Goal: Task Accomplishment & Management: Manage account settings

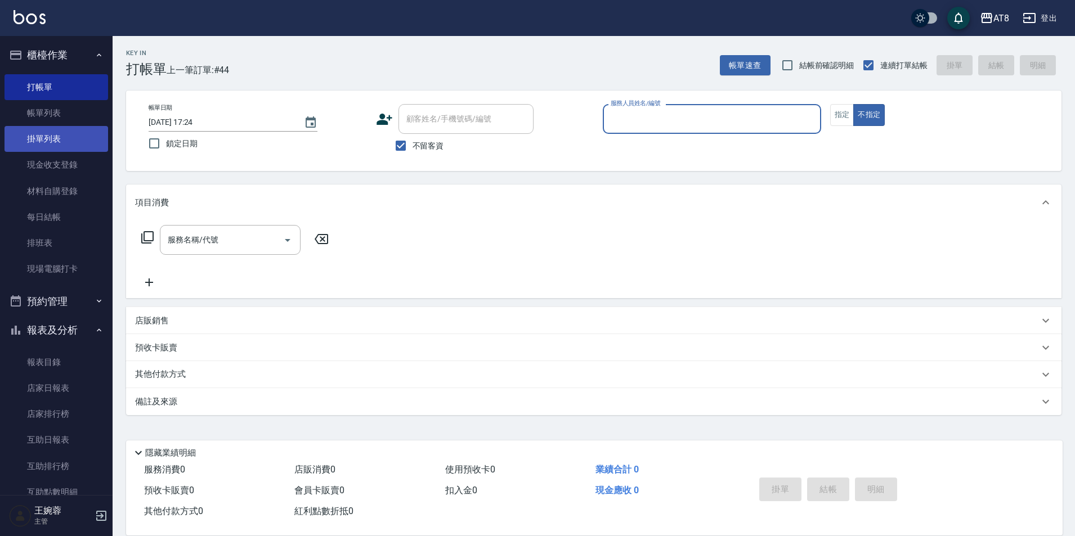
scroll to position [10, 0]
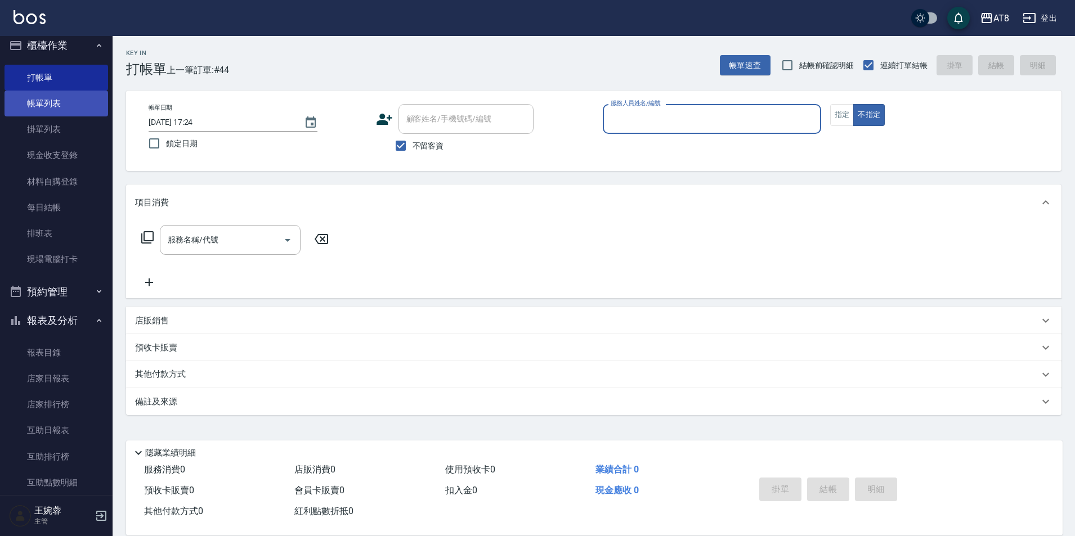
click at [73, 95] on link "帳單列表" at bounding box center [57, 104] width 104 height 26
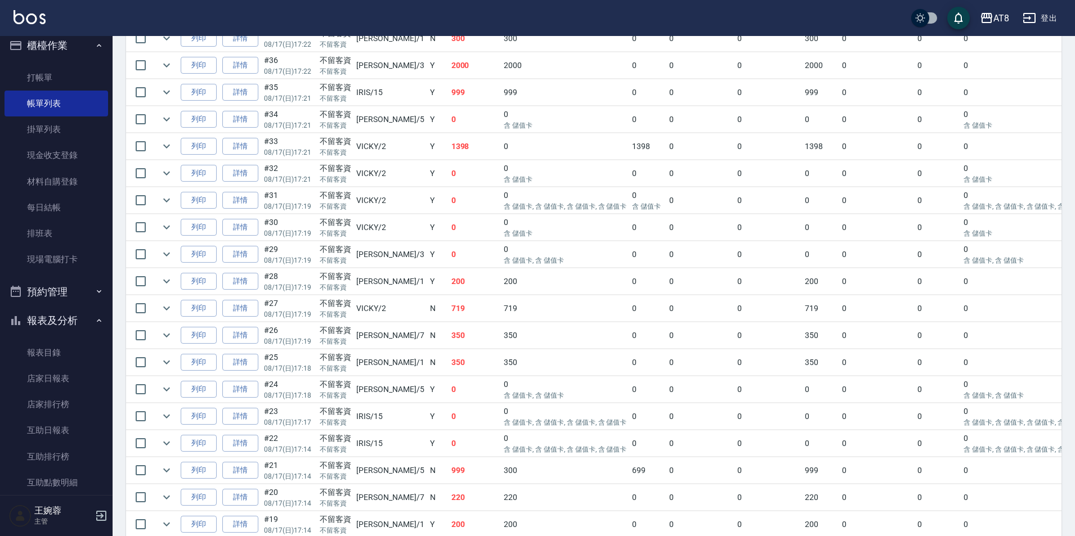
scroll to position [517, 0]
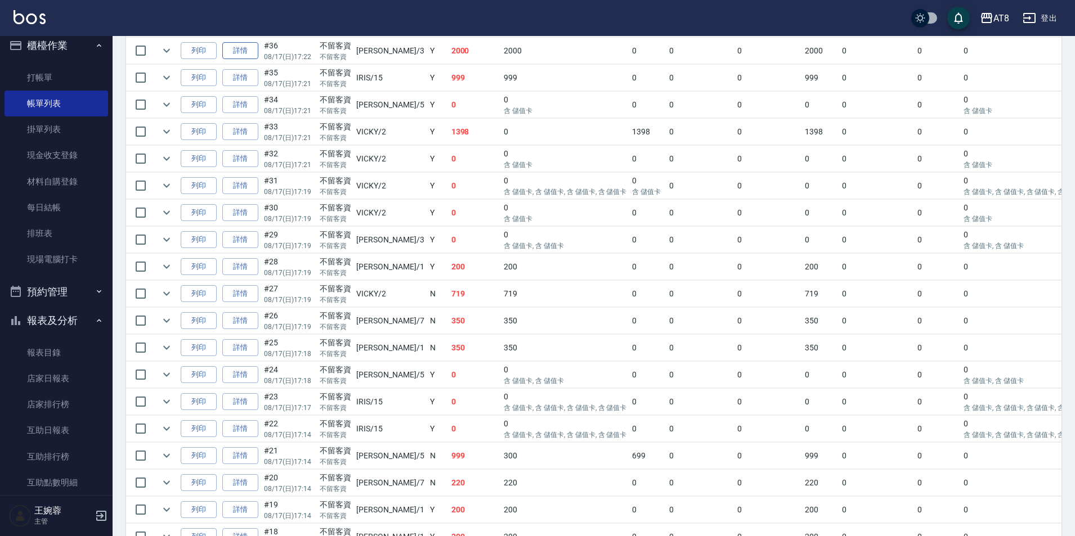
click at [248, 60] on link "詳情" at bounding box center [240, 50] width 36 height 17
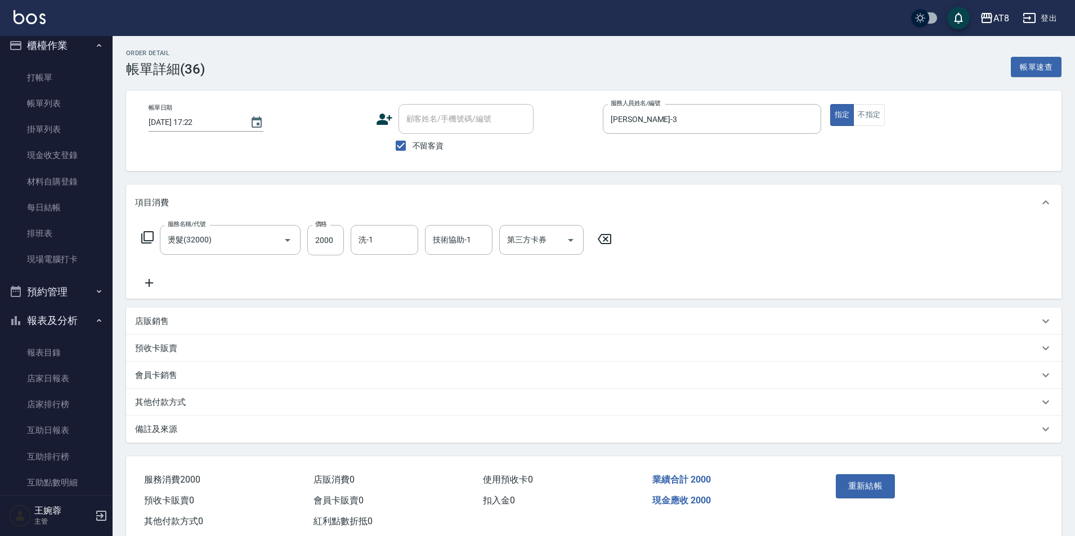
type input "[DATE] 17:22"
checkbox input "true"
type input "[PERSON_NAME]-3"
type input "燙髮(32000)"
click at [399, 250] on input "洗-1" at bounding box center [384, 240] width 57 height 20
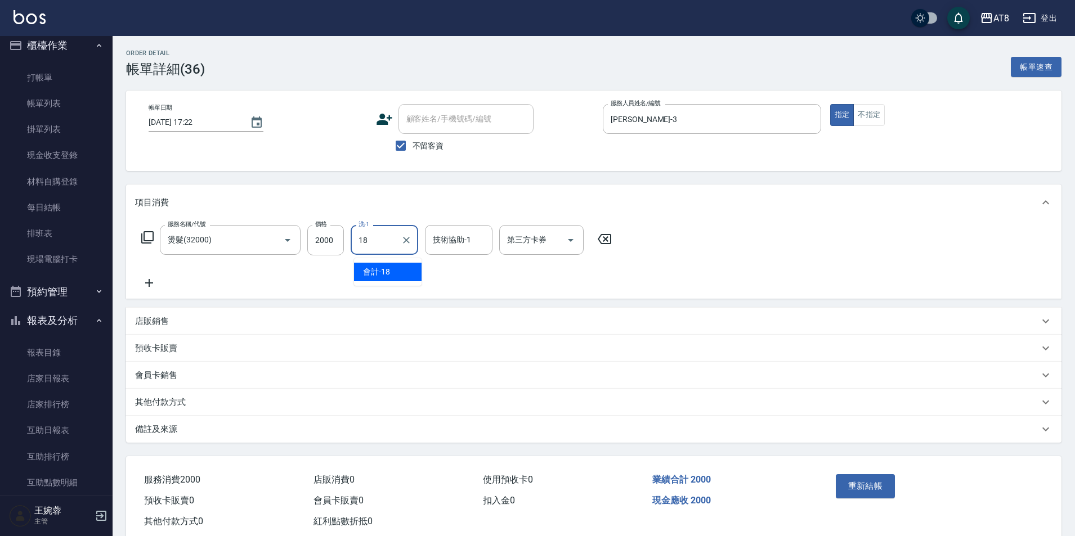
type input "會計-18"
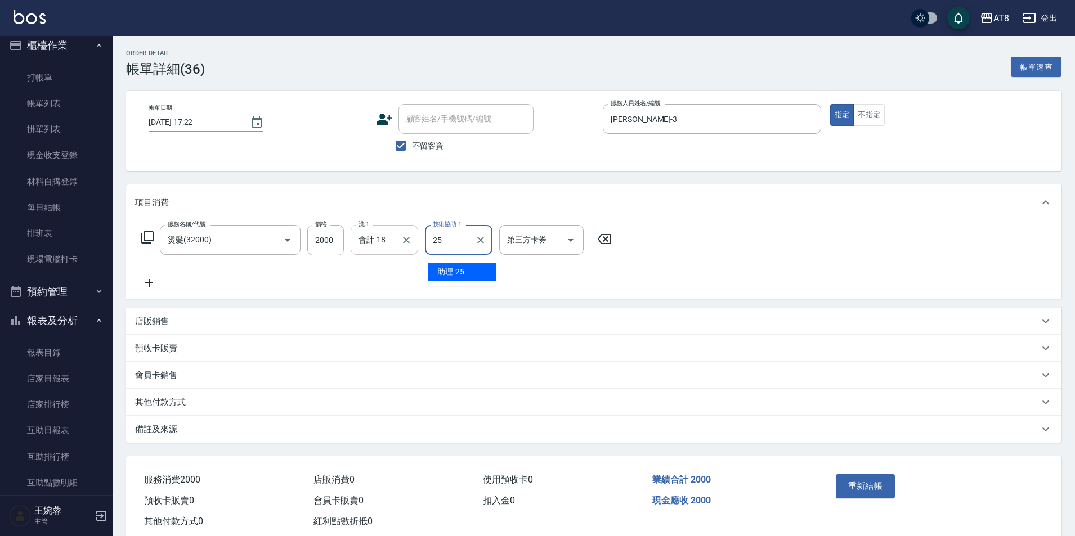
type input "助理-25"
click at [886, 498] on button "重新結帳" at bounding box center [866, 487] width 60 height 24
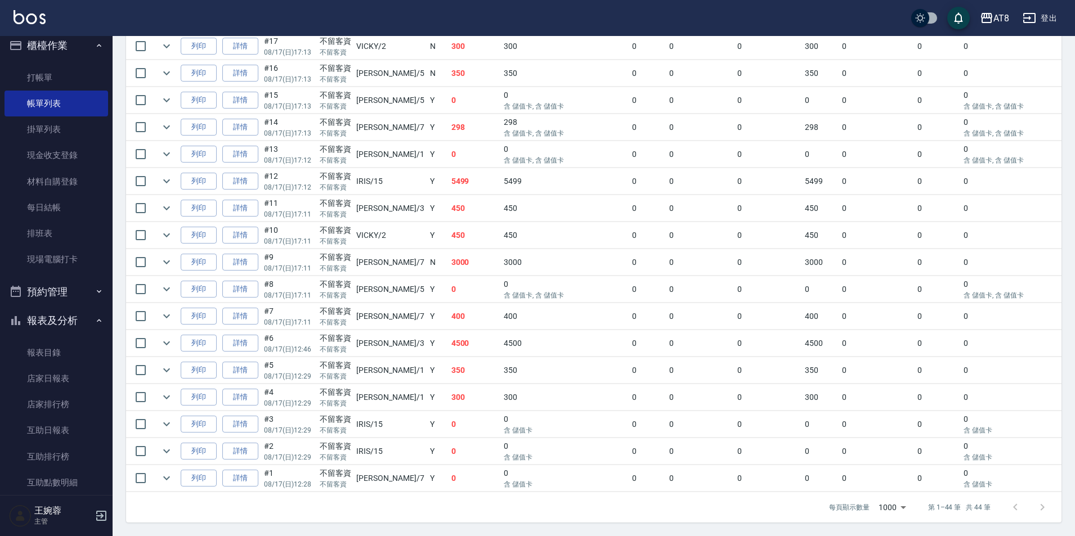
scroll to position [1205, 0]
click at [252, 173] on link "詳情" at bounding box center [240, 181] width 36 height 17
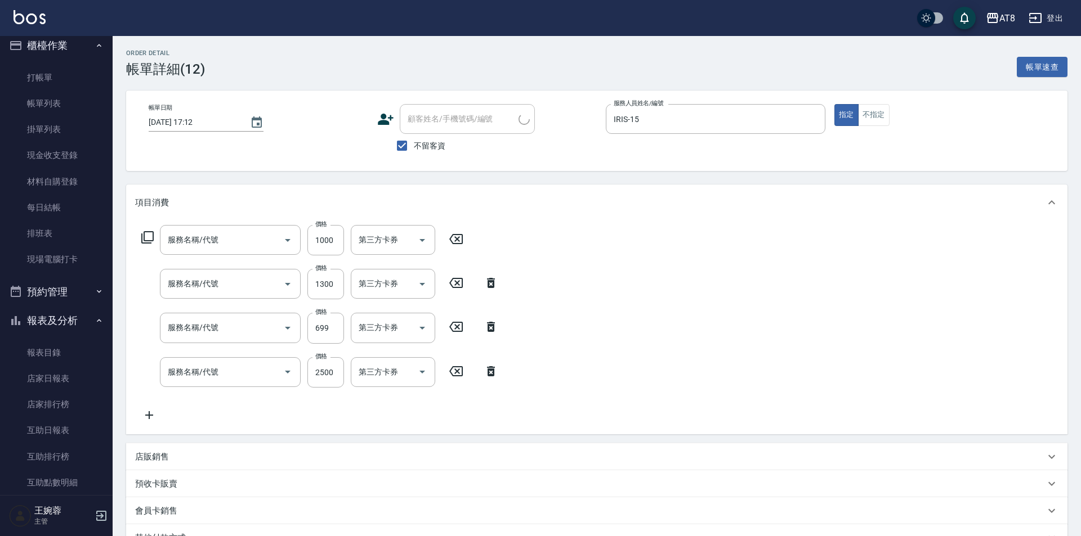
type input "2025/08/17 17:12"
checkbox input "true"
type input "IRIS-15"
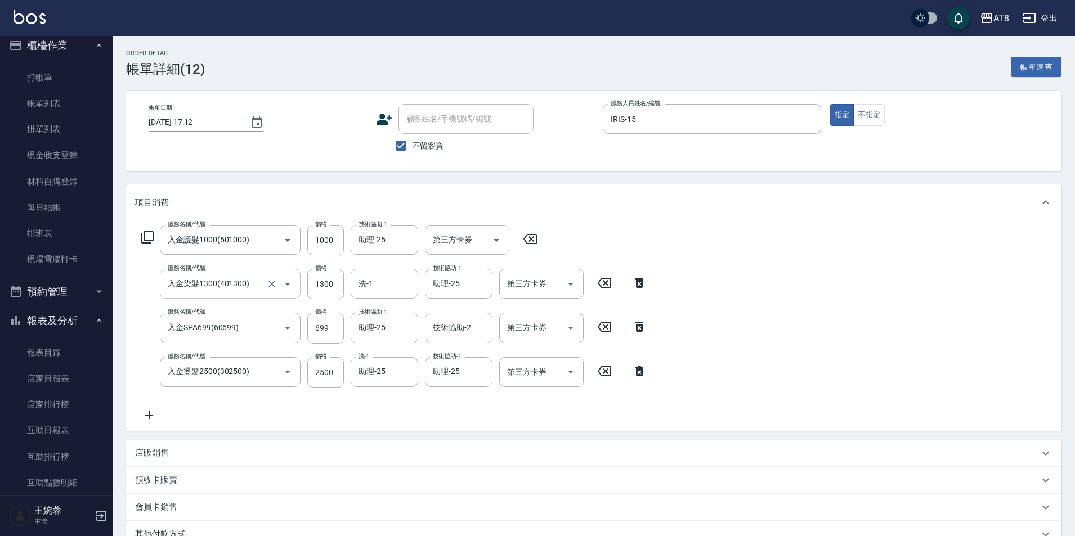
type input "入金護髮1000(501000)"
type input "入金染髮1300(401300)"
type input "入金SPA699(60699)"
type input "入金燙髮2500(302500)"
click at [490, 243] on icon "Open" at bounding box center [497, 241] width 14 height 14
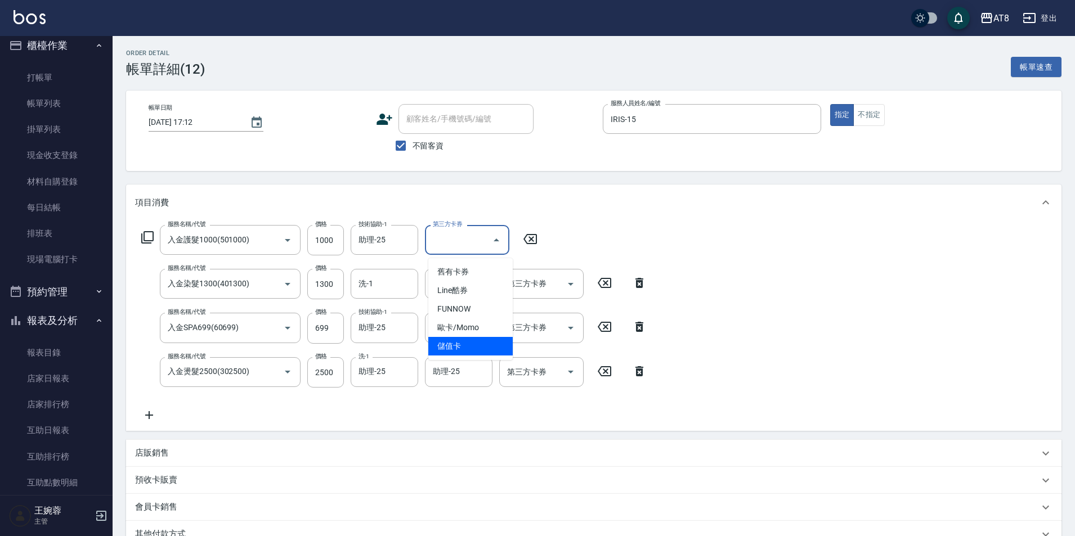
click at [485, 338] on span "儲值卡" at bounding box center [470, 346] width 84 height 19
type input "儲值卡"
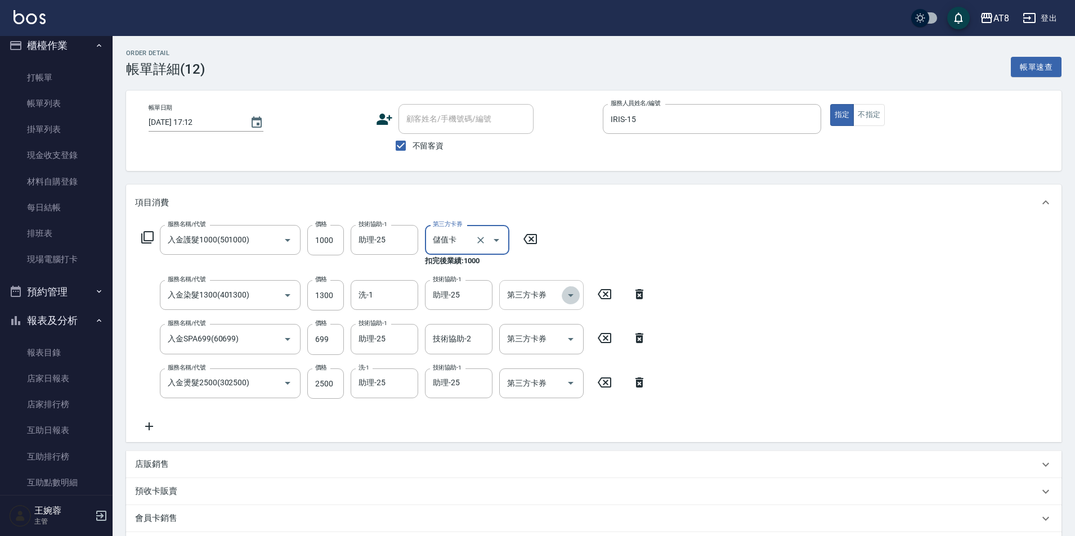
click at [564, 290] on icon "Open" at bounding box center [571, 296] width 14 height 14
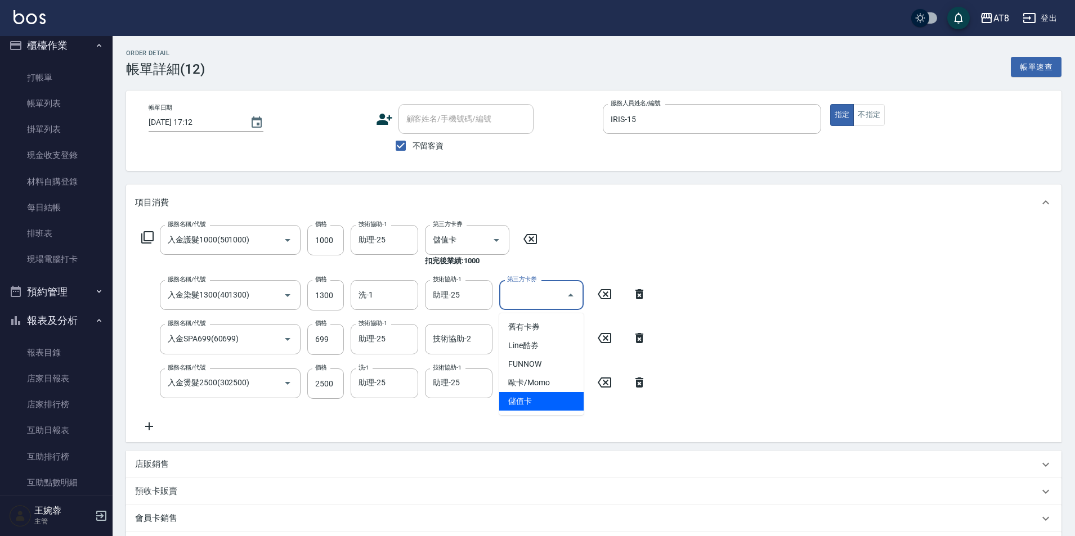
click at [553, 398] on span "儲值卡" at bounding box center [541, 401] width 84 height 19
type input "儲值卡"
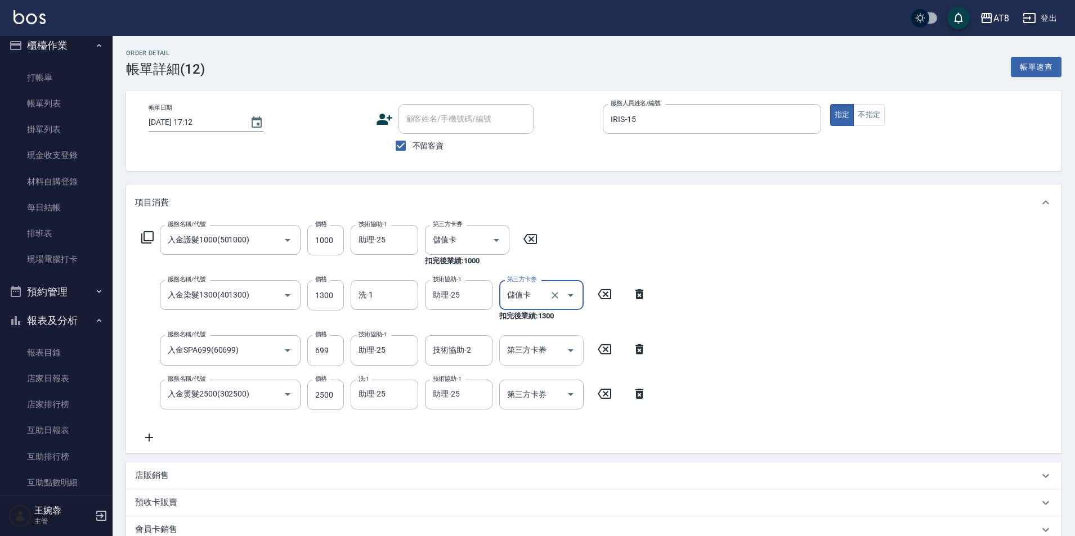
click at [562, 363] on div at bounding box center [570, 351] width 17 height 30
click at [564, 357] on icon "Open" at bounding box center [571, 351] width 14 height 14
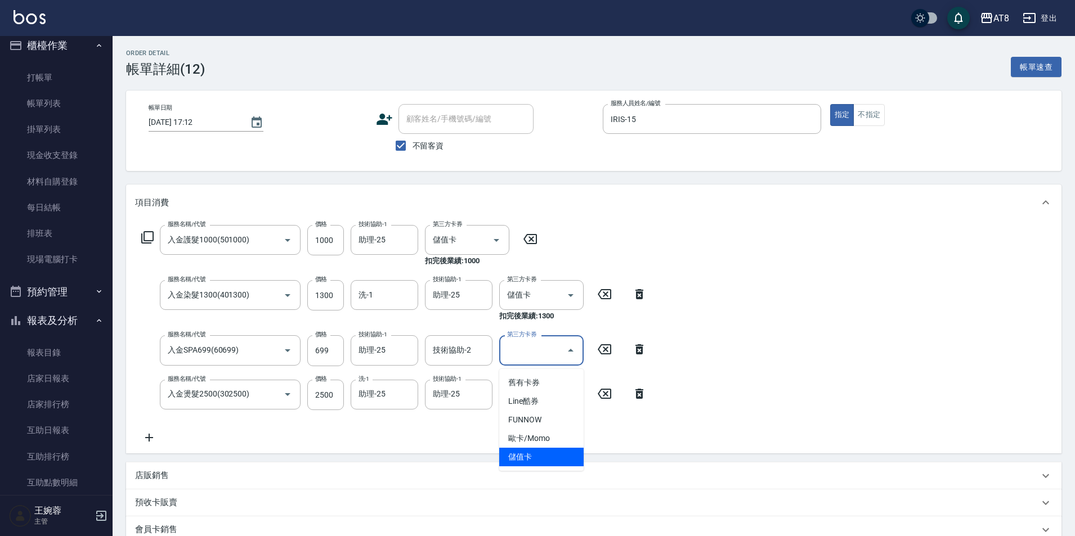
click at [553, 456] on span "儲值卡" at bounding box center [541, 457] width 84 height 19
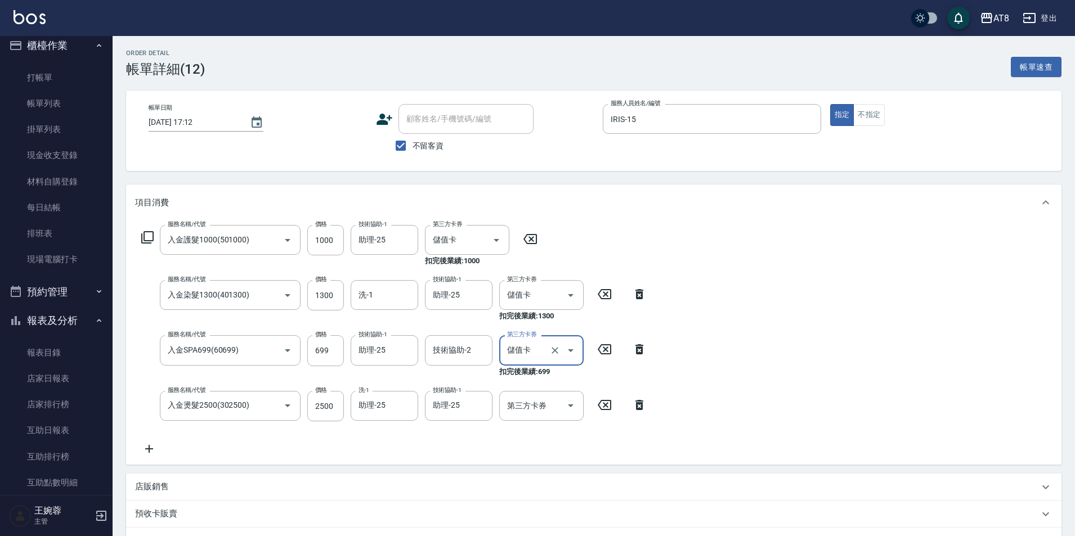
type input "儲值卡"
click at [573, 402] on icon "Open" at bounding box center [571, 406] width 14 height 14
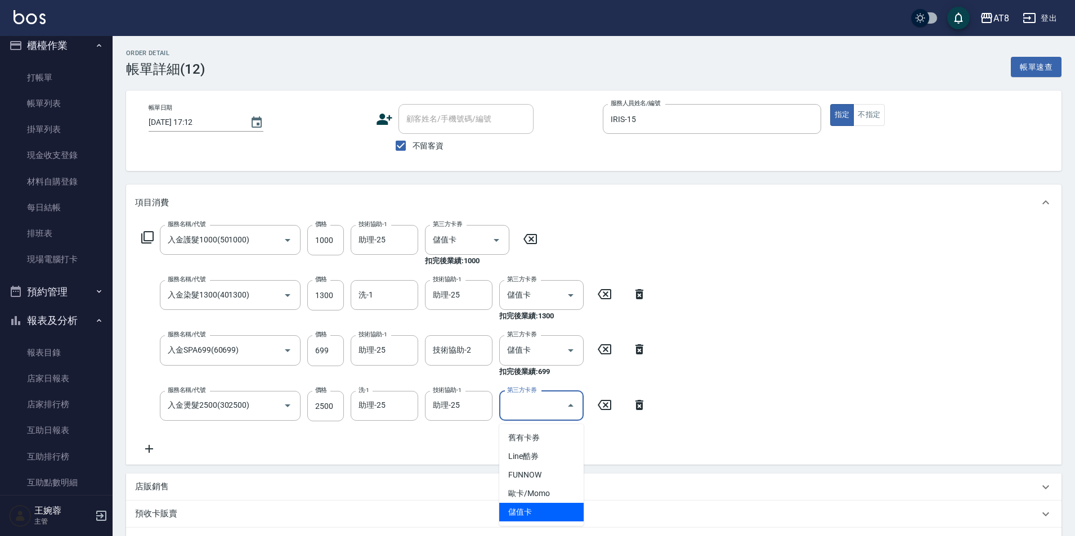
click at [564, 513] on span "儲值卡" at bounding box center [541, 512] width 84 height 19
type input "儲值卡"
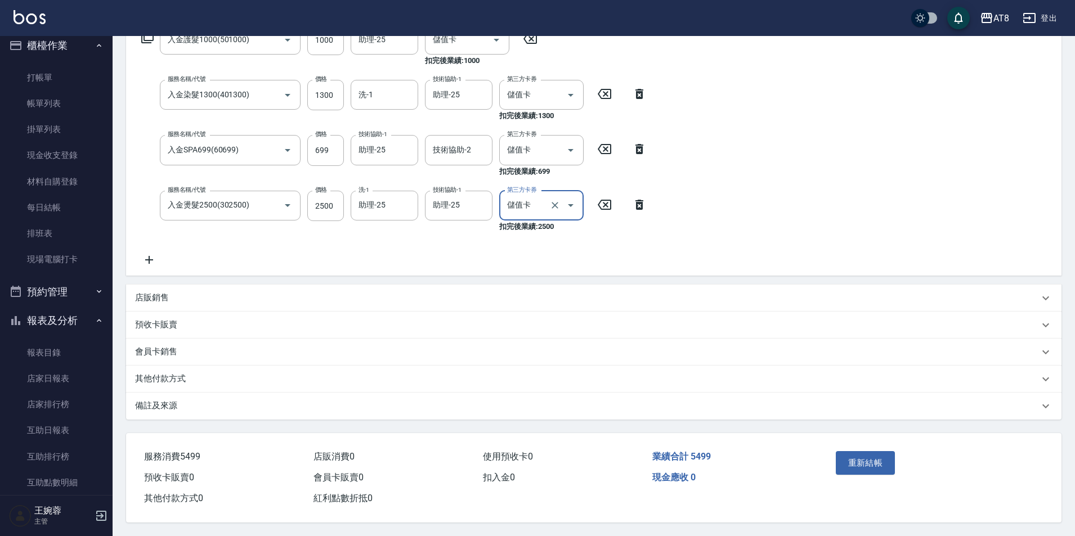
scroll to position [213, 0]
click at [151, 256] on icon at bounding box center [149, 260] width 28 height 14
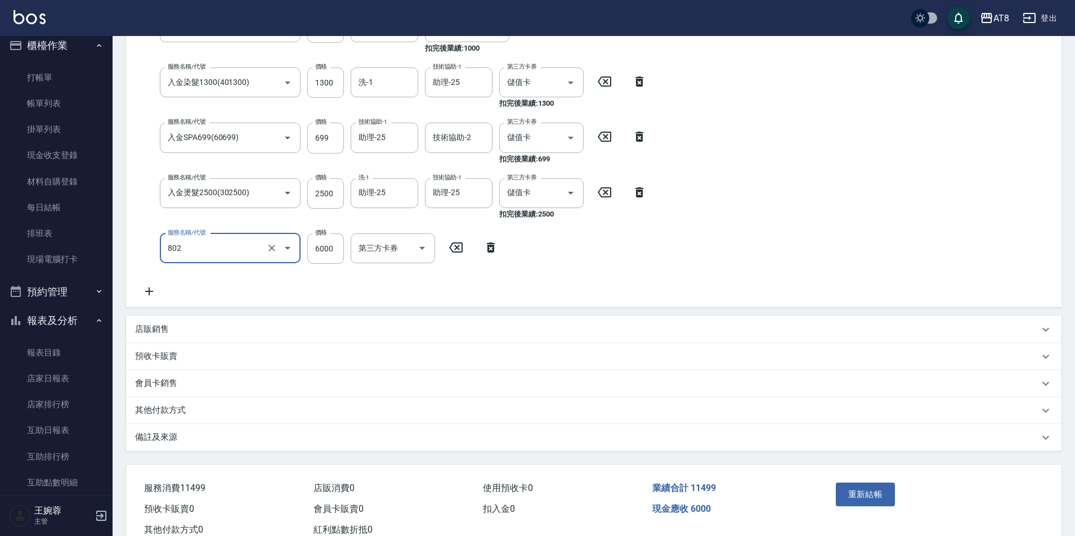
type input "頂級豪華2(802)"
click at [881, 491] on button "重新結帳" at bounding box center [866, 495] width 60 height 24
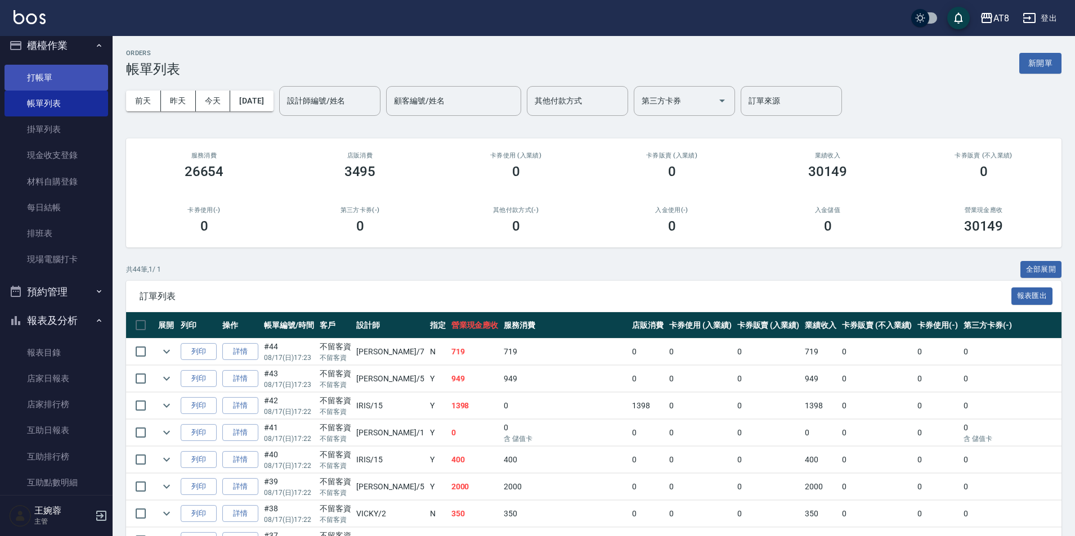
click at [66, 78] on link "打帳單" at bounding box center [57, 78] width 104 height 26
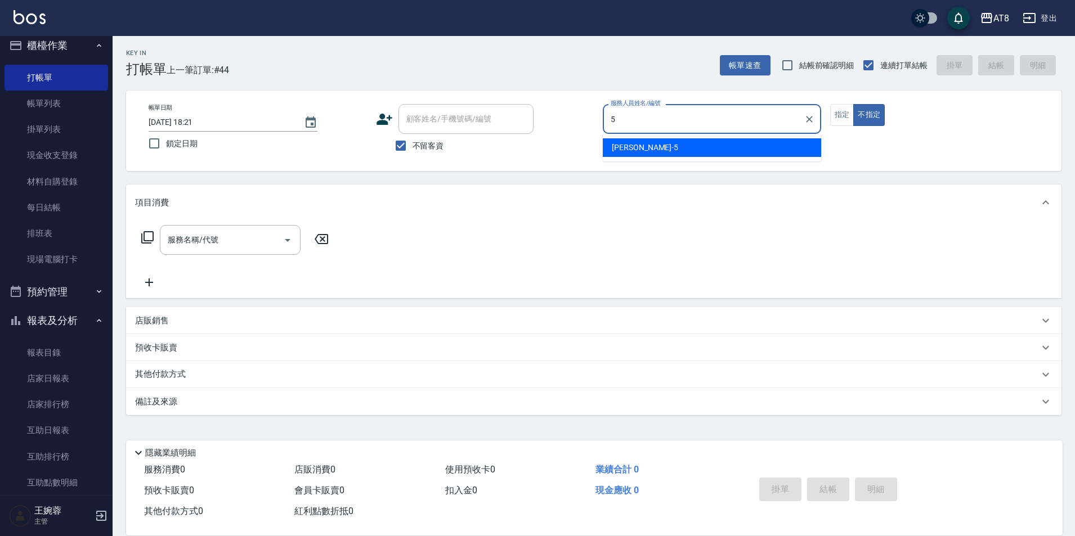
type input "HANK-5"
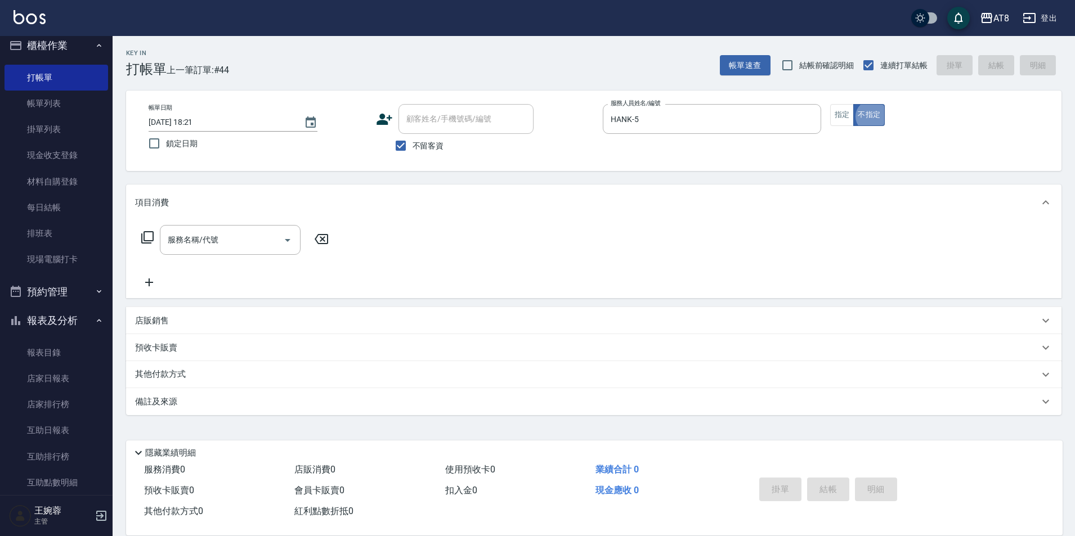
type button "false"
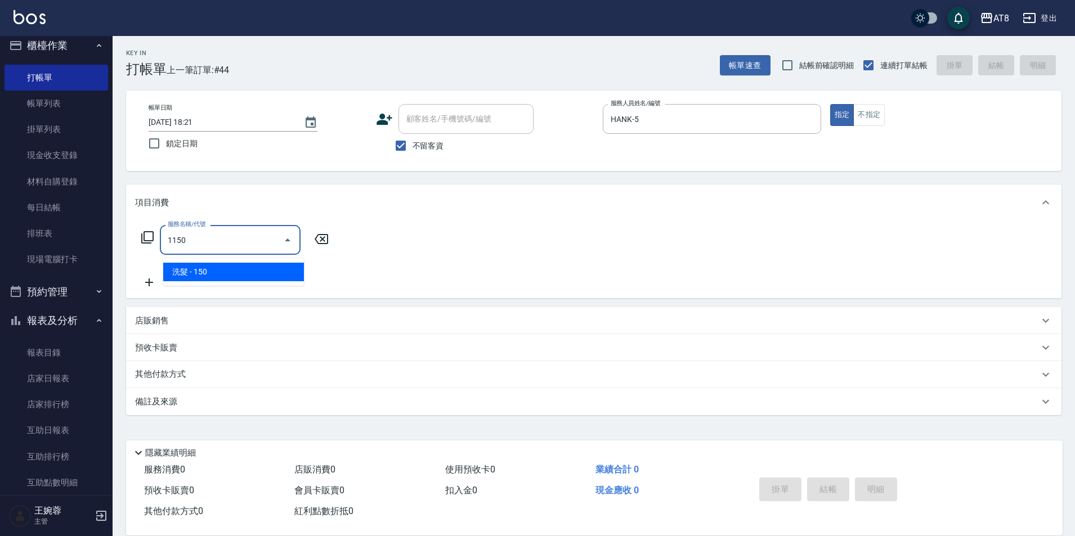
type input "洗髮(1150)"
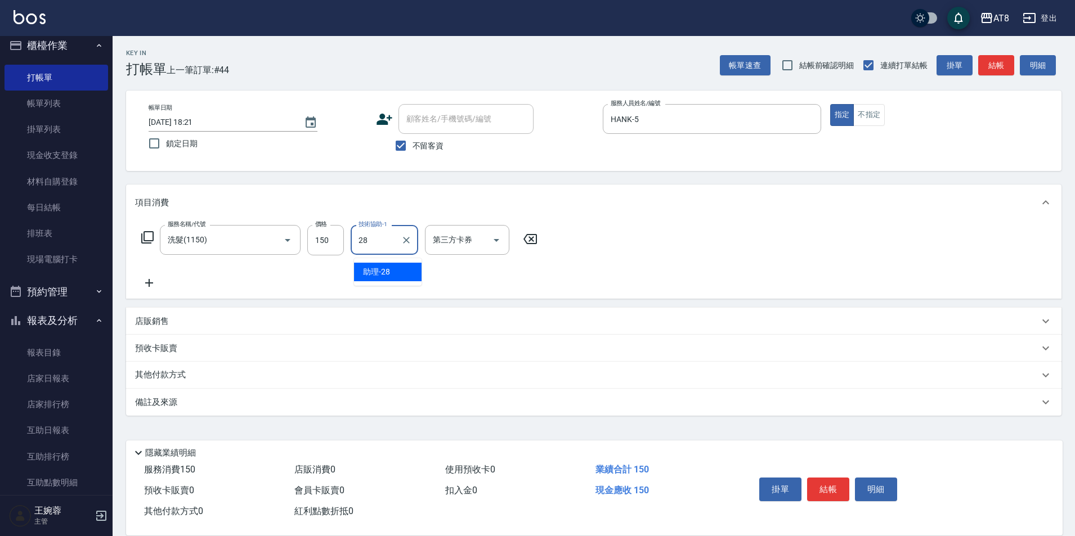
type input "助理-28"
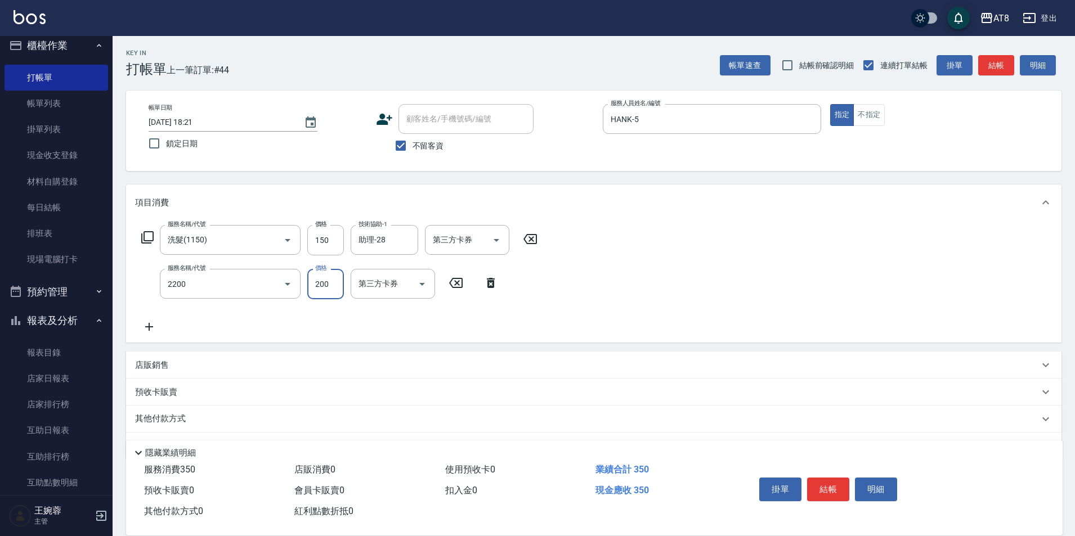
type input "剪髮(2200)"
click at [836, 479] on button "結帳" at bounding box center [828, 490] width 42 height 24
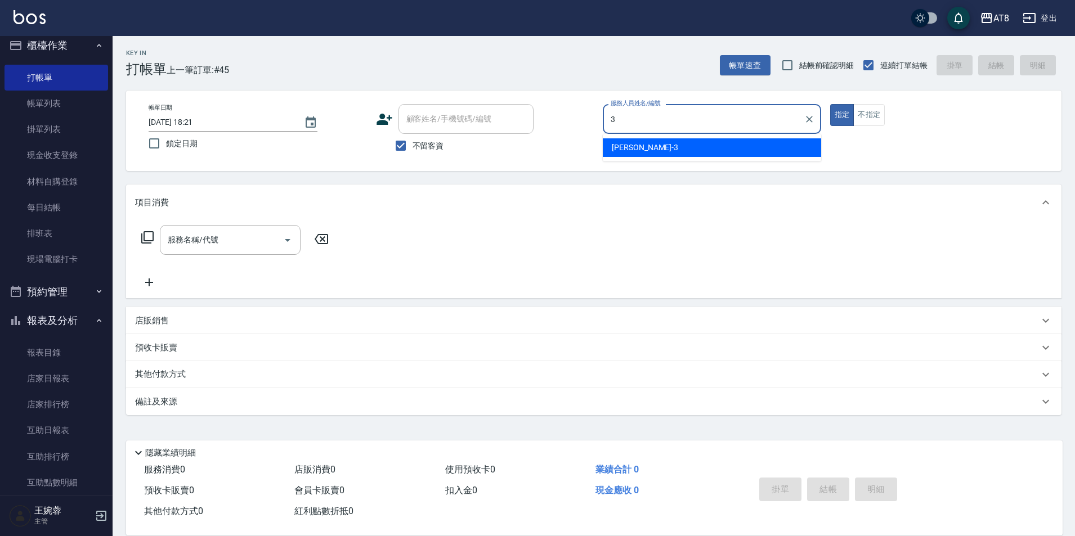
type input "[PERSON_NAME]-3"
type button "true"
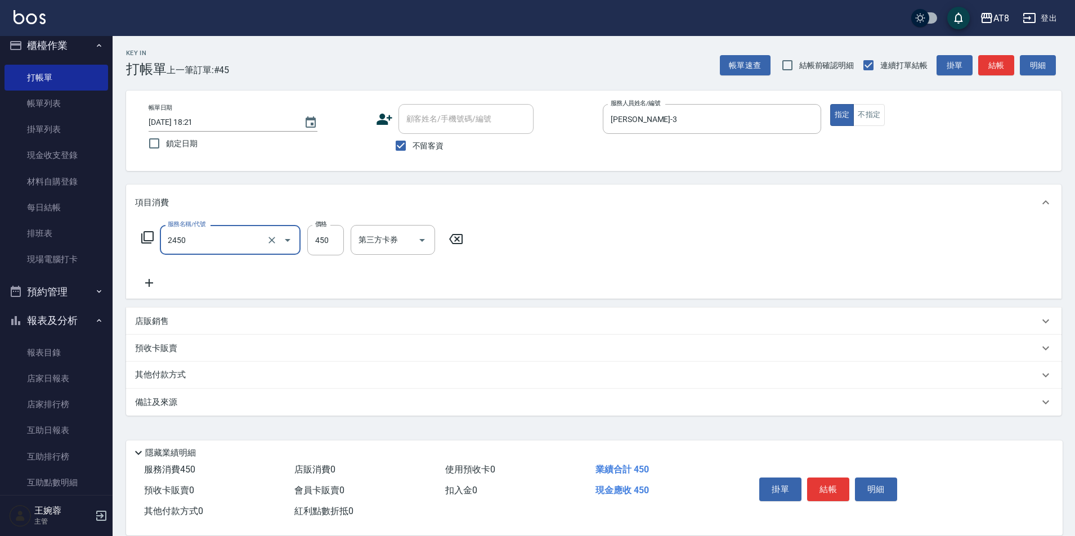
type input "入金洗剪450(2450)"
type input "會計-18"
click at [849, 485] on button "結帳" at bounding box center [828, 490] width 42 height 24
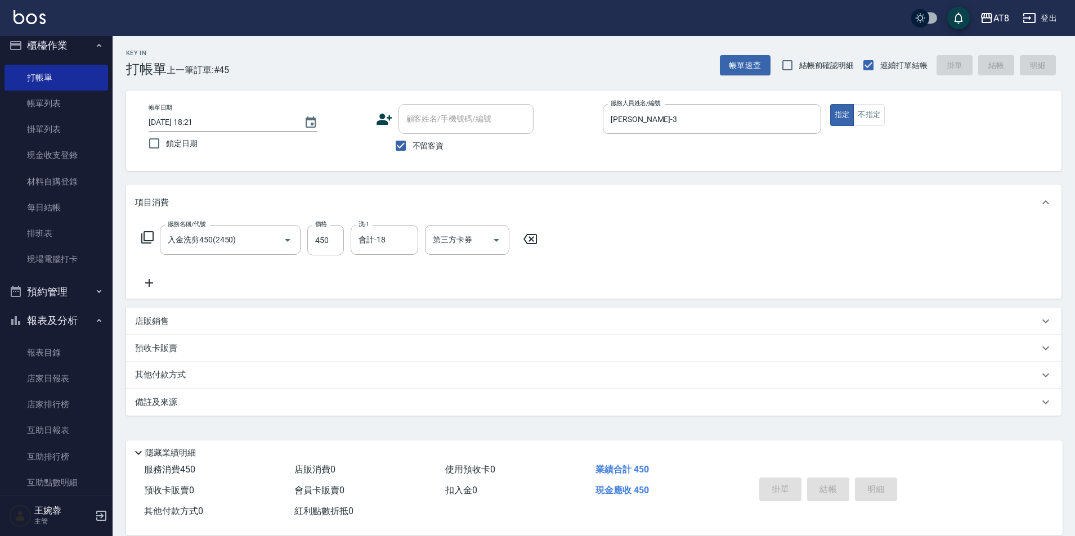
type input "[DATE] 18:22"
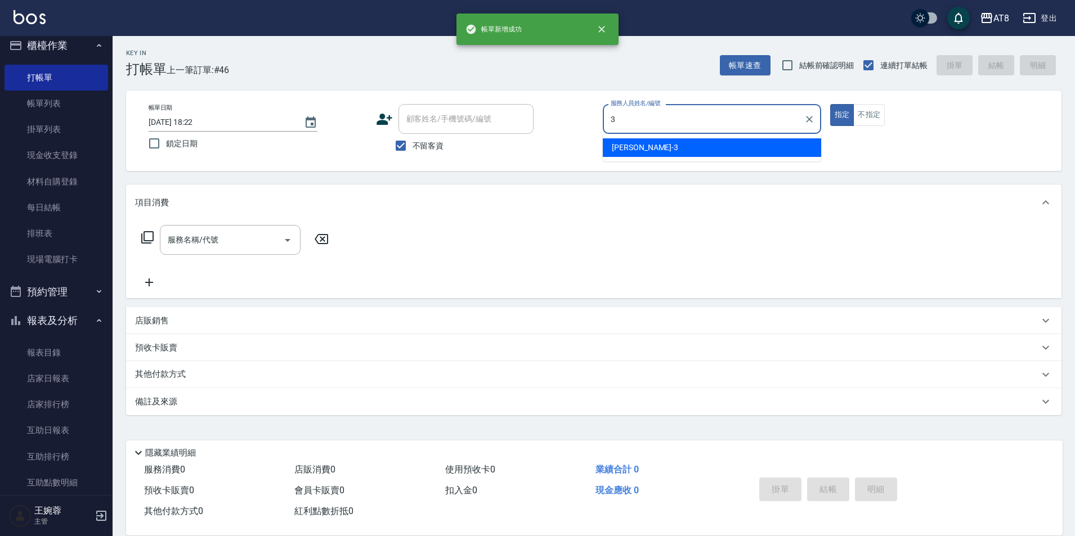
type input "[PERSON_NAME]-3"
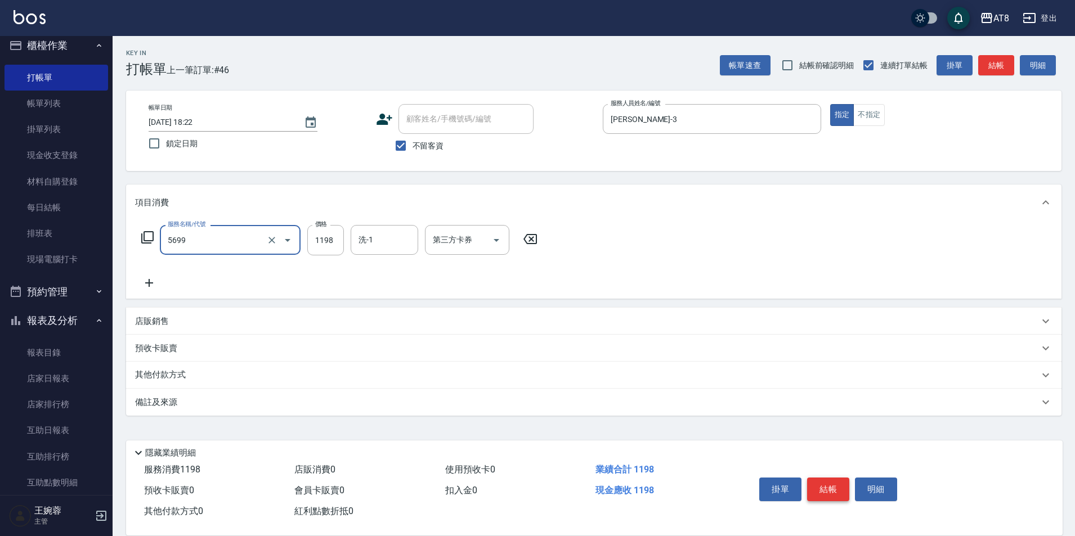
type input "水沁涼套餐(5699)"
type input "1098"
type input "助理-25"
click at [831, 483] on button "結帳" at bounding box center [828, 490] width 42 height 24
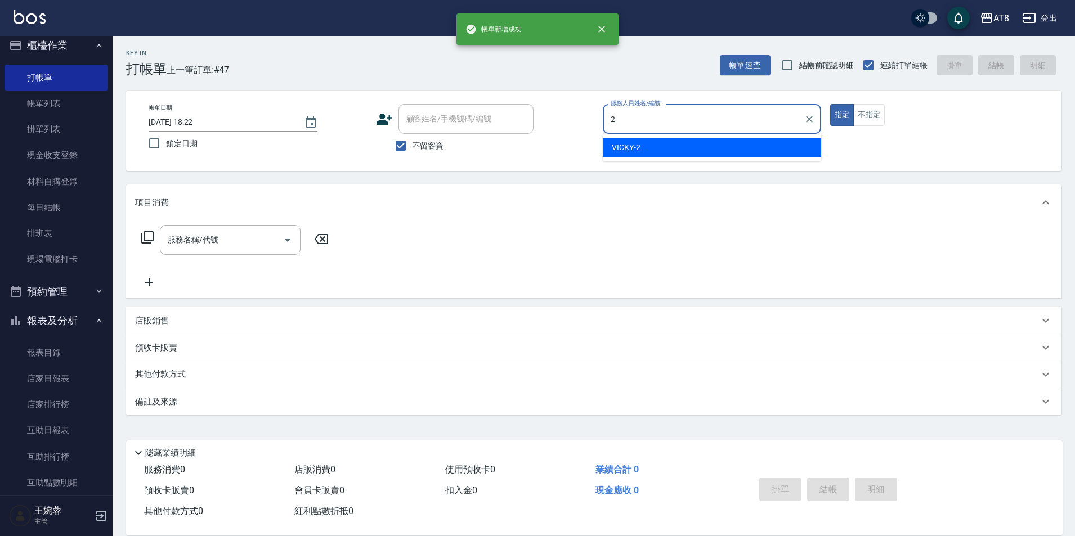
type input "VICKY-2"
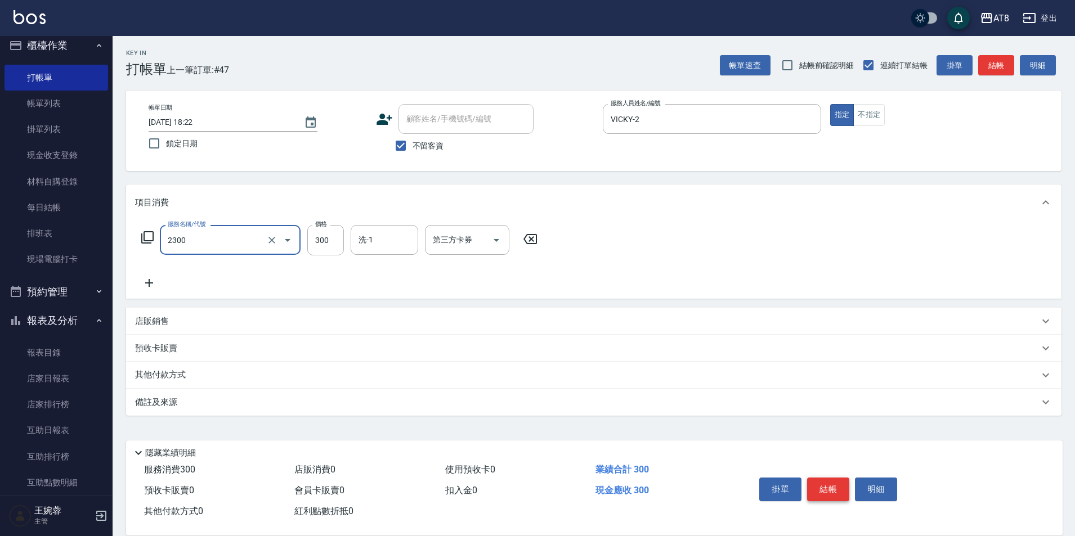
type input "入金洗剪300(2300)"
type input "320"
click at [496, 247] on icon "Open" at bounding box center [497, 241] width 14 height 14
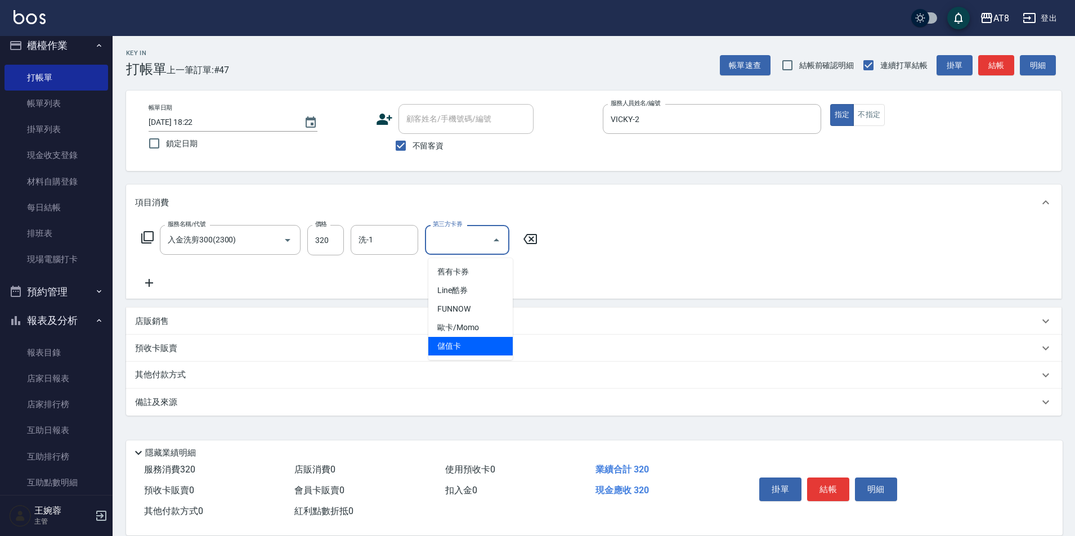
click at [493, 340] on span "儲值卡" at bounding box center [470, 346] width 84 height 19
type input "儲值卡"
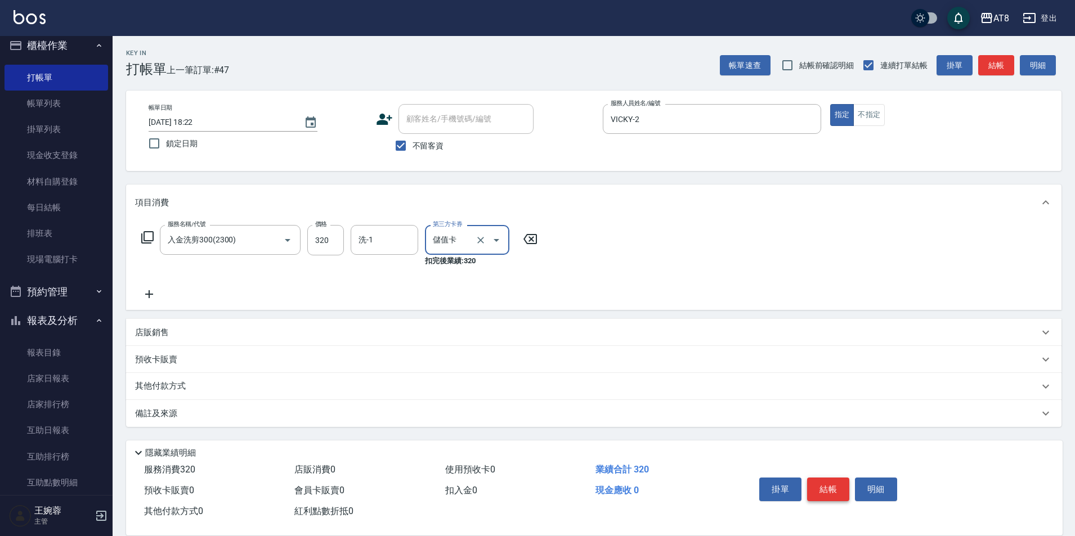
click at [832, 478] on button "結帳" at bounding box center [828, 490] width 42 height 24
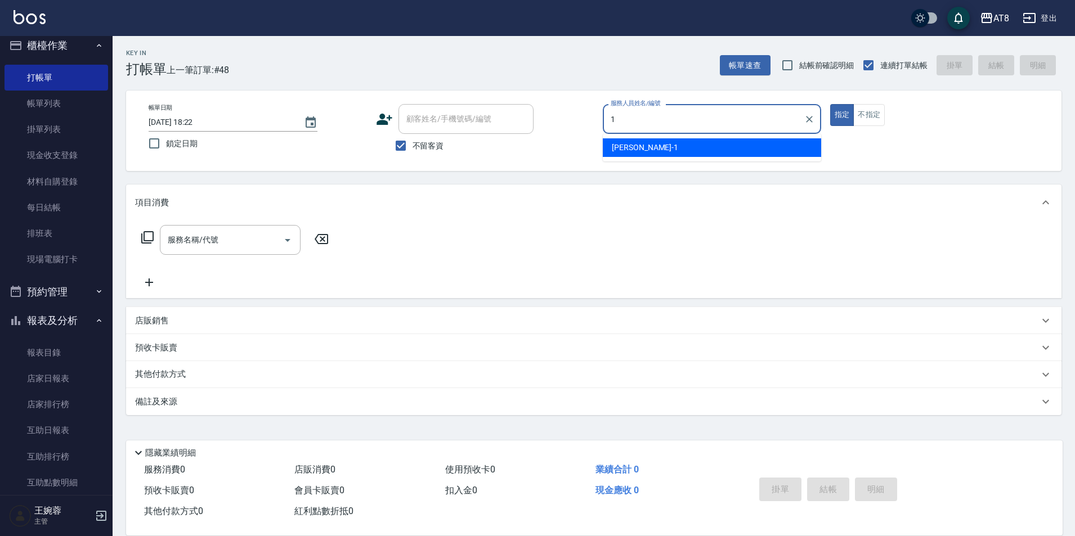
type input "YUKI-1"
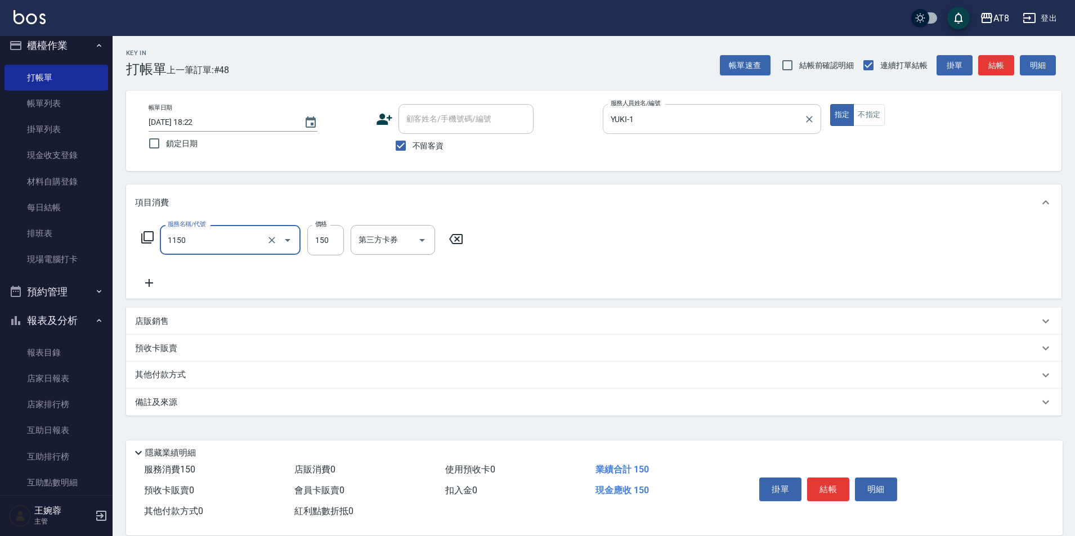
type input "洗髮(1150)"
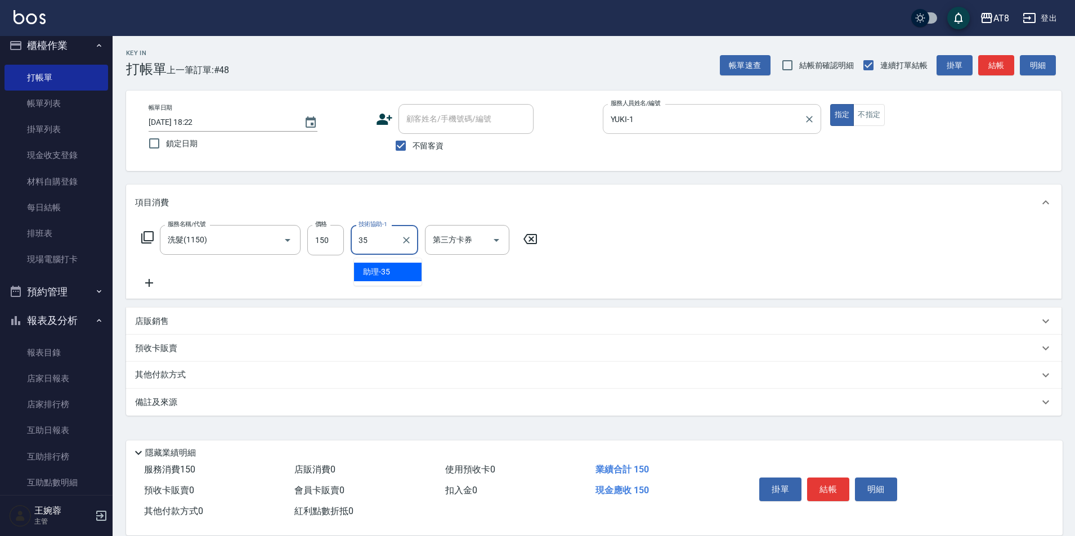
type input "助理-35"
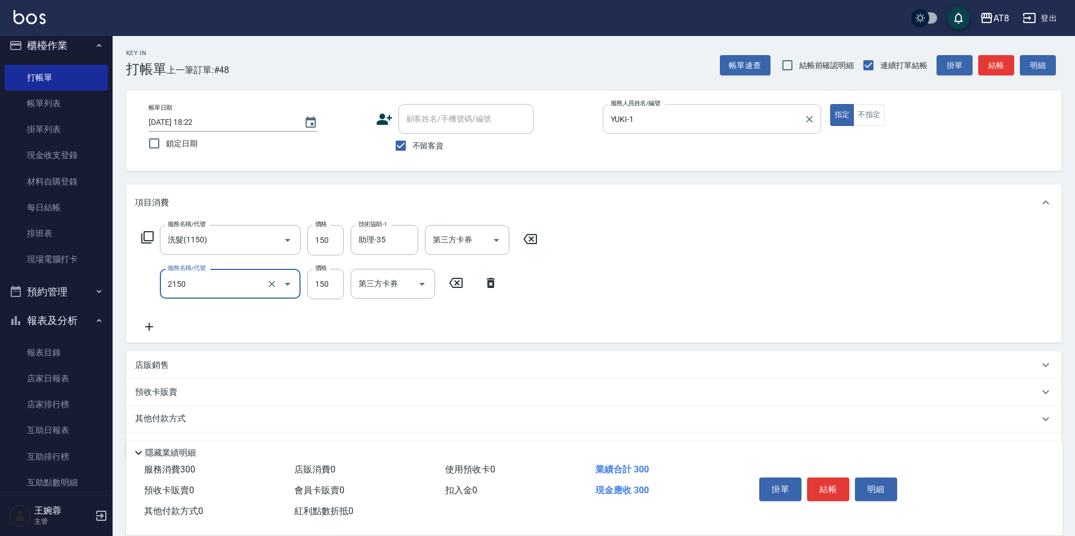
type input "剪髮(2150)"
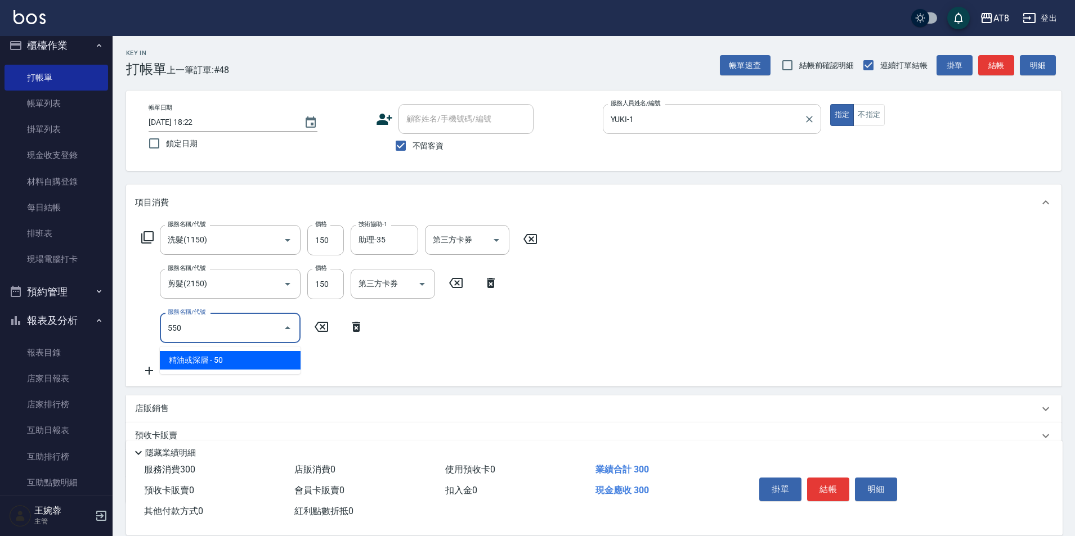
type input "精油或深層(550)"
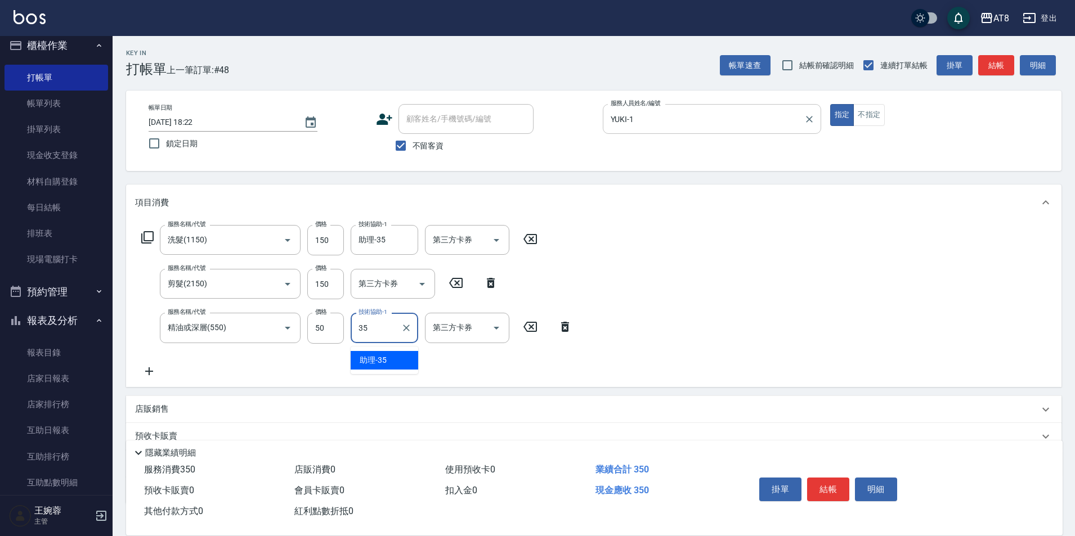
type input "助理-35"
click at [840, 478] on button "結帳" at bounding box center [828, 490] width 42 height 24
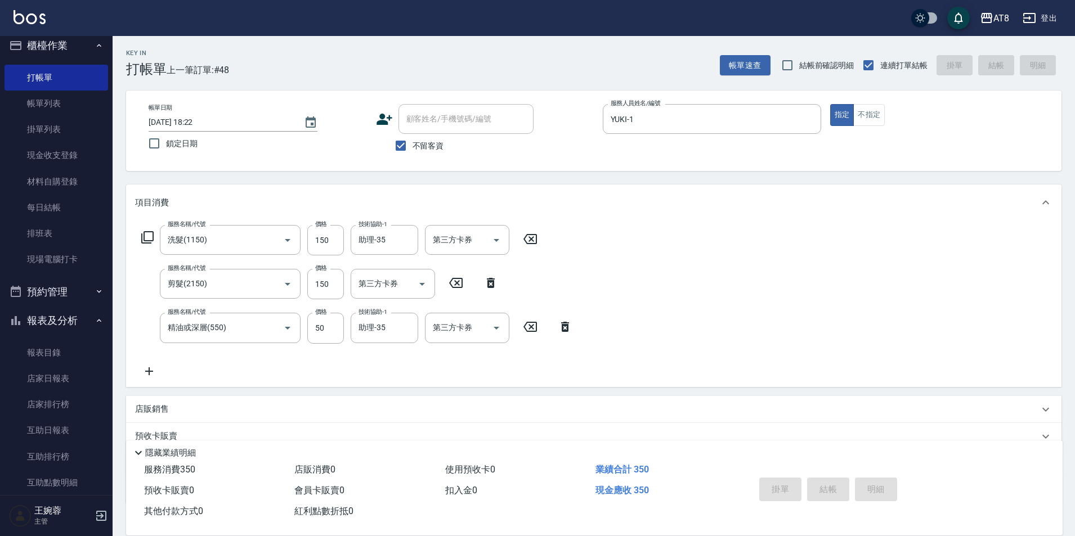
type input "2025/08/17 18:28"
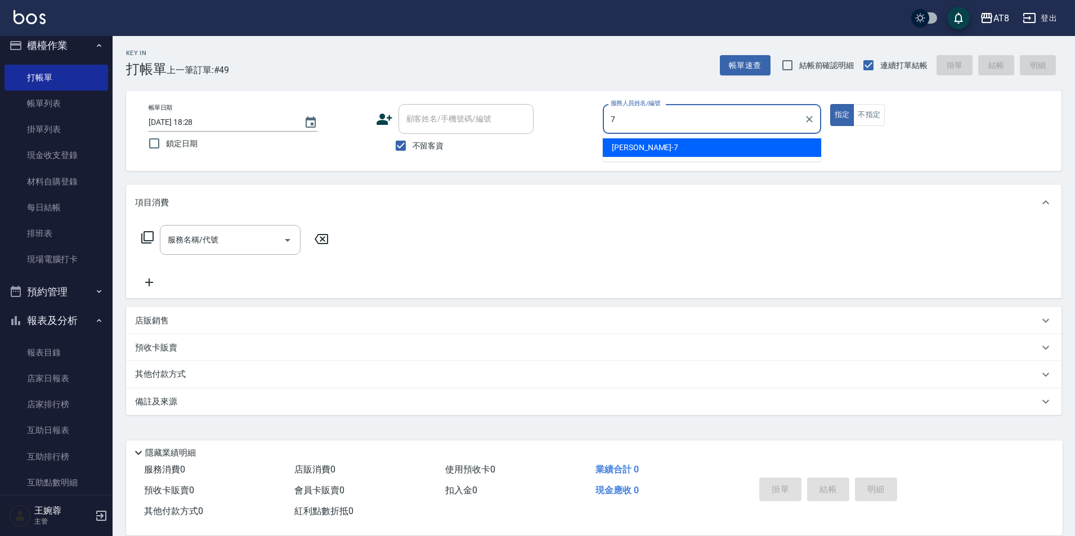
type input "[PERSON_NAME]-7"
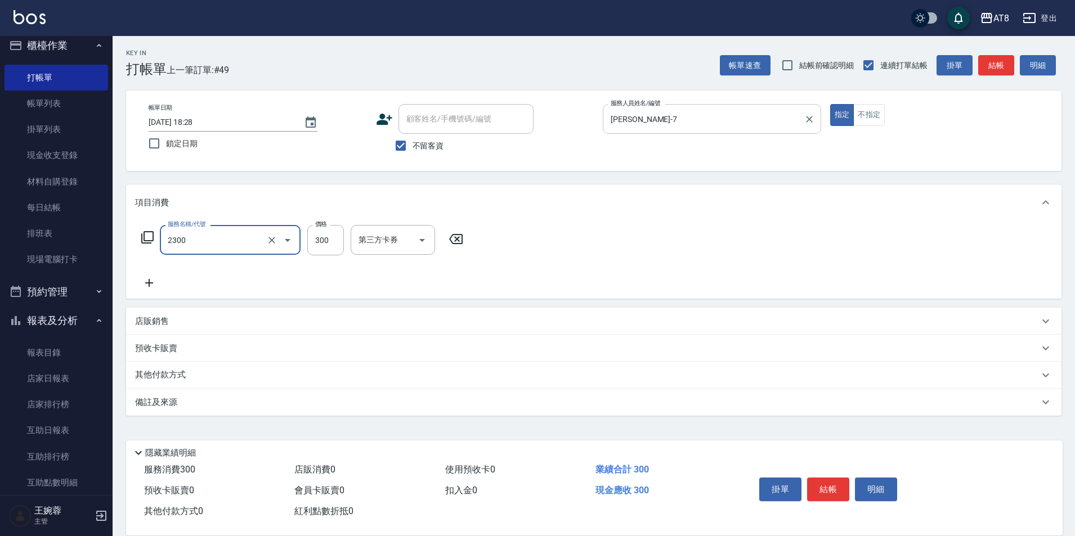
type input "入金洗剪300(2300)"
type input "320"
click at [488, 253] on div at bounding box center [496, 240] width 17 height 30
click at [497, 242] on icon "Open" at bounding box center [497, 240] width 6 height 3
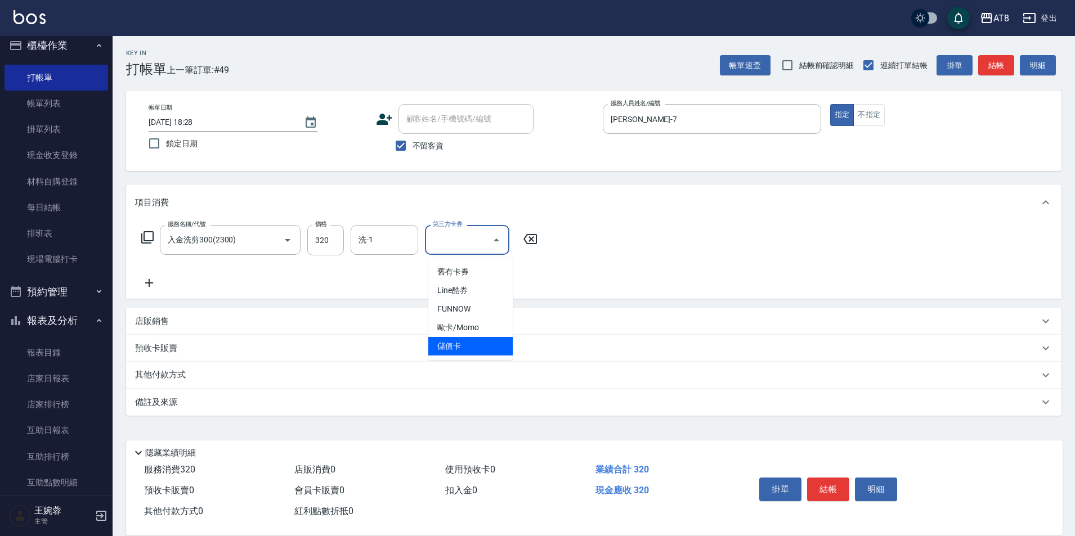
click at [489, 346] on span "儲值卡" at bounding box center [470, 346] width 84 height 19
type input "儲值卡"
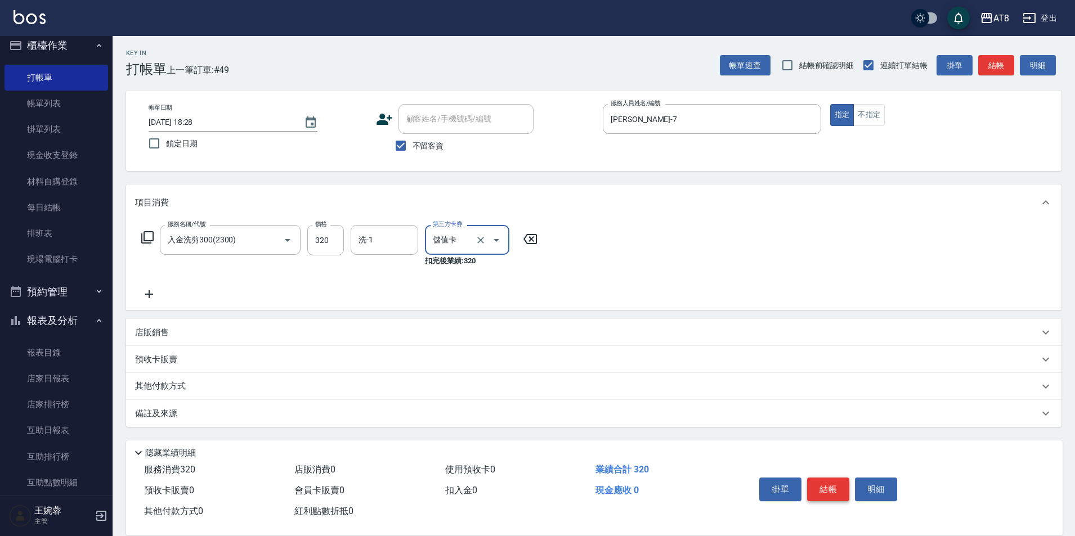
click at [839, 484] on button "結帳" at bounding box center [828, 490] width 42 height 24
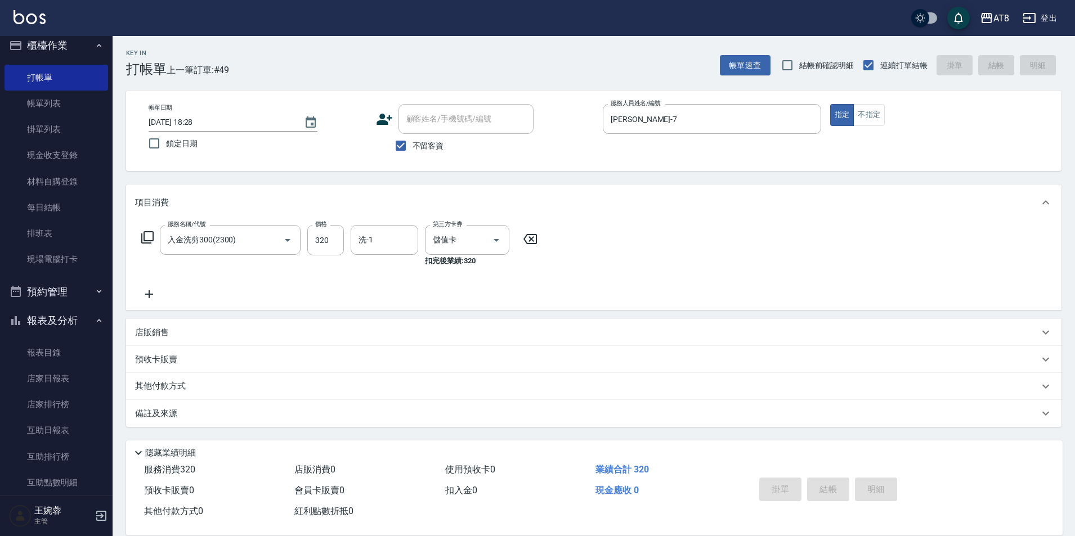
type input "2025/08/17 18:31"
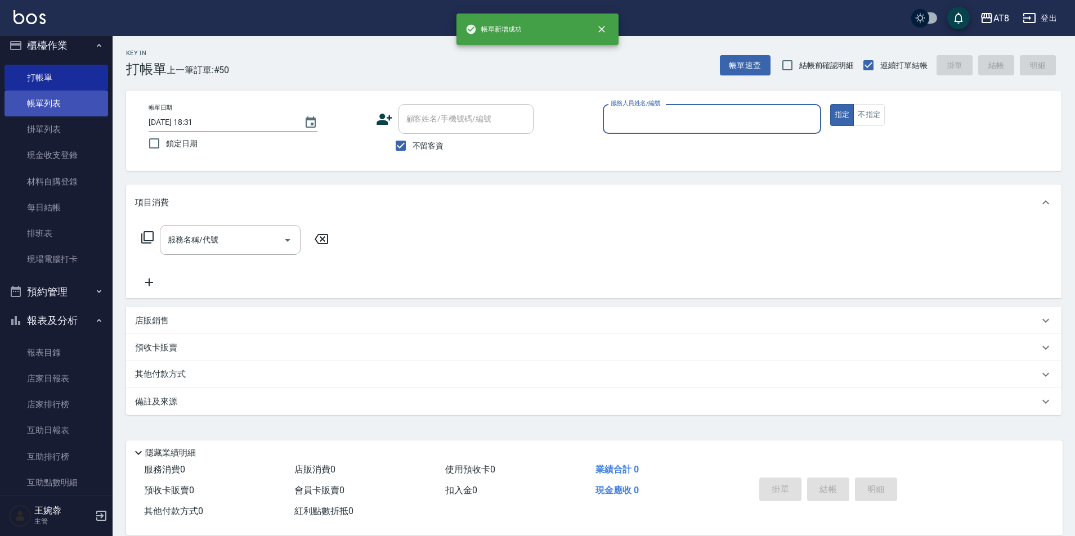
click at [54, 106] on link "帳單列表" at bounding box center [57, 104] width 104 height 26
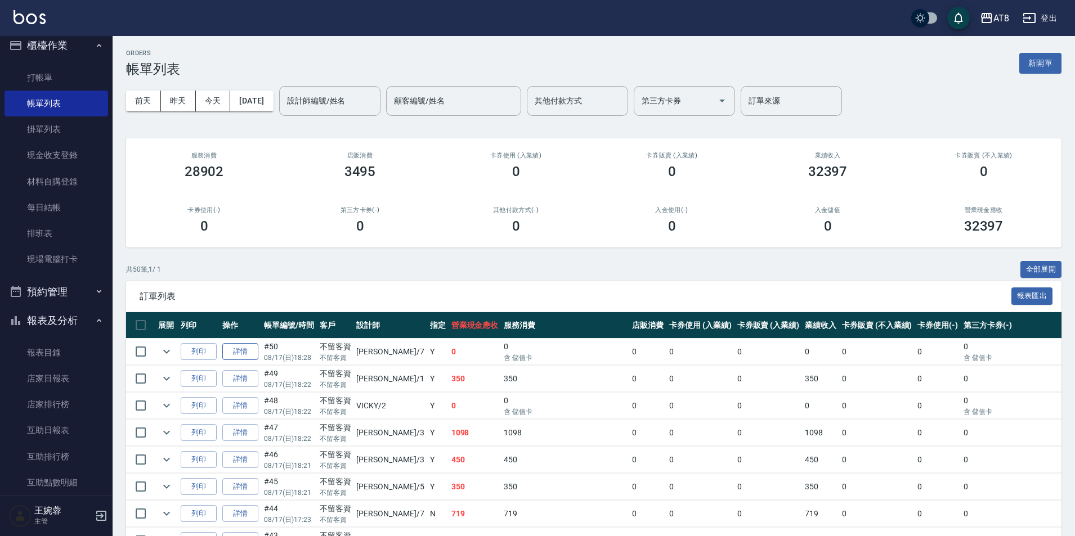
click at [254, 360] on link "詳情" at bounding box center [240, 351] width 36 height 17
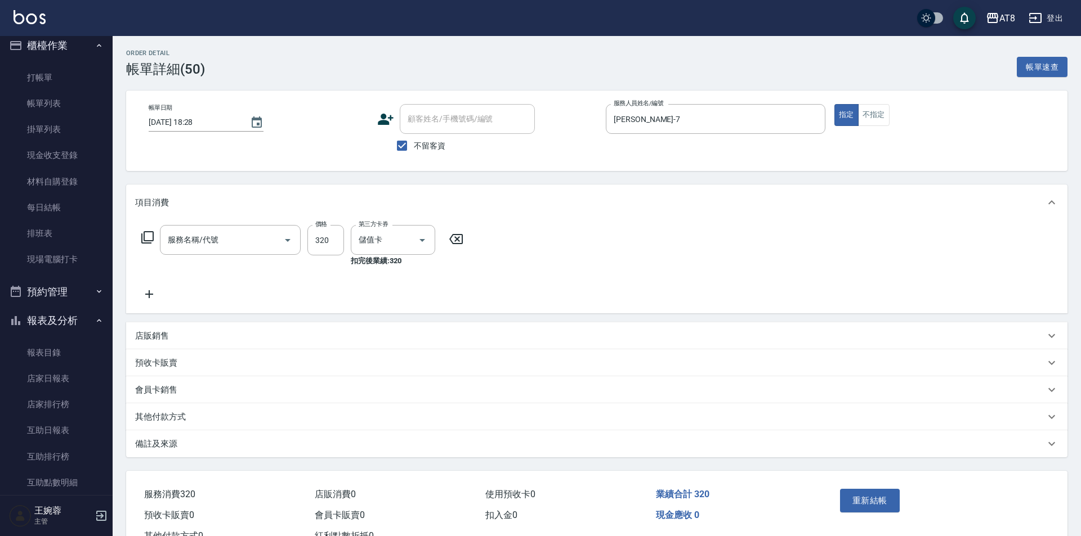
type input "2025/08/17 18:28"
checkbox input "true"
type input "[PERSON_NAME]-7"
type input "入金洗剪300(2300)"
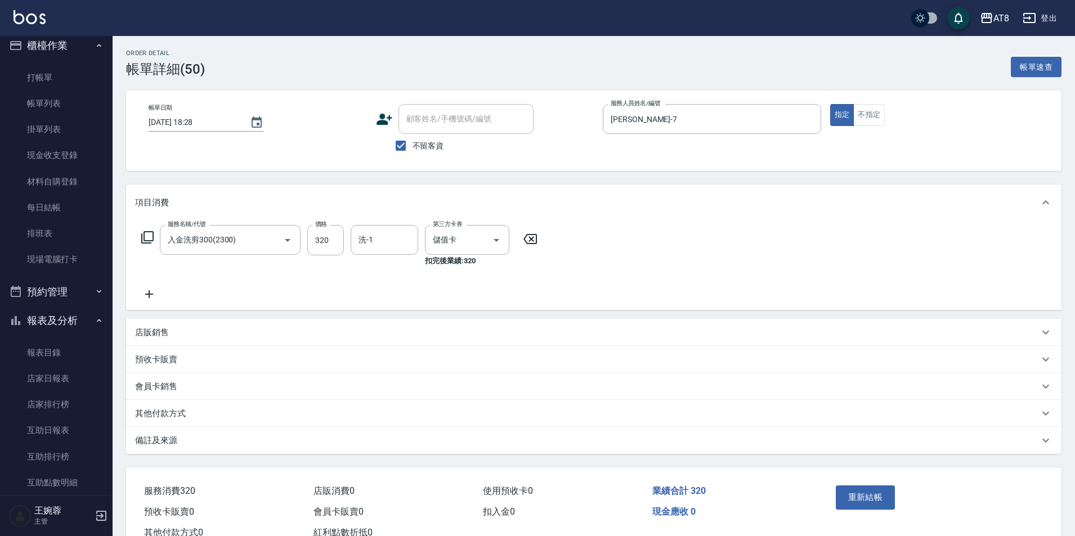
click at [544, 246] on icon at bounding box center [530, 239] width 28 height 14
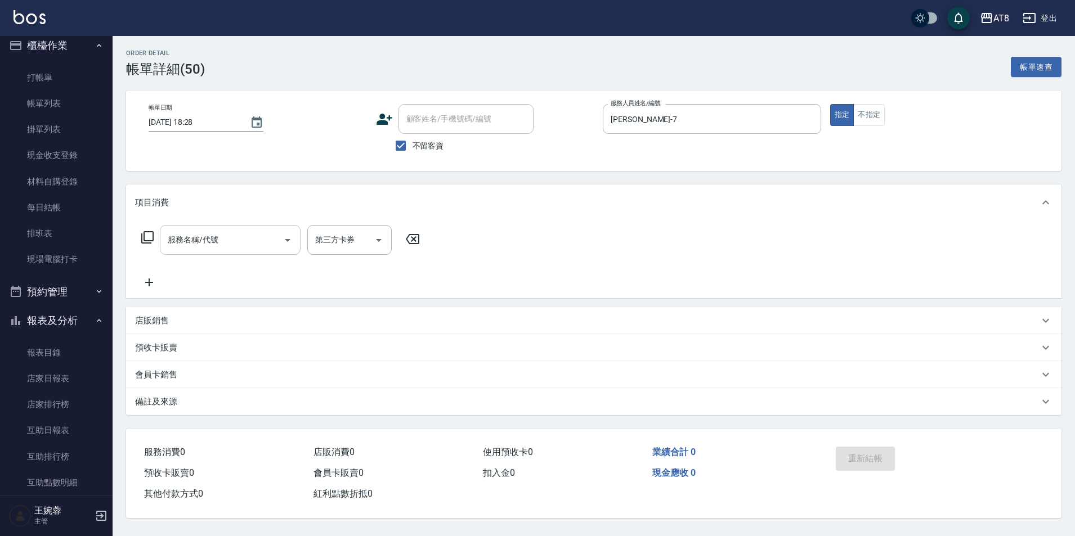
click at [231, 249] on input "服務名稱/代號" at bounding box center [222, 240] width 114 height 20
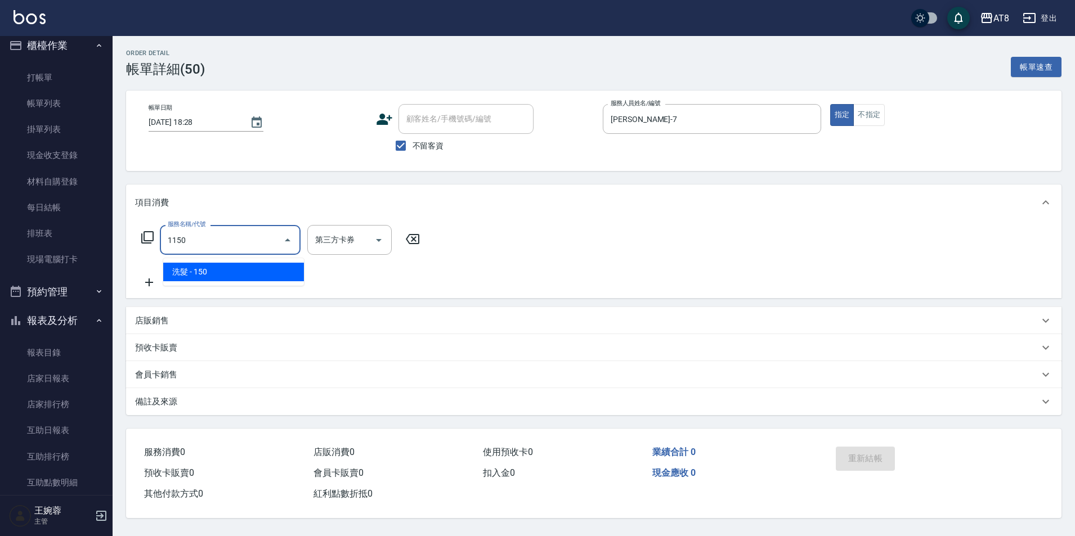
type input "洗髮(1150)"
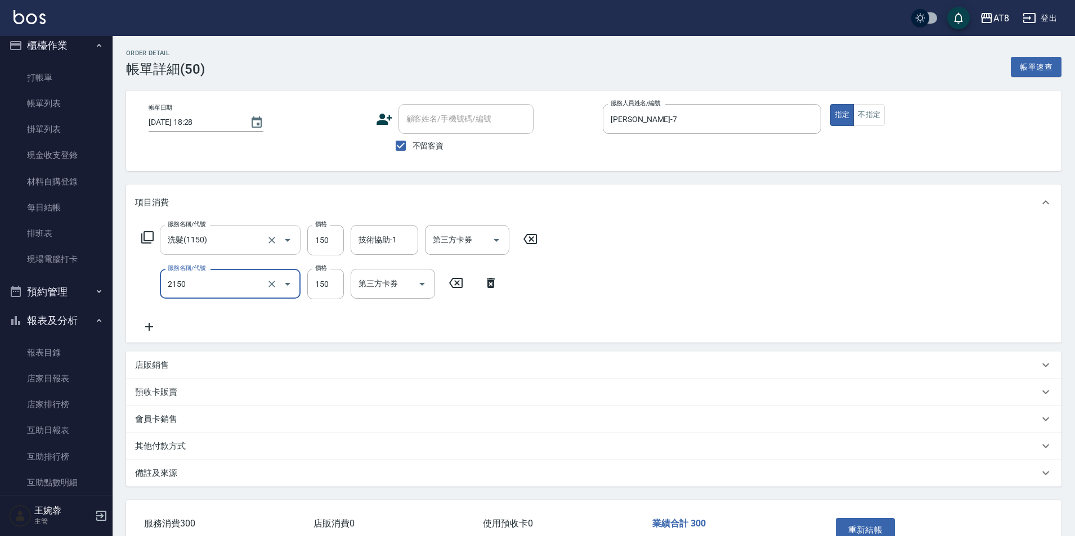
type input "剪髮(2150)"
type input "170"
click at [883, 526] on button "重新結帳" at bounding box center [866, 530] width 60 height 24
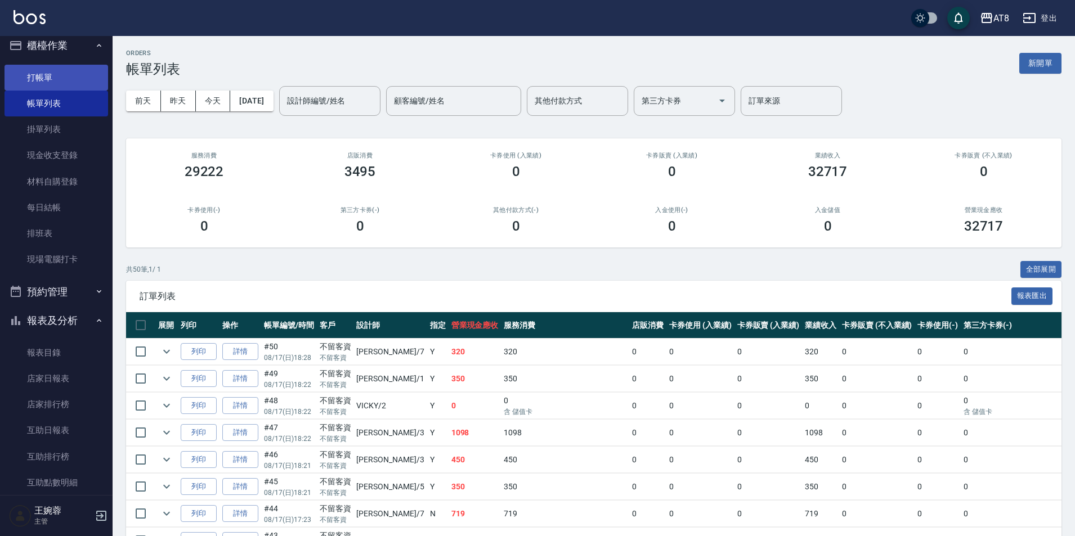
click at [64, 73] on link "打帳單" at bounding box center [57, 78] width 104 height 26
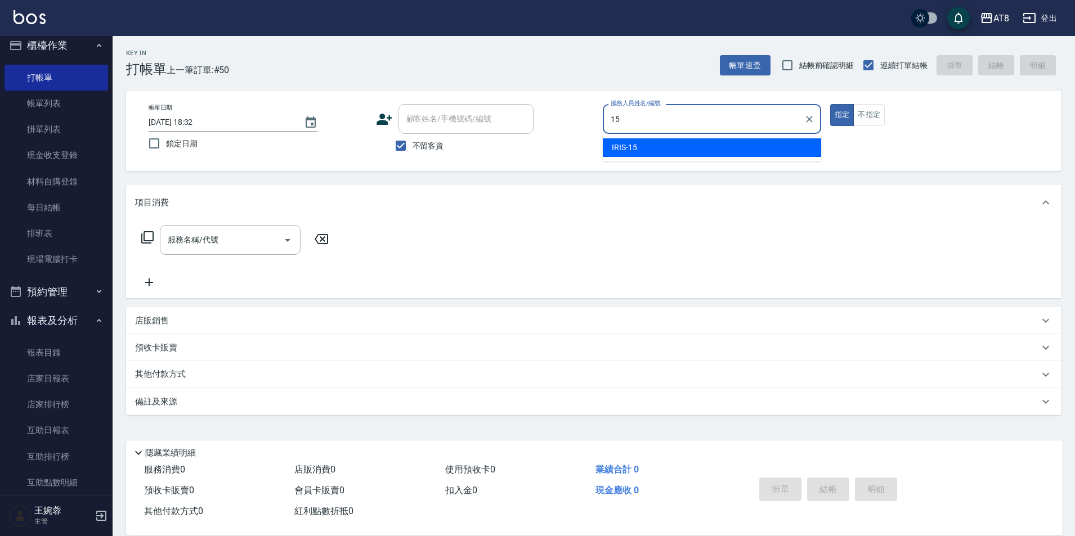
type input "IRIS-15"
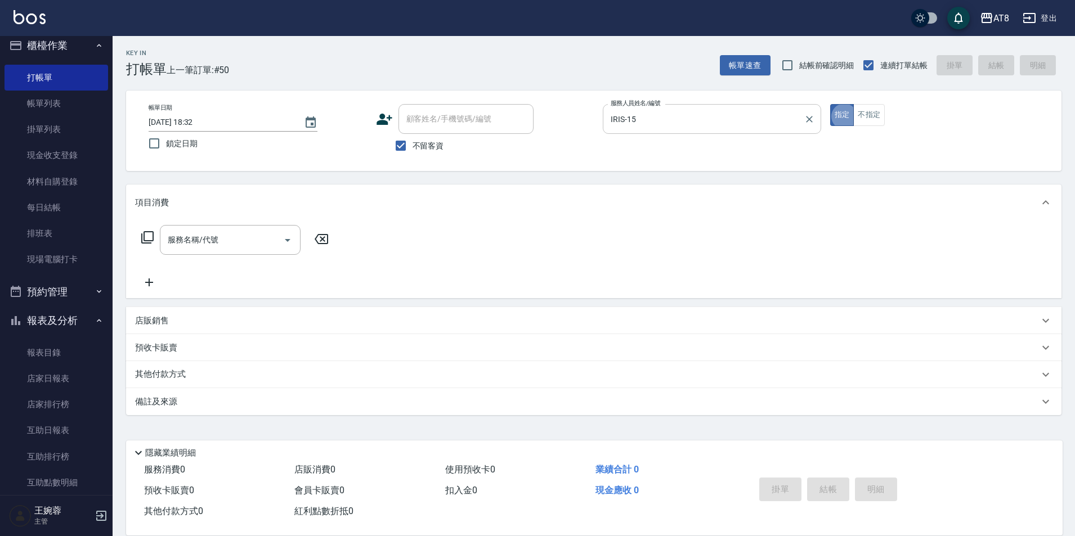
type button "true"
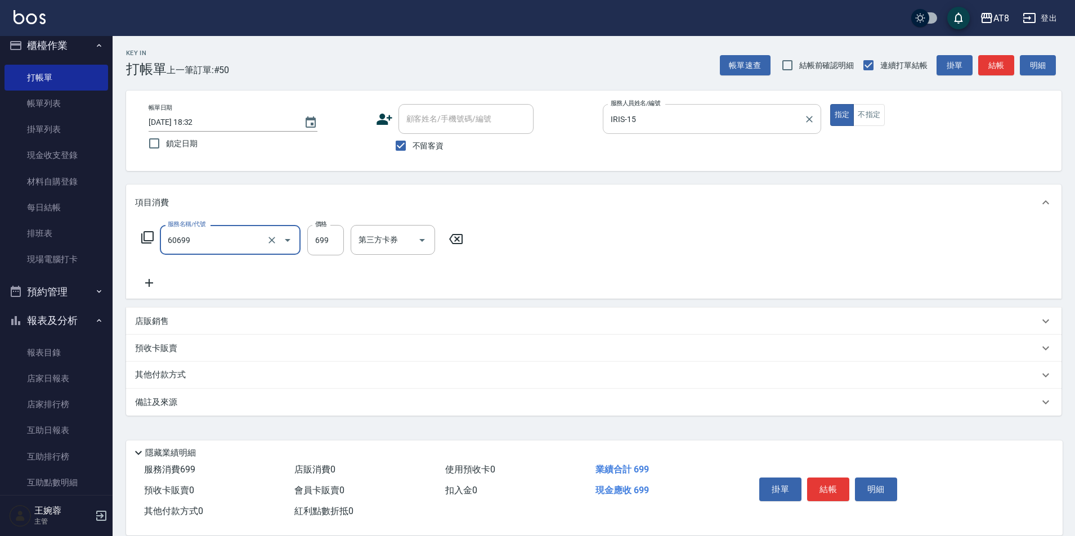
type input "入金SPA699(60699)"
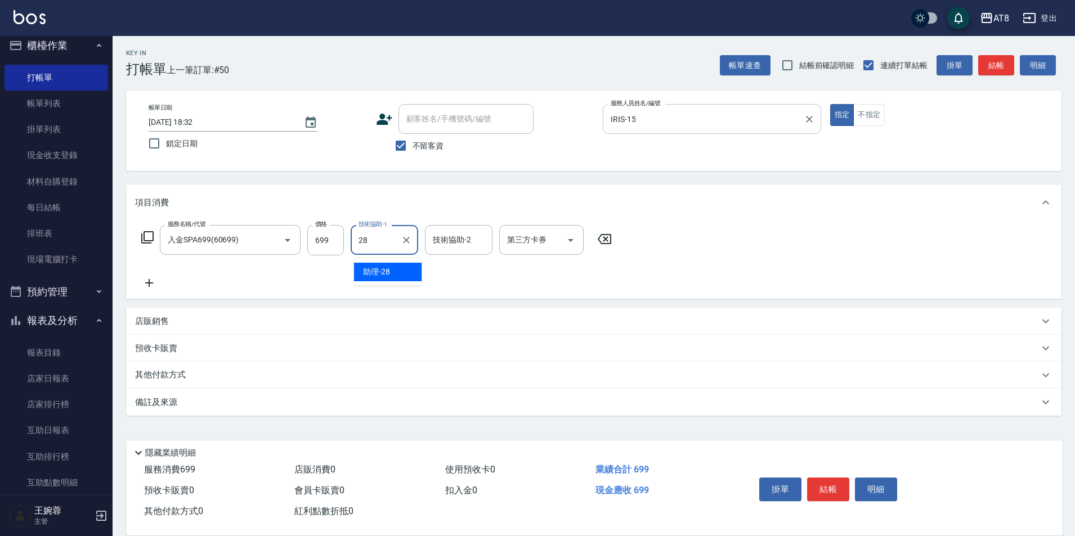
type input "助理-28"
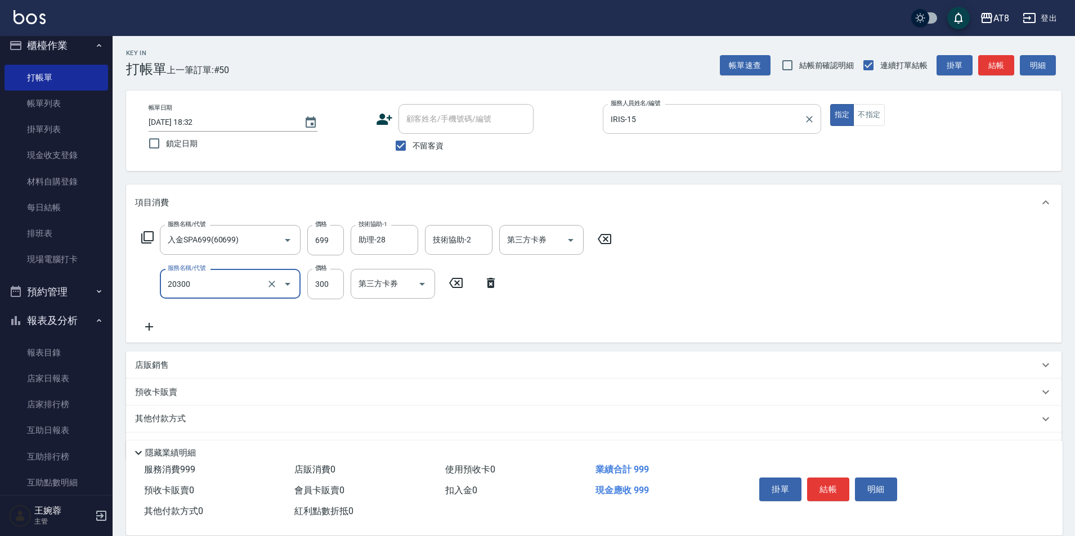
type input "入金剪髮300(20300)"
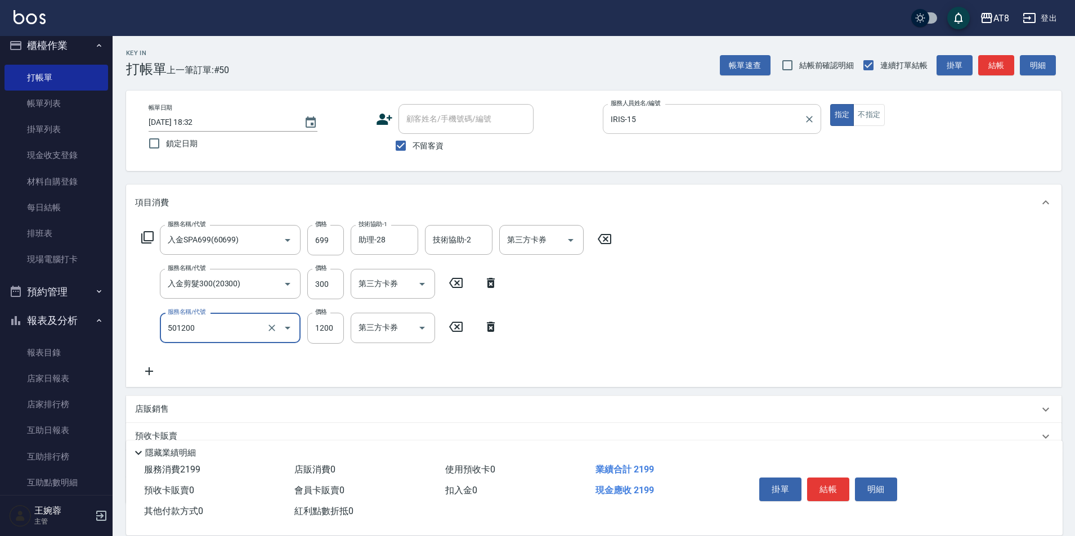
type input "入金護髮1200(501200)"
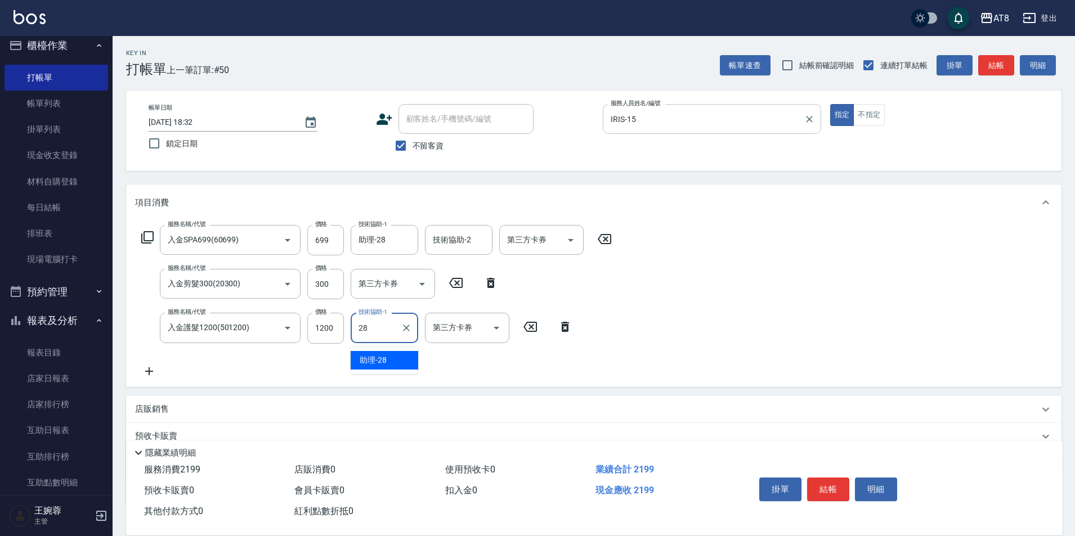
type input "助理-28"
click at [840, 481] on button "結帳" at bounding box center [828, 490] width 42 height 24
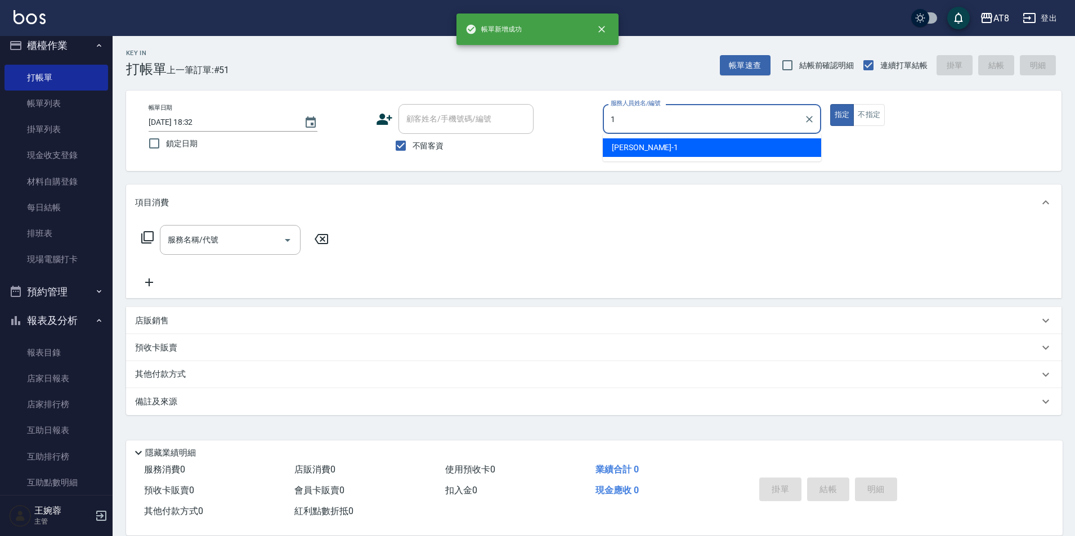
type input "YUKI-1"
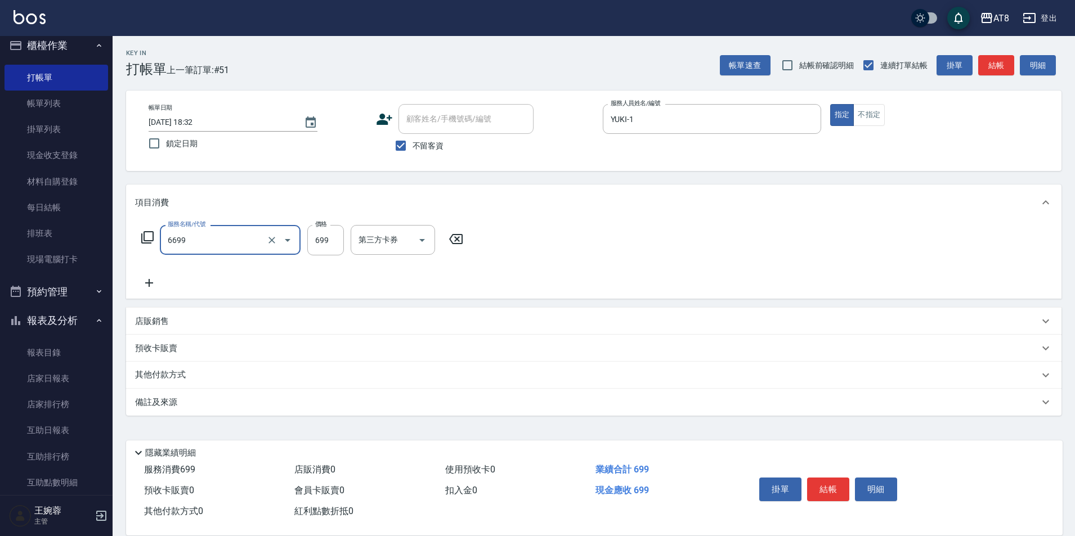
type input "SPA699(6699)"
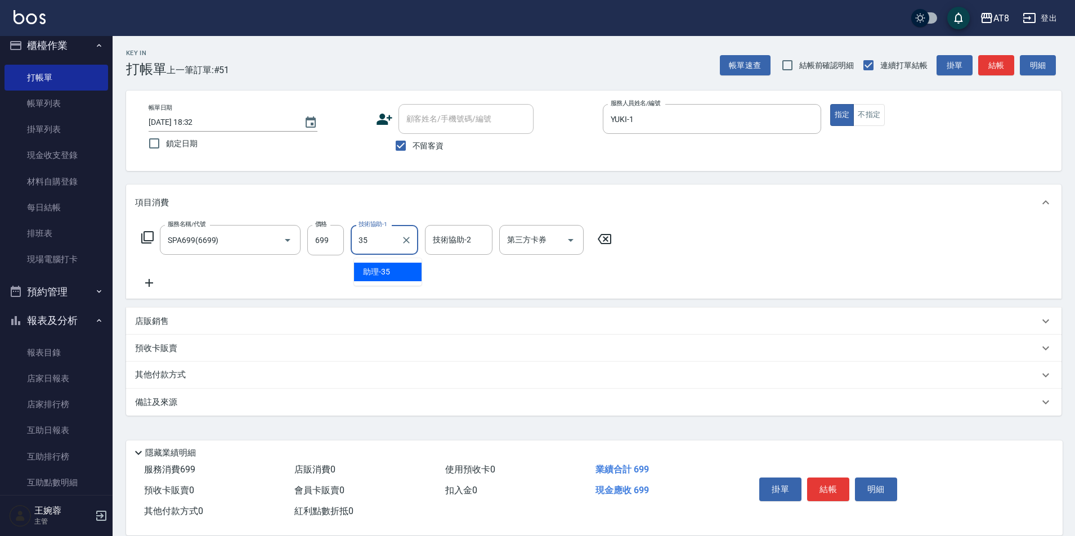
type input "助理-35"
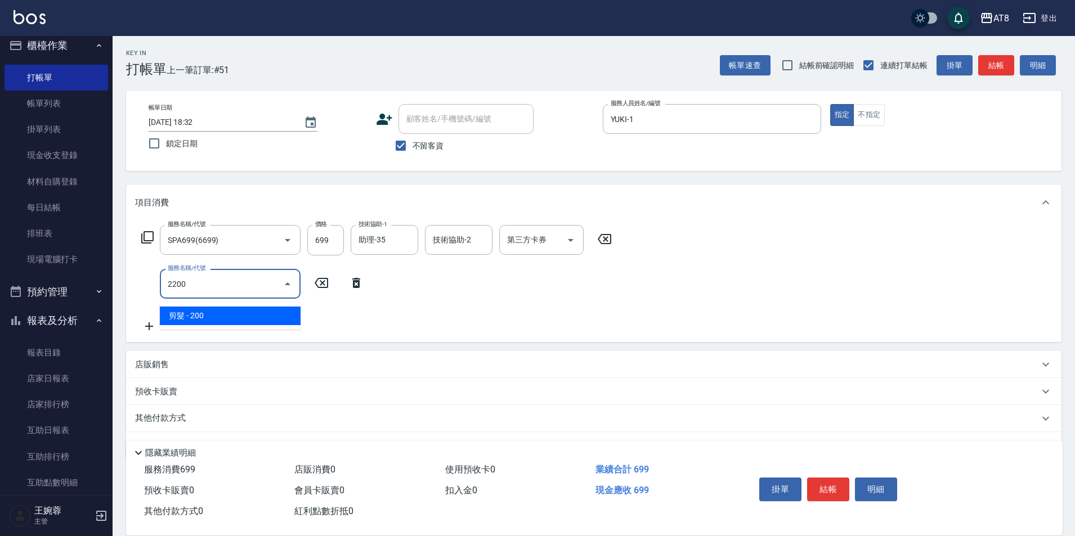
type input "剪髮(2200)"
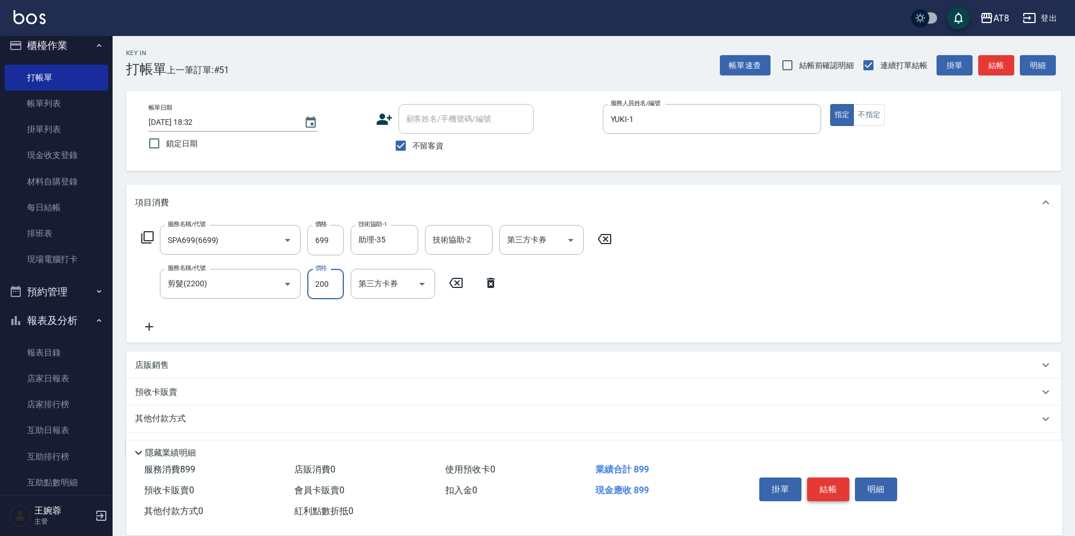
click at [840, 481] on button "結帳" at bounding box center [828, 490] width 42 height 24
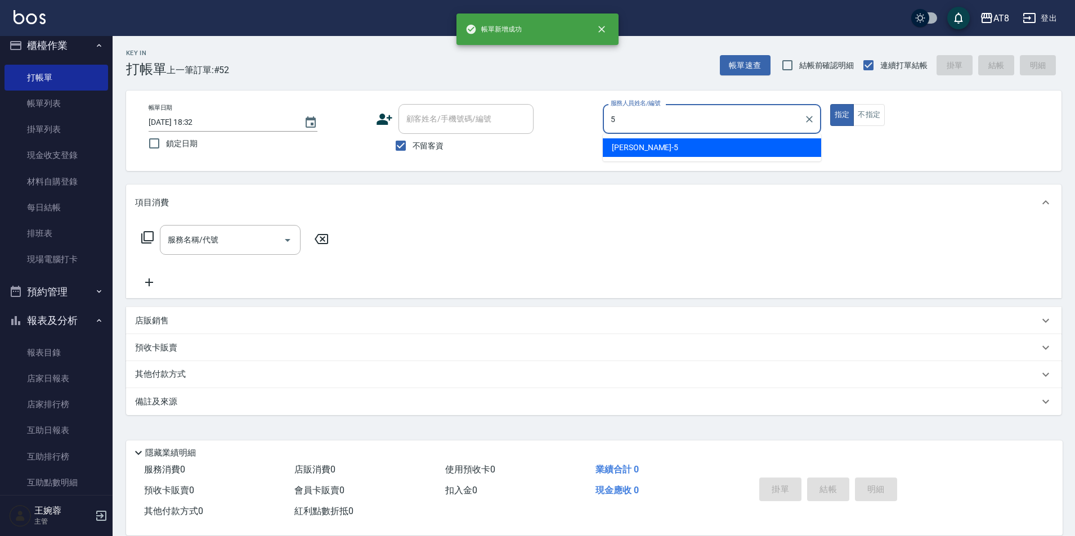
type input "HANK-5"
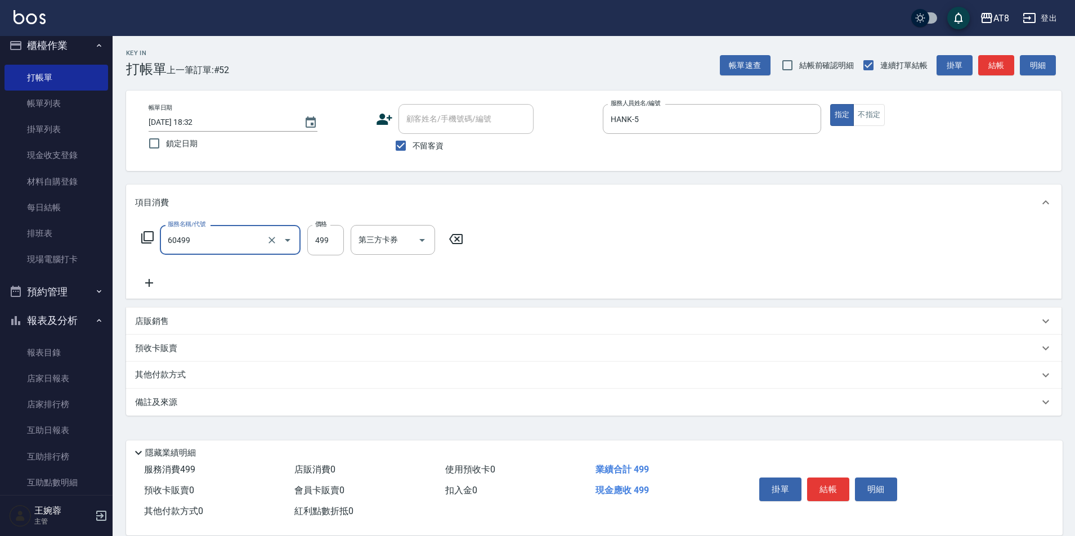
type input "入金SPA499(60499)"
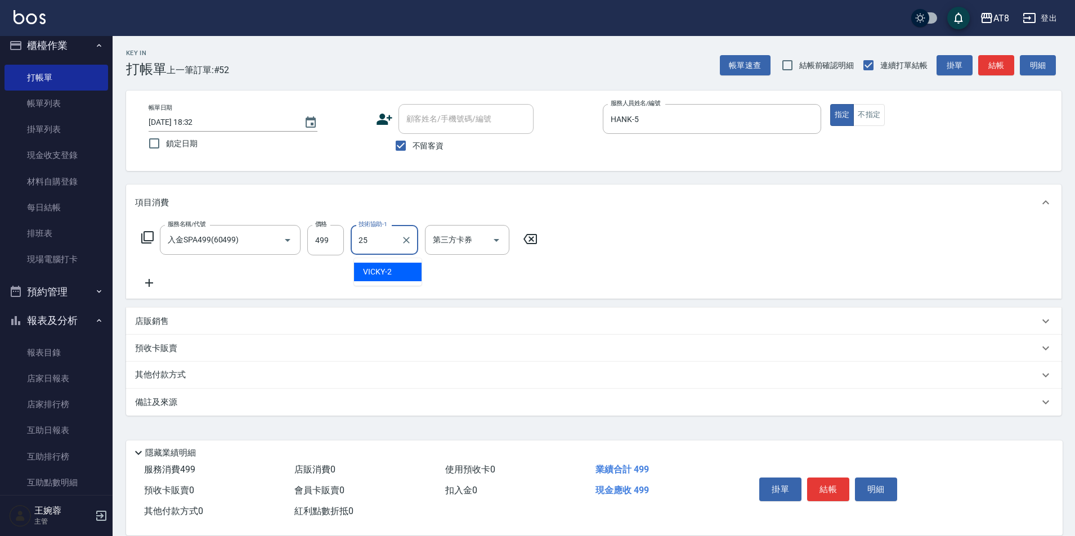
type input "助理-25"
click at [833, 489] on button "結帳" at bounding box center [828, 490] width 42 height 24
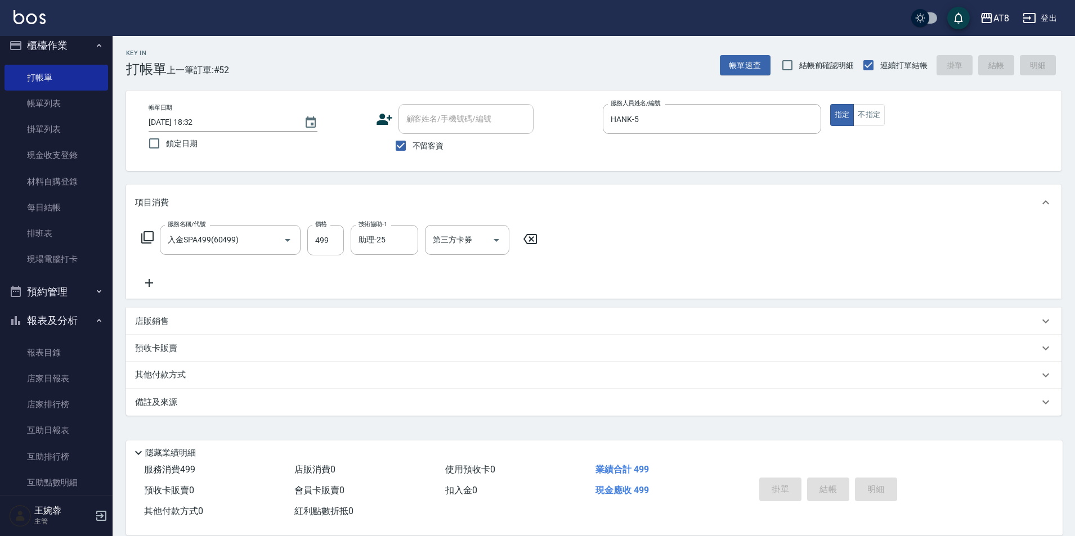
type input "2025/08/17 18:33"
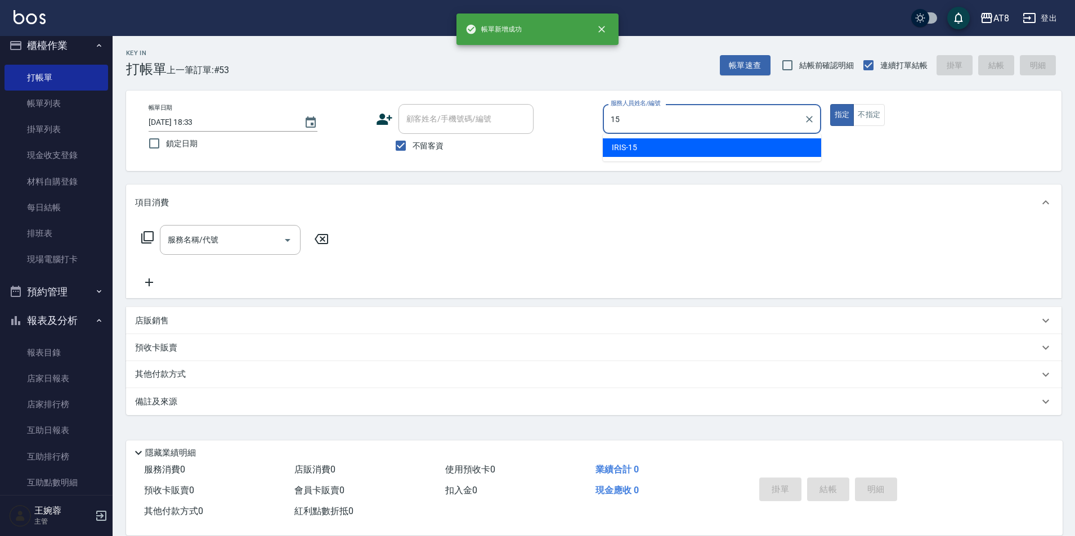
type input "IRIS-15"
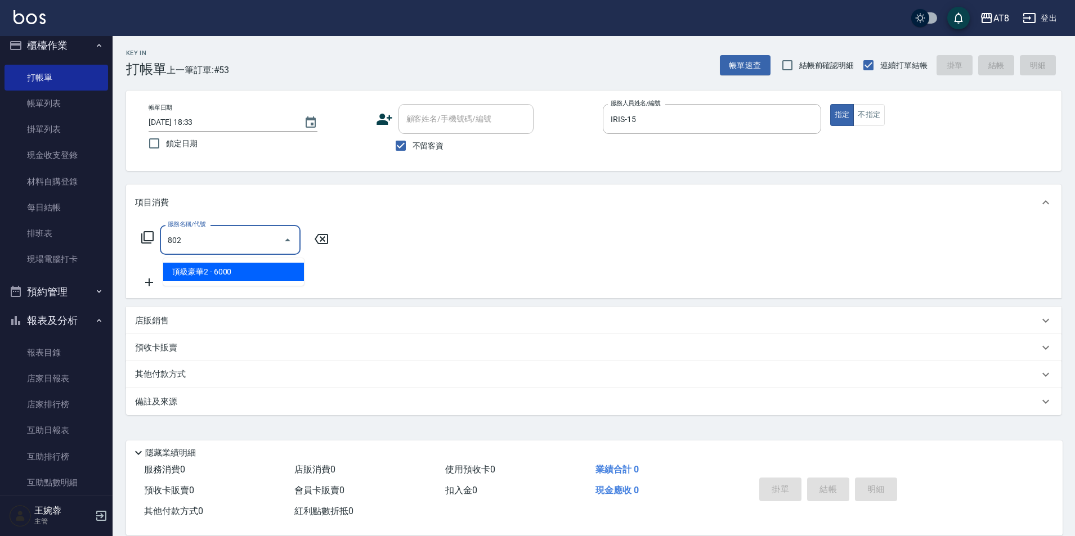
type input "頂級豪華2(802)"
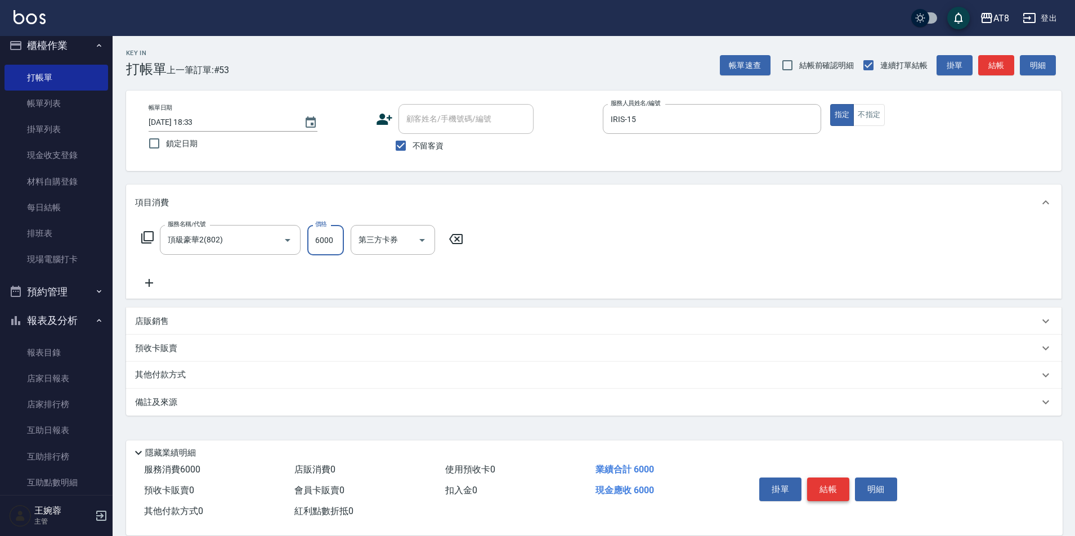
click at [838, 478] on button "結帳" at bounding box center [828, 490] width 42 height 24
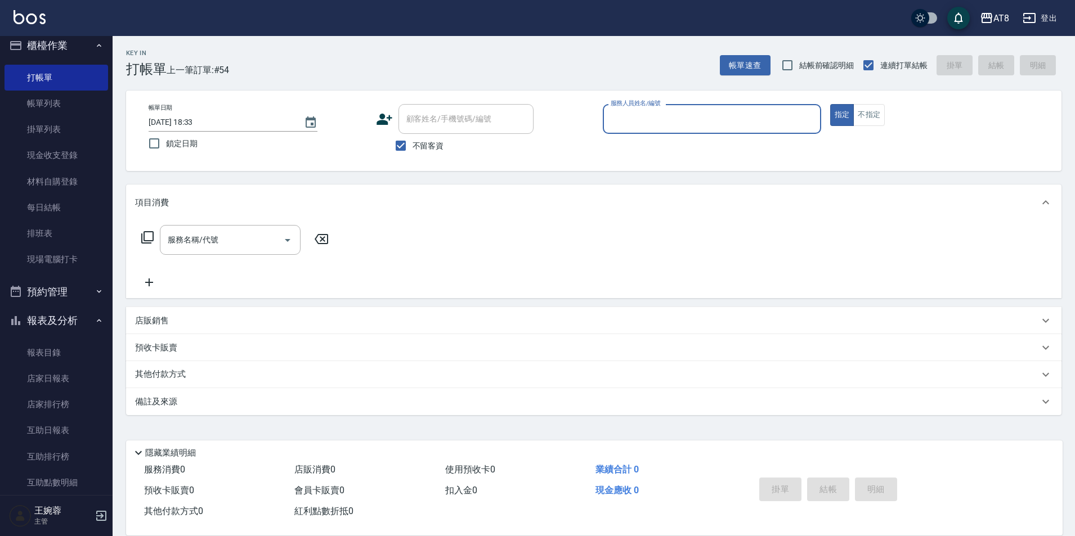
click at [60, 109] on link "帳單列表" at bounding box center [57, 104] width 104 height 26
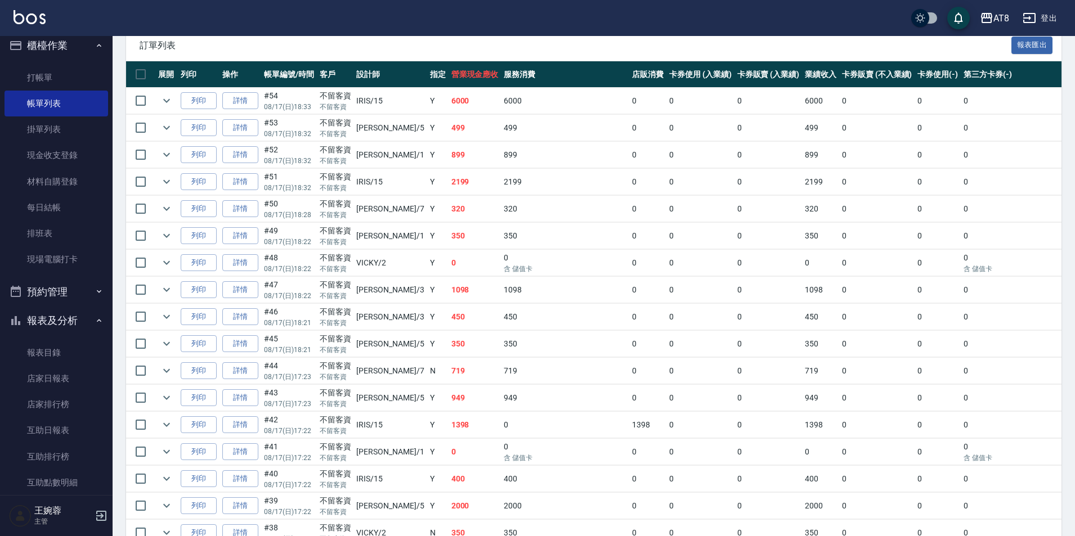
scroll to position [253, 0]
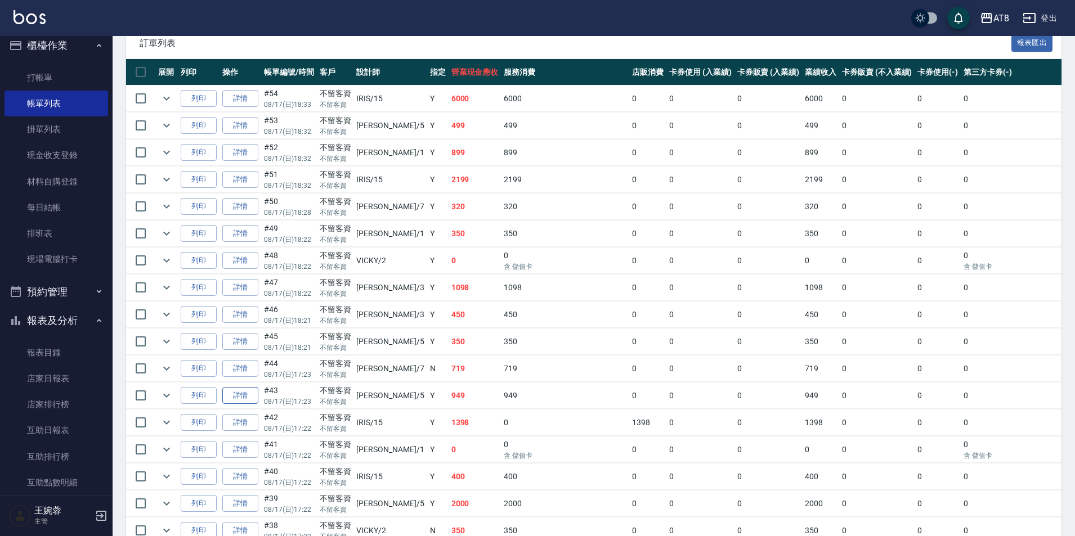
click at [253, 405] on link "詳情" at bounding box center [240, 395] width 36 height 17
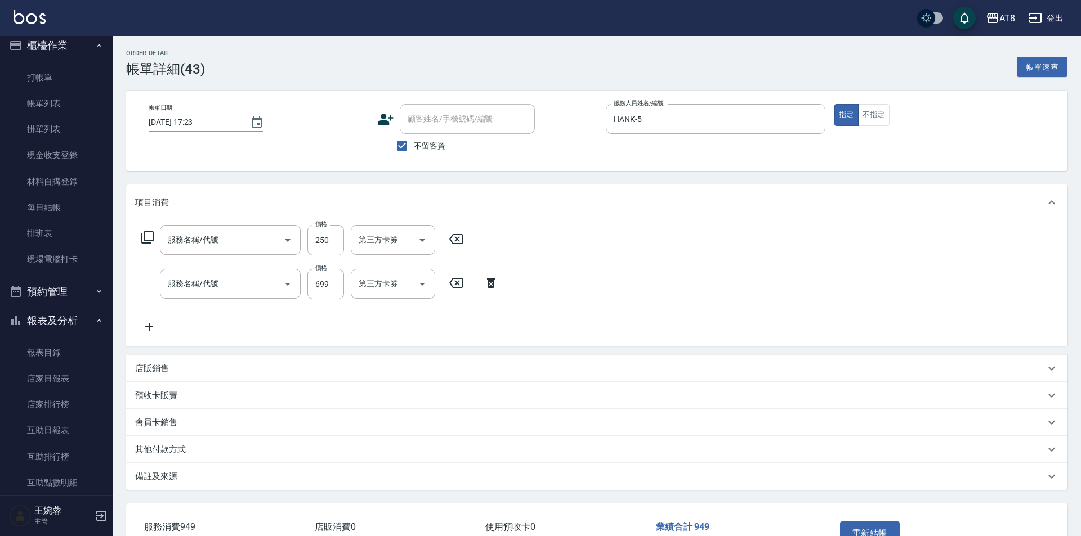
type input "2025/08/17 17:23"
checkbox input "true"
type input "HANK-5"
type input "入金剪250(20250)"
type input "入金SPA699(60699)"
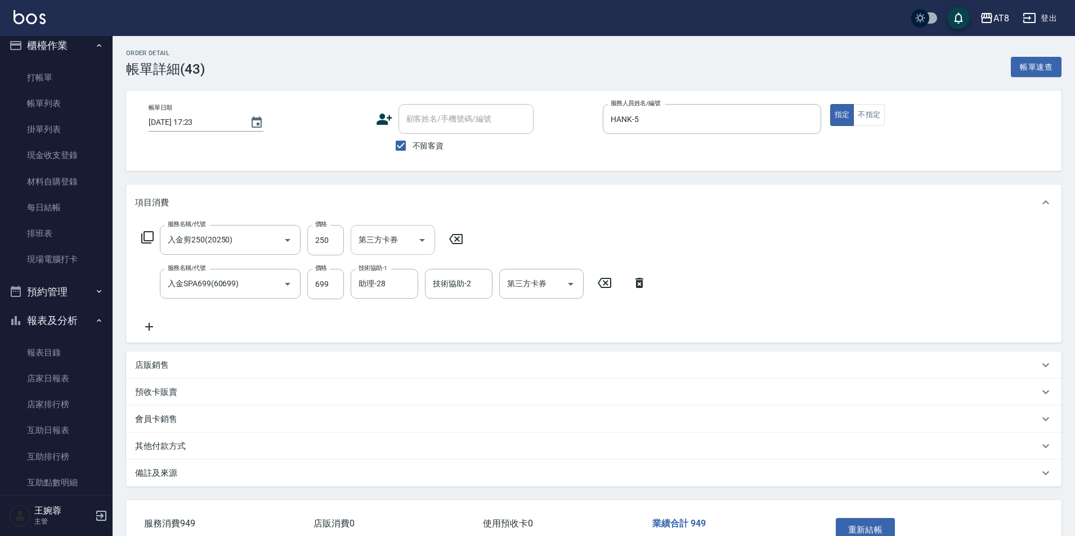
click at [431, 242] on button "Open" at bounding box center [422, 240] width 18 height 18
click at [412, 357] on ul "舊有卡券 Line酷券 FUNNOW 歐卡/Momo 儲值卡" at bounding box center [396, 309] width 84 height 102
click at [414, 347] on span "儲值卡" at bounding box center [396, 346] width 84 height 19
type input "儲值卡"
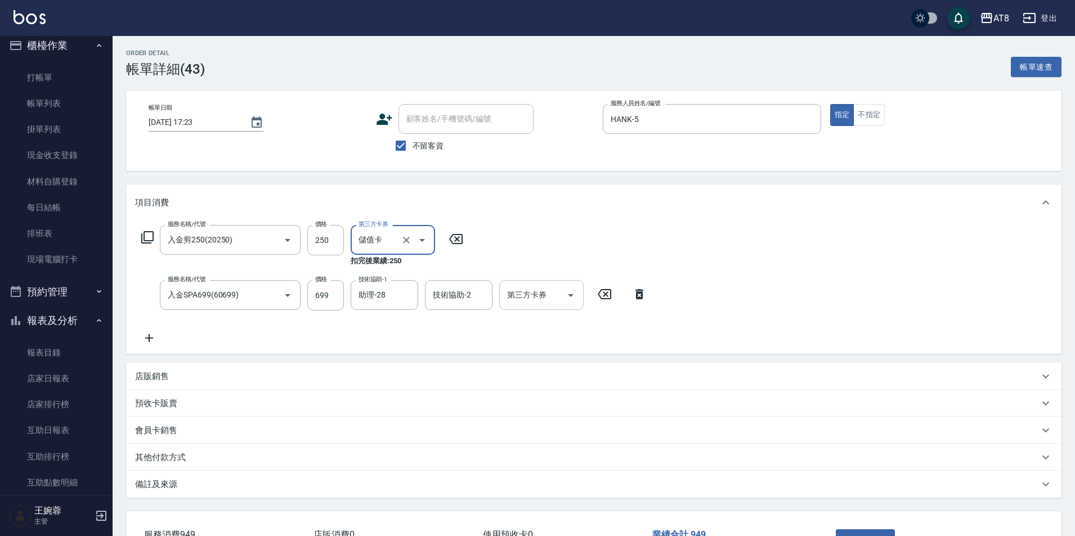
click at [564, 302] on icon "Open" at bounding box center [571, 296] width 14 height 14
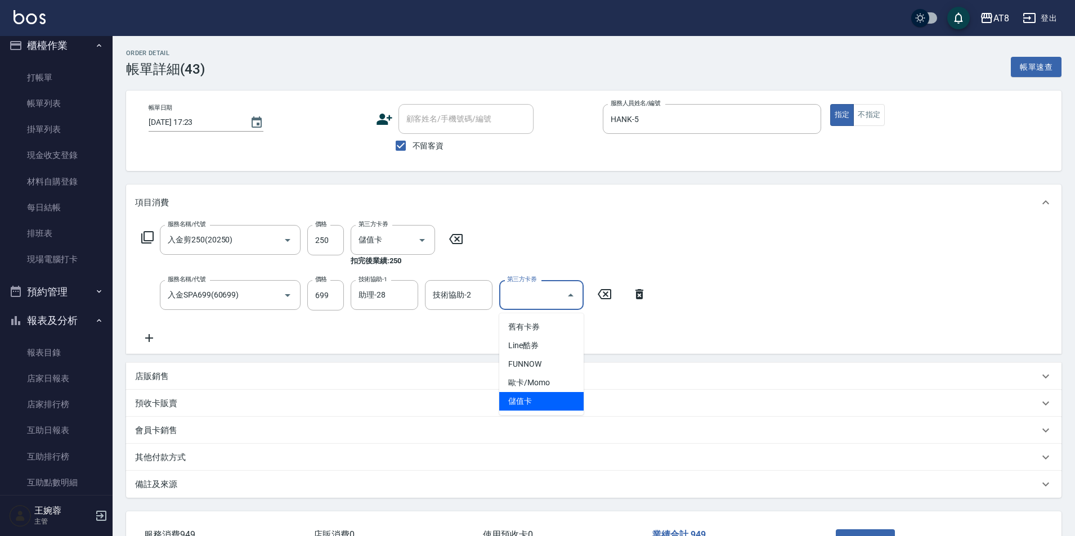
click at [551, 399] on span "儲值卡" at bounding box center [541, 401] width 84 height 19
type input "儲值卡"
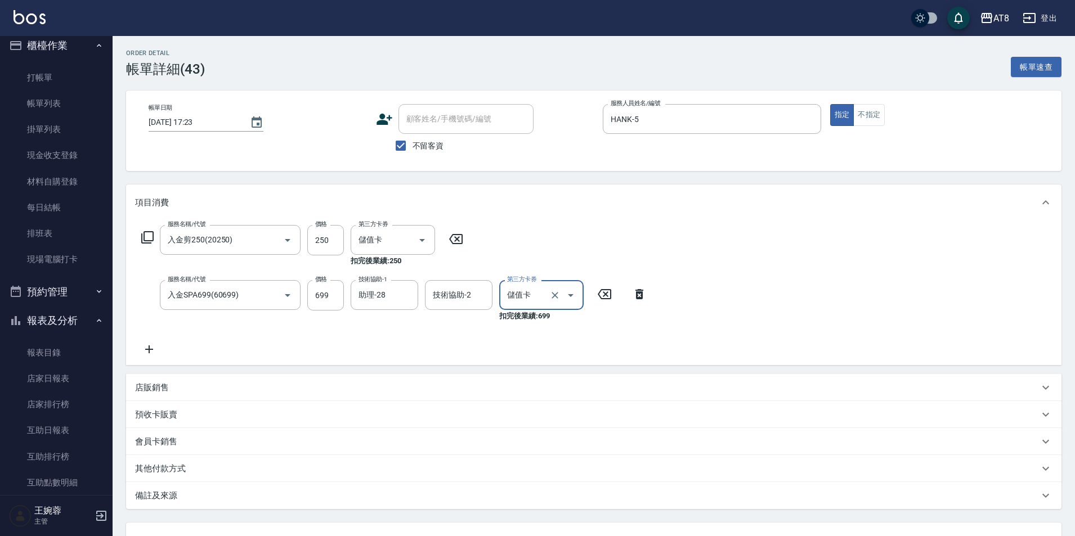
scroll to position [104, 0]
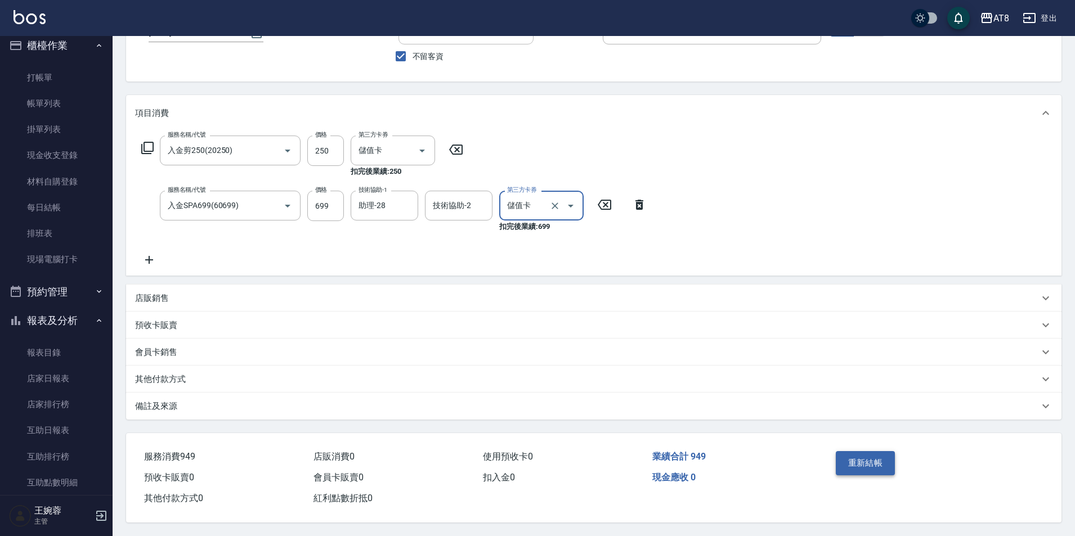
click at [889, 451] on button "重新結帳" at bounding box center [866, 463] width 60 height 24
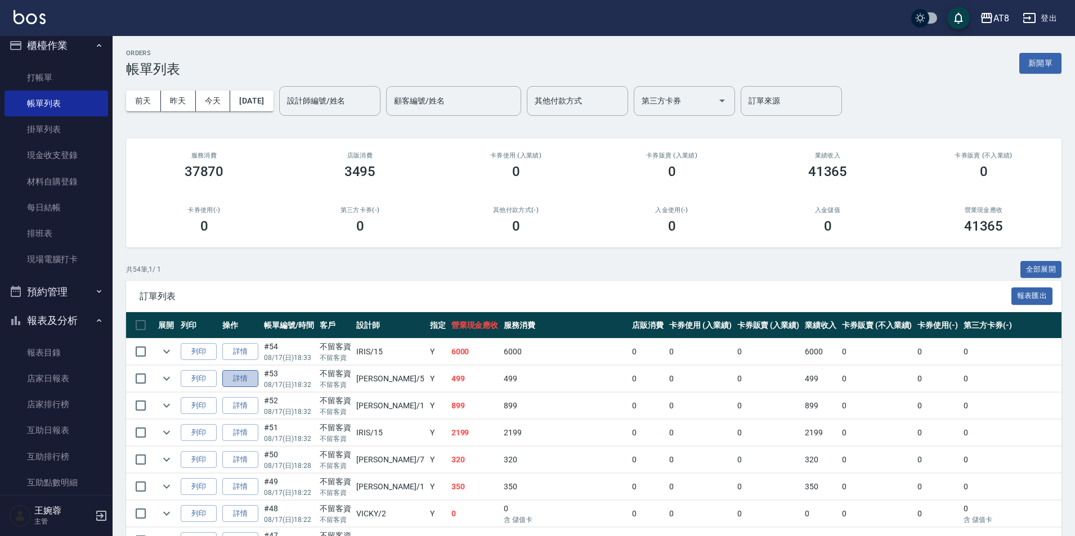
click at [246, 387] on link "詳情" at bounding box center [240, 378] width 36 height 17
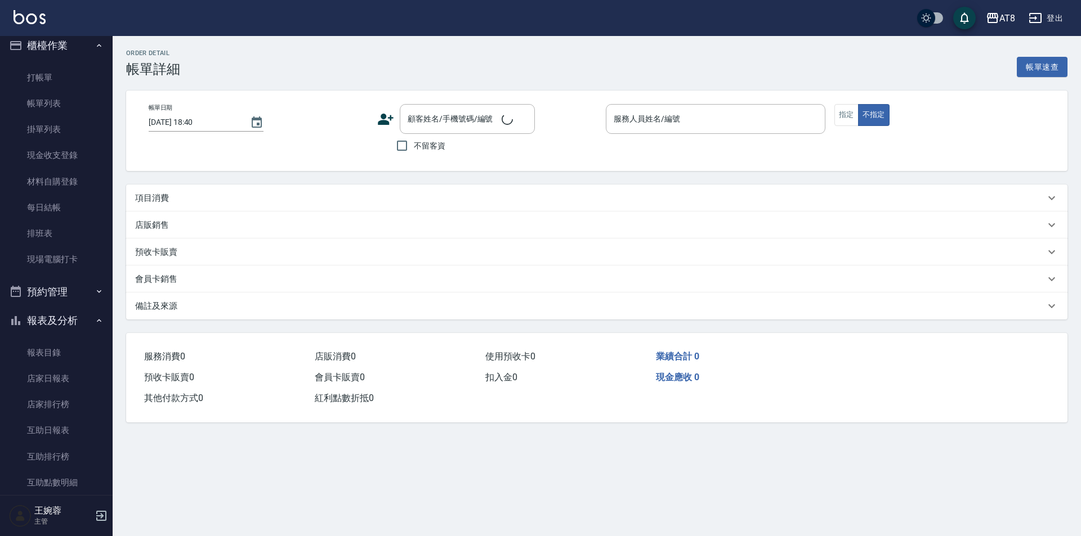
type input "[DATE] 18:32"
checkbox input "true"
type input "HANK-5"
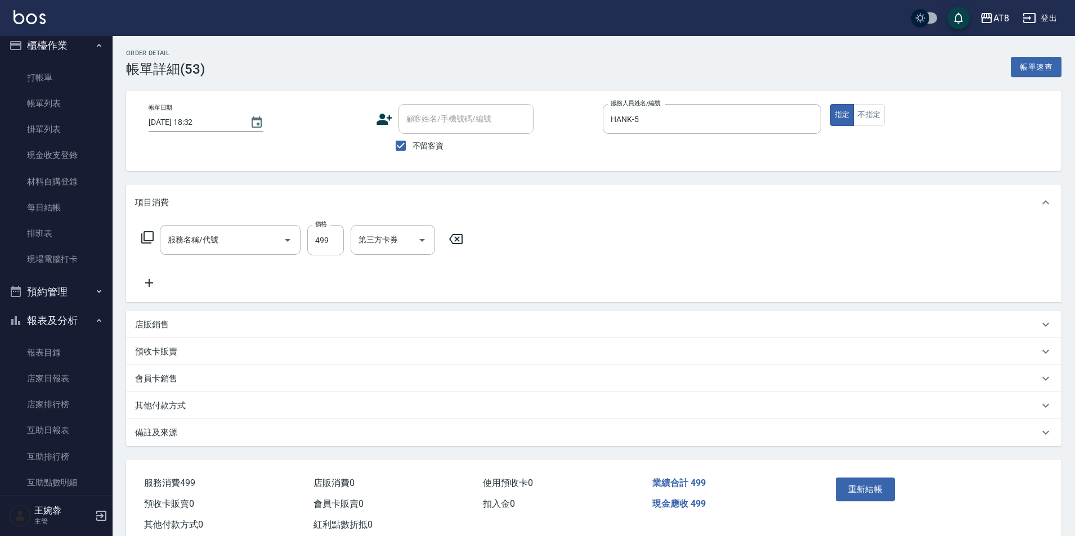
type input "入金SPA499(60499)"
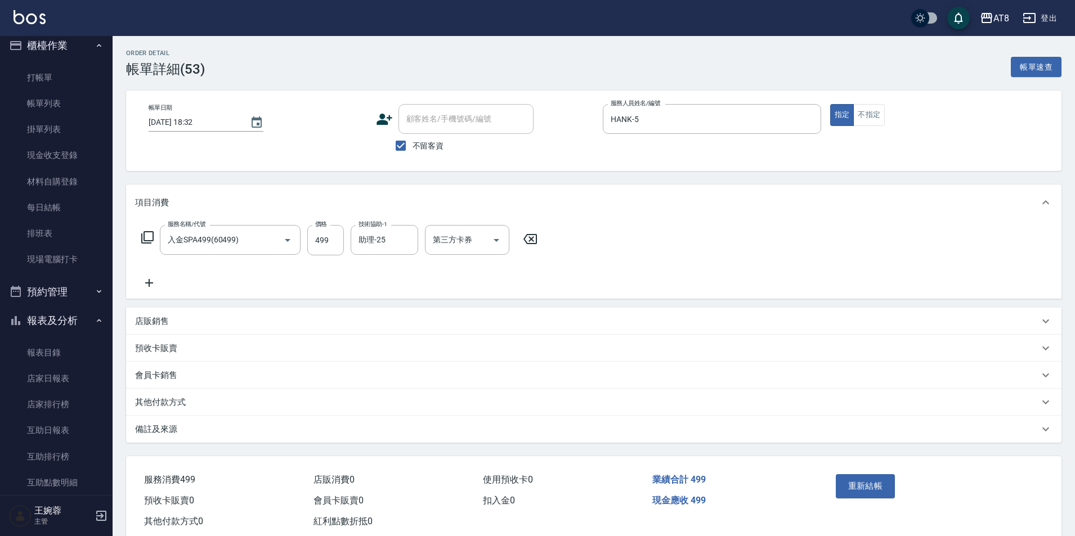
click at [535, 246] on icon at bounding box center [530, 239] width 28 height 14
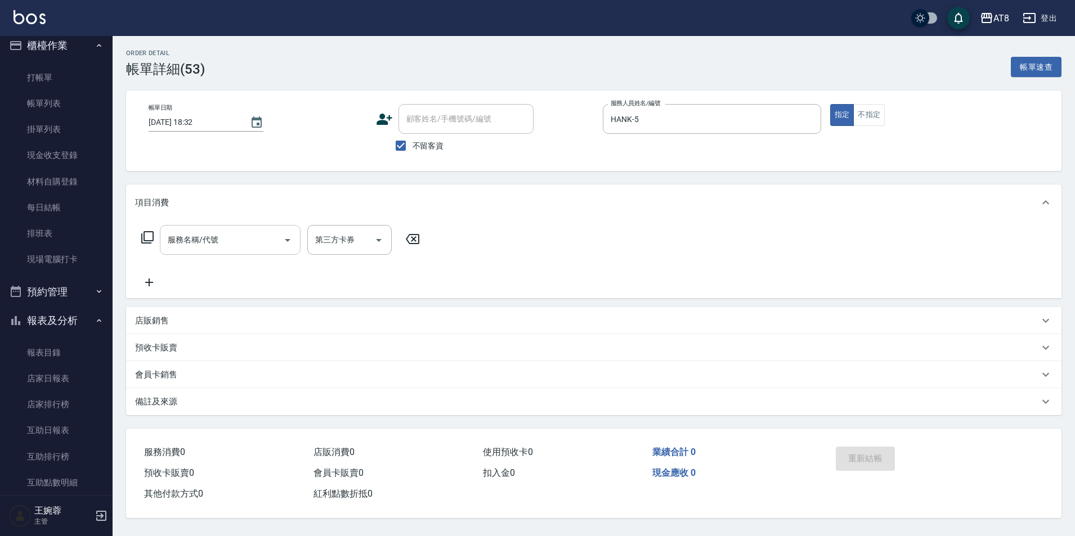
click at [214, 231] on div "服務名稱/代號" at bounding box center [230, 240] width 141 height 30
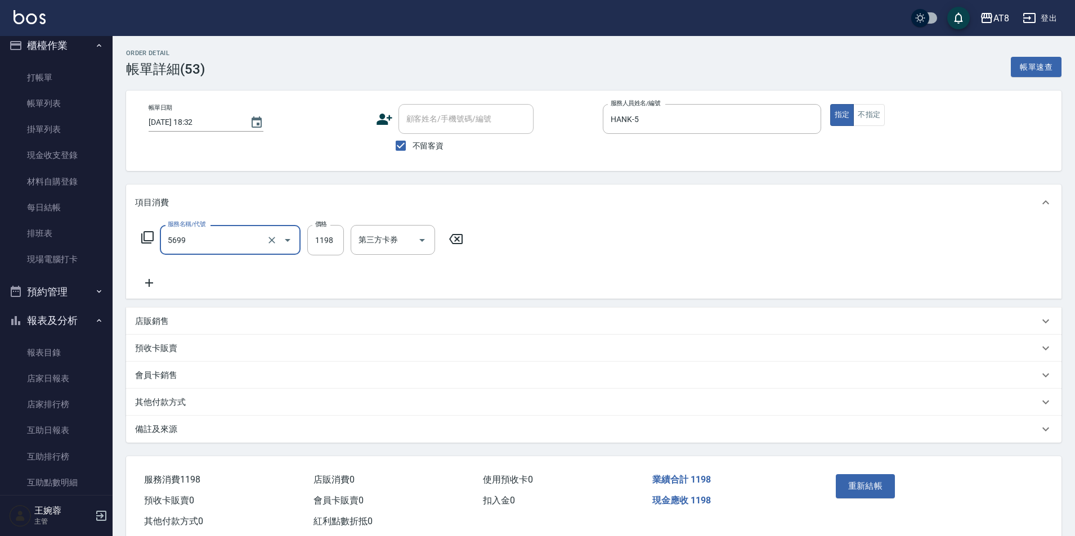
type input "水沁涼套餐(5699)"
type input "1098"
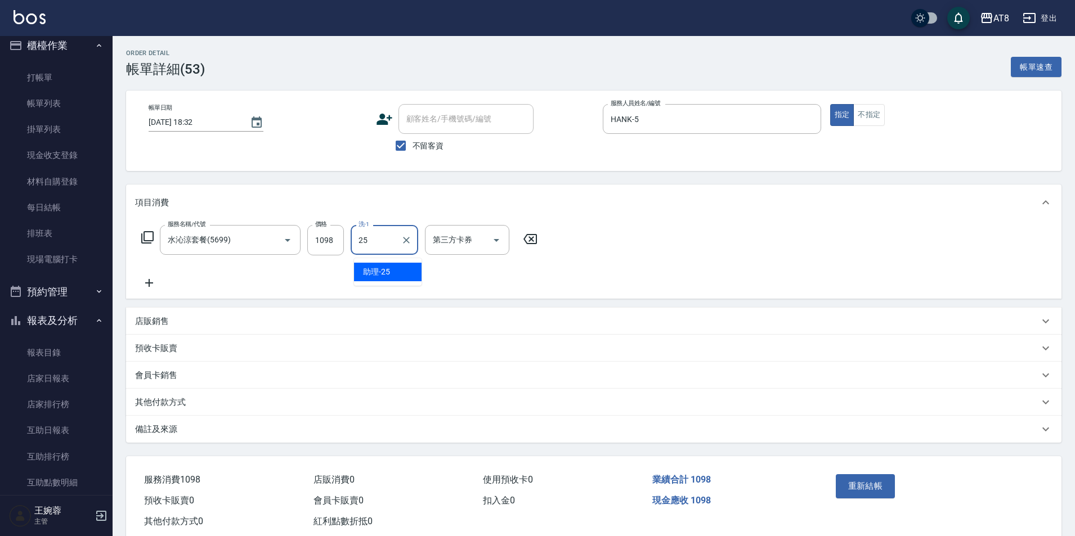
type input "助理-25"
click at [655, 275] on div "服務名稱/代號 水沁涼套餐(5699) 服務名稱/代號 價格 1098 價格 洗-1 助理-25 洗-1 第三方卡券 第三方卡券" at bounding box center [594, 260] width 936 height 78
click at [535, 240] on icon at bounding box center [530, 239] width 28 height 14
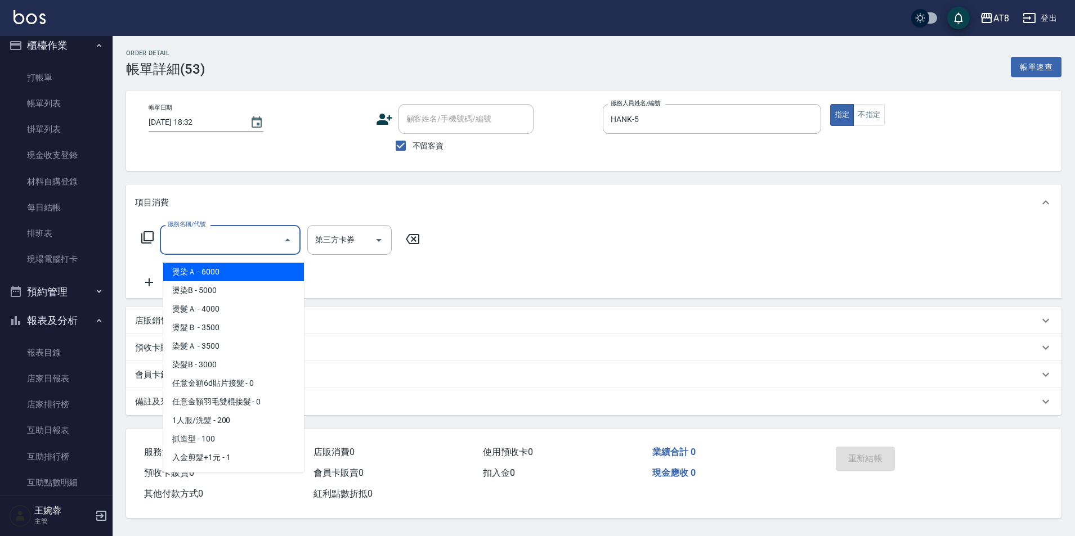
click at [258, 248] on input "服務名稱/代號" at bounding box center [222, 240] width 114 height 20
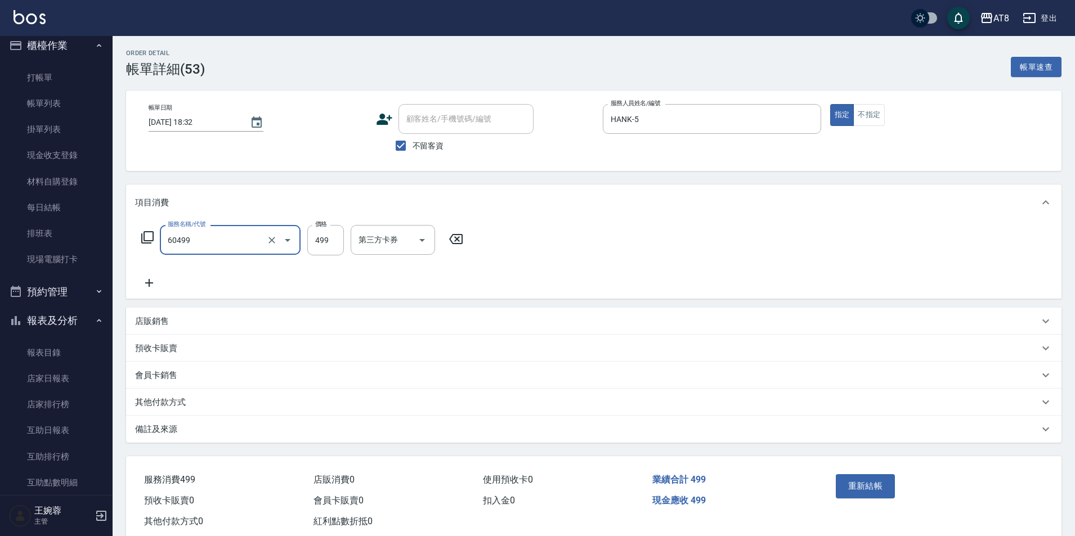
type input "入金SPA499(60499)"
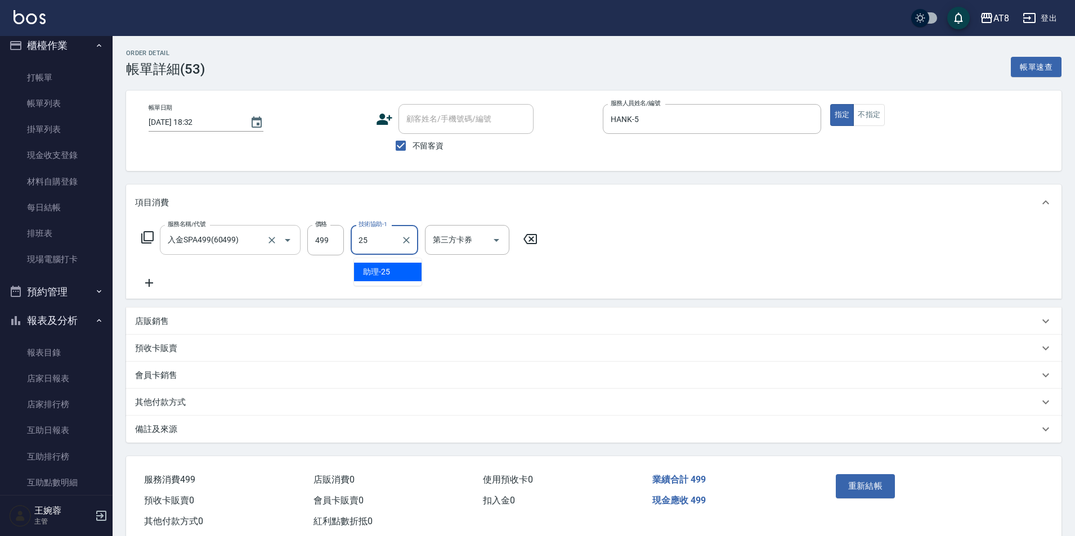
type input "助理-25"
click at [879, 498] on button "重新結帳" at bounding box center [866, 487] width 60 height 24
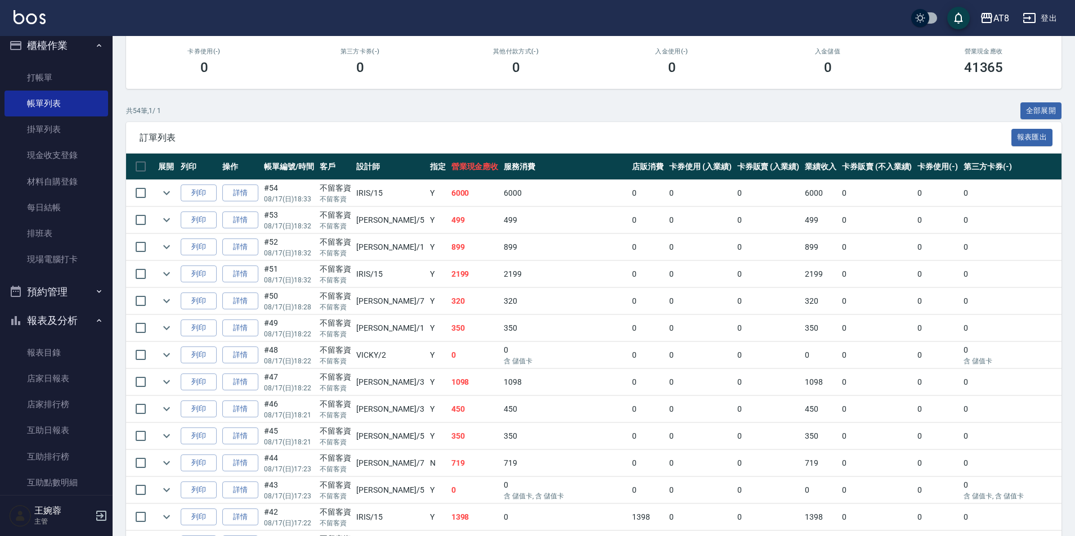
scroll to position [226, 0]
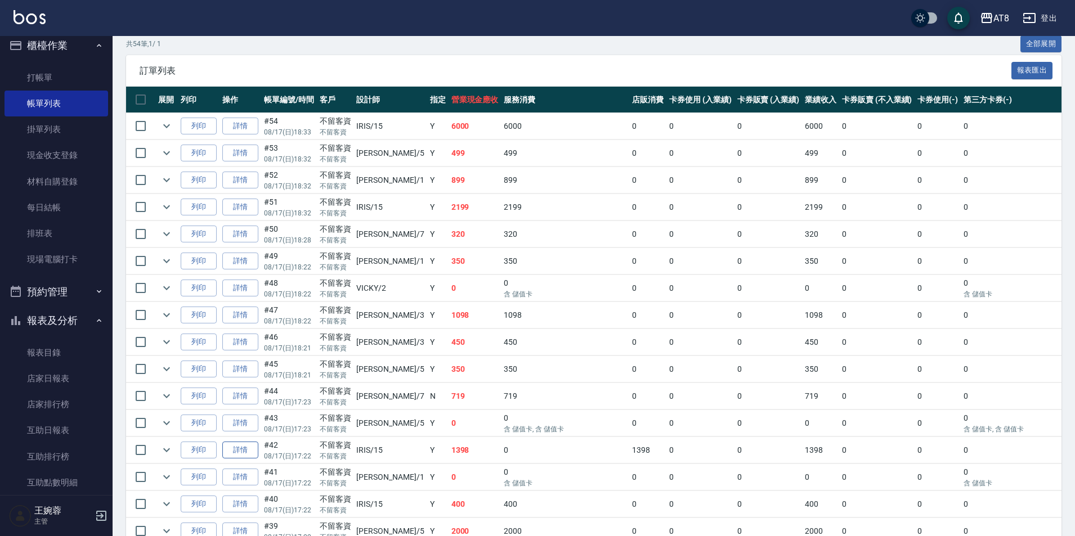
click at [251, 459] on link "詳情" at bounding box center [240, 450] width 36 height 17
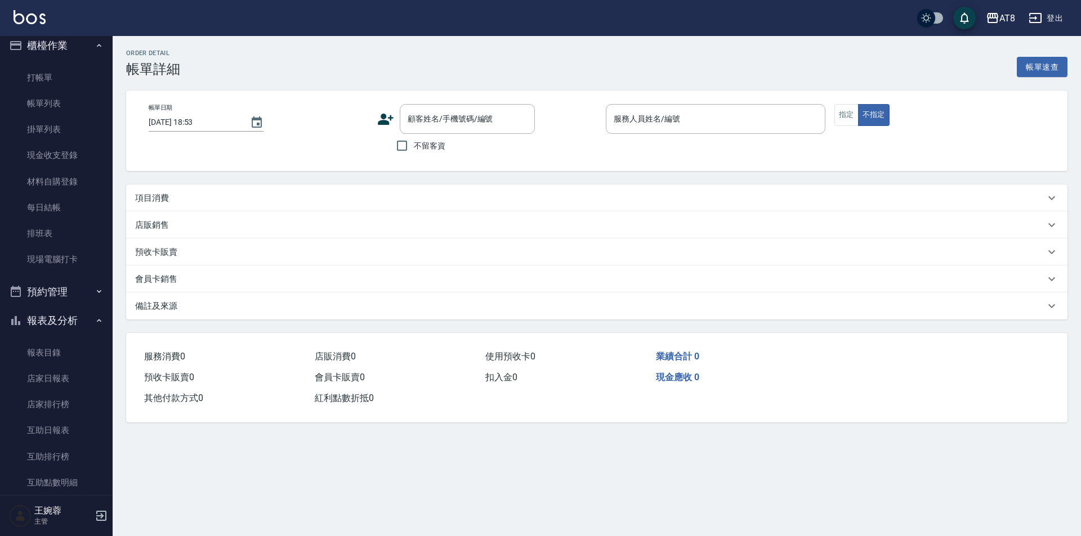
type input "[DATE] 17:22"
checkbox input "true"
type input "IRIS-15"
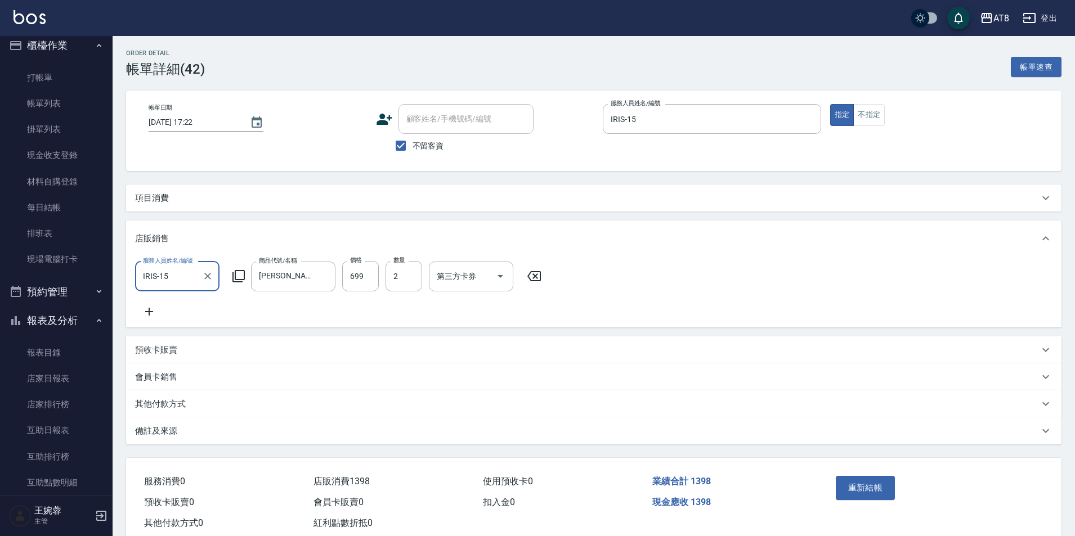
click at [154, 195] on div "項目消費" at bounding box center [594, 198] width 936 height 27
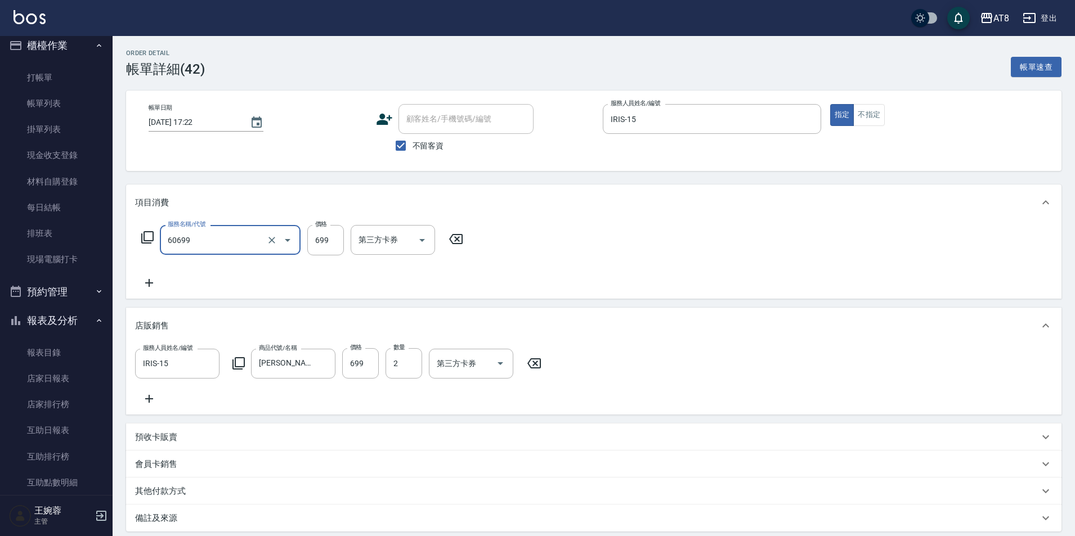
type input "入金SPA699(60699)"
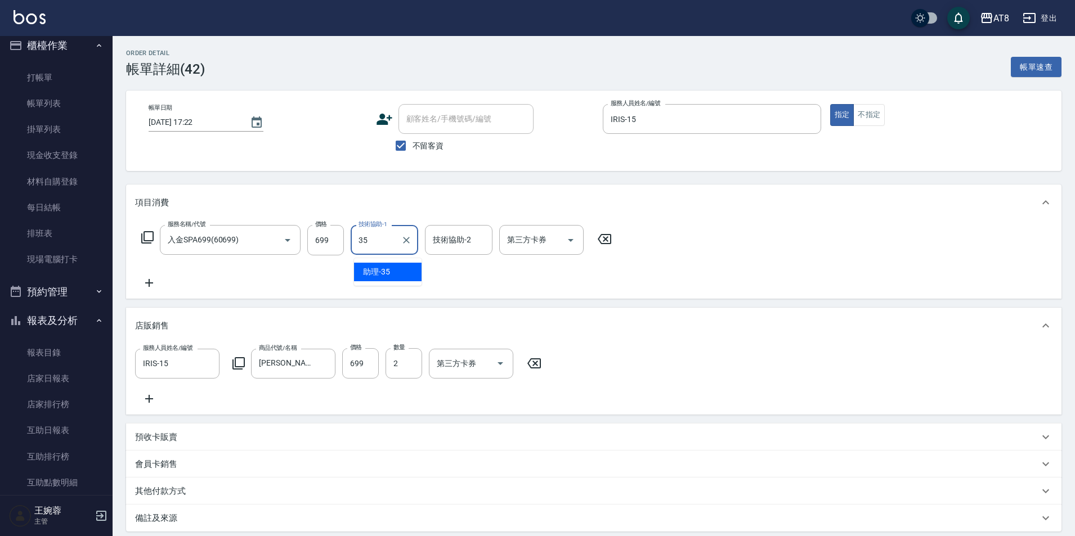
type input "助理-35"
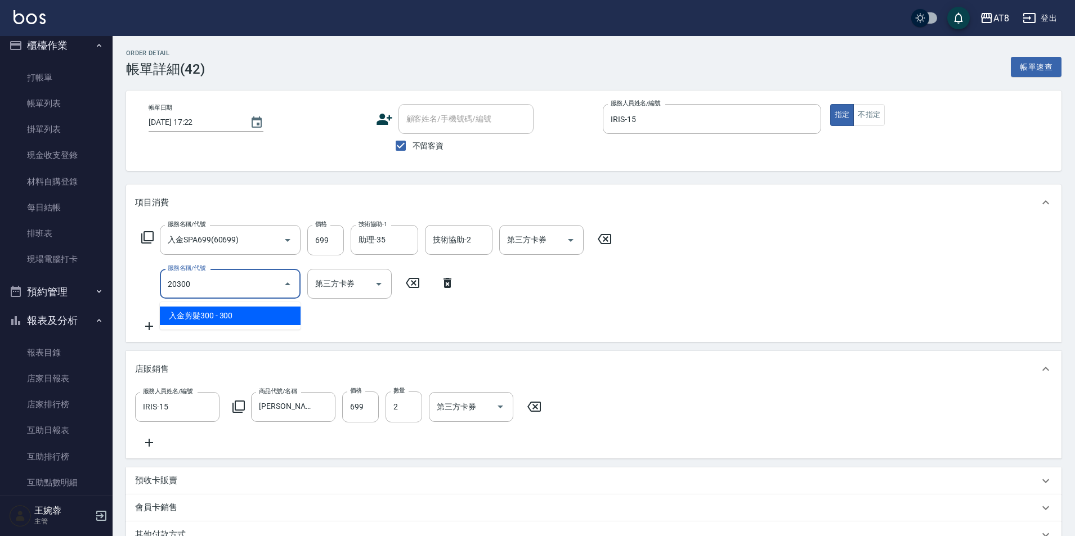
type input "入金剪髮300(20300)"
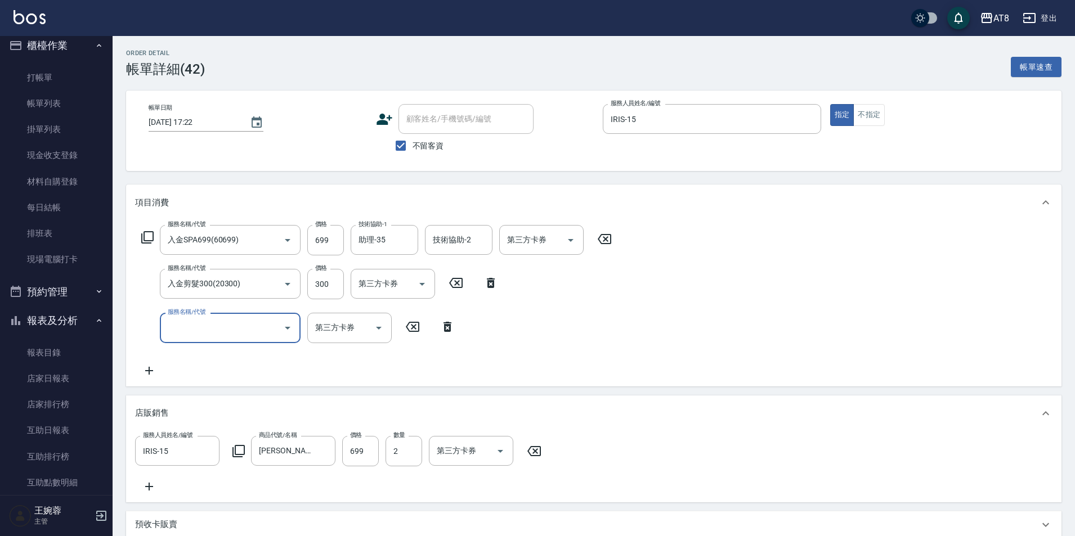
type input "5"
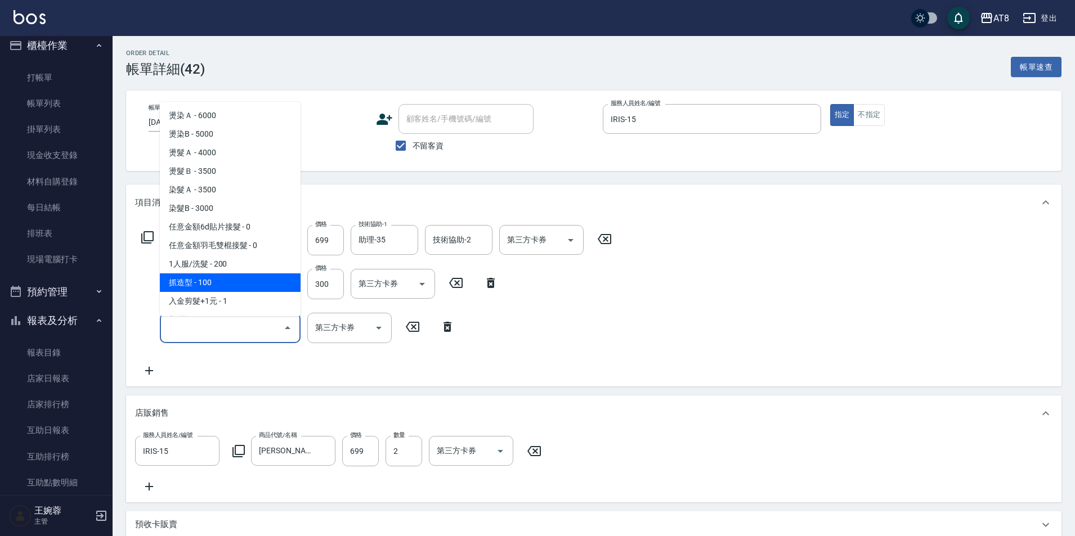
click at [141, 242] on icon at bounding box center [148, 238] width 14 height 14
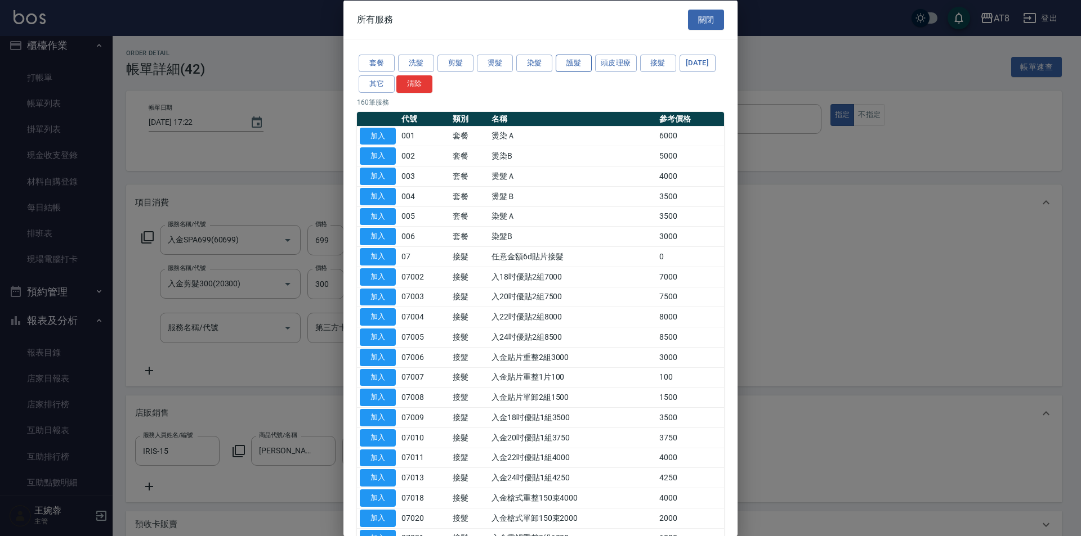
click at [560, 66] on button "護髮" at bounding box center [574, 63] width 36 height 17
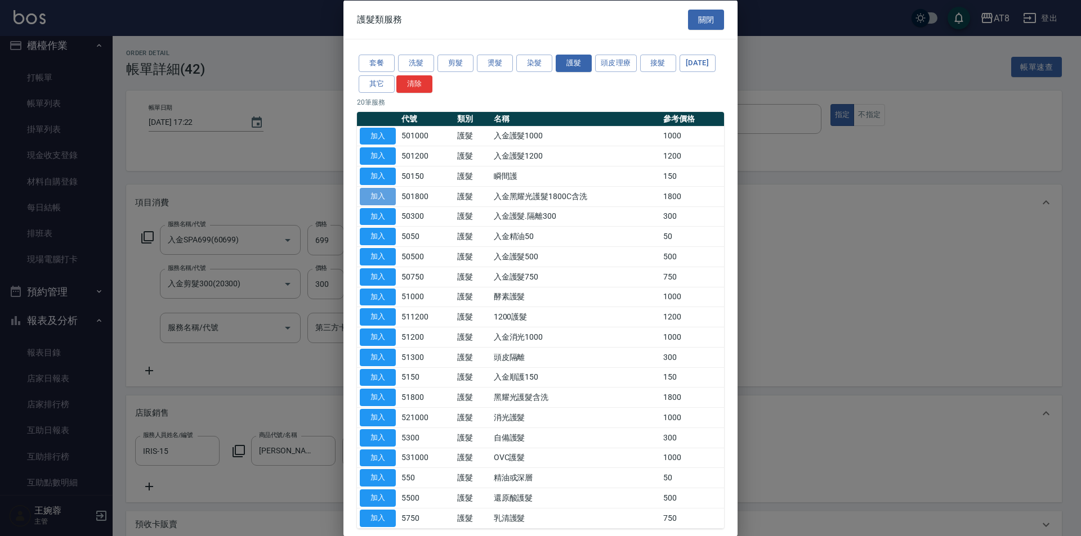
click at [367, 205] on button "加入" at bounding box center [378, 195] width 36 height 17
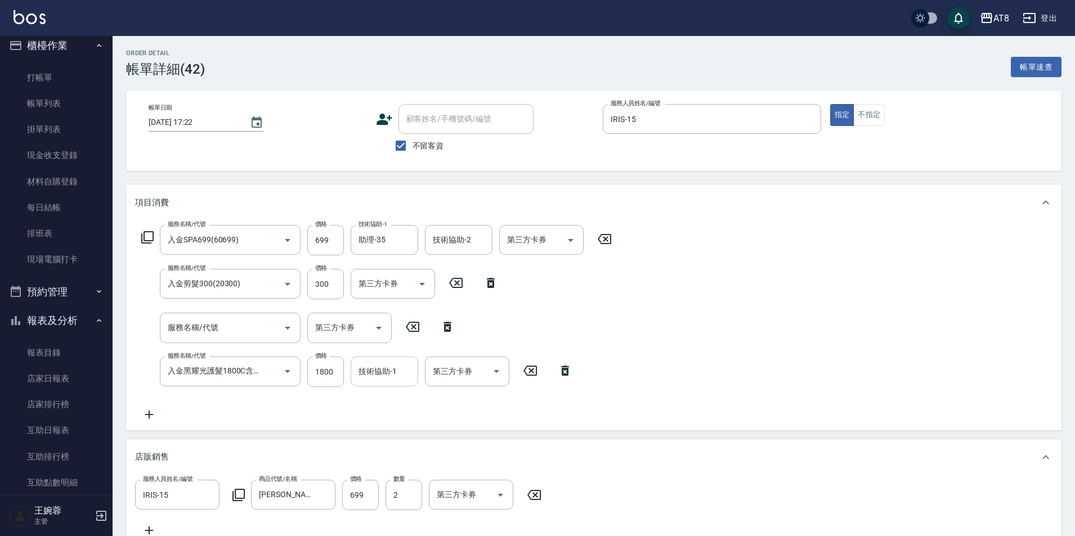
click at [372, 374] on input "技術協助-1" at bounding box center [384, 372] width 57 height 20
type input "助理-35"
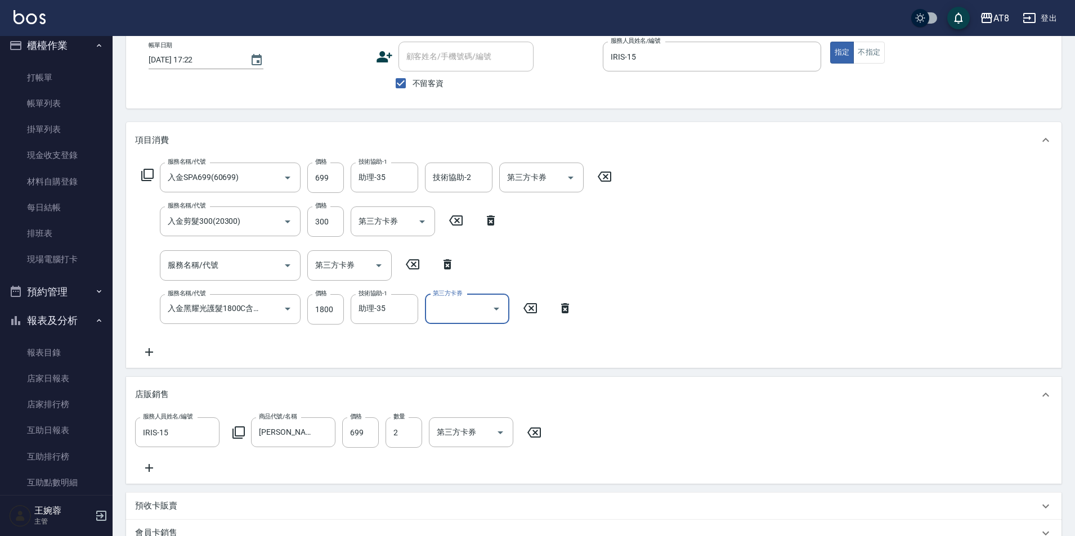
scroll to position [48, 0]
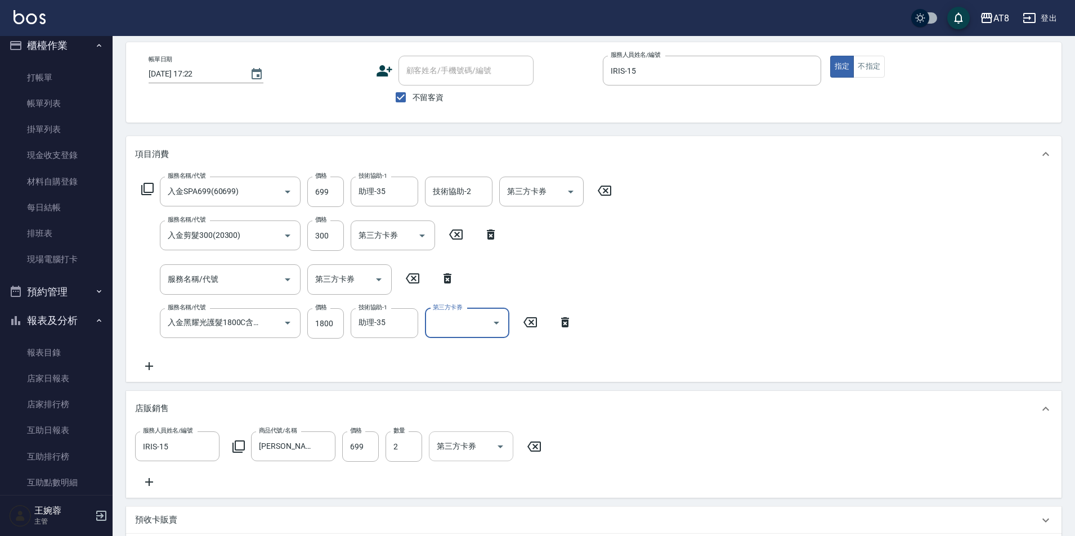
click at [503, 454] on icon "Open" at bounding box center [501, 447] width 14 height 14
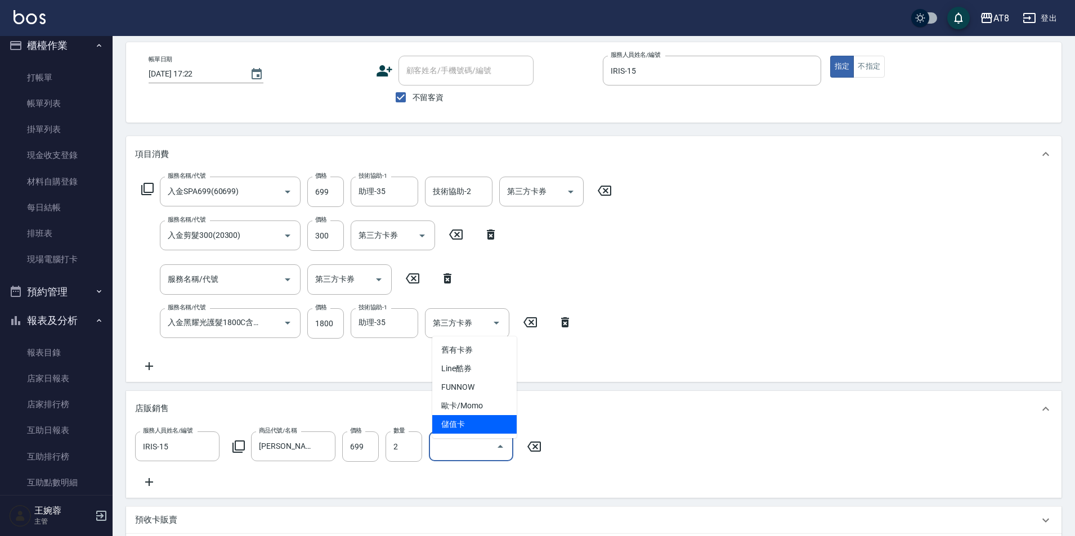
click at [489, 430] on span "儲值卡" at bounding box center [474, 424] width 84 height 19
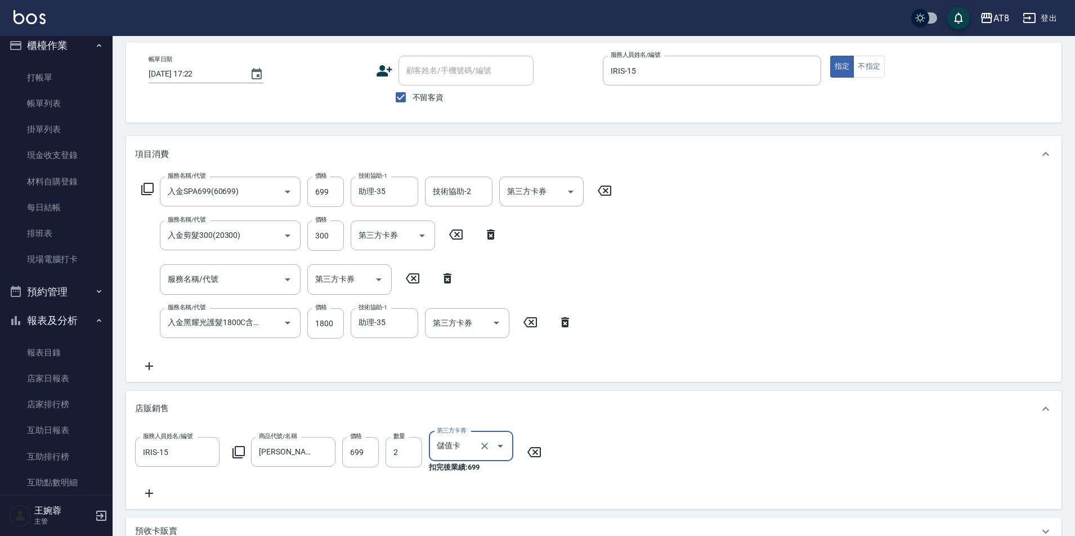
type input "儲值卡"
click at [490, 327] on icon "Open" at bounding box center [497, 323] width 14 height 14
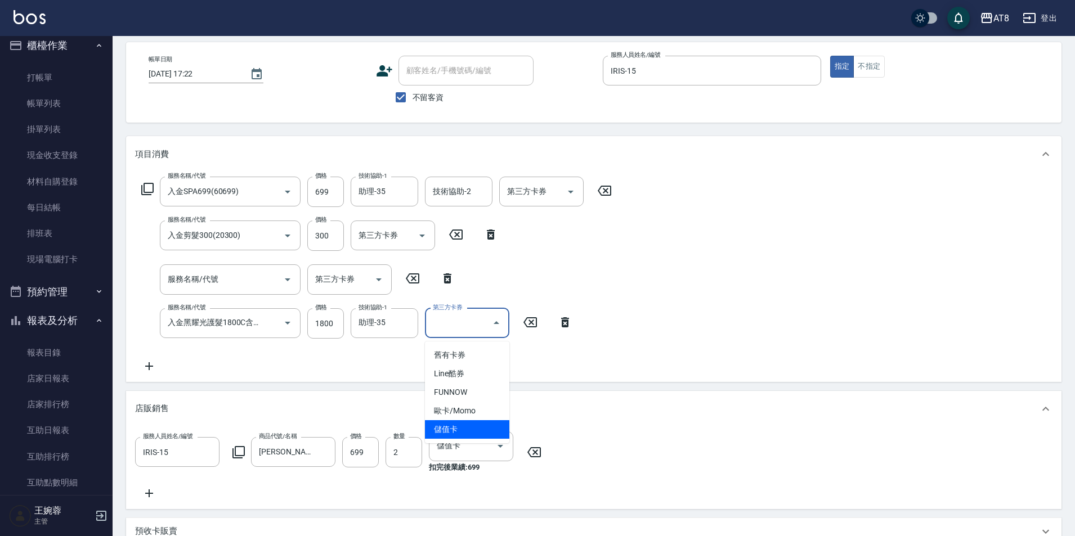
click at [473, 432] on span "儲值卡" at bounding box center [467, 430] width 84 height 19
type input "儲值卡"
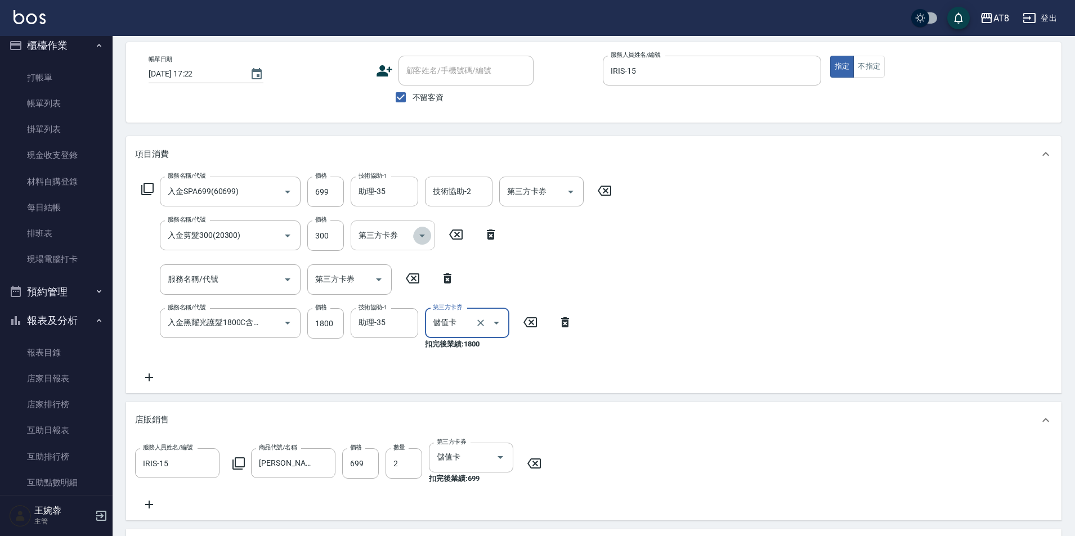
click at [422, 240] on icon "Open" at bounding box center [422, 236] width 14 height 14
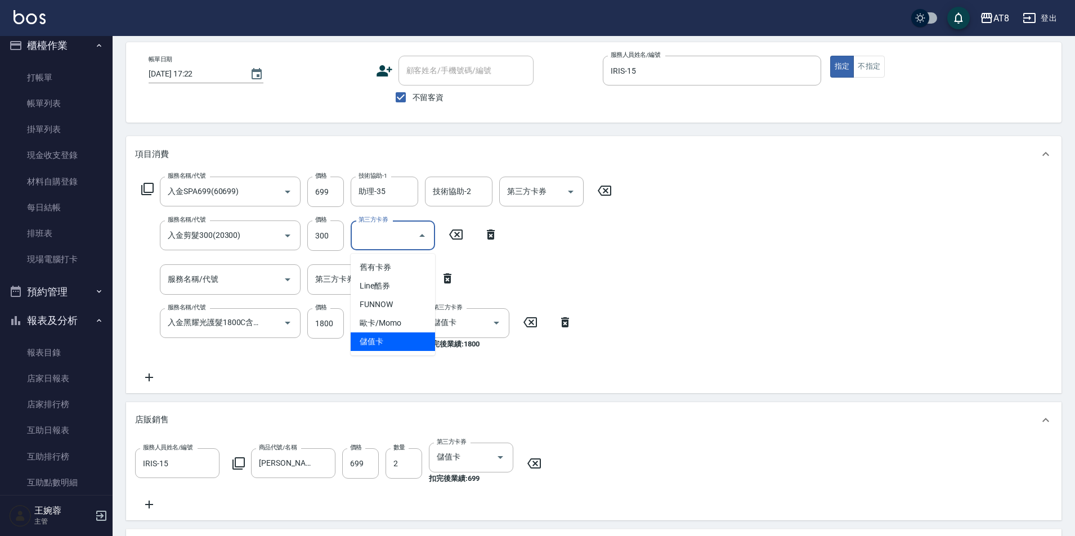
drag, startPoint x: 409, startPoint y: 342, endPoint x: 433, endPoint y: 299, distance: 49.4
click at [409, 341] on span "儲值卡" at bounding box center [393, 342] width 84 height 19
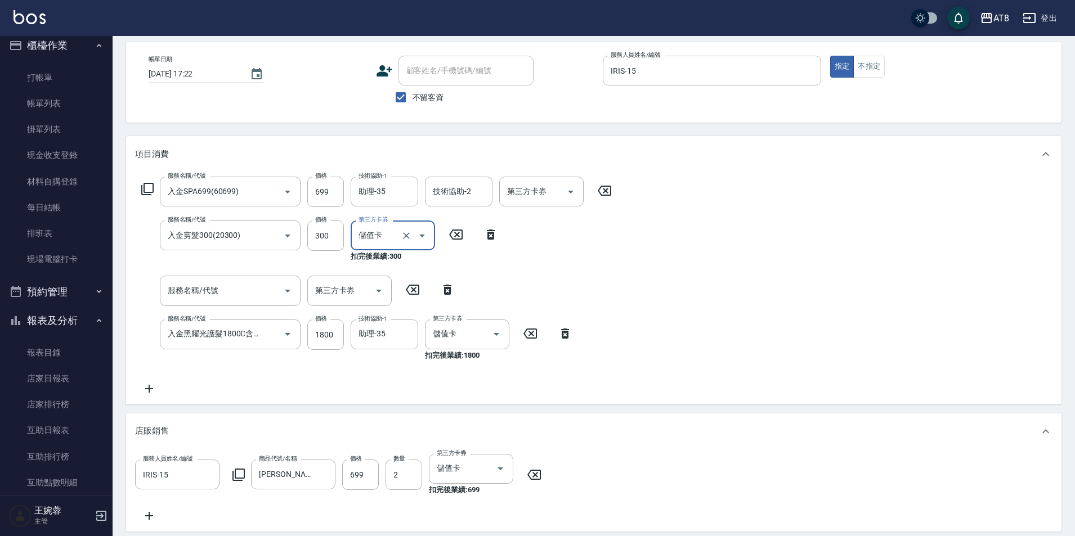
type input "儲值卡"
click at [565, 193] on icon "Open" at bounding box center [571, 192] width 14 height 14
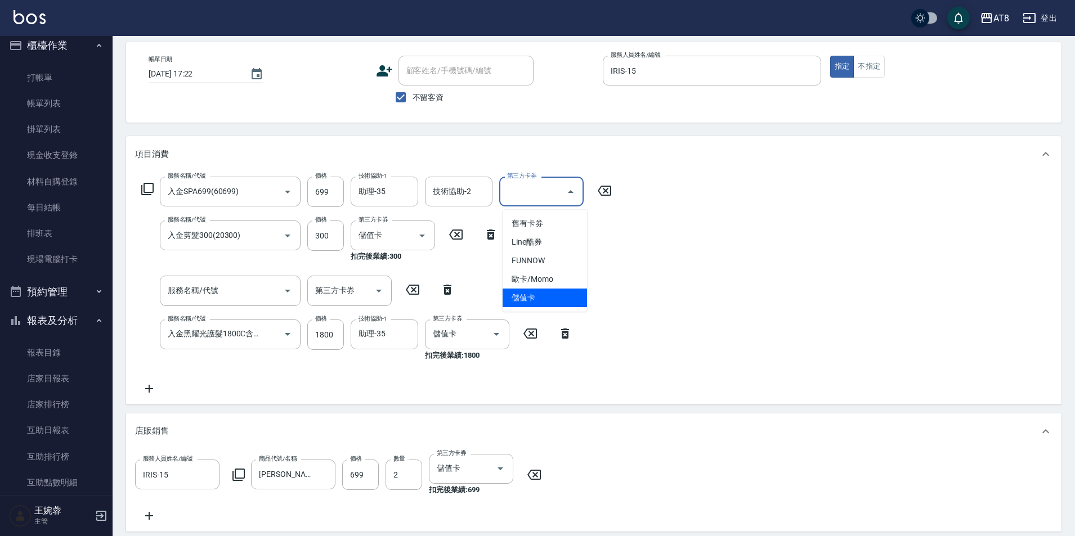
click at [554, 294] on span "儲值卡" at bounding box center [545, 298] width 84 height 19
type input "儲值卡"
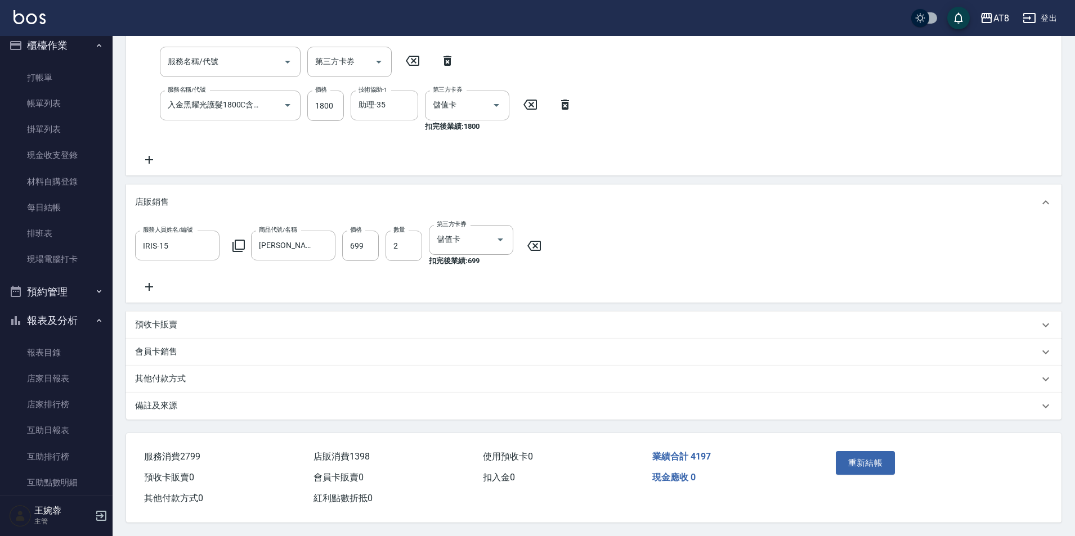
scroll to position [321, 0]
click at [868, 458] on button "重新結帳" at bounding box center [866, 463] width 60 height 24
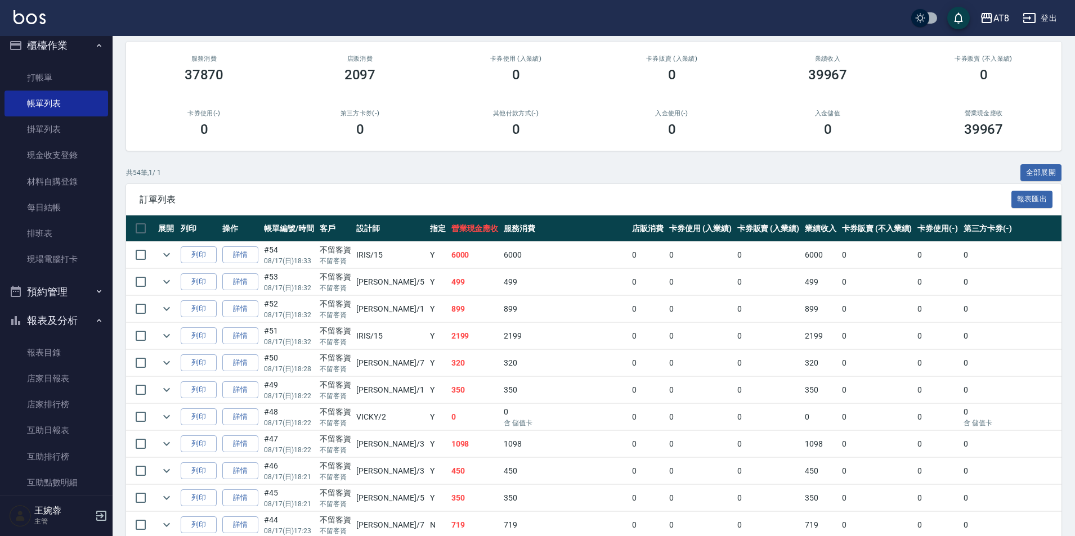
scroll to position [191, 0]
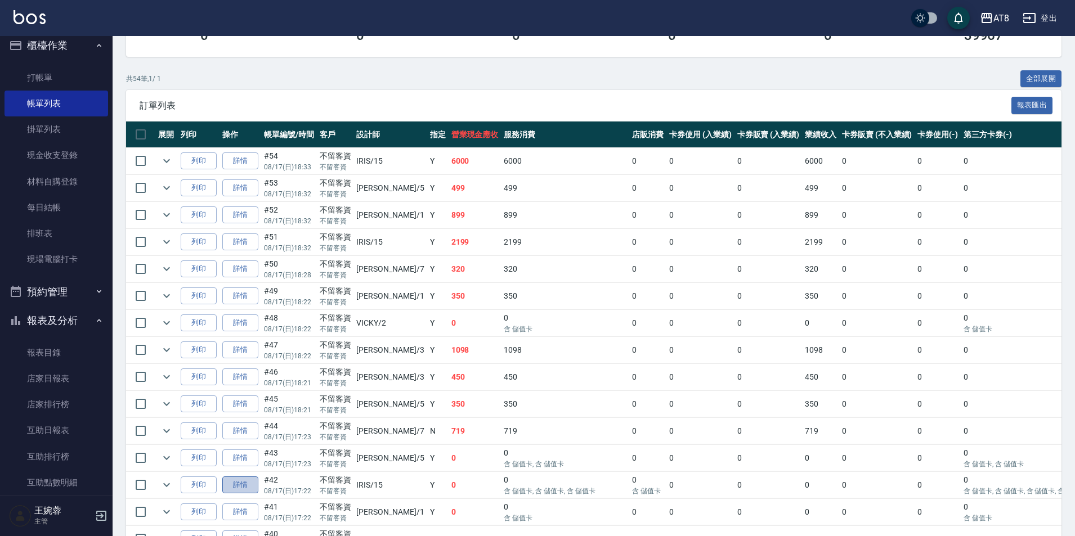
click at [246, 494] on link "詳情" at bounding box center [240, 485] width 36 height 17
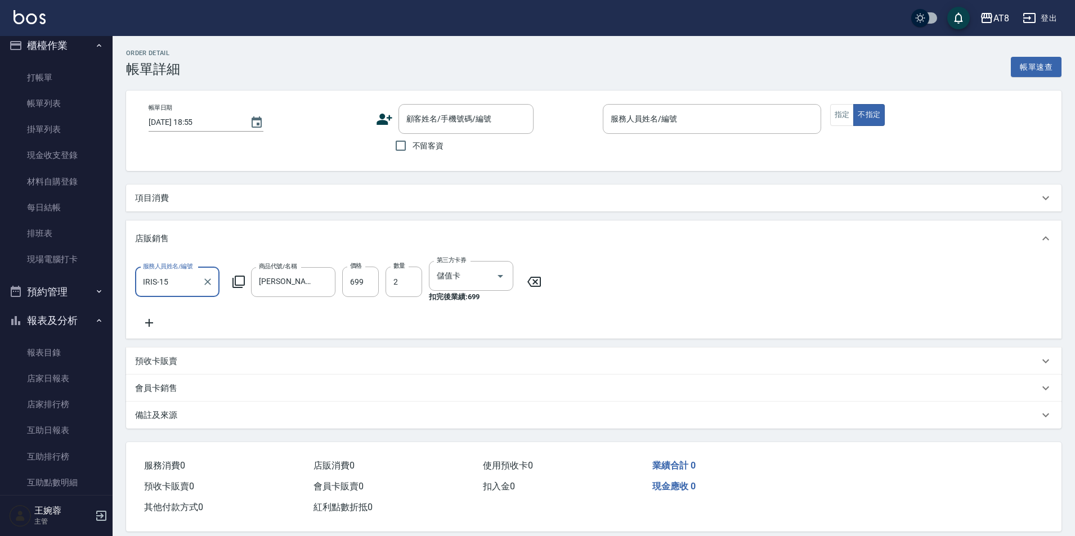
type input "[DATE] 17:22"
checkbox input "true"
type input "IRIS-15"
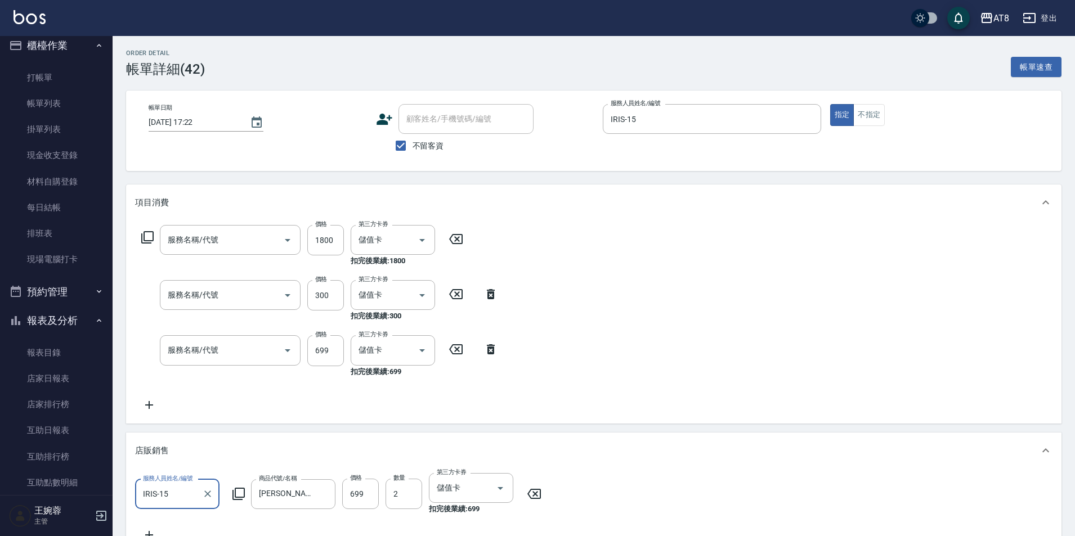
type input "入金黑耀光護髮1800C含洗(501800)"
type input "入金剪髮300(20300)"
type input "入金SPA699(60699)"
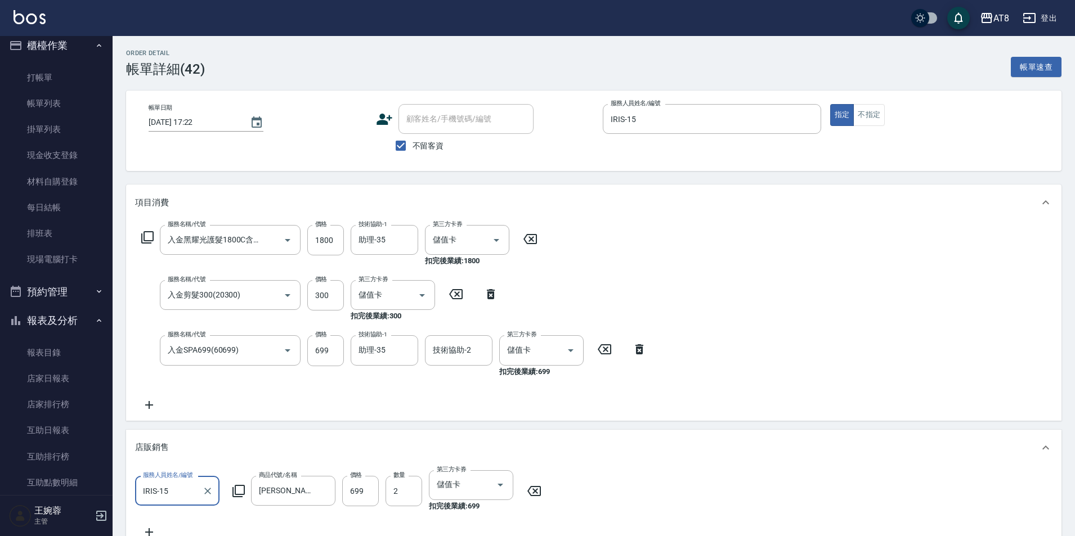
click at [150, 408] on icon at bounding box center [149, 405] width 8 height 8
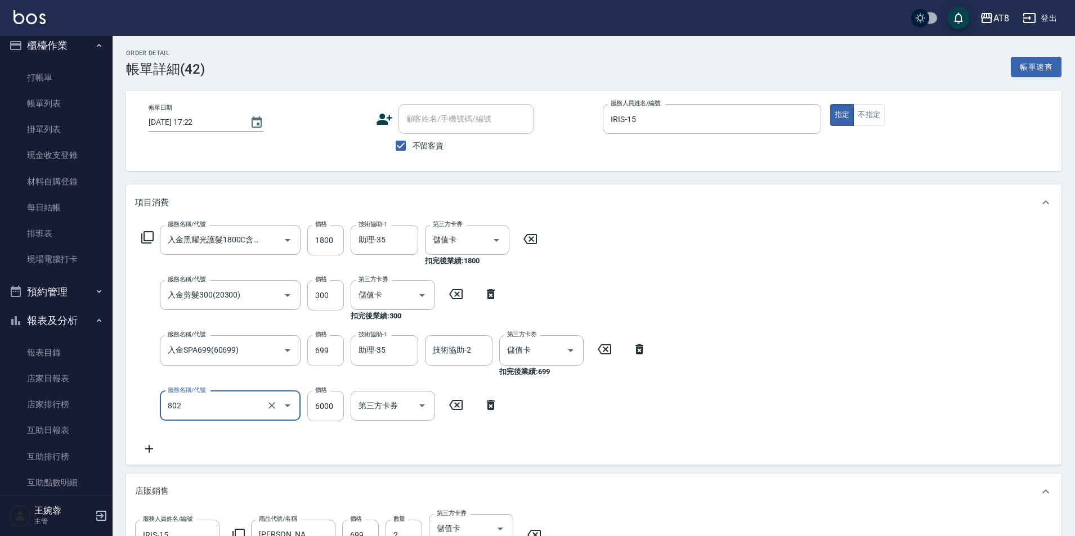
type input "頂級豪華2(802)"
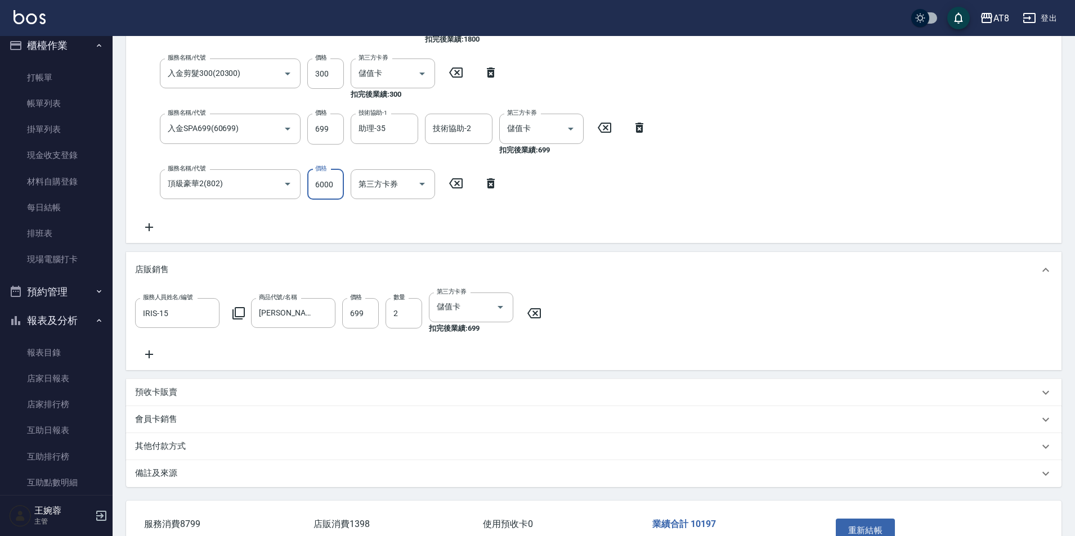
scroll to position [321, 0]
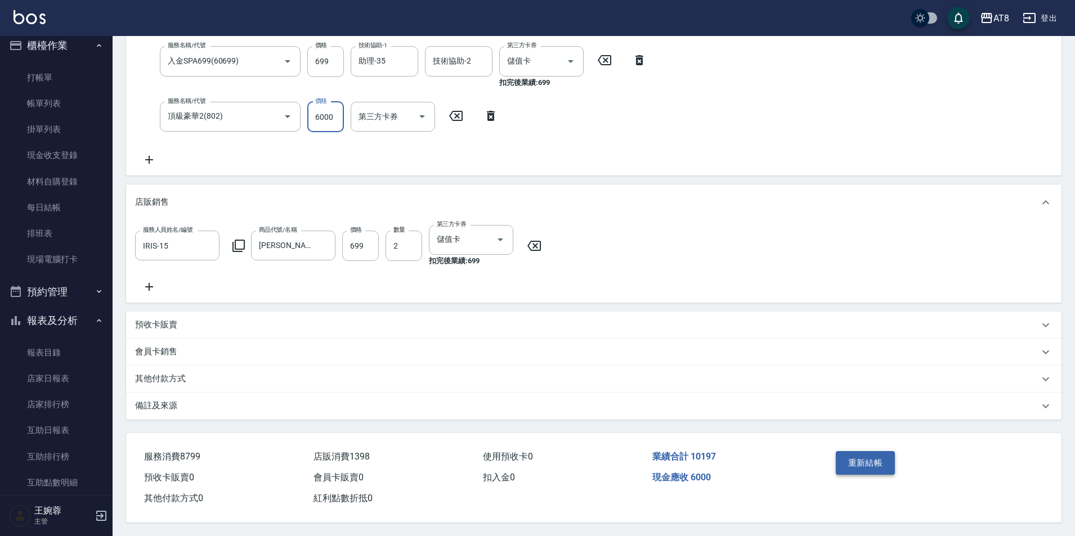
click at [850, 451] on button "重新結帳" at bounding box center [866, 463] width 60 height 24
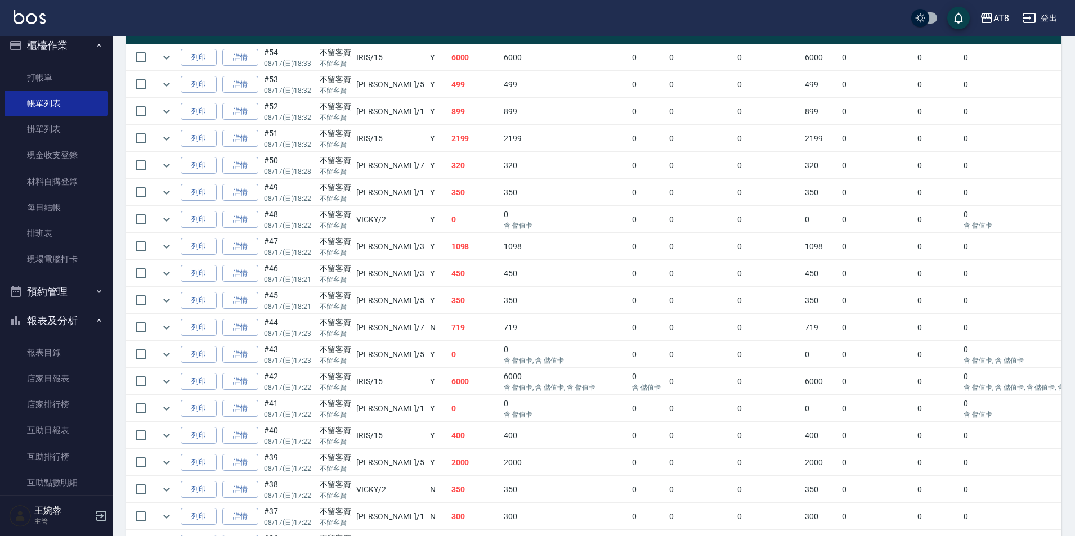
scroll to position [303, 0]
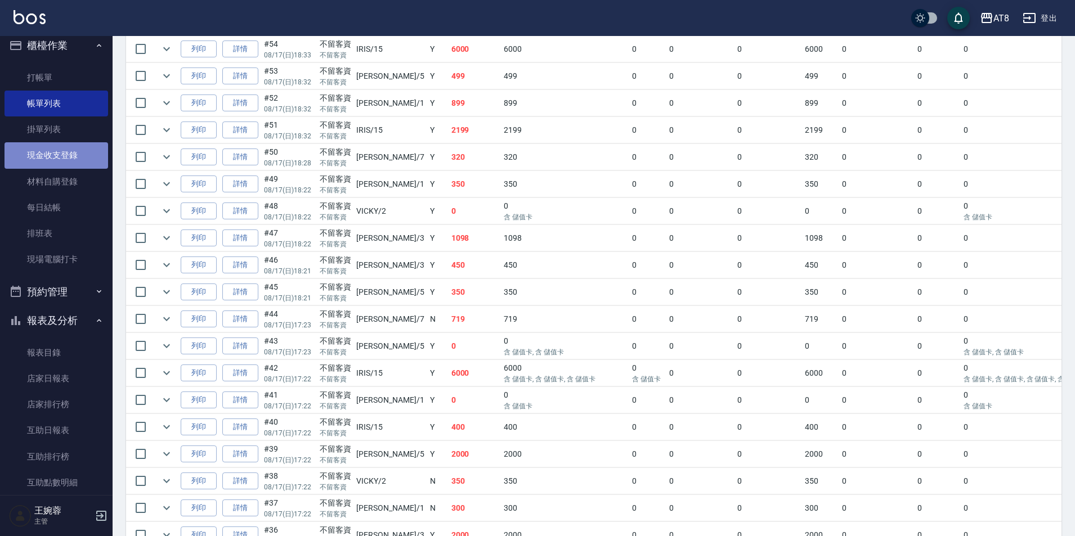
click at [71, 159] on link "現金收支登錄" at bounding box center [57, 155] width 104 height 26
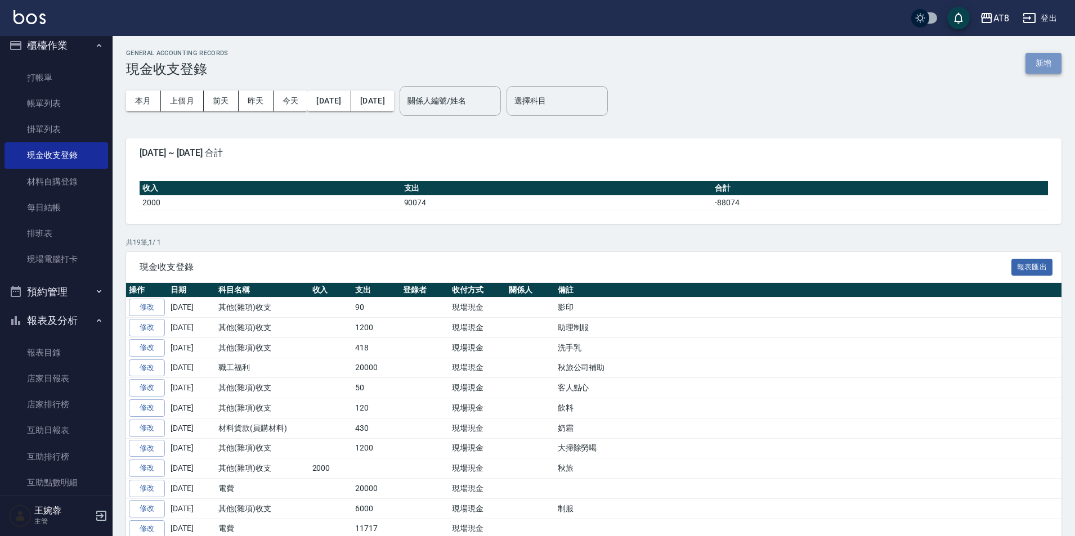
click at [1034, 69] on button "新增" at bounding box center [1044, 63] width 36 height 21
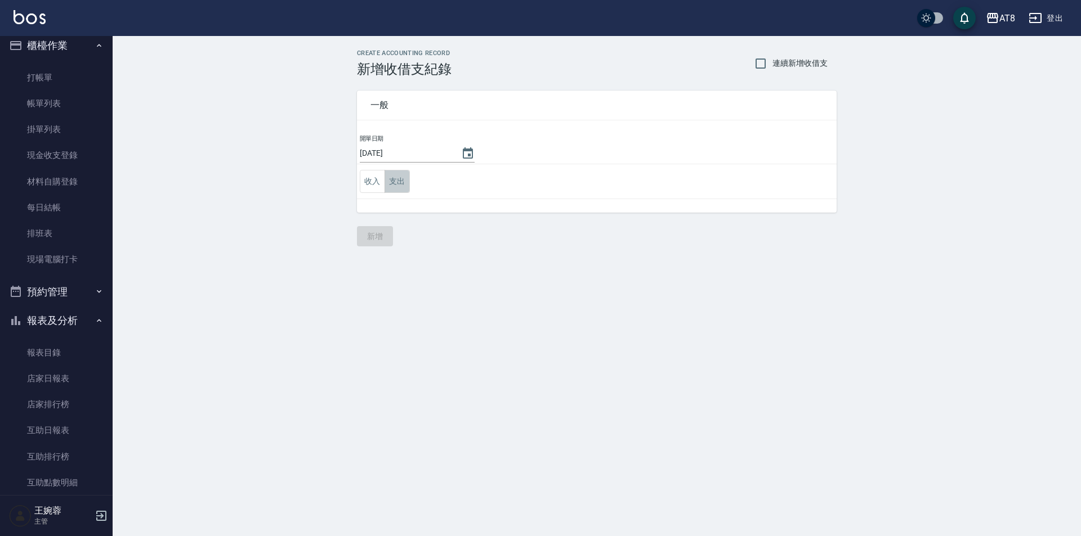
click at [400, 186] on button "支出" at bounding box center [396, 181] width 25 height 23
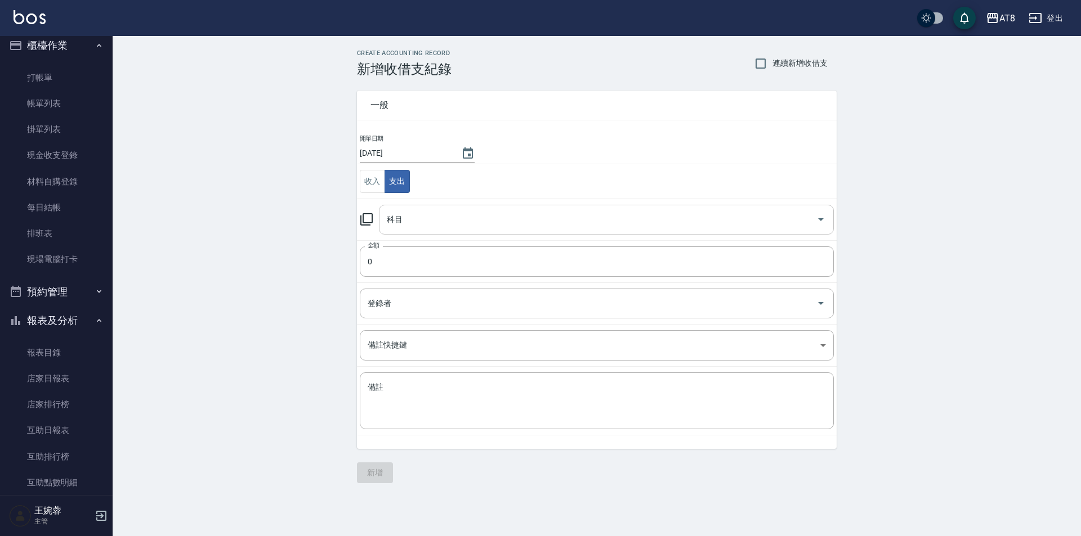
click at [415, 221] on input "科目" at bounding box center [598, 220] width 428 height 20
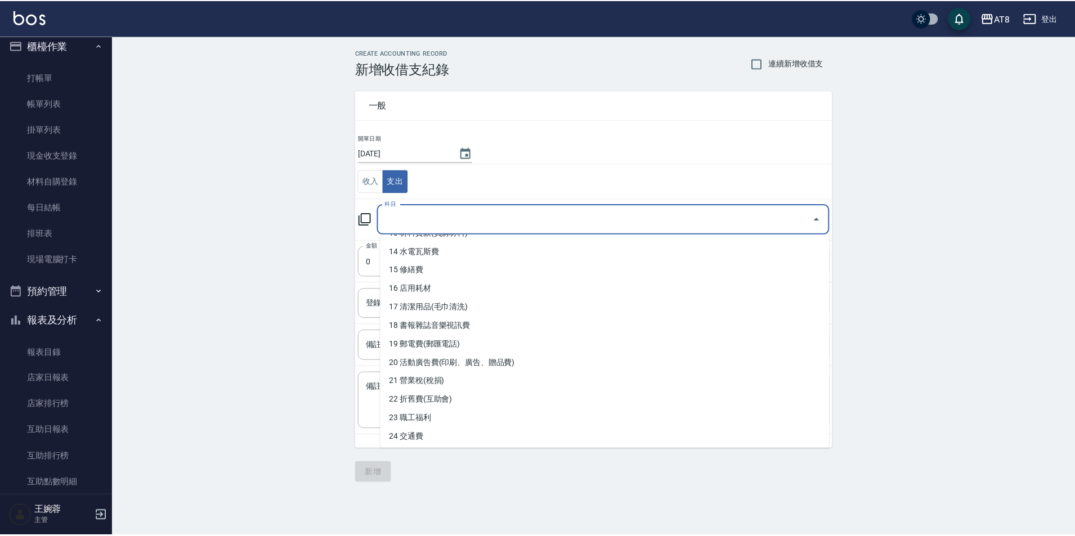
scroll to position [294, 0]
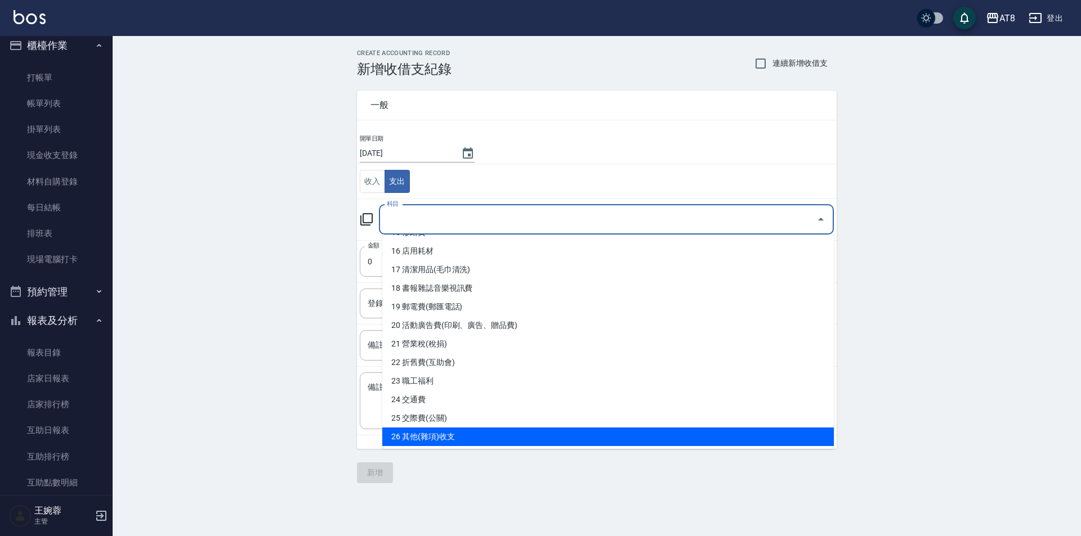
click at [764, 435] on li "26 其他(雜項)收支" at bounding box center [607, 437] width 451 height 19
type input "26 其他(雜項)收支"
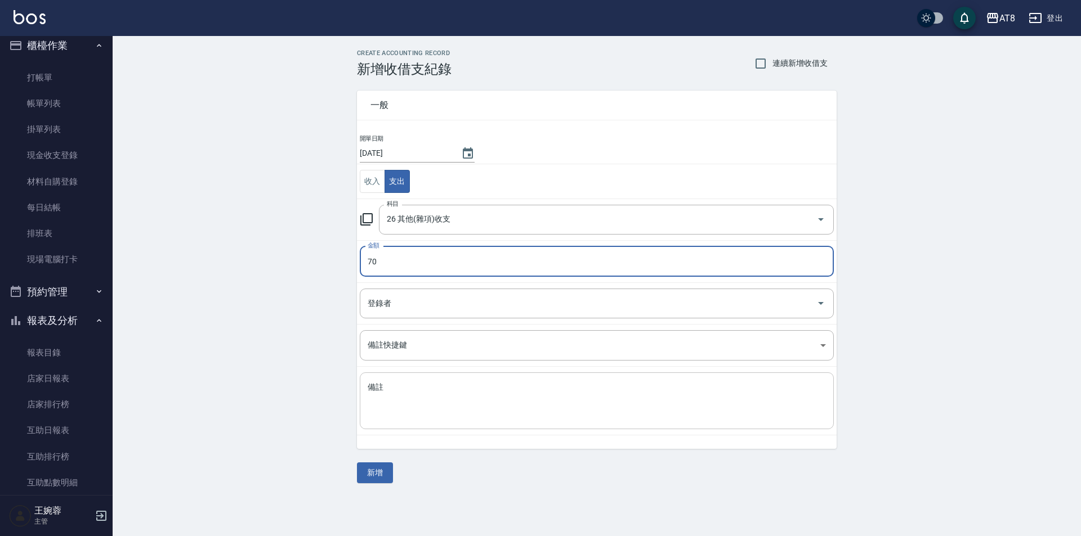
type input "70"
click at [673, 409] on textarea "備註" at bounding box center [597, 401] width 458 height 38
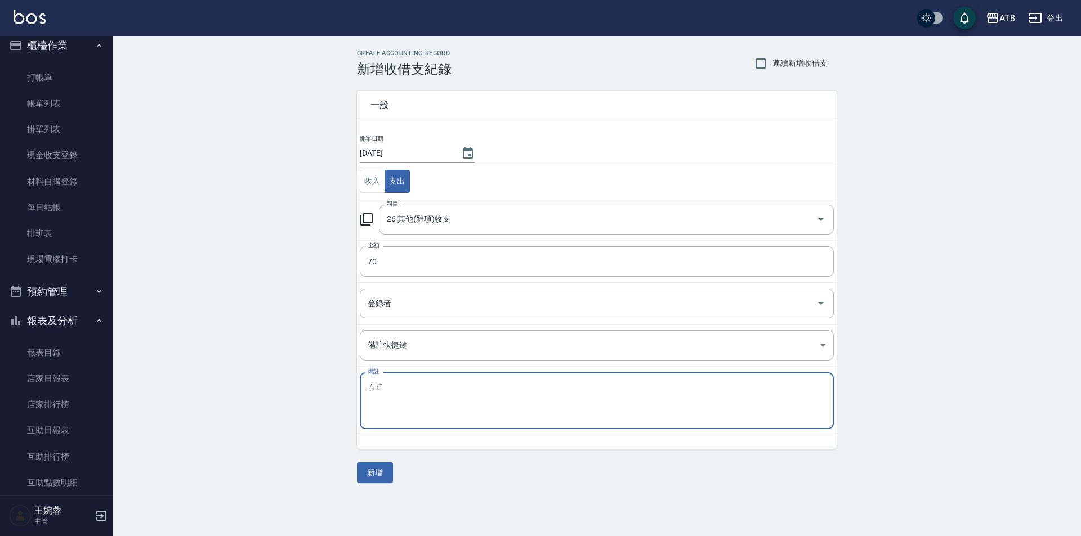
type textarea "ㄍㄛ"
type textarea "LINE PAY手續費"
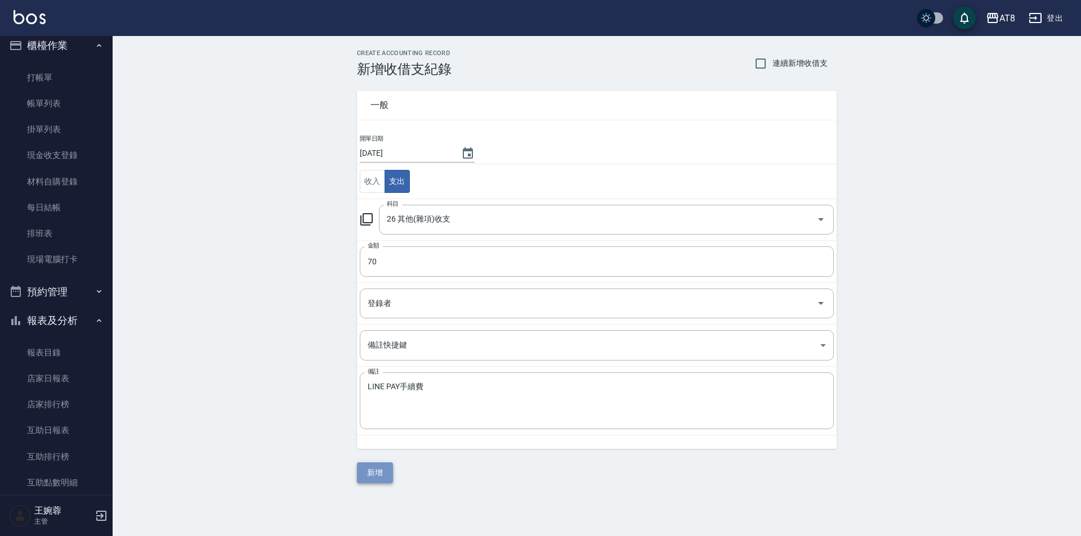
click at [368, 468] on button "新增" at bounding box center [375, 473] width 36 height 21
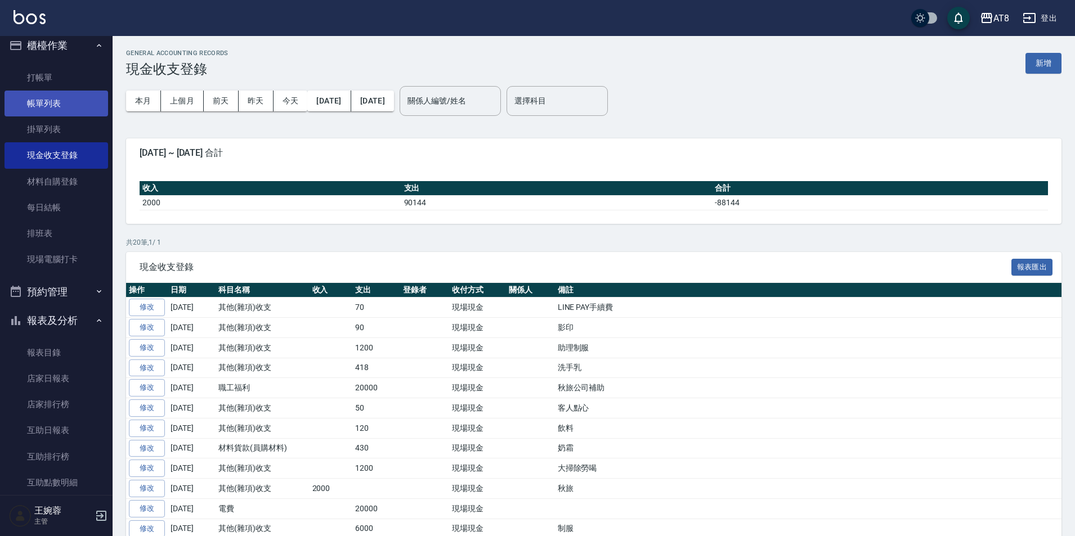
click at [57, 93] on link "帳單列表" at bounding box center [57, 104] width 104 height 26
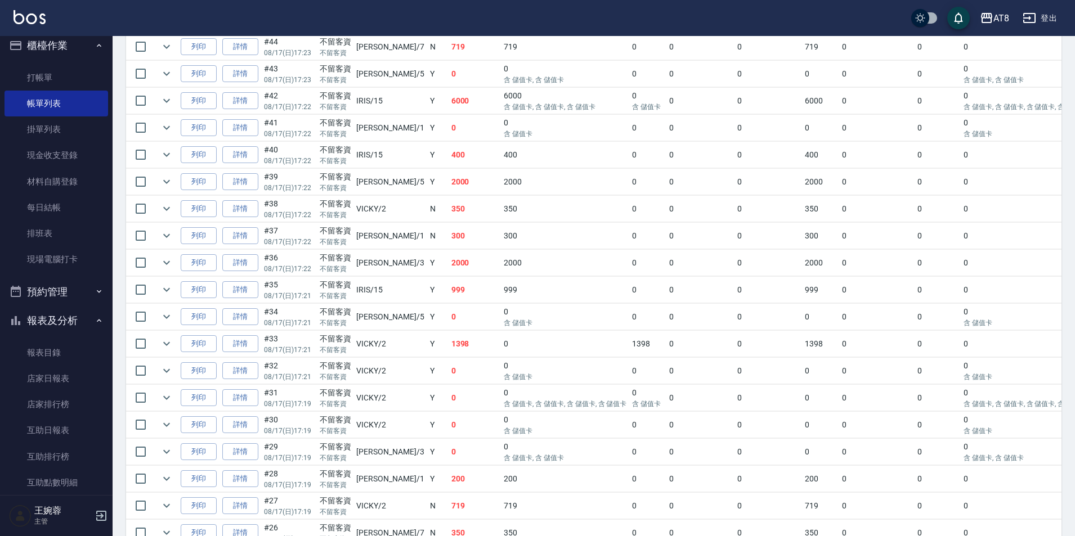
scroll to position [522, 0]
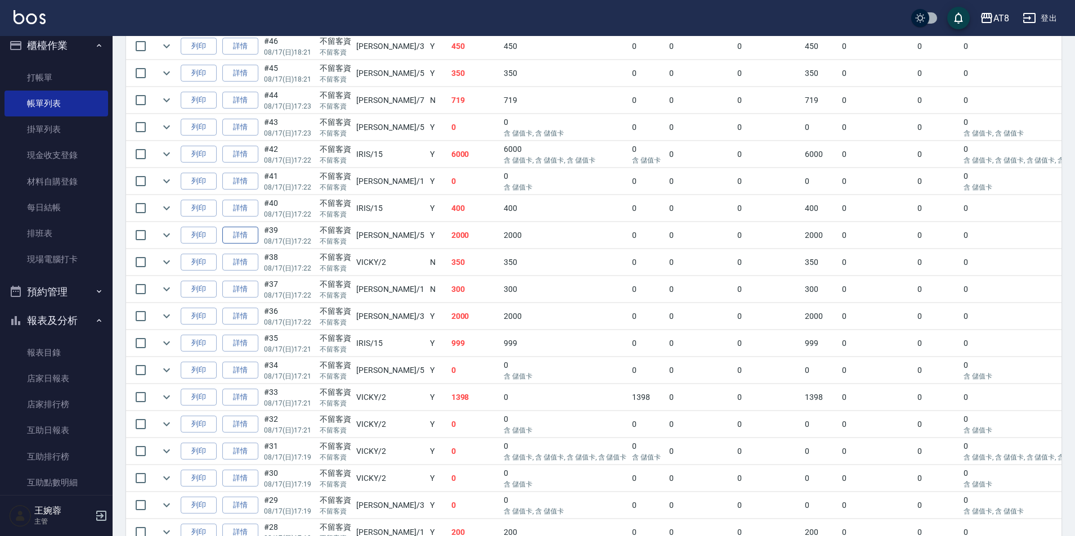
click at [243, 244] on link "詳情" at bounding box center [240, 235] width 36 height 17
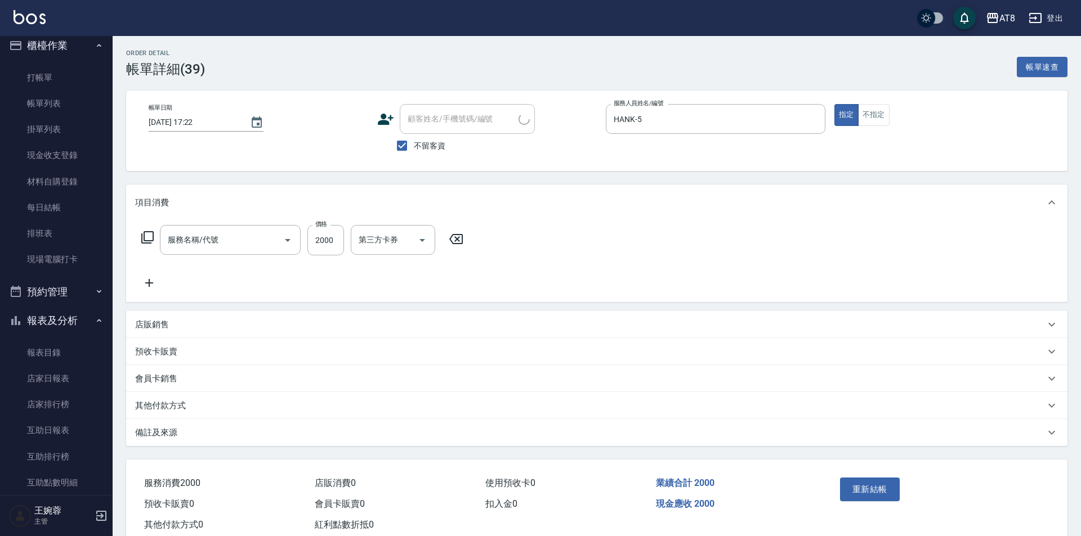
type input "[DATE] 17:22"
checkbox input "true"
type input "HANK-5"
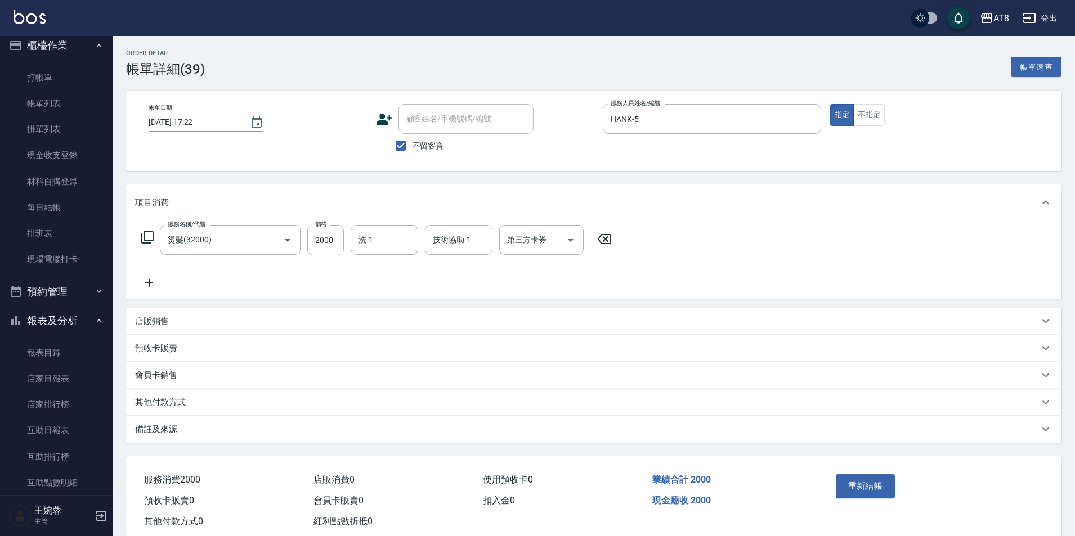
type input "燙髮(32000)"
click at [604, 246] on icon at bounding box center [605, 239] width 28 height 14
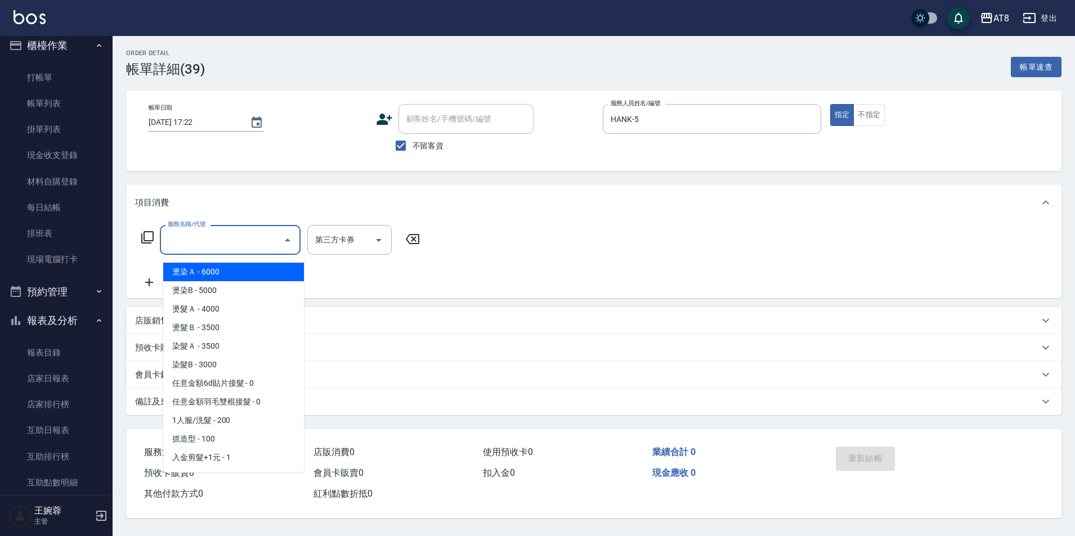
click at [200, 245] on input "服務名稱/代號" at bounding box center [222, 240] width 114 height 20
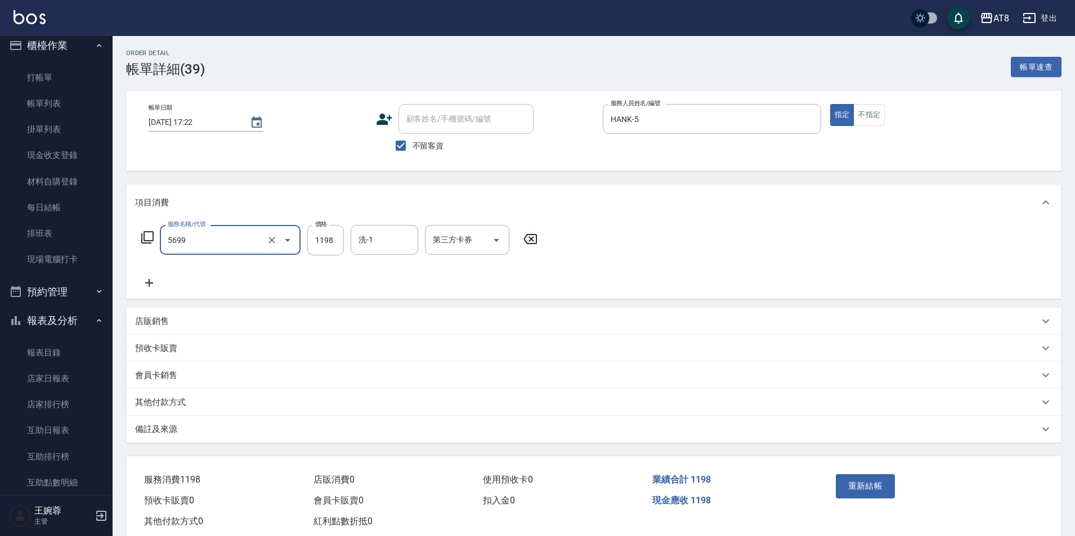
type input "水沁涼套餐(5699)"
type input "1098"
type input "助理-25"
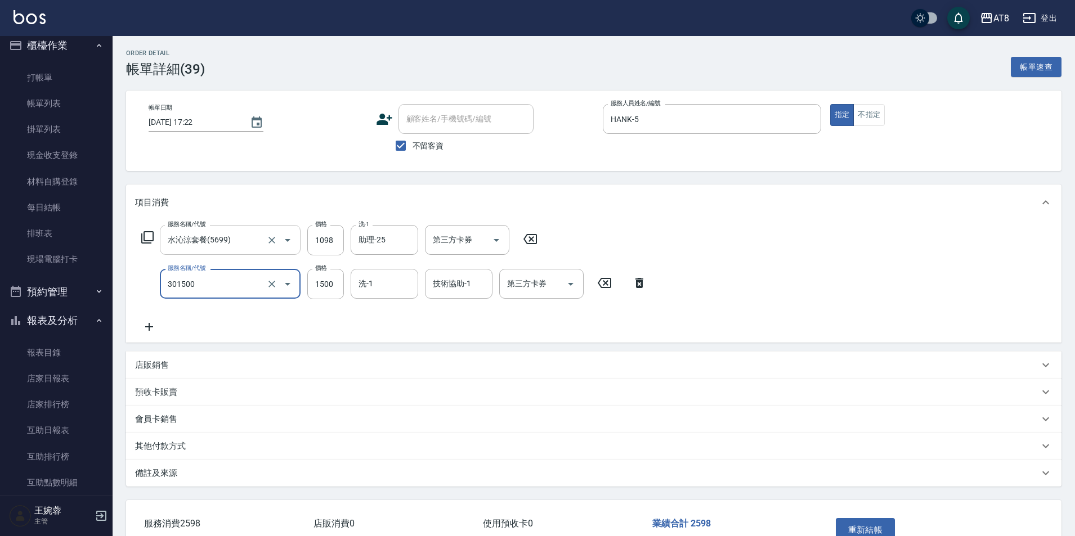
type input "入金燙髮1500(301500)"
type input "1502"
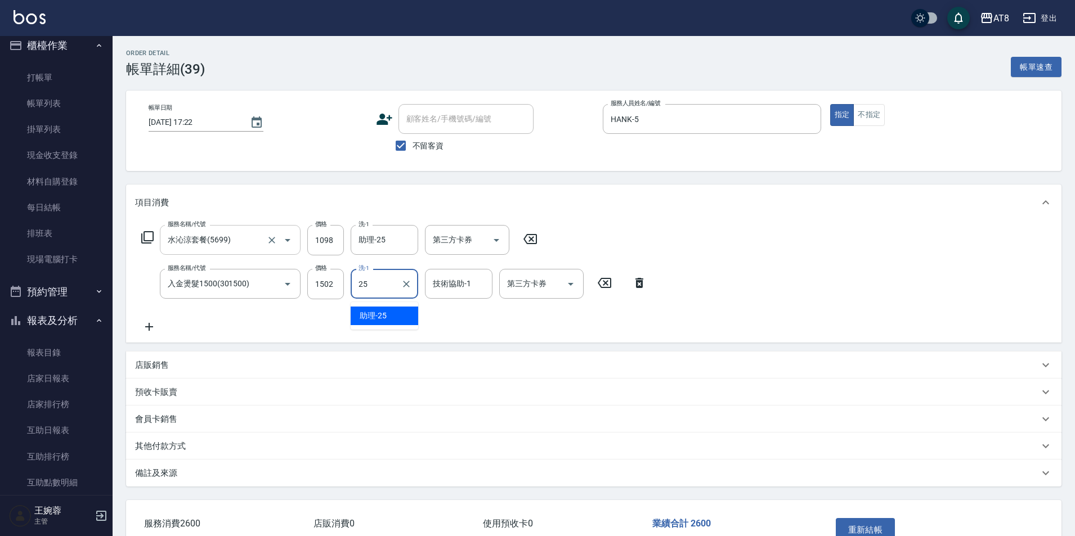
type input "助理-25"
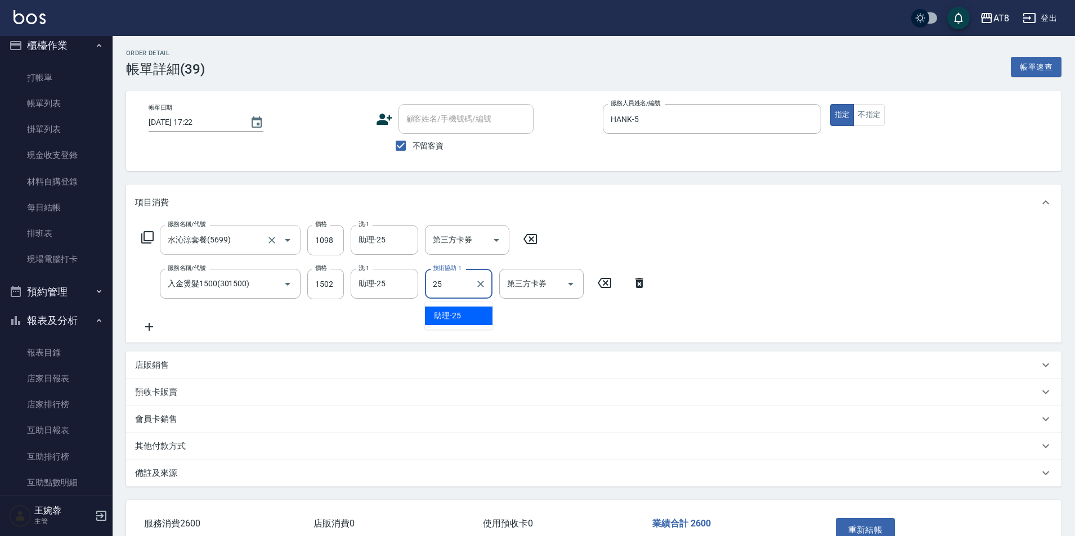
type input "助理-25"
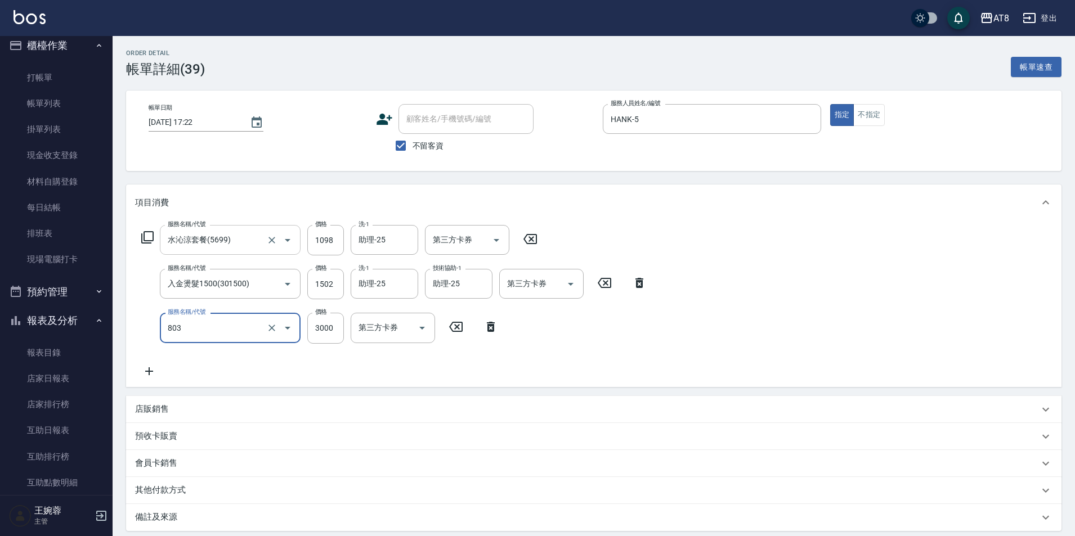
type input "頂級豪華3(803)"
click at [494, 245] on icon "Open" at bounding box center [497, 241] width 14 height 14
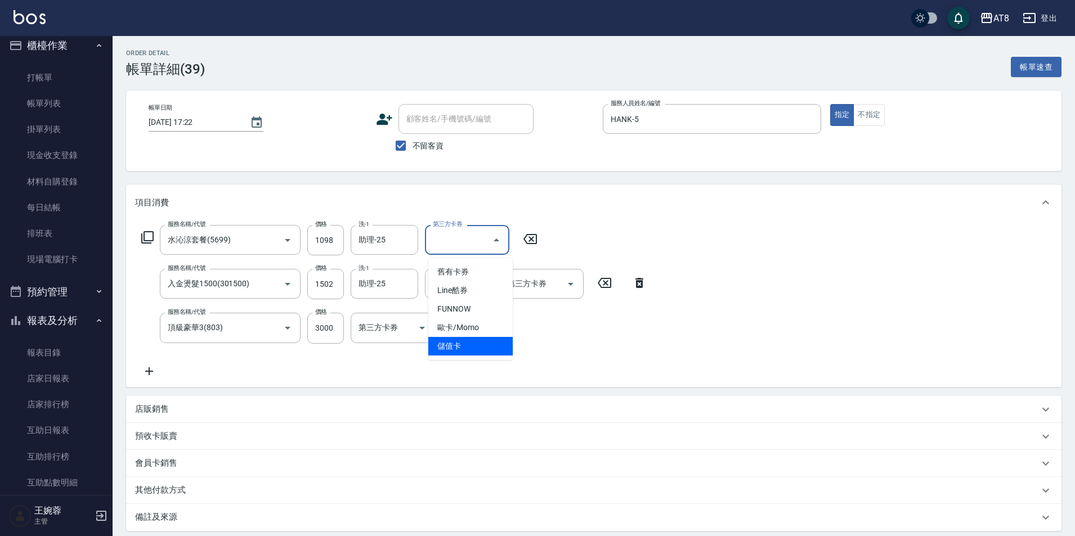
click at [475, 347] on span "儲值卡" at bounding box center [470, 346] width 84 height 19
type input "儲值卡"
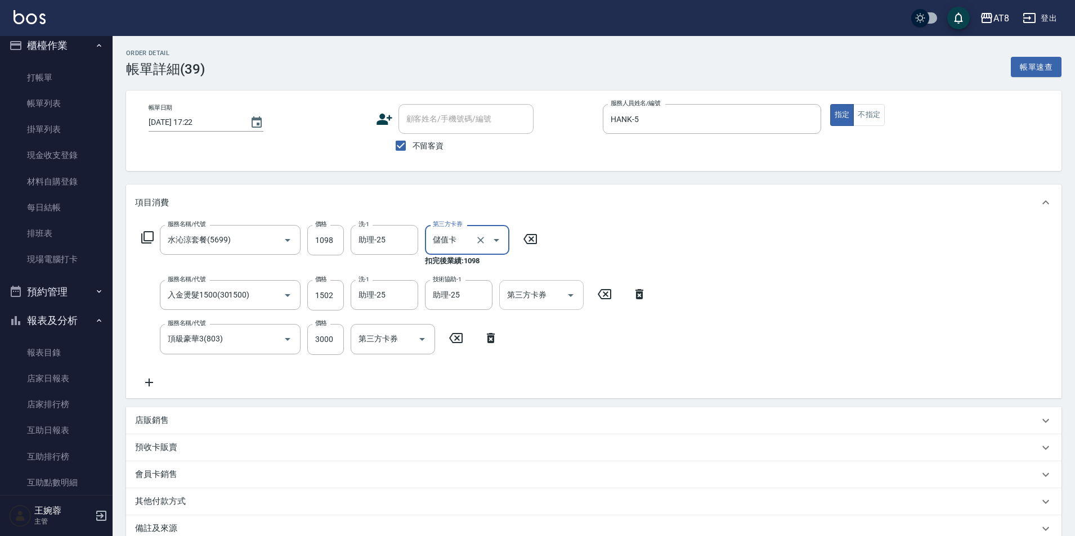
click at [565, 294] on icon "Open" at bounding box center [571, 296] width 14 height 14
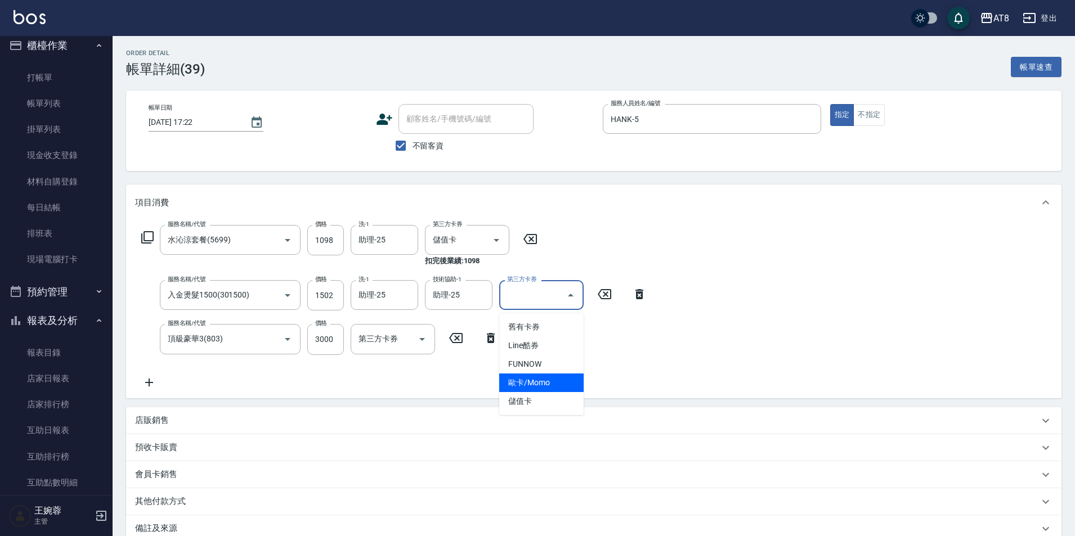
click at [553, 399] on span "儲值卡" at bounding box center [541, 401] width 84 height 19
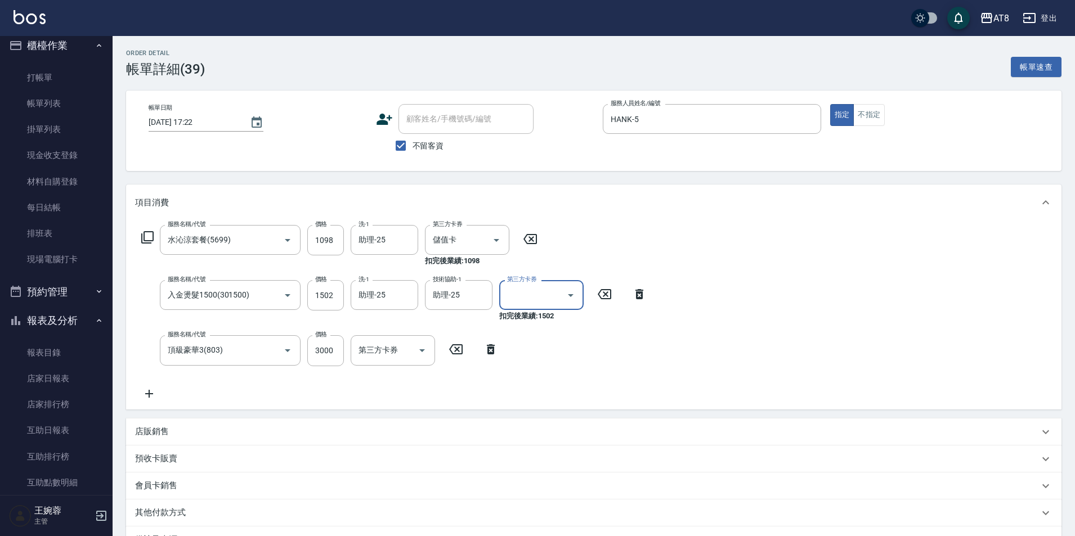
type input "儲值卡"
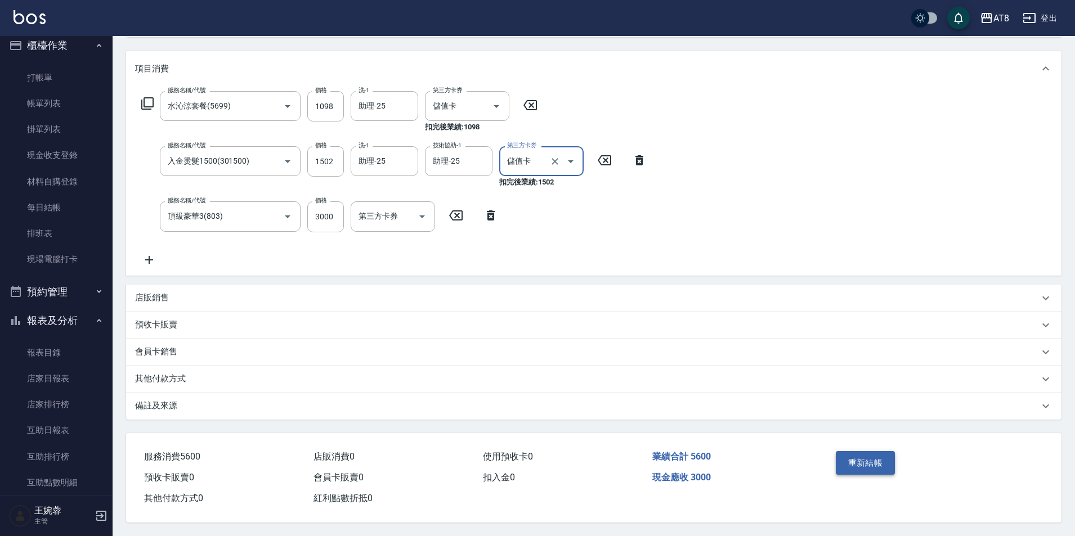
click at [851, 451] on button "重新結帳" at bounding box center [866, 463] width 60 height 24
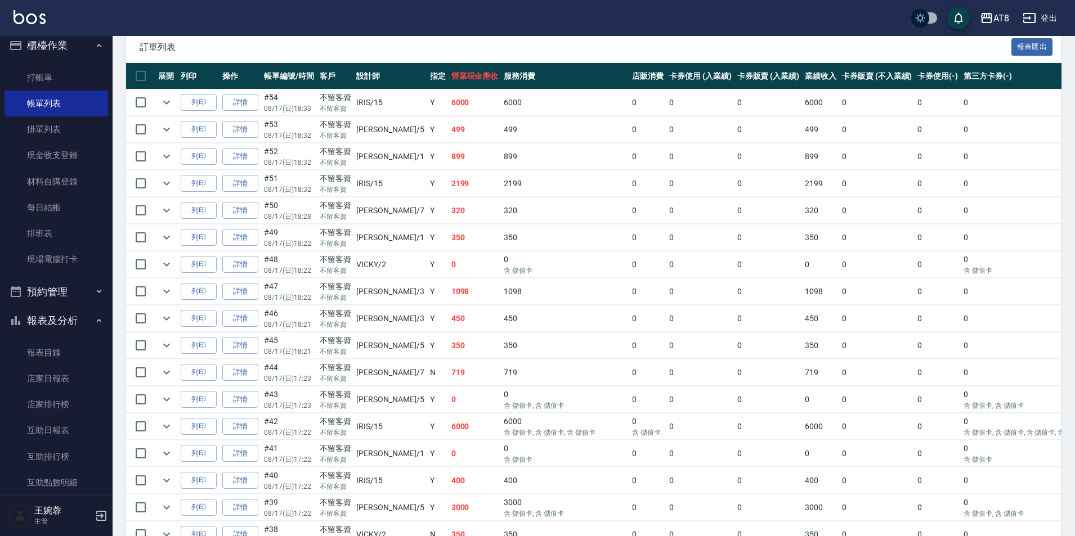
scroll to position [238, 0]
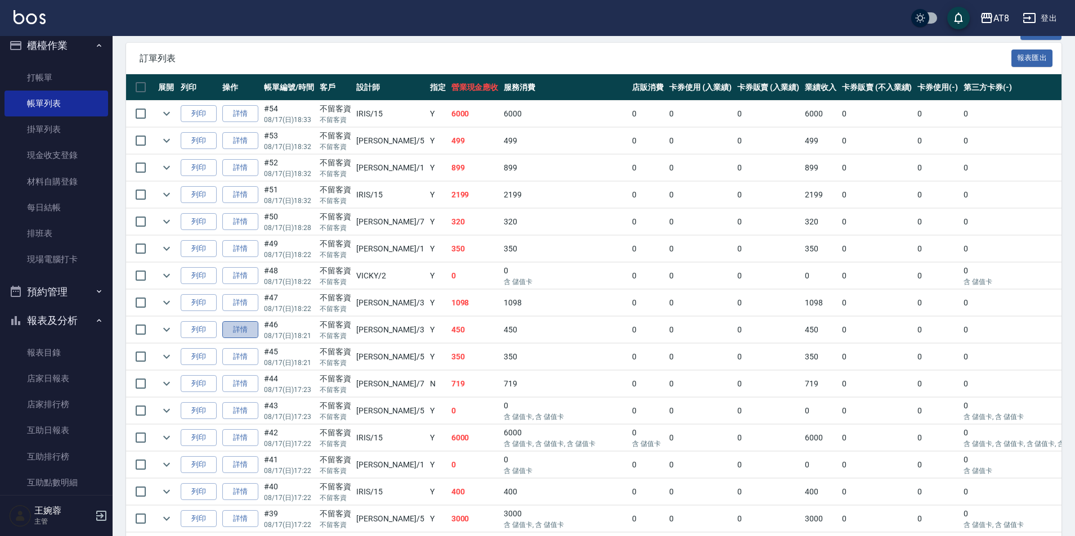
click at [253, 339] on link "詳情" at bounding box center [240, 329] width 36 height 17
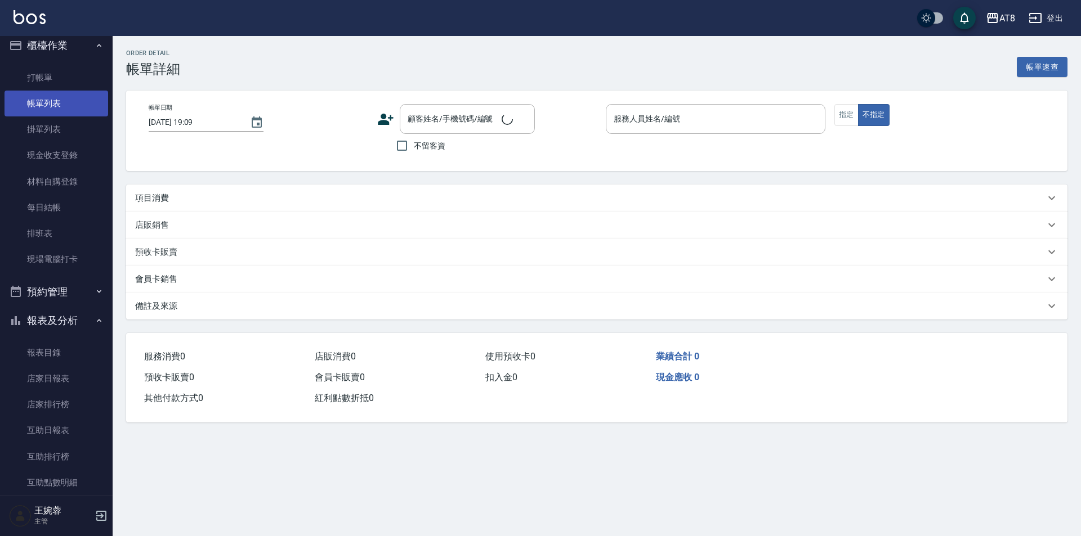
click at [39, 96] on link "帳單列表" at bounding box center [57, 104] width 104 height 26
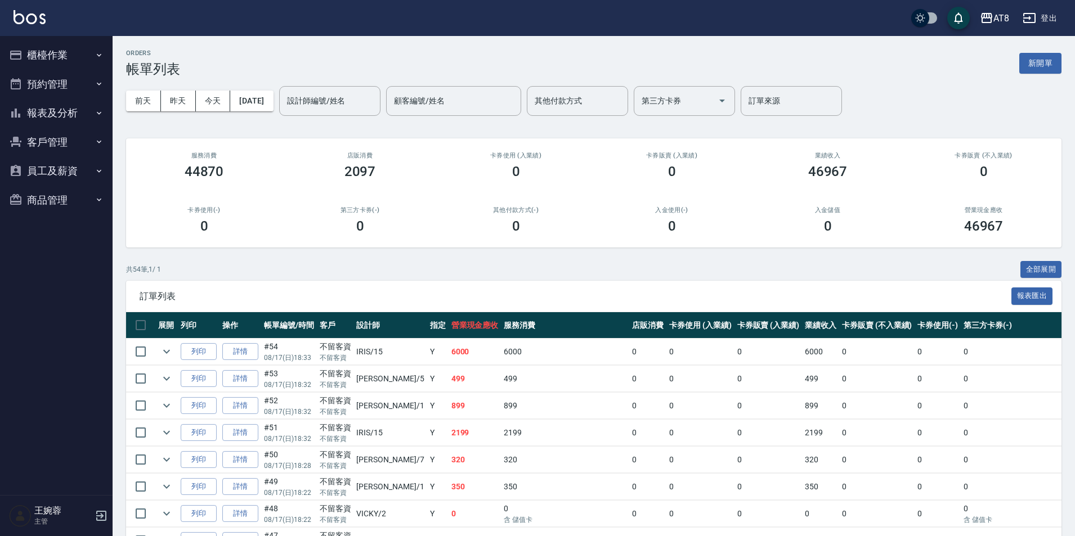
scroll to position [348, 0]
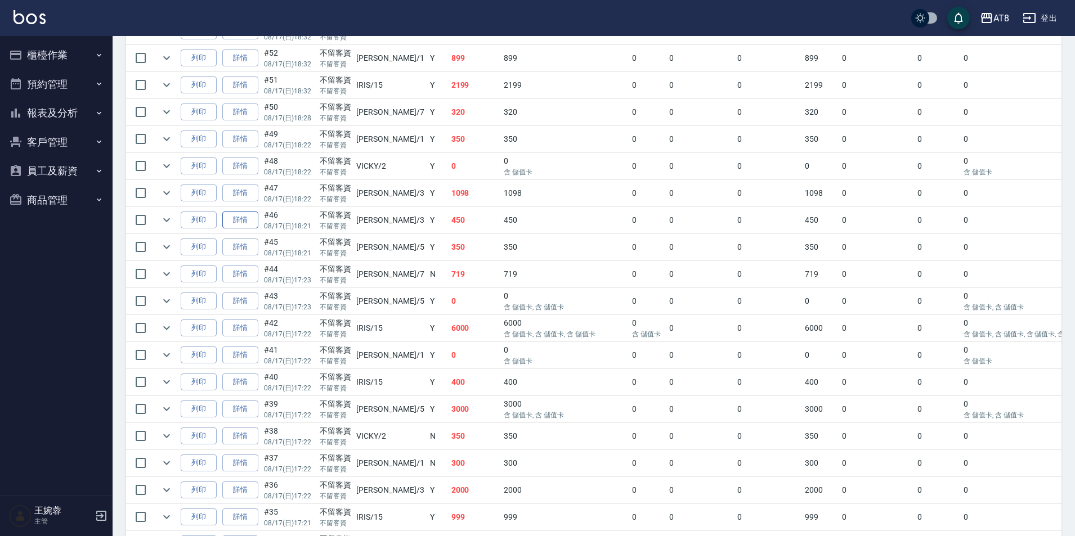
click at [257, 229] on link "詳情" at bounding box center [240, 220] width 36 height 17
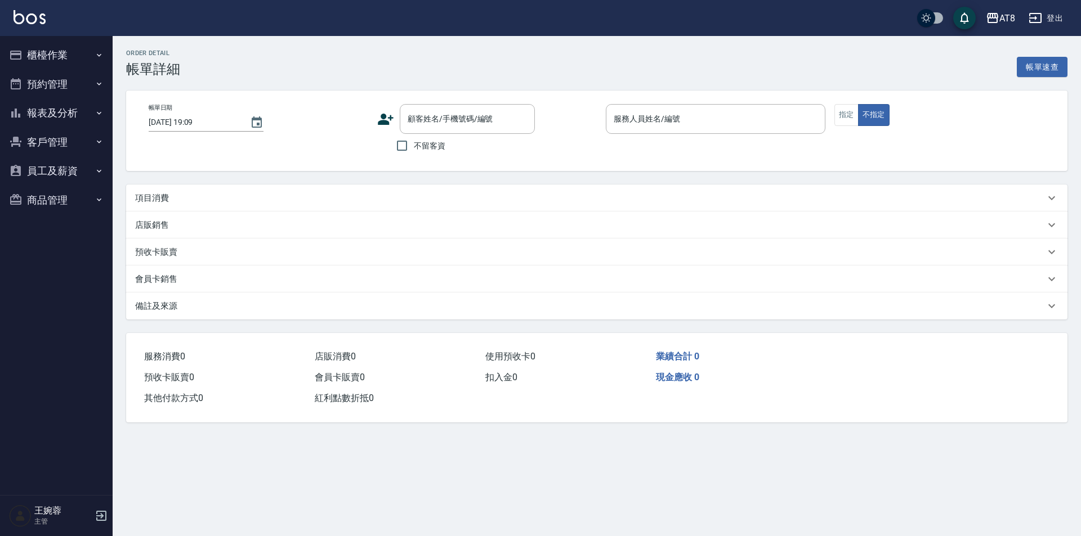
type input "[DATE] 18:21"
checkbox input "true"
type input "[PERSON_NAME]-3"
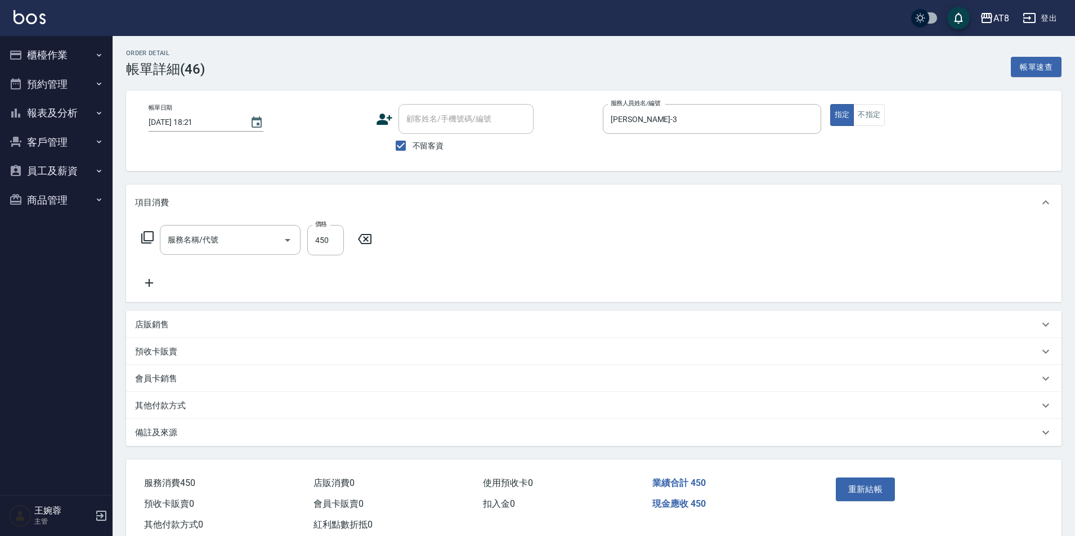
type input "入金洗剪450(2450)"
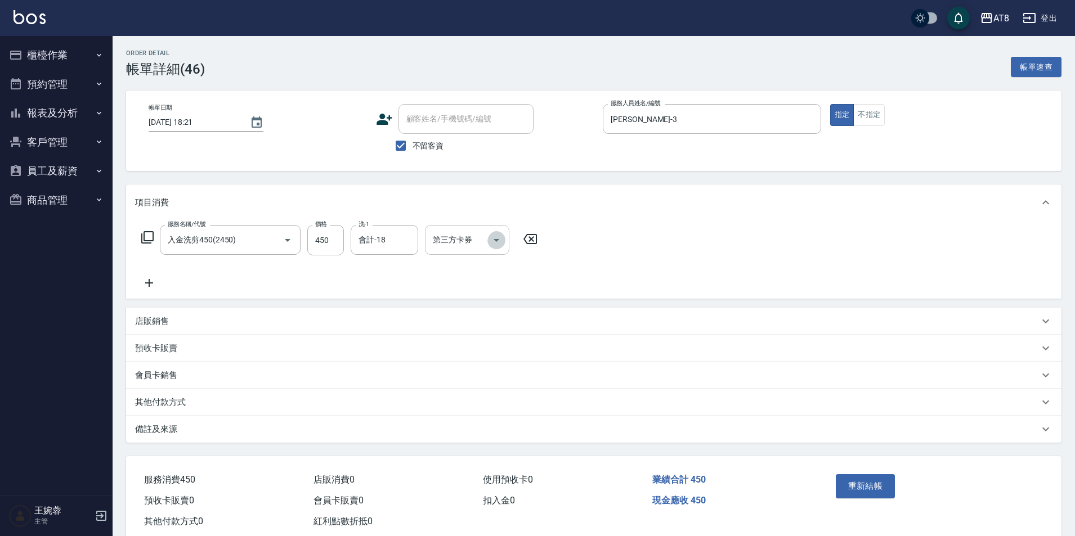
click at [496, 236] on icon "Open" at bounding box center [497, 241] width 14 height 14
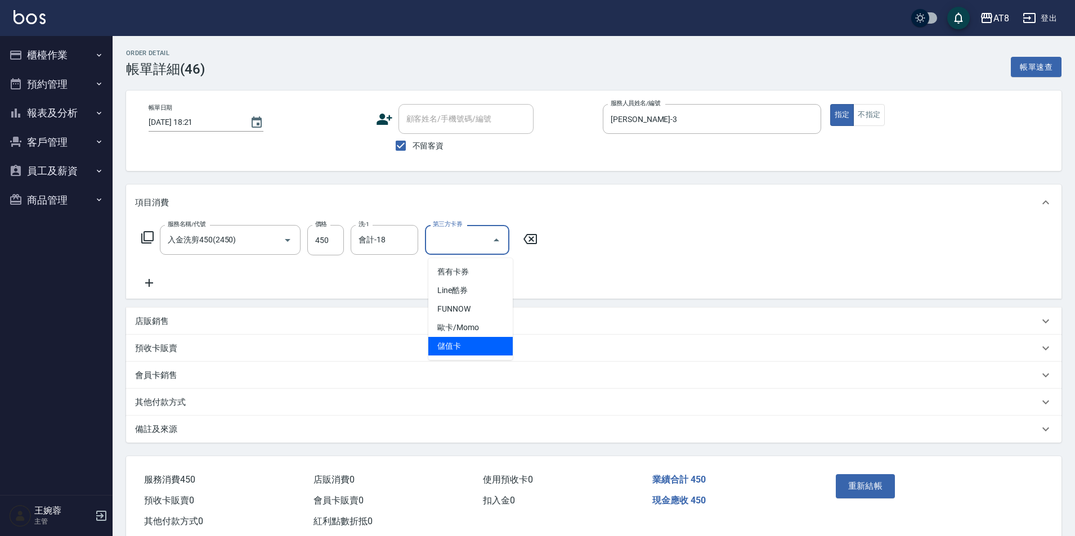
click at [498, 343] on span "儲值卡" at bounding box center [470, 346] width 84 height 19
type input "儲值卡"
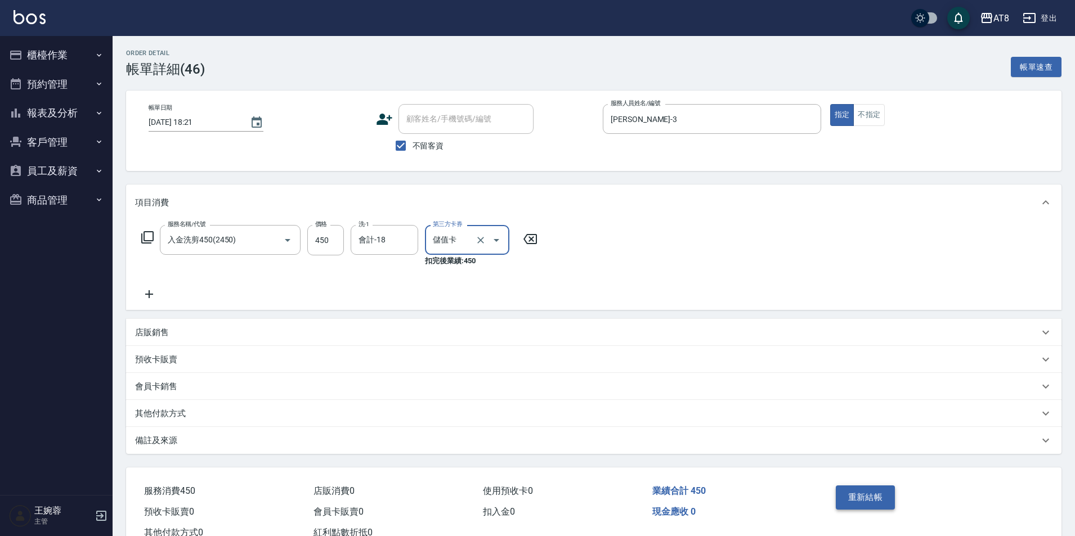
click at [852, 504] on button "重新結帳" at bounding box center [866, 498] width 60 height 24
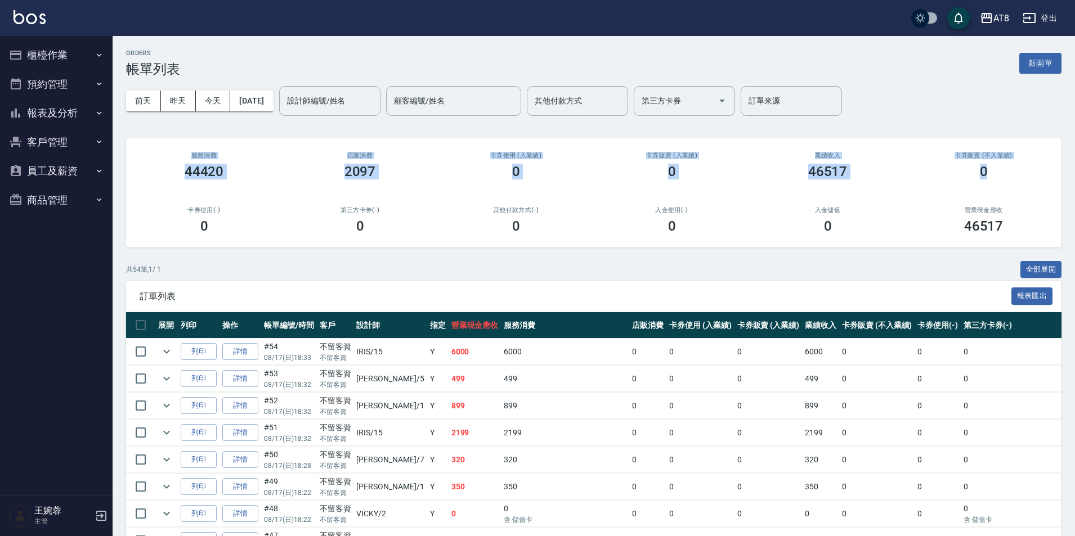
drag, startPoint x: 1075, startPoint y: 117, endPoint x: 1080, endPoint y: 190, distance: 72.8
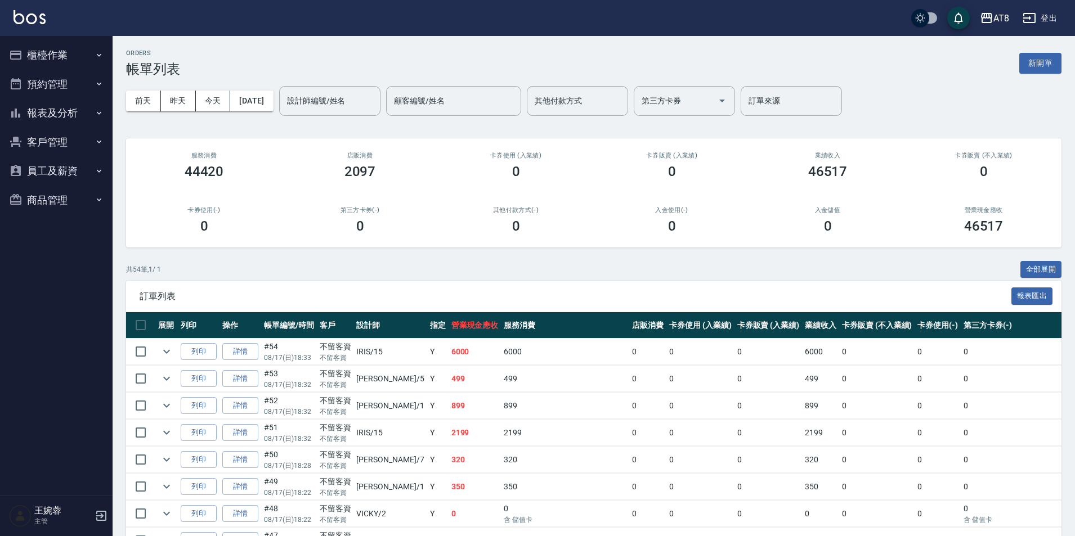
click at [794, 289] on div "訂單列表 報表匯出" at bounding box center [594, 296] width 936 height 31
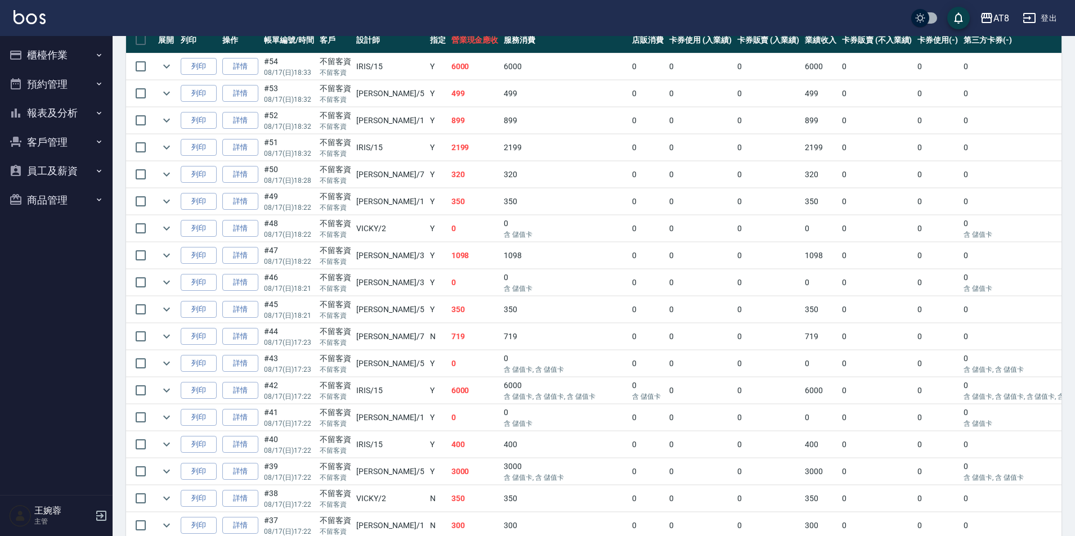
scroll to position [275, 0]
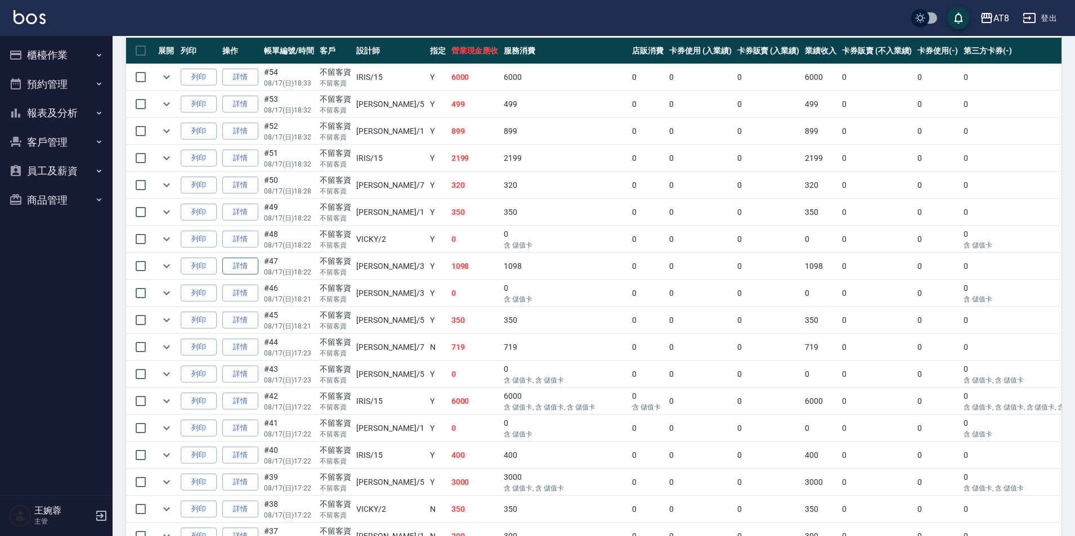
click at [249, 275] on link "詳情" at bounding box center [240, 266] width 36 height 17
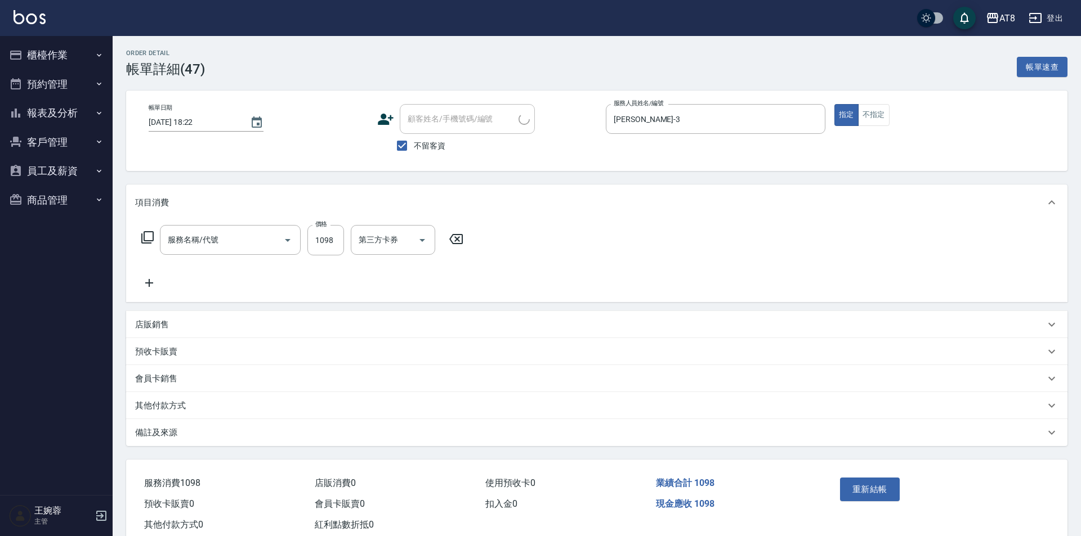
type input "[DATE] 18:22"
checkbox input "true"
type input "[PERSON_NAME]-3"
type input "水沁涼套餐(5699)"
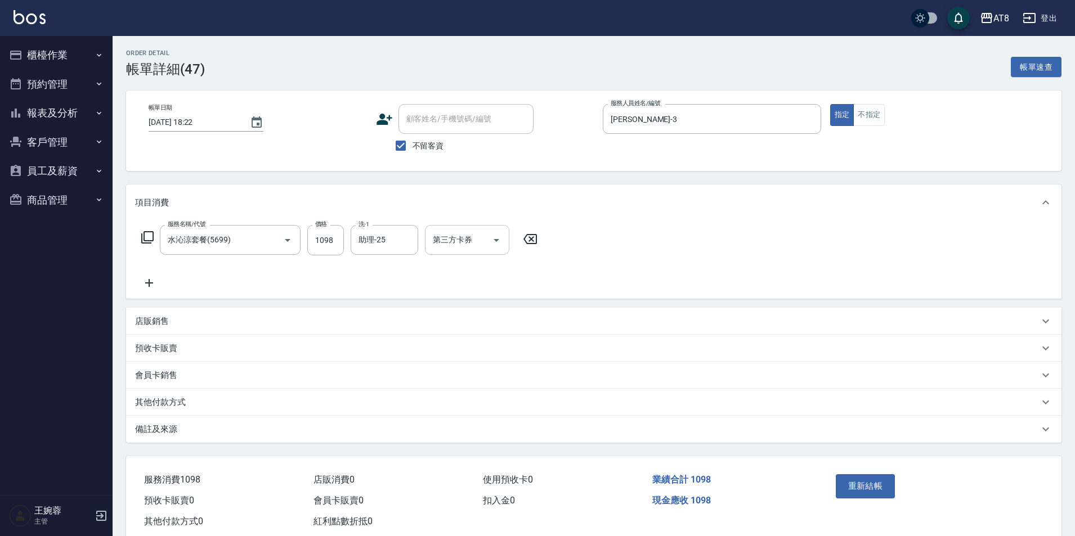
click at [498, 247] on icon "Open" at bounding box center [497, 241] width 14 height 14
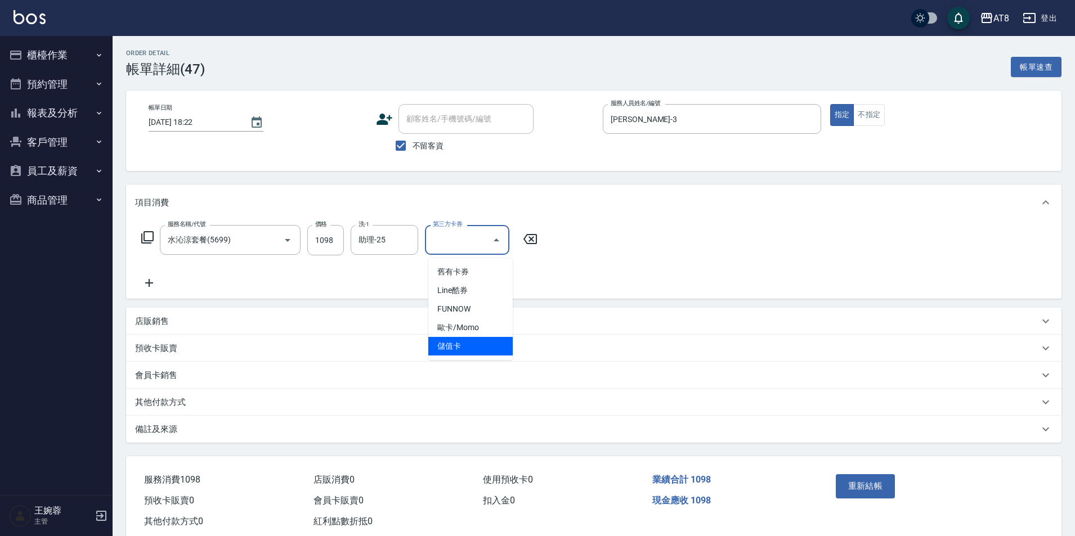
click at [483, 345] on span "儲值卡" at bounding box center [470, 346] width 84 height 19
type input "儲值卡"
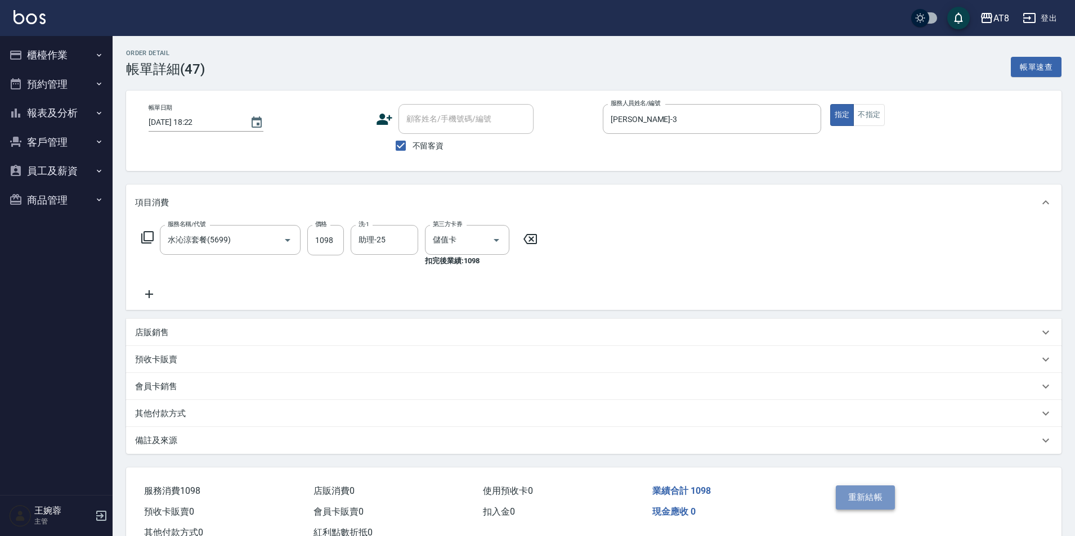
click at [857, 493] on button "重新結帳" at bounding box center [866, 498] width 60 height 24
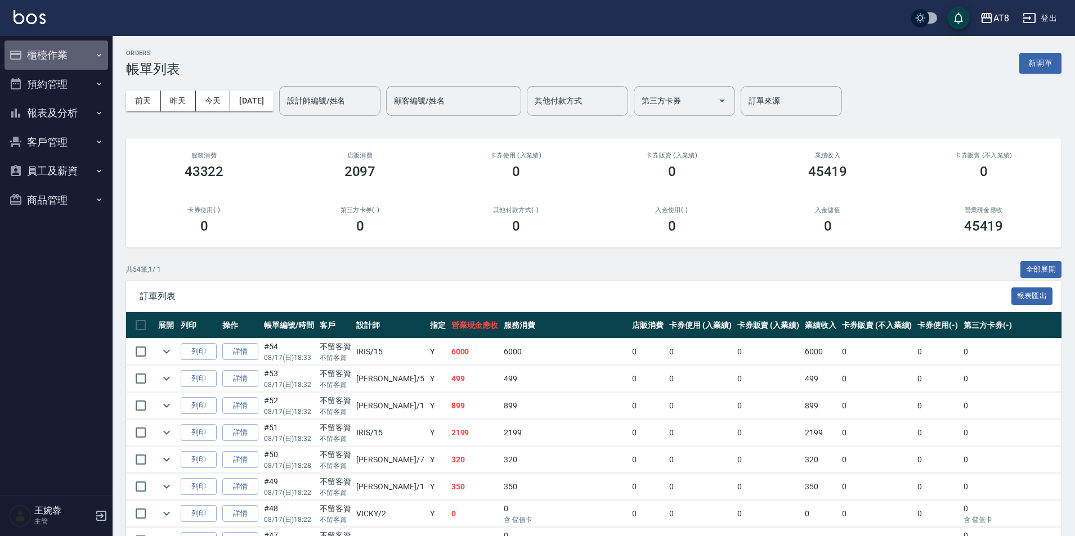
click at [33, 57] on button "櫃檯作業" at bounding box center [57, 55] width 104 height 29
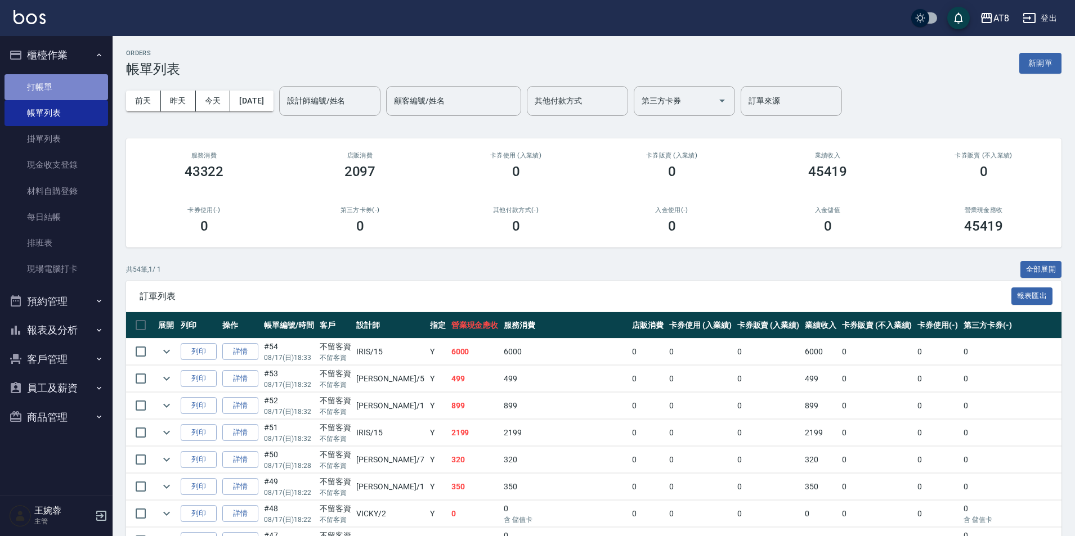
click at [72, 89] on link "打帳單" at bounding box center [57, 87] width 104 height 26
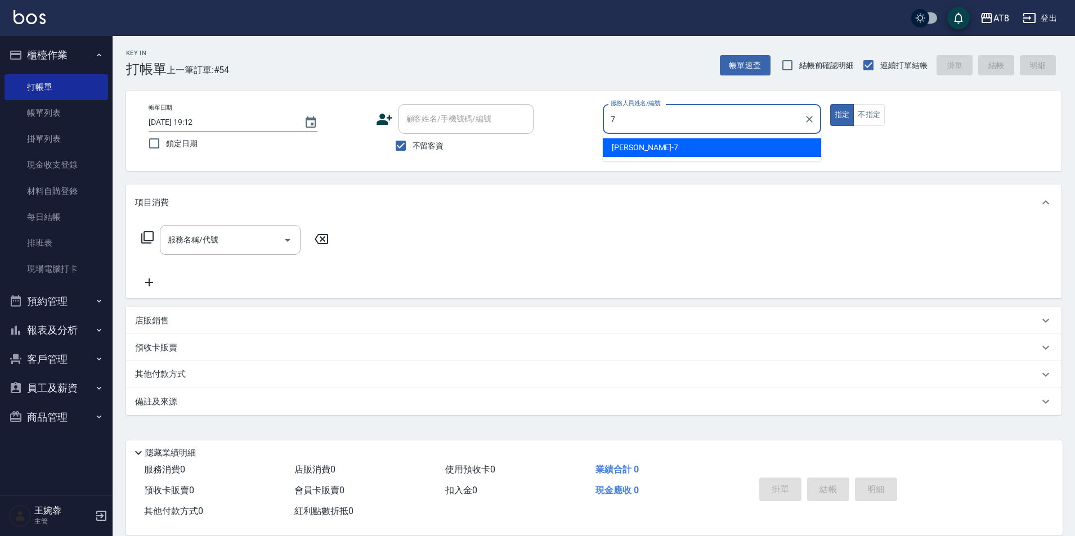
type input "[PERSON_NAME]-7"
type button "true"
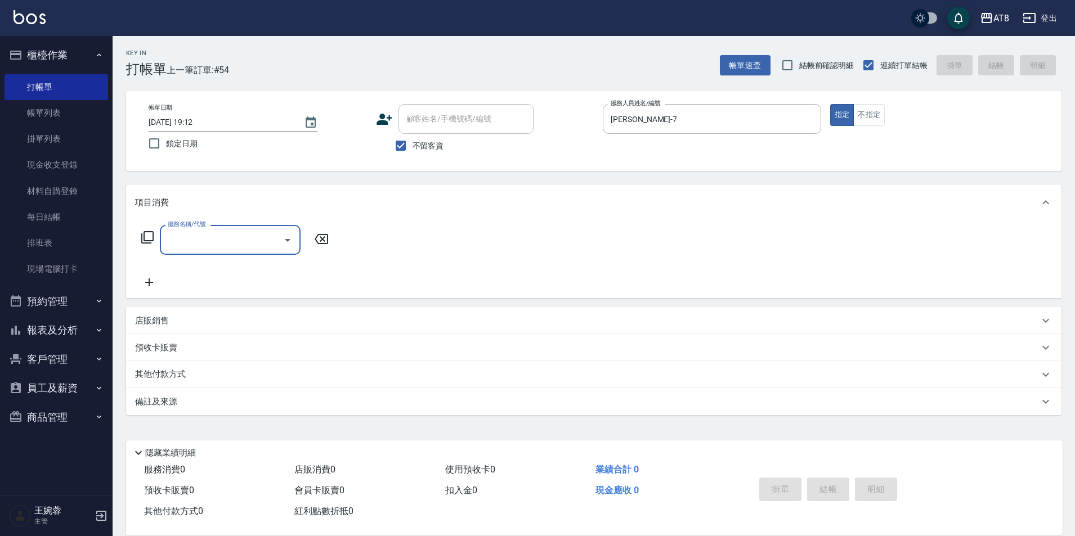
click at [50, 329] on button "報表及分析" at bounding box center [57, 330] width 104 height 29
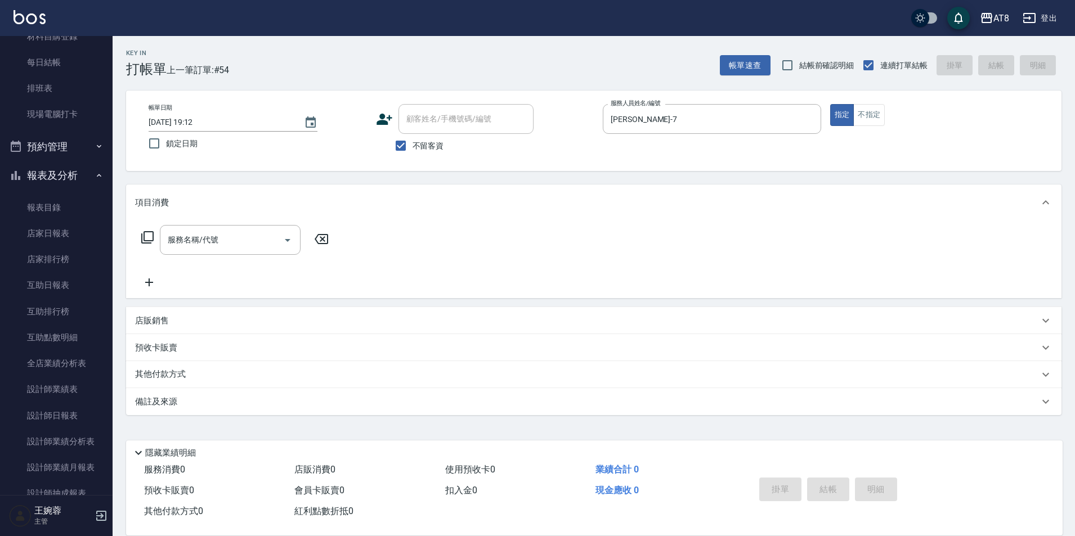
scroll to position [161, 0]
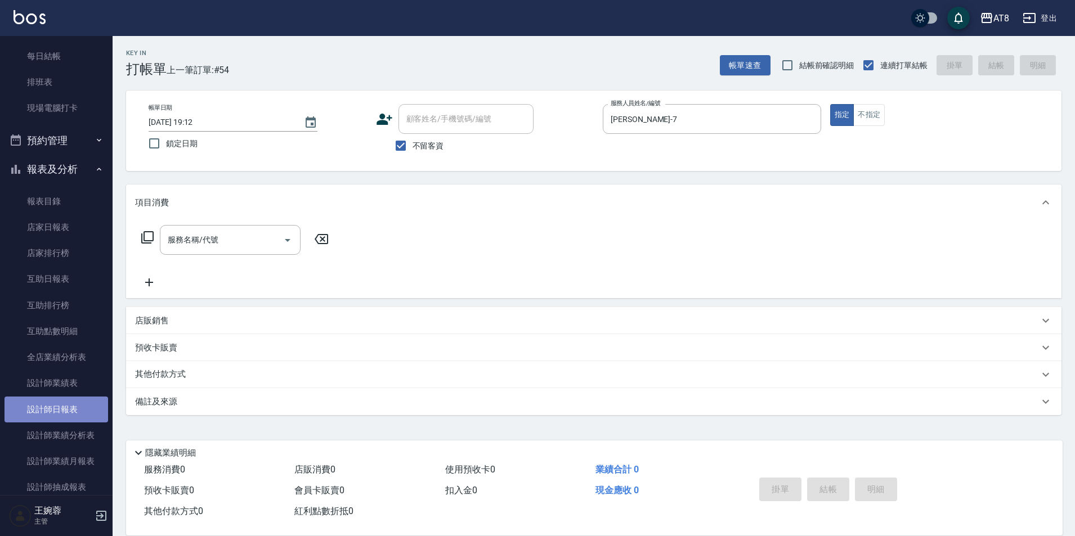
click at [65, 412] on link "設計師日報表" at bounding box center [57, 410] width 104 height 26
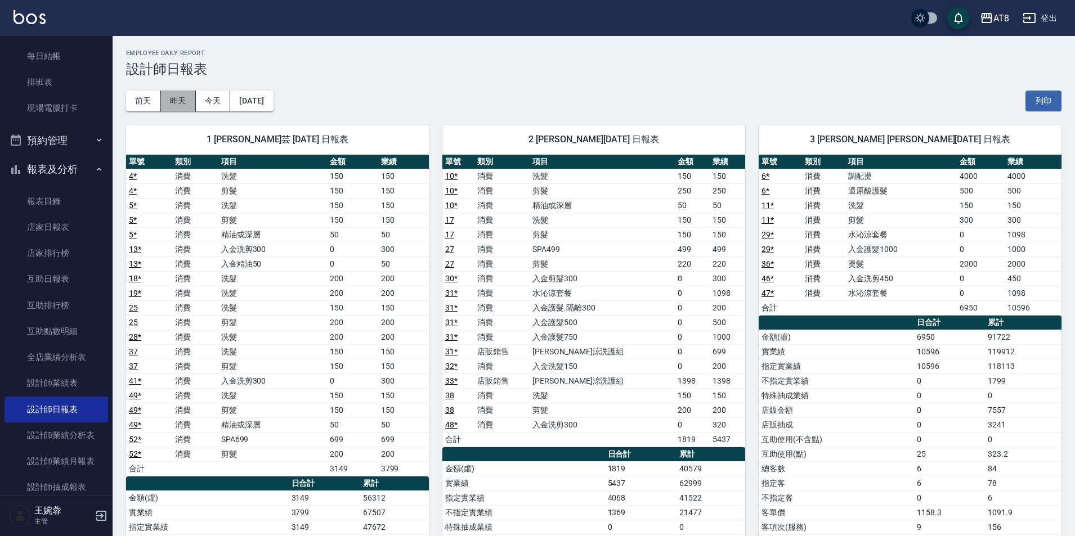
click at [187, 109] on button "昨天" at bounding box center [178, 101] width 35 height 21
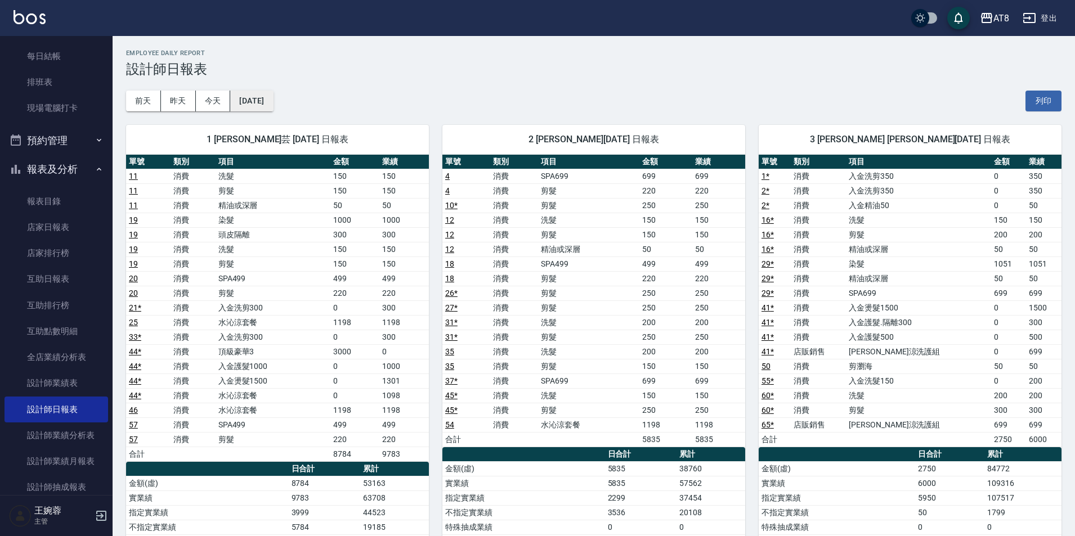
click at [273, 108] on button "[DATE]" at bounding box center [251, 101] width 43 height 21
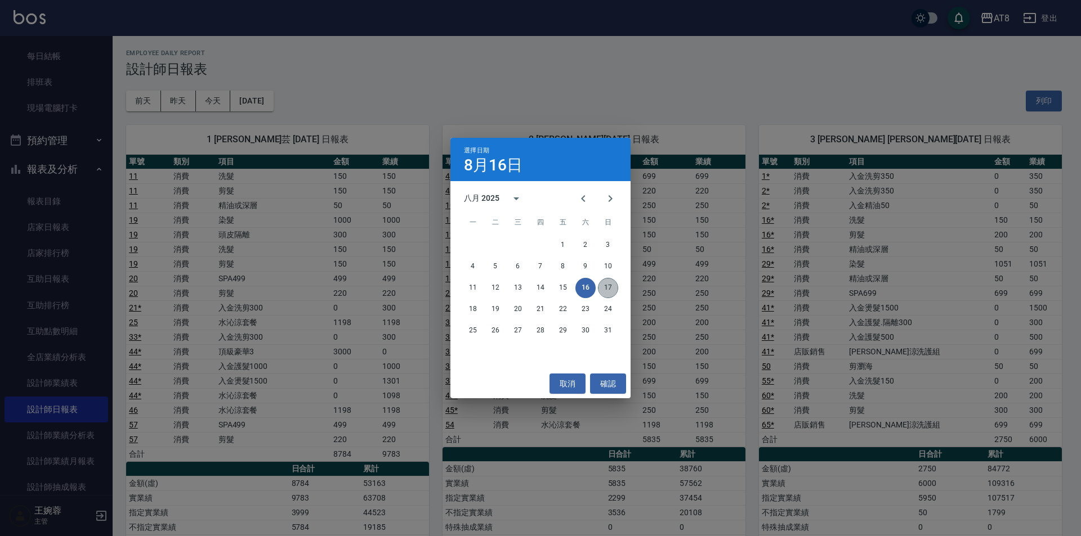
click at [607, 290] on button "17" at bounding box center [608, 288] width 20 height 20
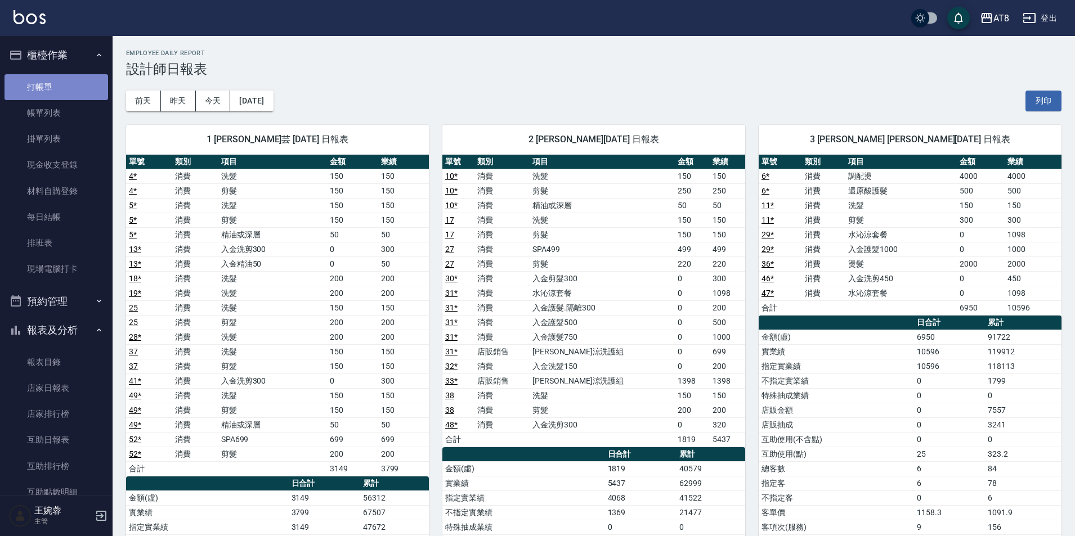
click at [56, 84] on link "打帳單" at bounding box center [57, 87] width 104 height 26
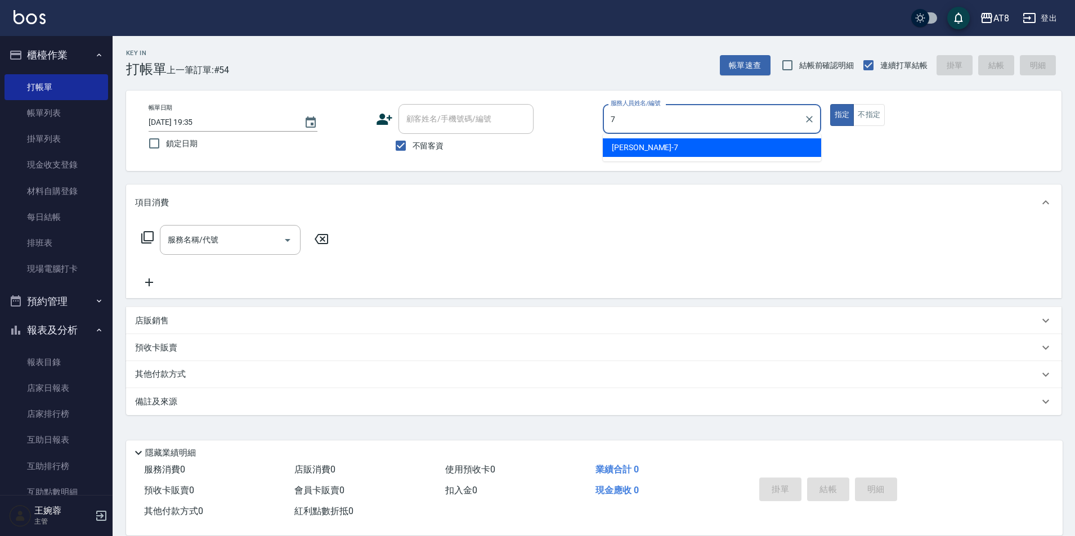
type input "[PERSON_NAME]-7"
type button "true"
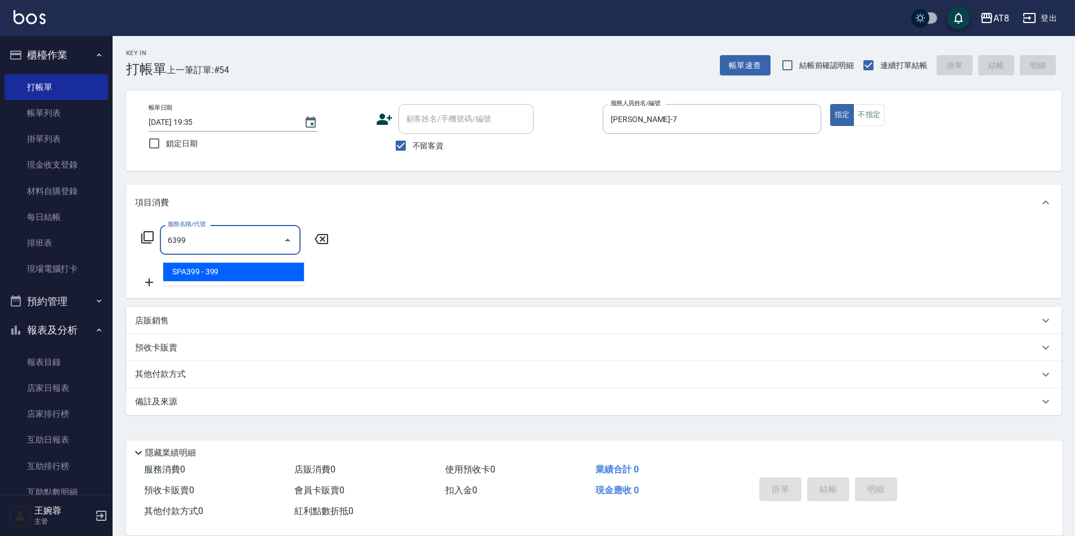
type input "SPA399(6399)"
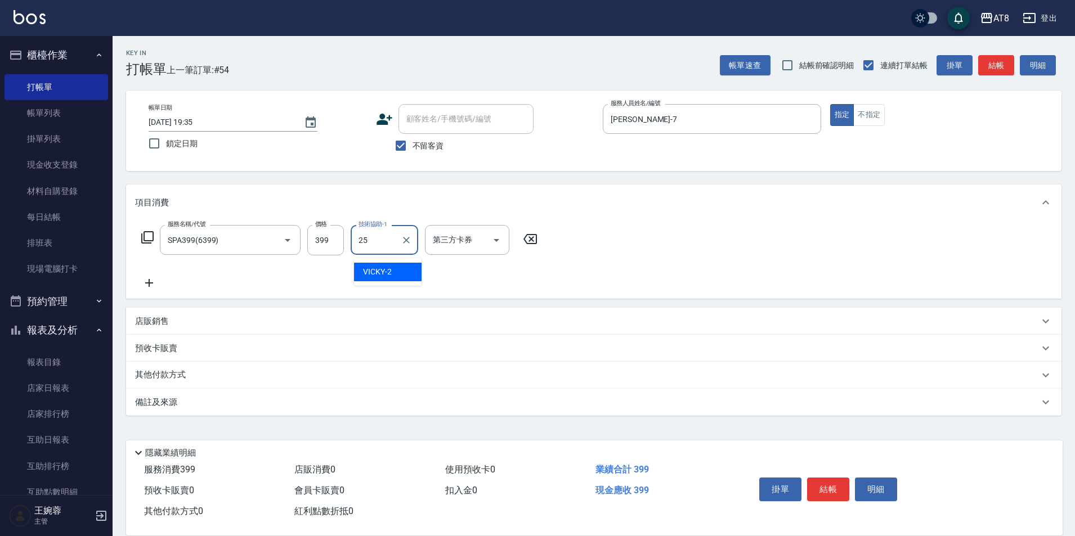
type input "助理-25"
click at [849, 478] on button "結帳" at bounding box center [828, 490] width 42 height 24
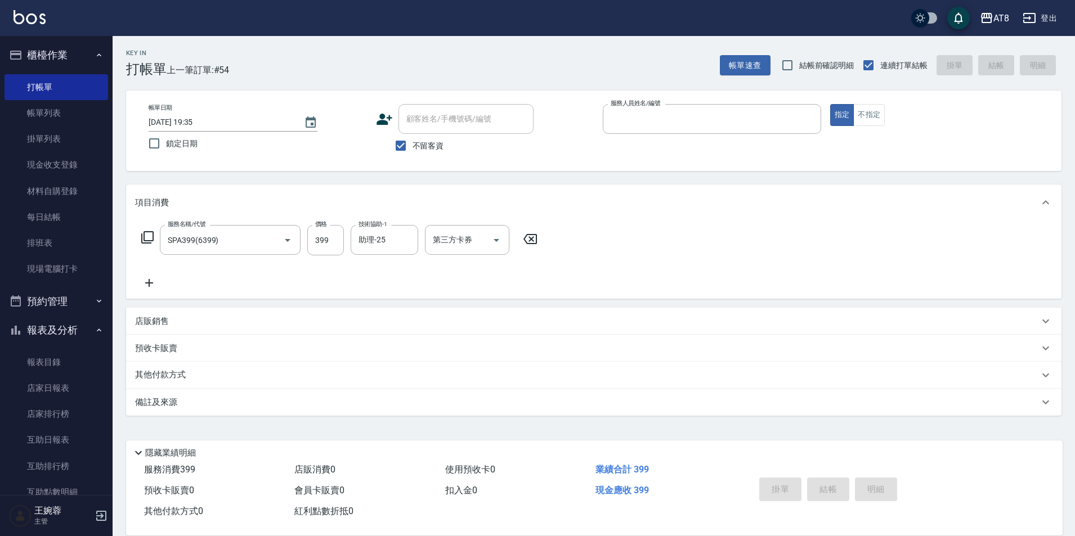
type input "[DATE] 19:48"
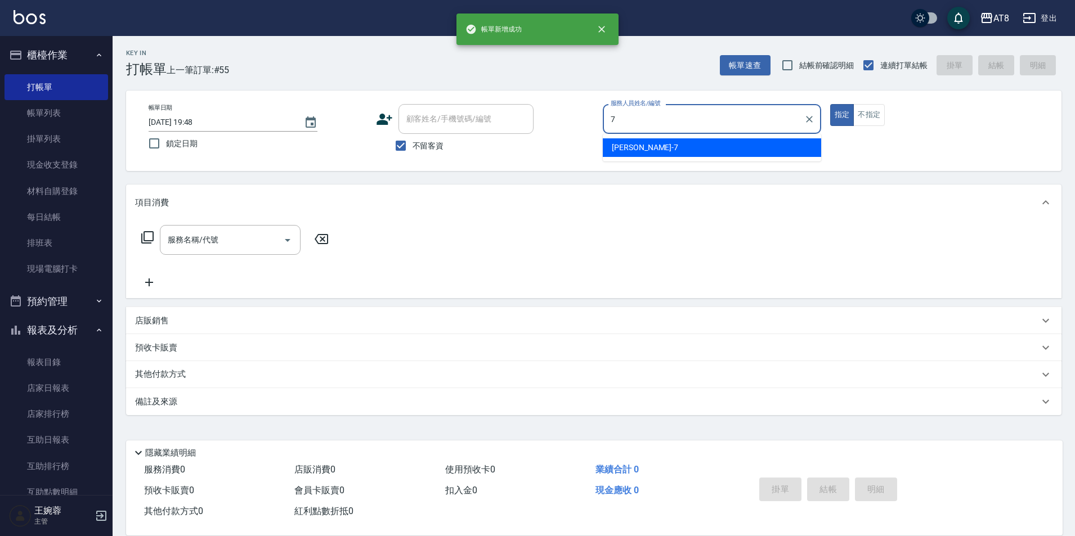
type input "[PERSON_NAME]-7"
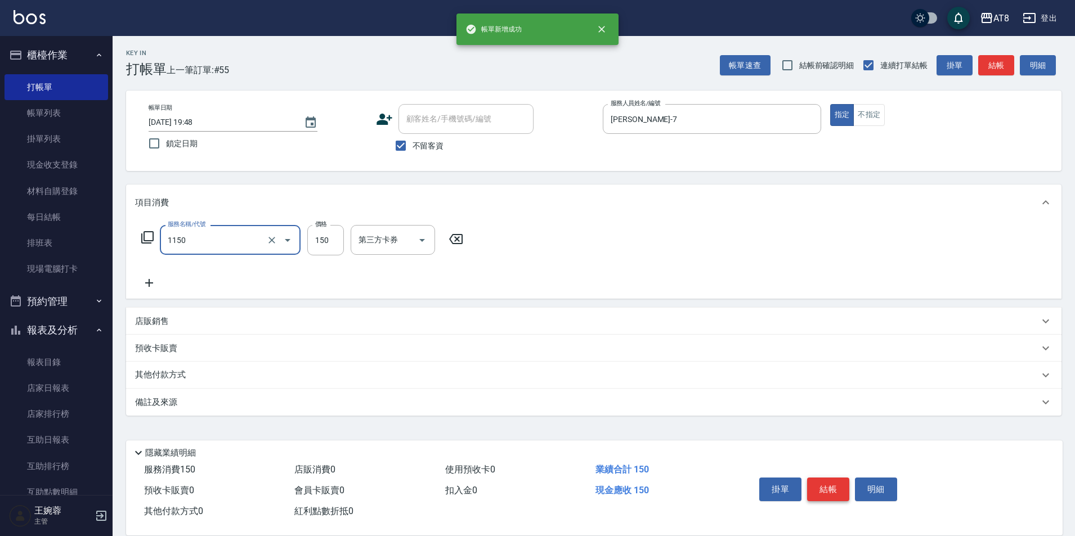
type input "洗髮(1150)"
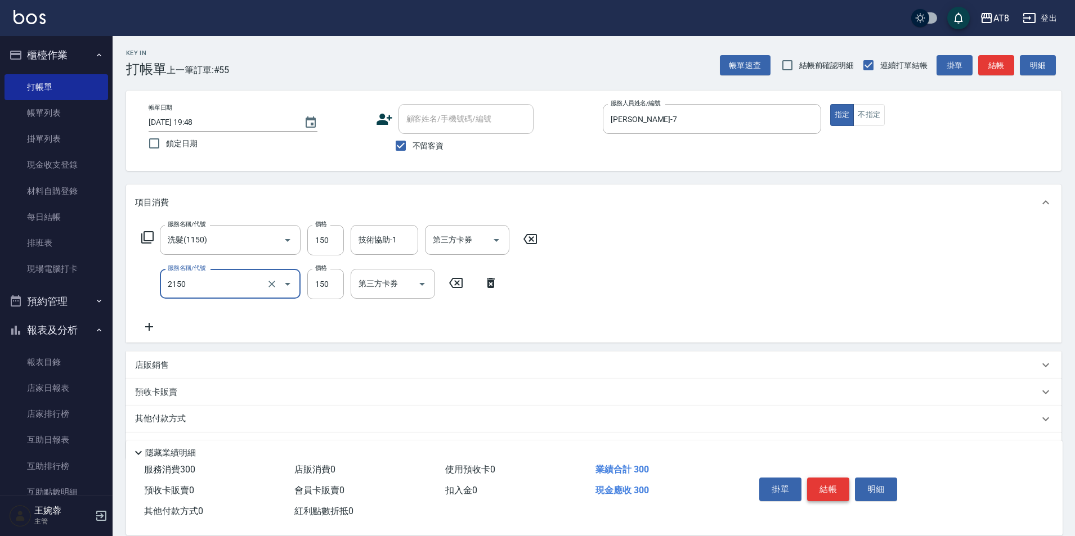
type input "剪髮(2150)"
type input "170"
click at [828, 478] on button "結帳" at bounding box center [828, 490] width 42 height 24
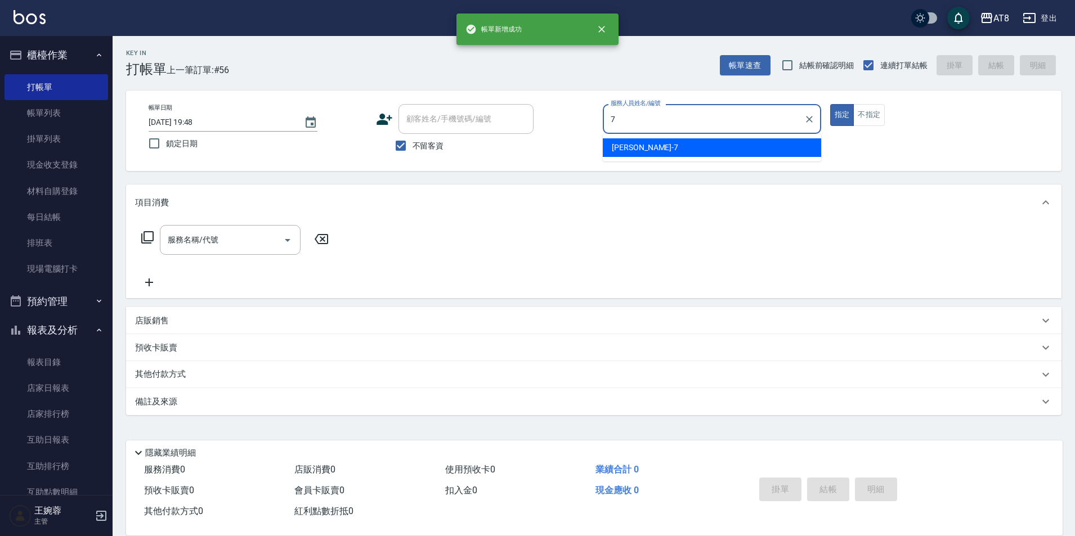
type input "[PERSON_NAME]-7"
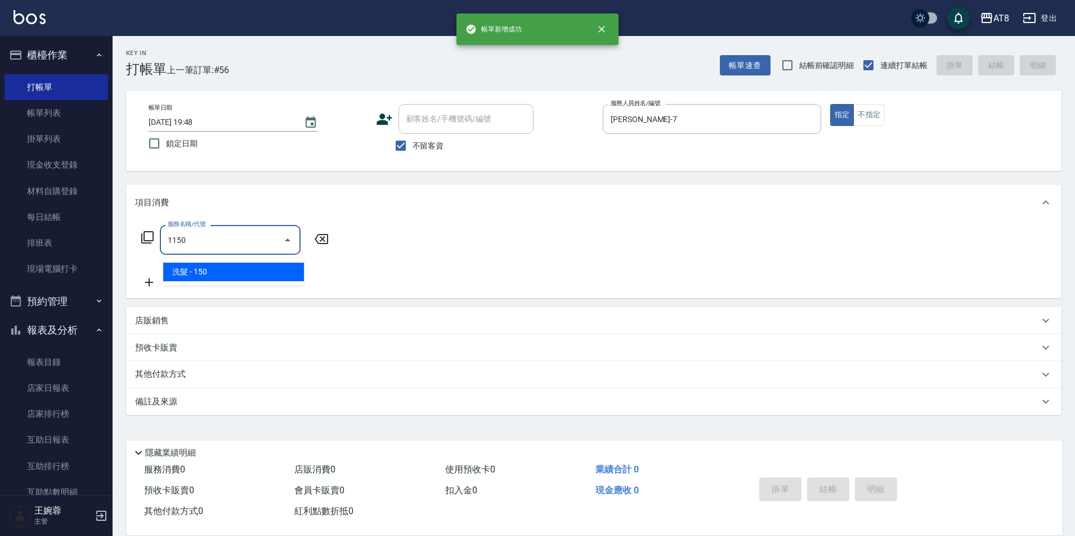
type input "洗髮(1150)"
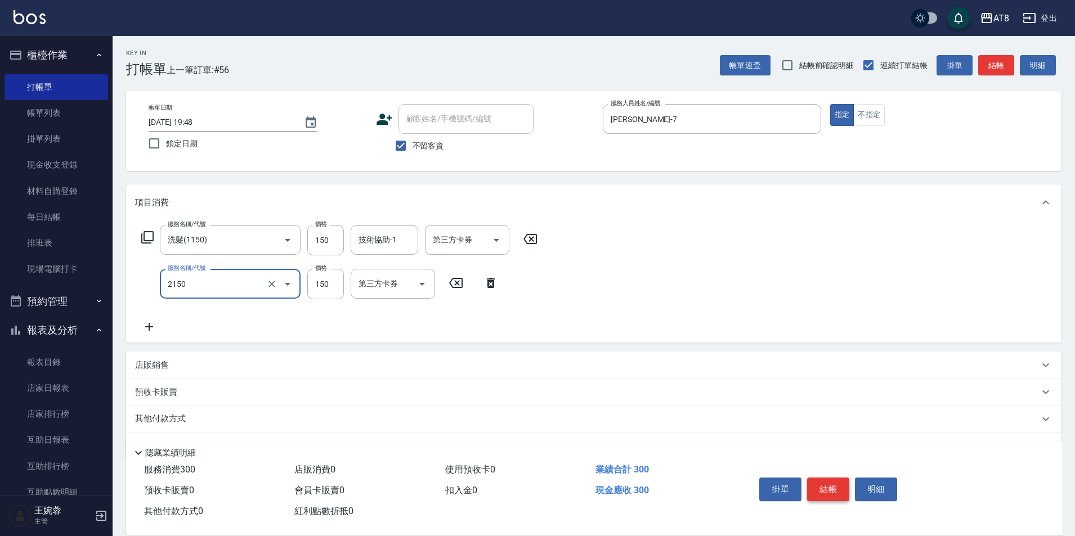
type input "剪髮(2150)"
type input "170"
click at [828, 478] on button "結帳" at bounding box center [828, 490] width 42 height 24
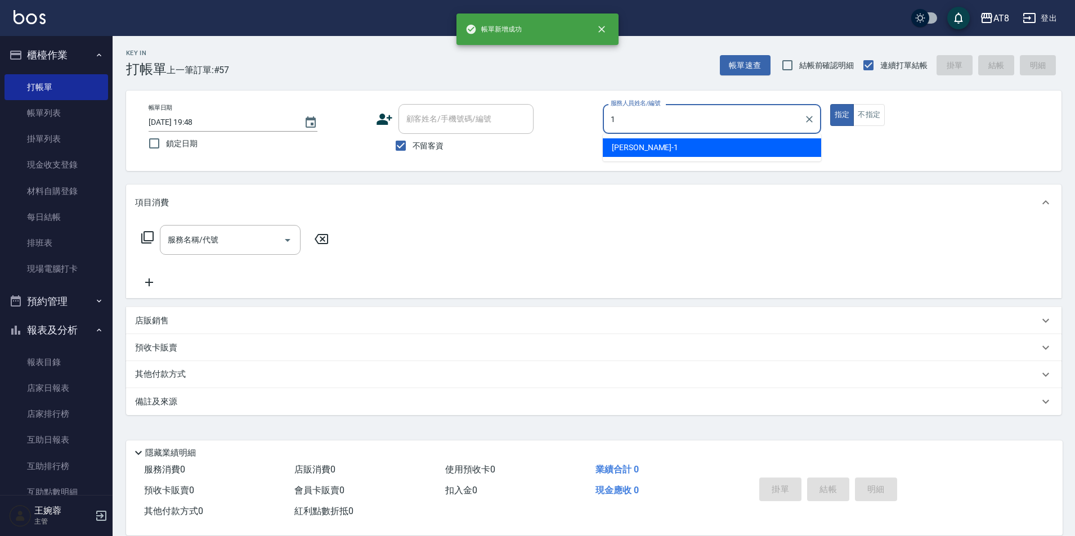
type input "YUKI-1"
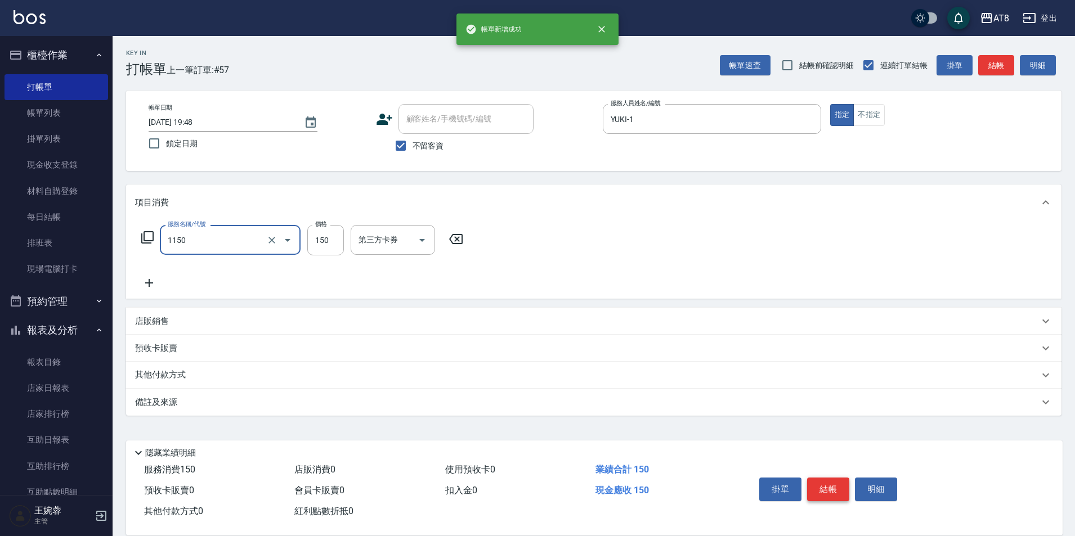
type input "洗髮(1150)"
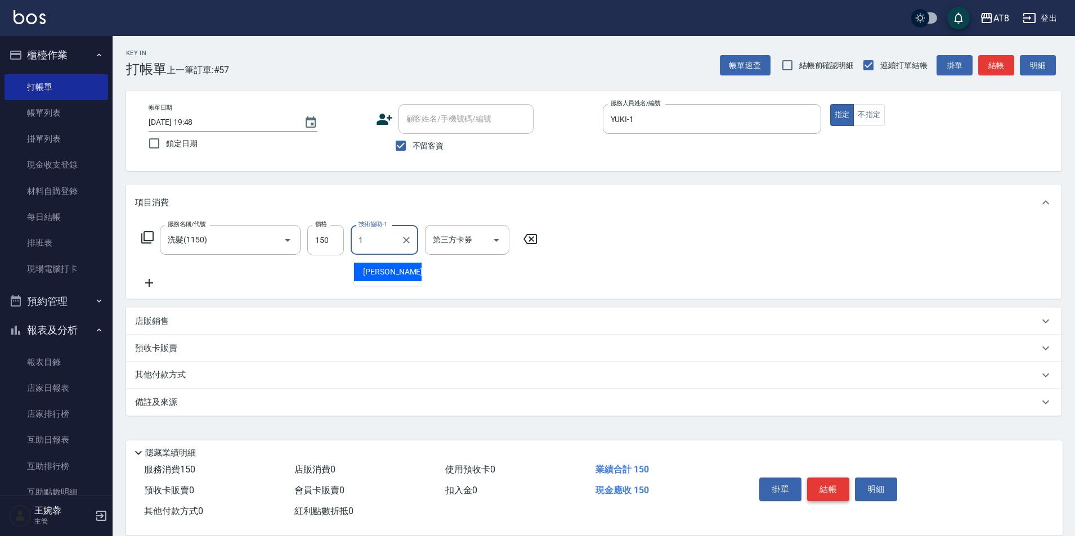
type input "YUKI-1"
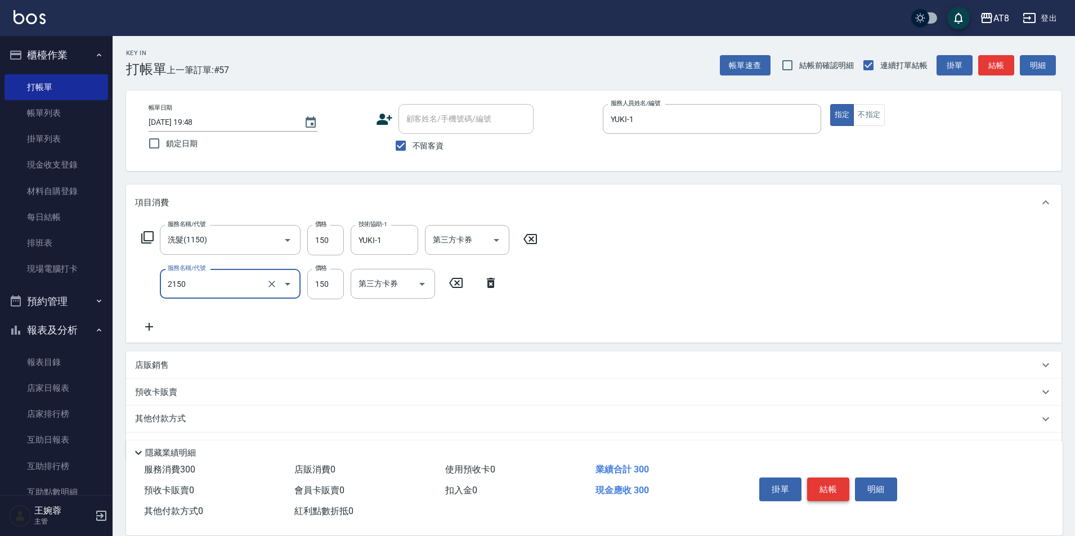
type input "剪髮(2150)"
click at [828, 478] on button "結帳" at bounding box center [828, 490] width 42 height 24
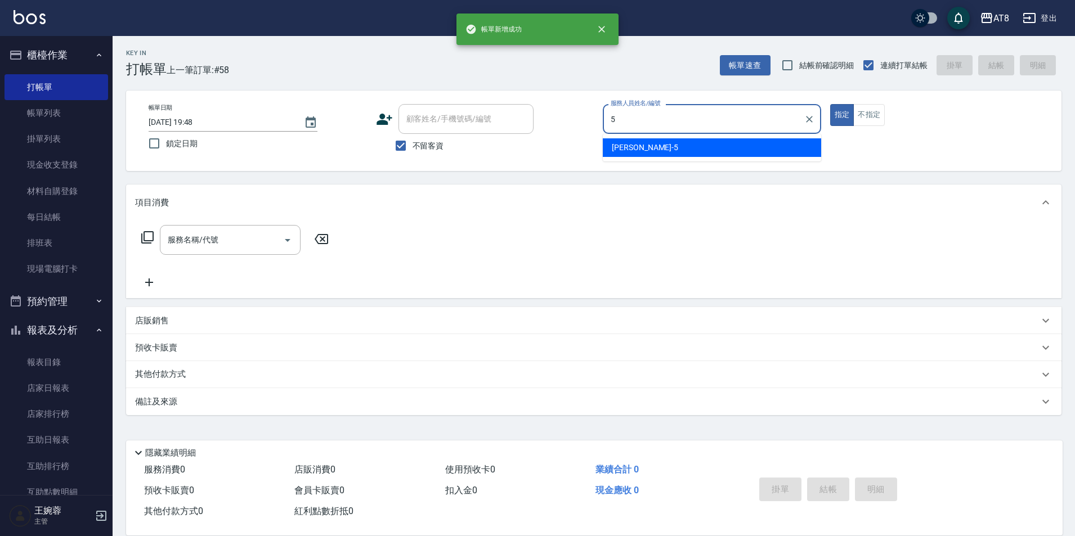
type input "HANK-5"
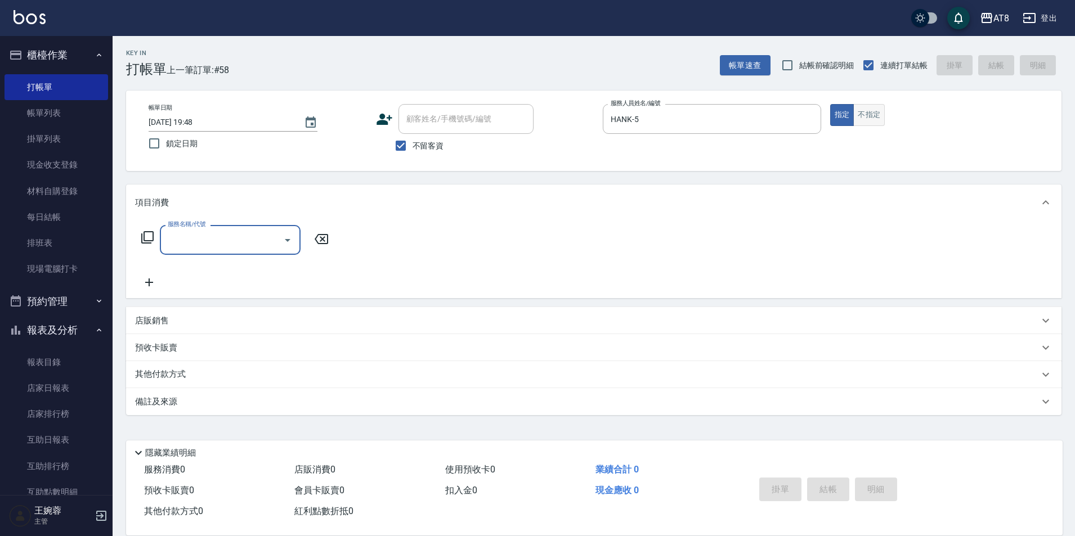
click at [885, 120] on button "不指定" at bounding box center [869, 115] width 32 height 22
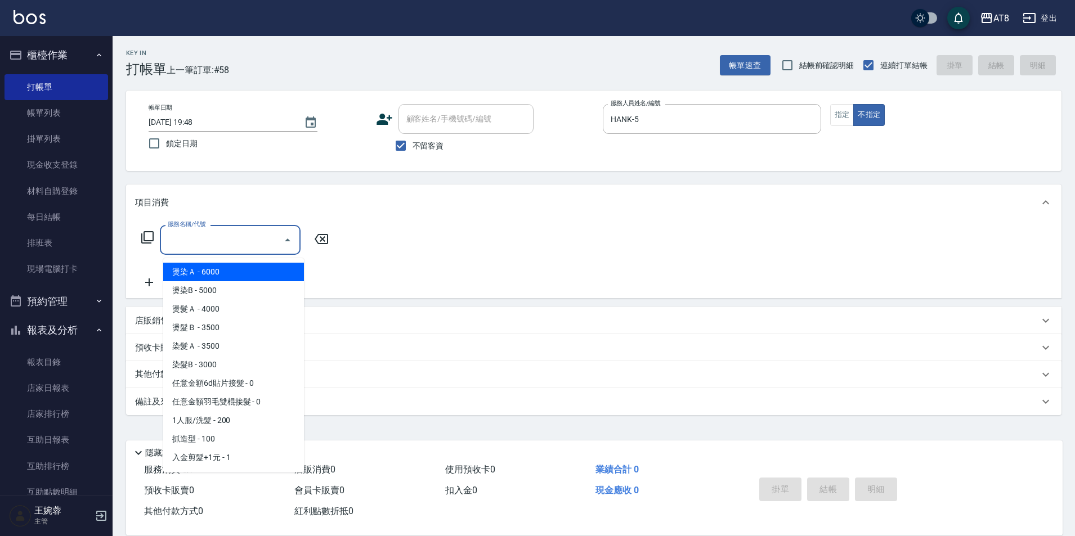
click at [239, 244] on input "服務名稱/代號" at bounding box center [222, 240] width 114 height 20
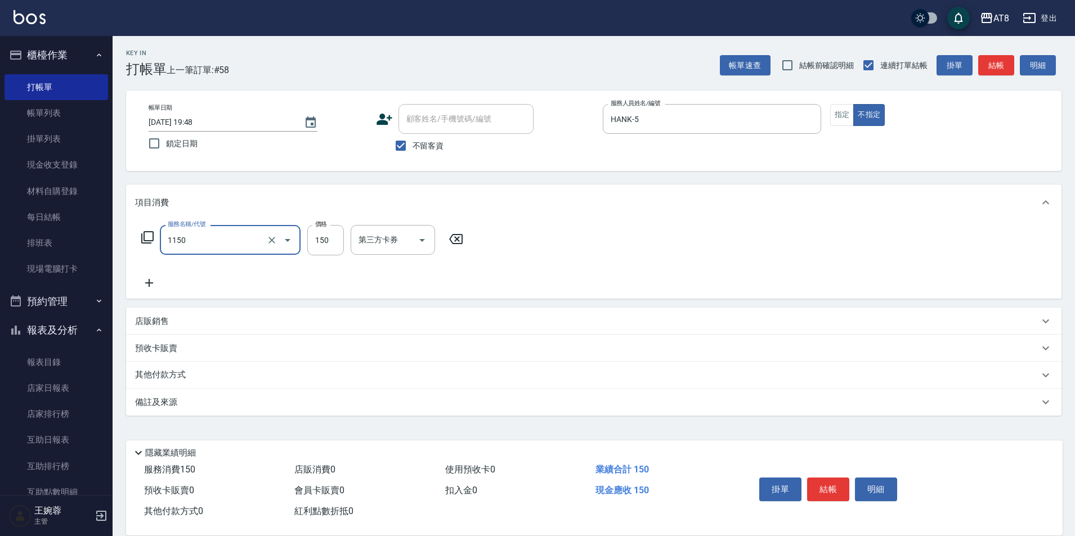
type input "洗髮(1150)"
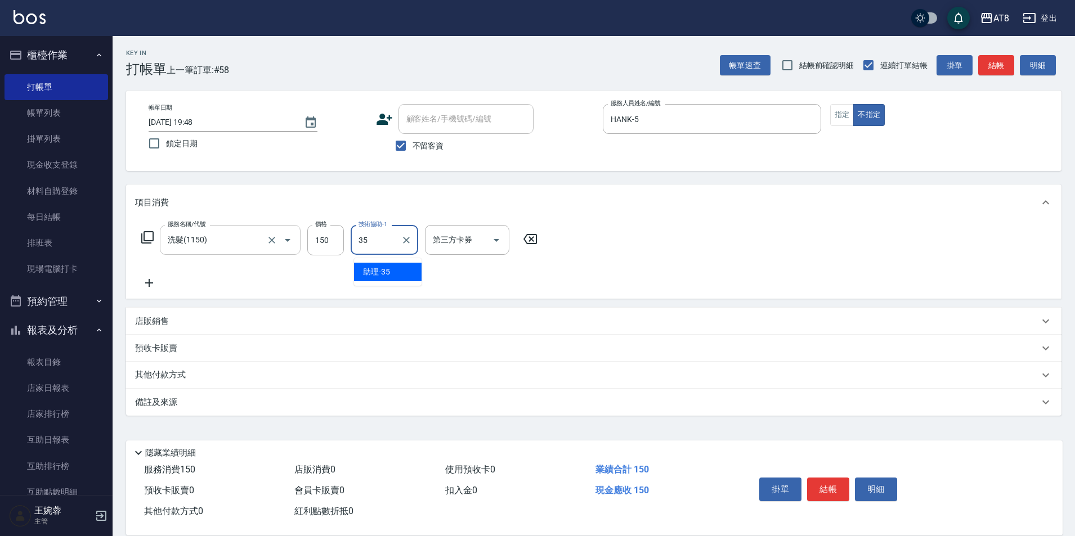
type input "助理-35"
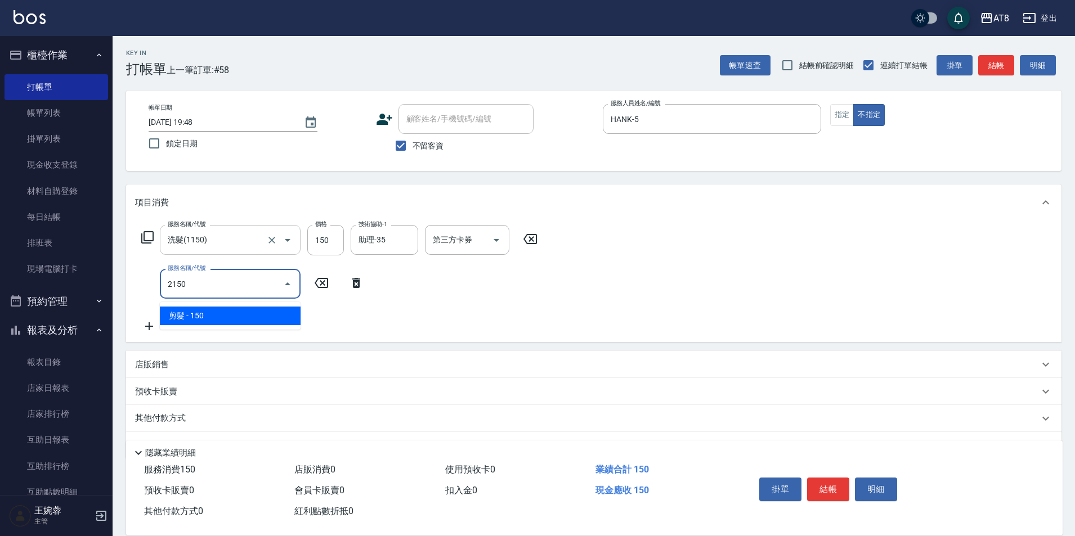
type input "剪髮(2150)"
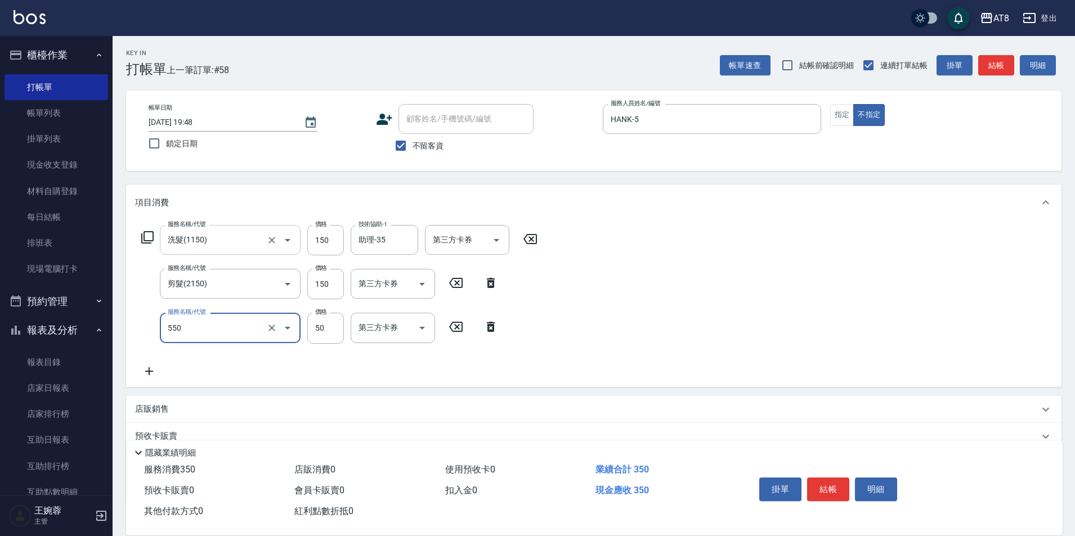
type input "精油或深層(550)"
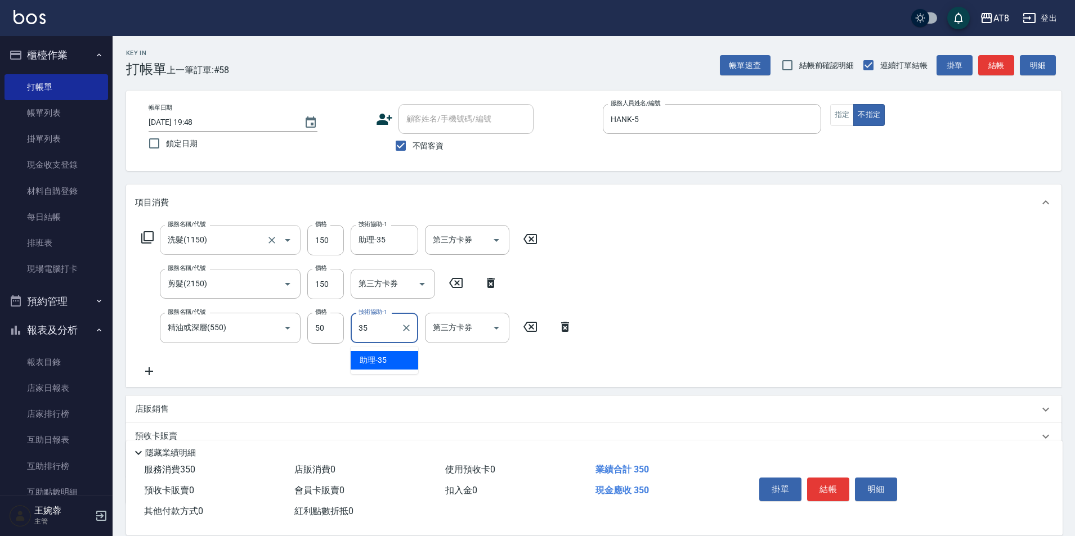
type input "助理-35"
click at [849, 478] on button "結帳" at bounding box center [828, 490] width 42 height 24
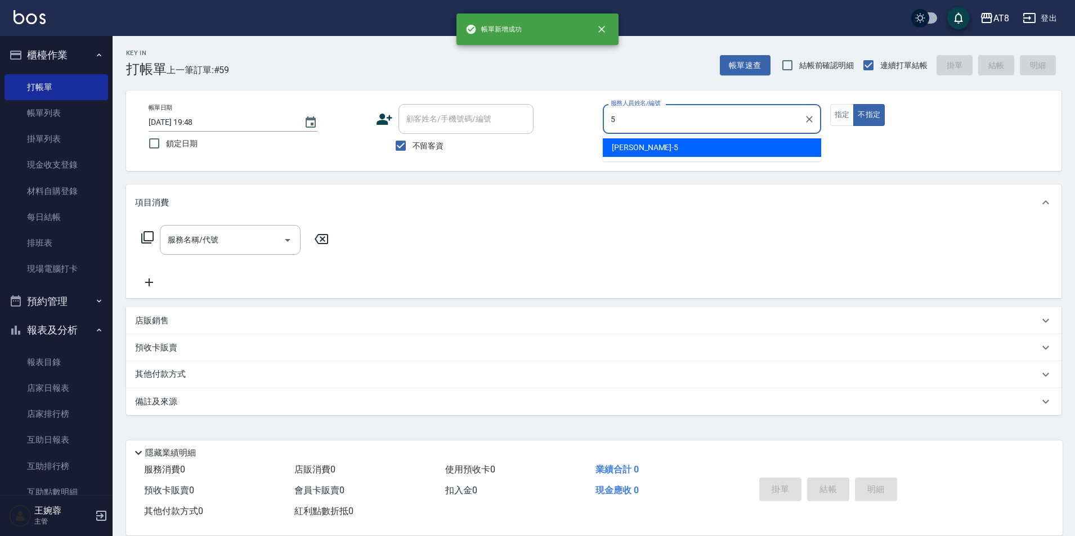
type input "HANK-5"
type button "false"
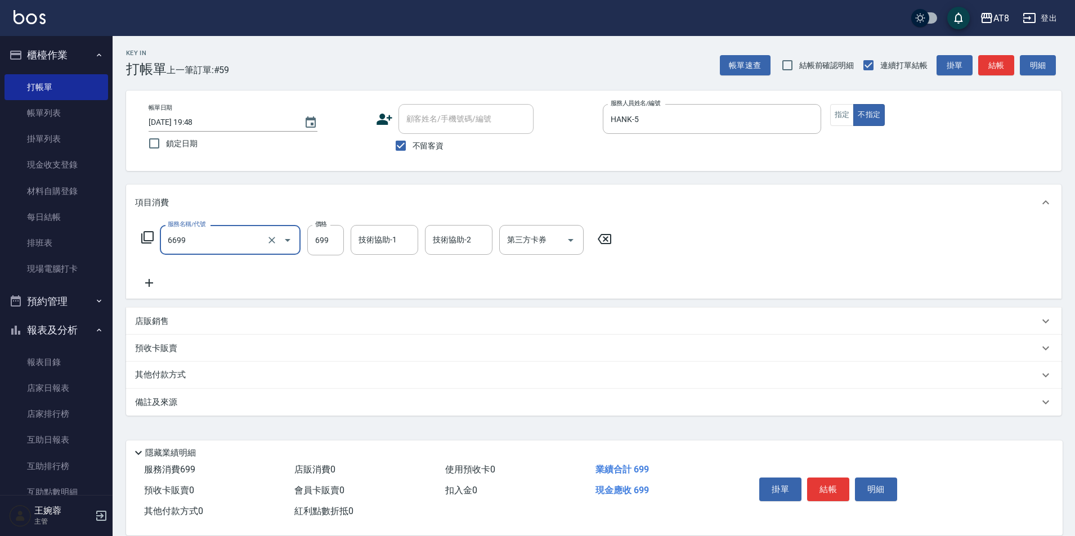
type input "SPA699(6699)"
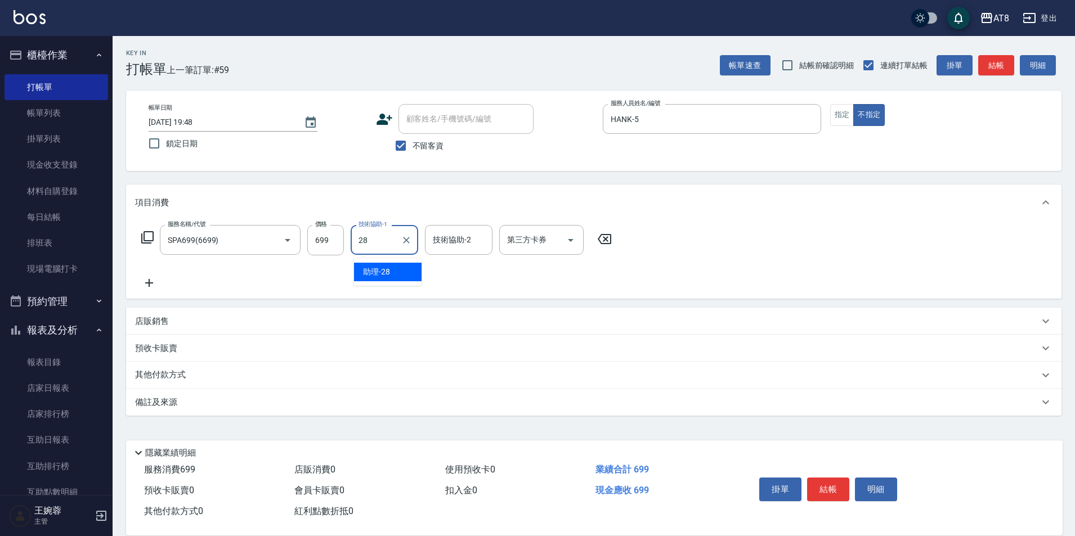
type input "助理-28"
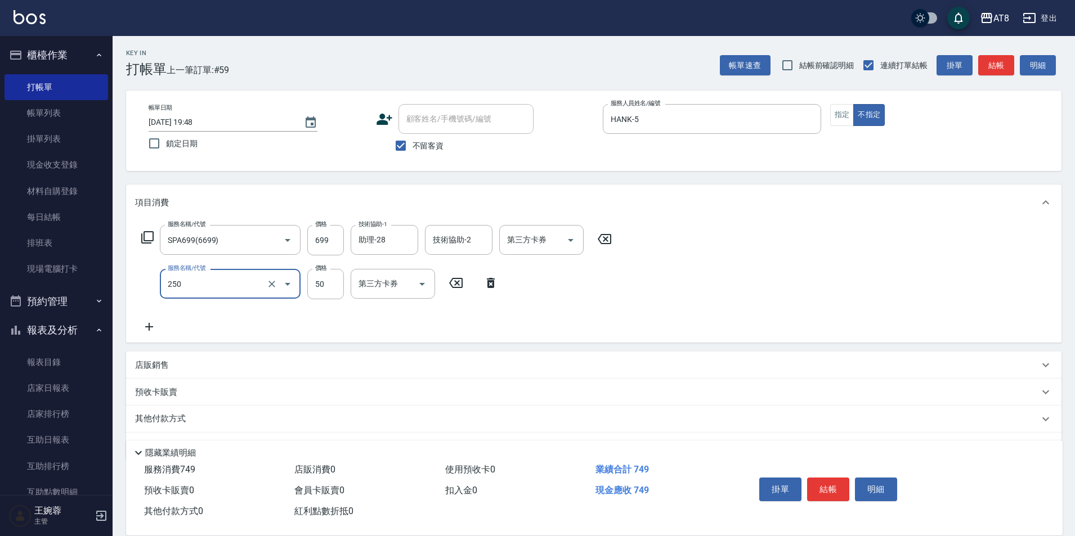
type input "剪瀏海(250)"
click at [846, 478] on button "結帳" at bounding box center [828, 490] width 42 height 24
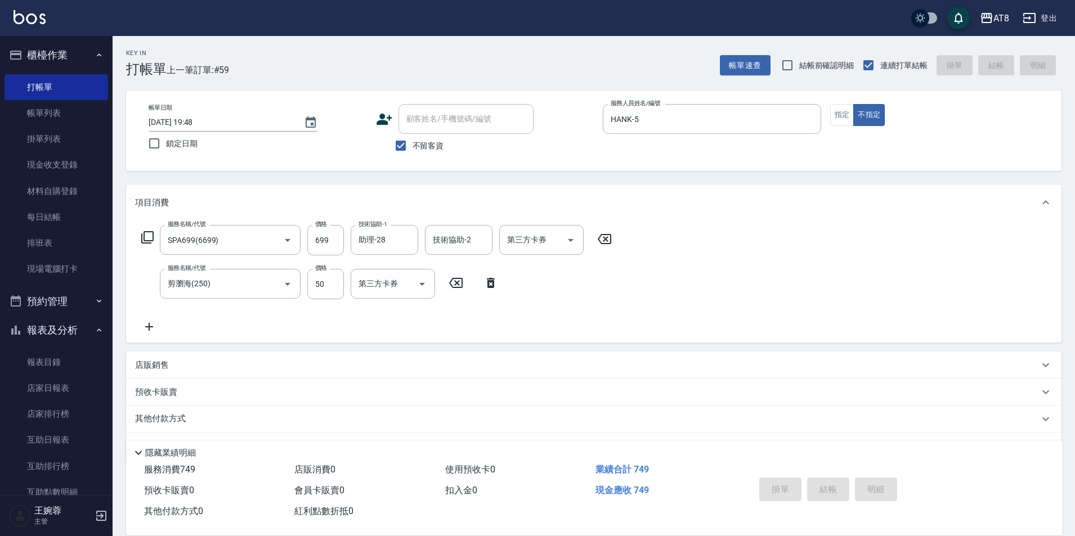
type input "[DATE] 19:49"
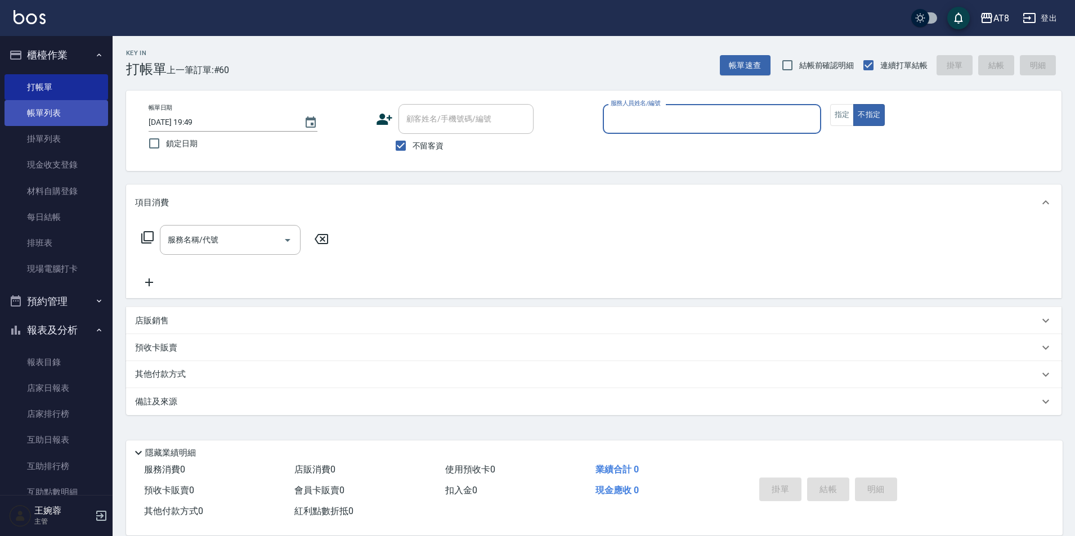
click at [74, 111] on link "帳單列表" at bounding box center [57, 113] width 104 height 26
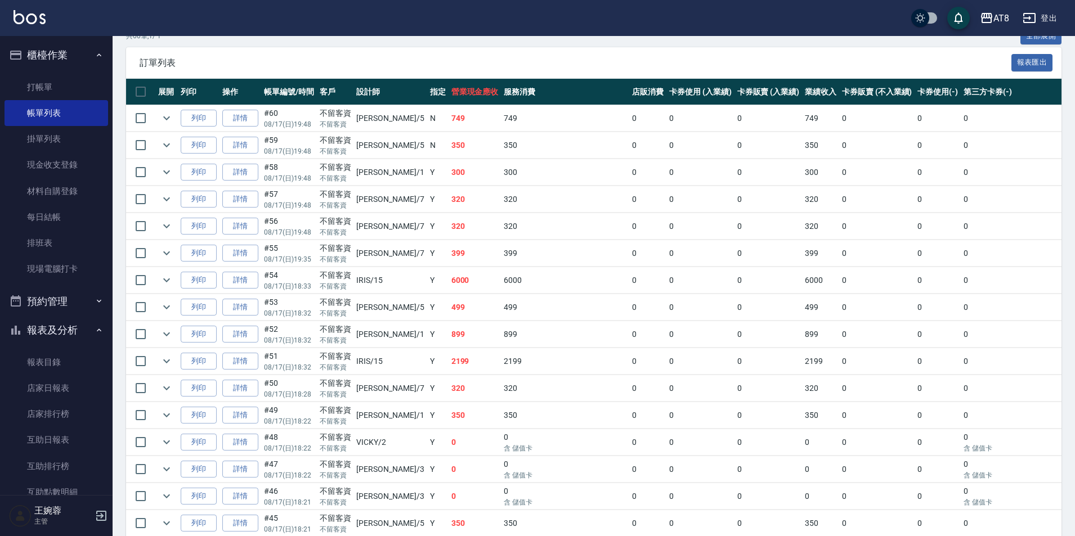
scroll to position [245, 0]
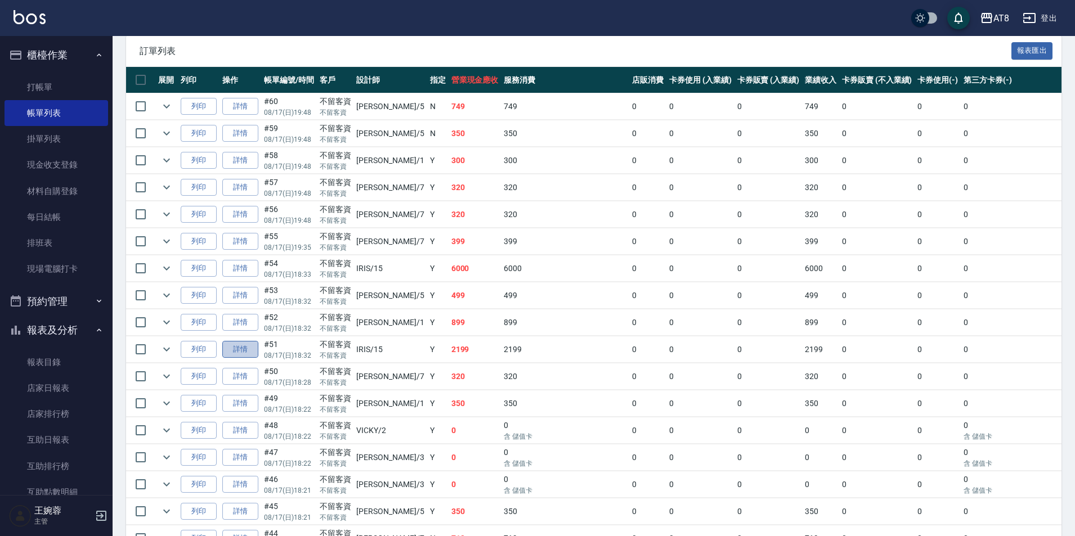
click at [254, 359] on link "詳情" at bounding box center [240, 349] width 36 height 17
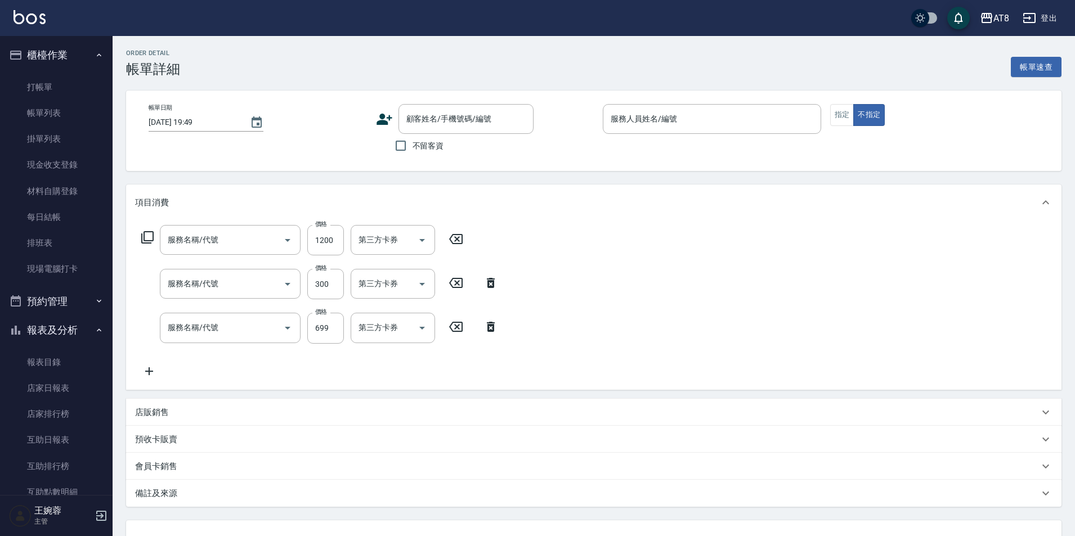
type input "[DATE] 18:32"
checkbox input "true"
type input "IRIS-15"
type input "入金護髮1200(501200)"
type input "入金剪髮300(20300)"
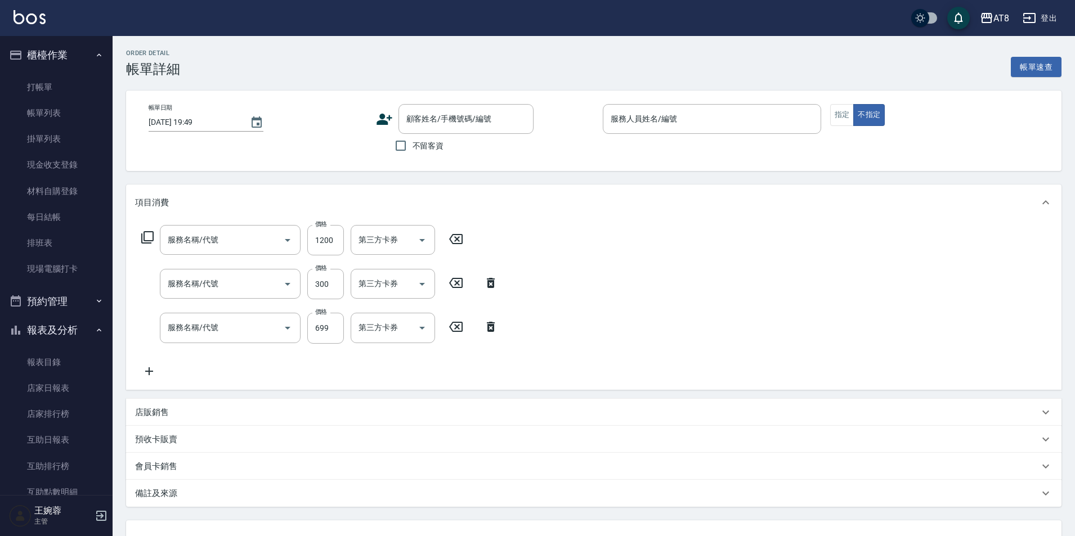
type input "入金SPA699(60699)"
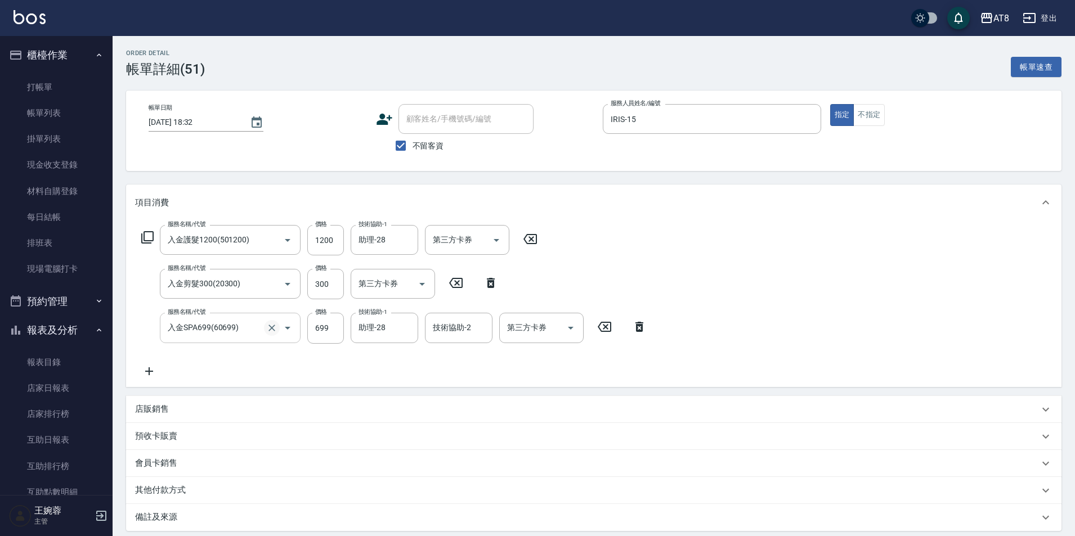
click at [270, 329] on icon "Clear" at bounding box center [272, 328] width 7 height 7
type input "水沁涼套餐(5699)"
type input "1098"
type input "助理-28"
click at [270, 290] on icon "Clear" at bounding box center [271, 284] width 11 height 11
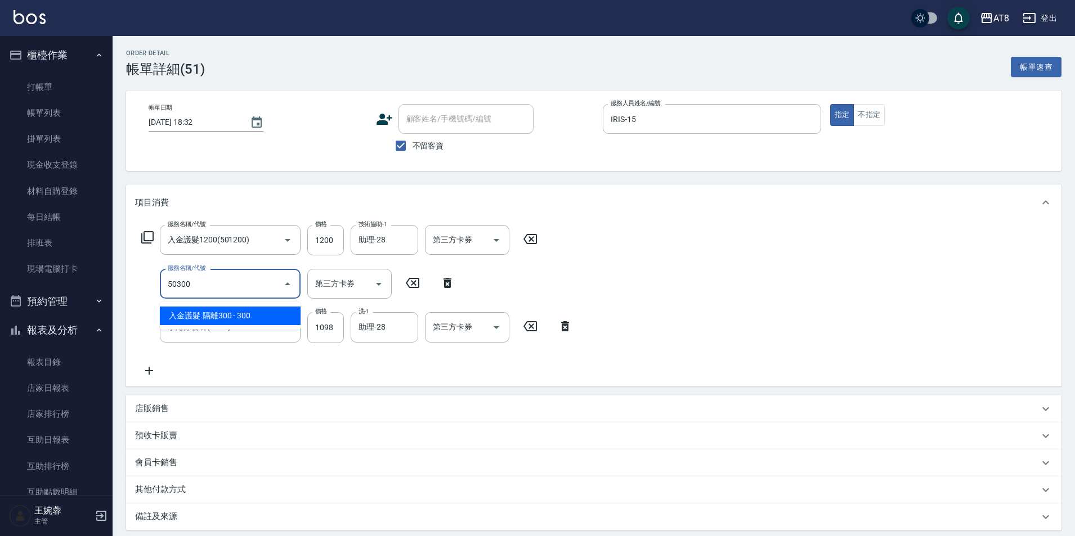
type input "入金護髮.隔離300(50300)"
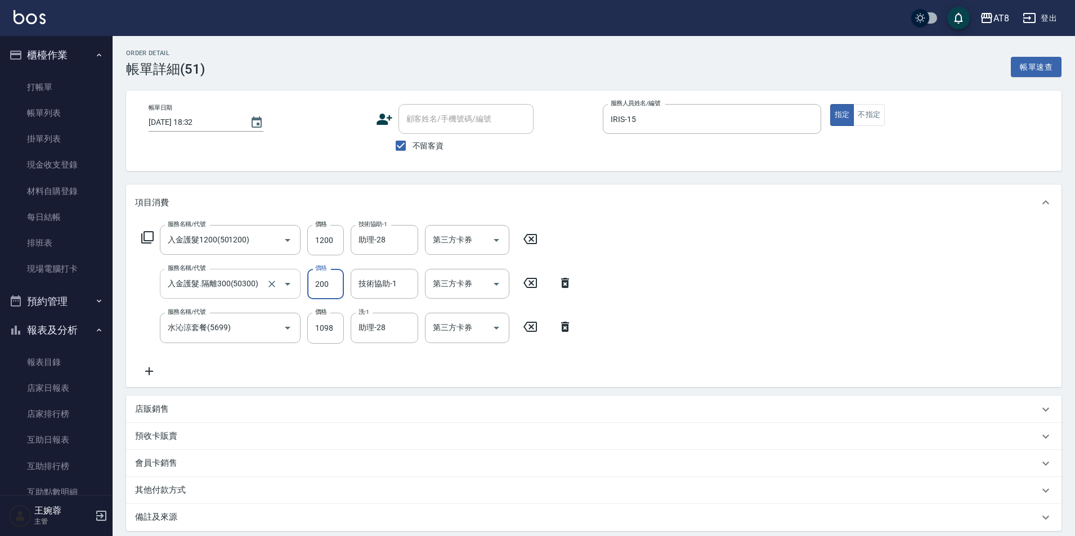
type input "200"
type input "助理-28"
click at [901, 304] on div "服務名稱/代號 入金護髮1200(501200) 服務名稱/代號 價格 1200 價格 技術協助-1 助理-28 技術協助-1 第三方卡券 第三方卡券 服務名…" at bounding box center [594, 304] width 936 height 166
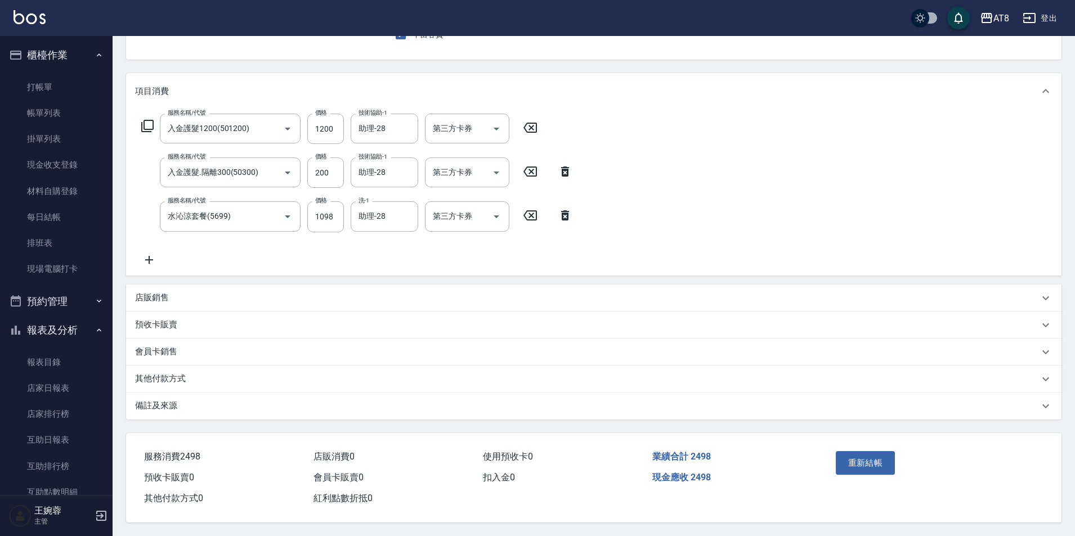
scroll to position [123, 0]
click at [267, 123] on icon "Clear" at bounding box center [271, 128] width 11 height 11
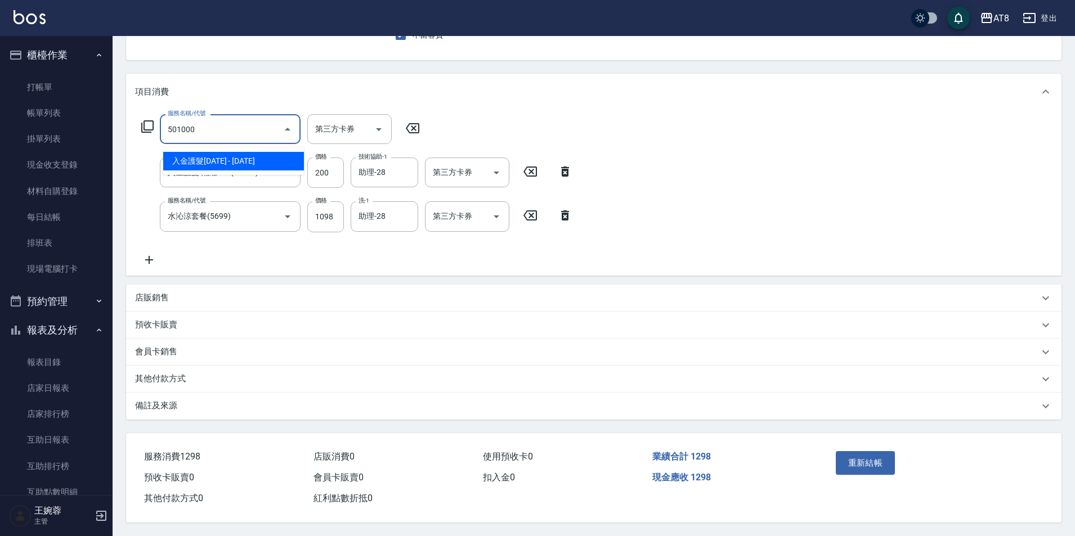
type input "入金護髮1000(501000)"
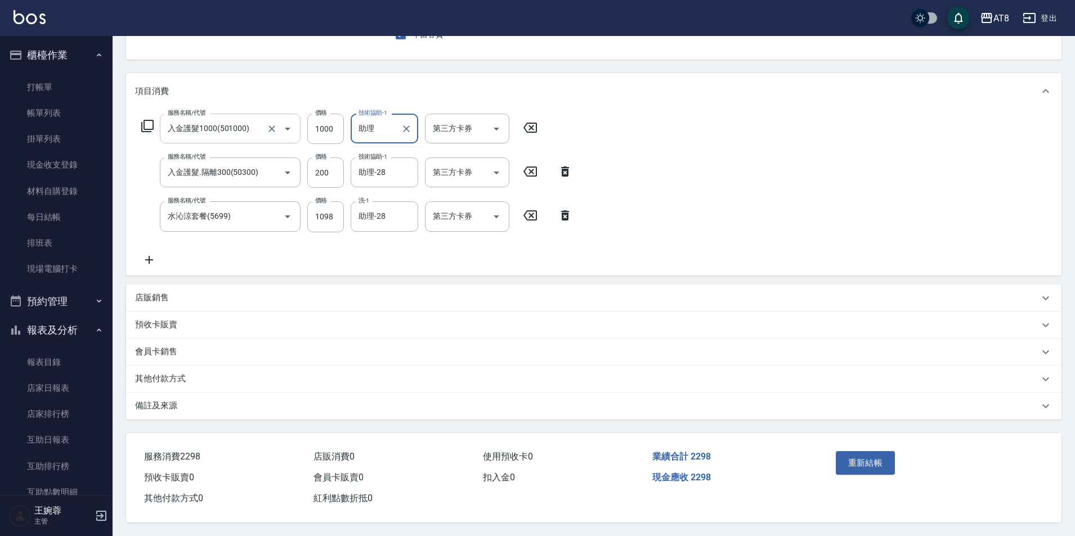
type input "助"
type input "助理-28"
click at [716, 141] on div "服務名稱/代號 入金護髮1000(501000) 服務名稱/代號 價格 1000 價格 技術協助-1 助理-28 技術協助-1 第三方卡券 第三方卡券 服務名…" at bounding box center [594, 192] width 936 height 166
click at [873, 455] on button "重新結帳" at bounding box center [866, 463] width 60 height 24
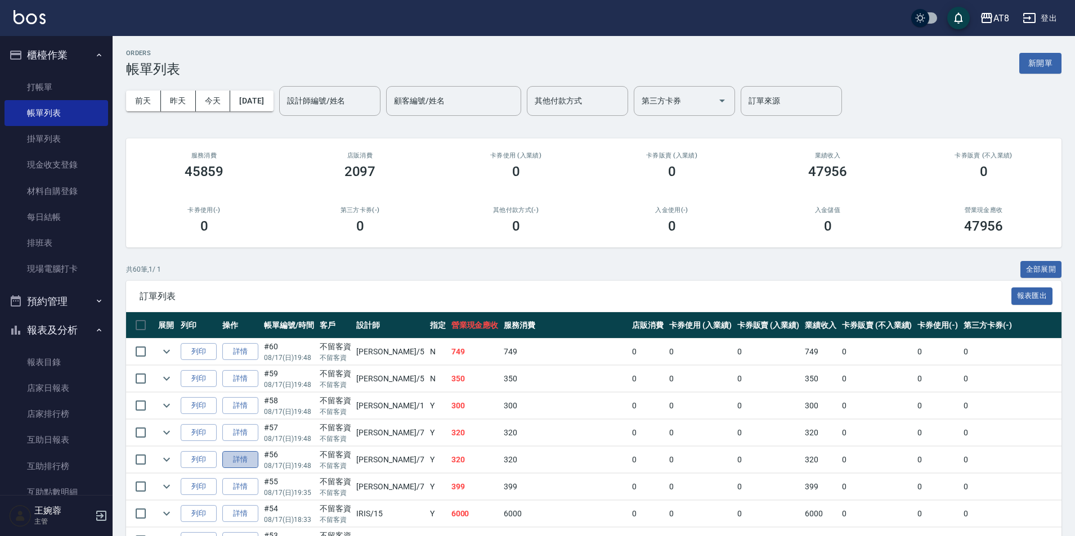
click at [258, 469] on link "詳情" at bounding box center [240, 459] width 36 height 17
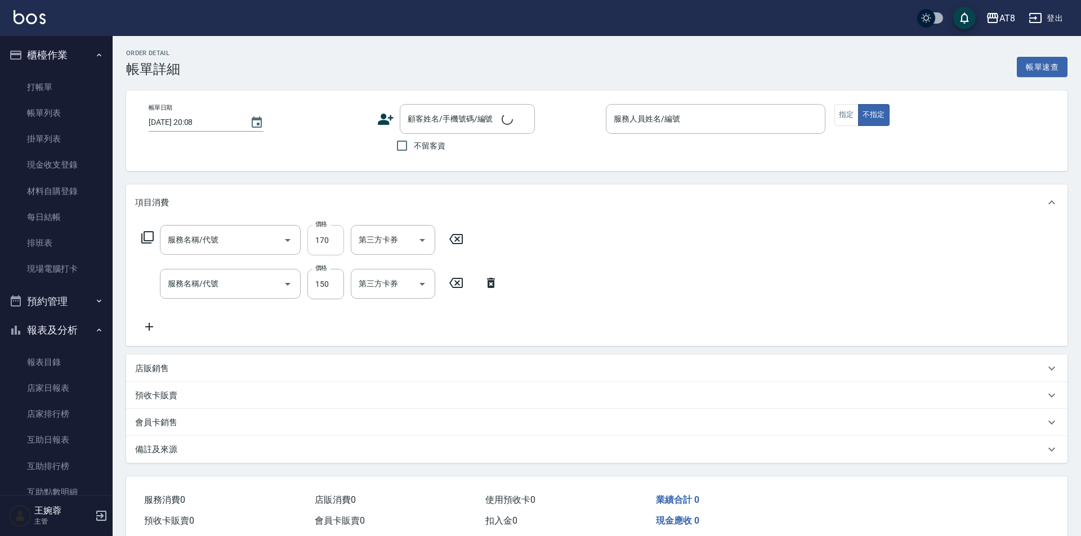
type input "[DATE] 19:48"
checkbox input "true"
type input "[PERSON_NAME]-7"
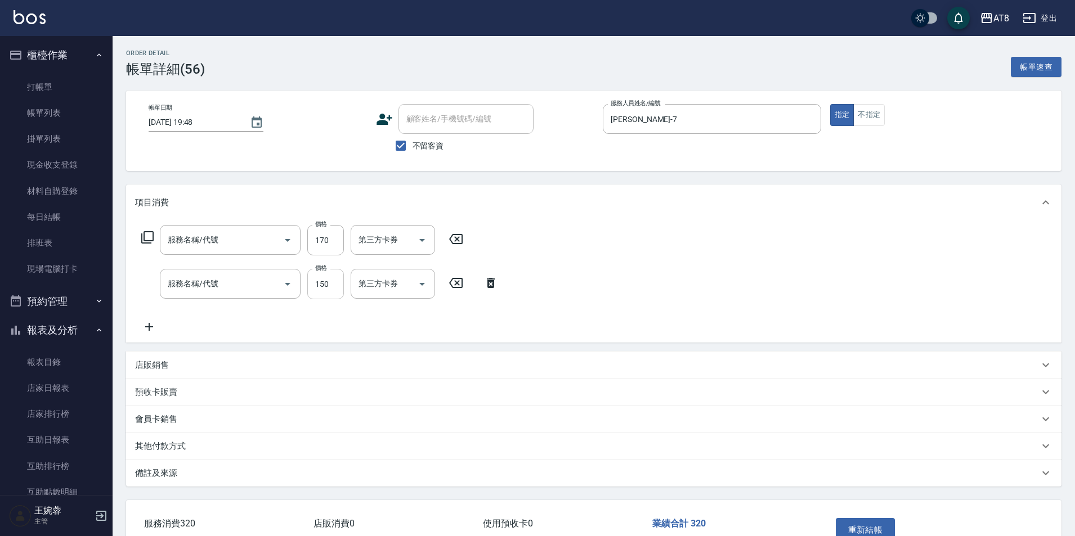
type input "剪髮(2150)"
type input "洗髮(1150)"
click at [332, 289] on input "150" at bounding box center [325, 284] width 37 height 30
type input "200"
click at [463, 244] on icon at bounding box center [456, 239] width 14 height 10
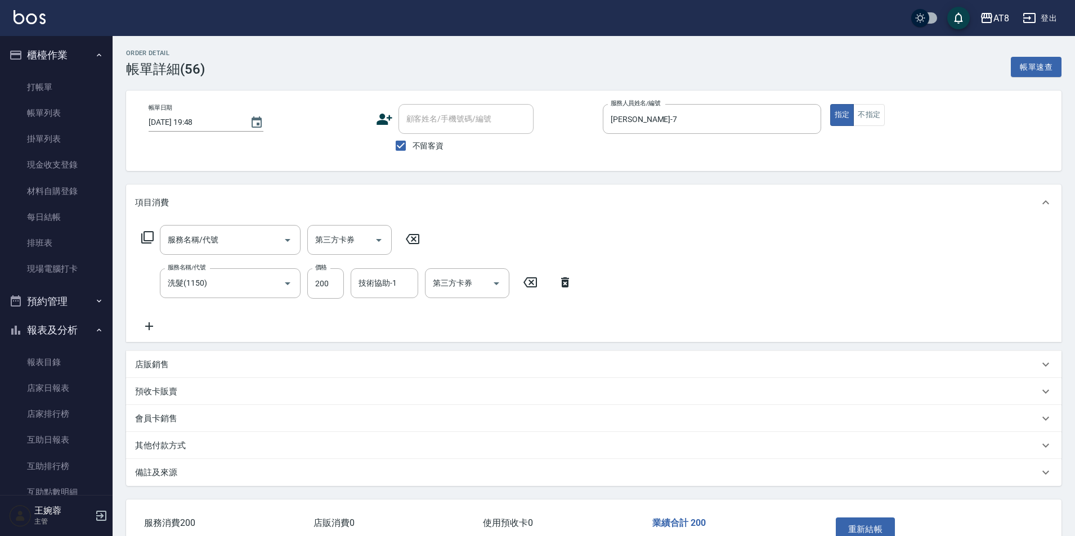
scroll to position [87, 0]
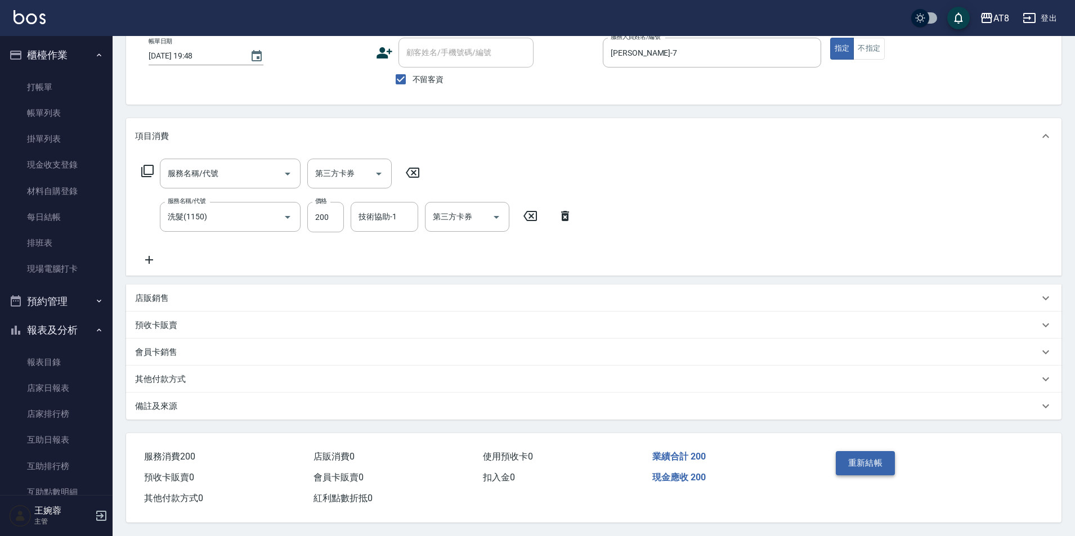
click at [840, 451] on button "重新結帳" at bounding box center [866, 463] width 60 height 24
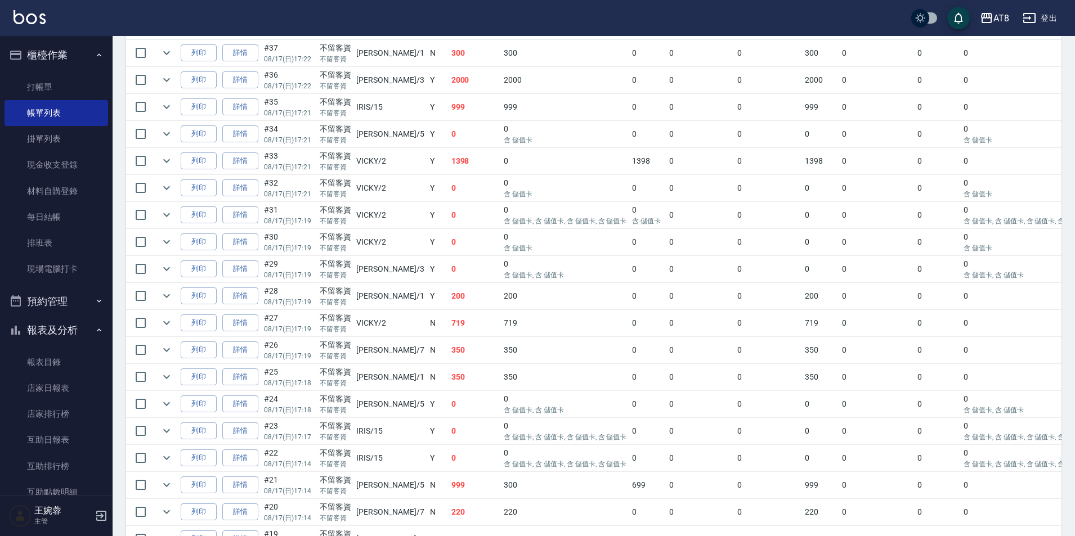
scroll to position [909, 0]
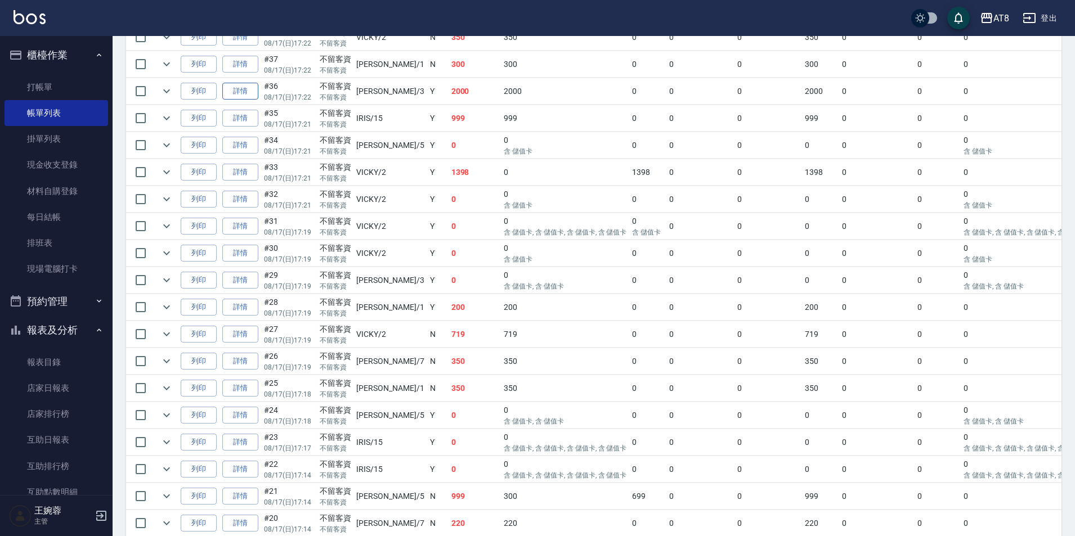
click at [249, 100] on link "詳情" at bounding box center [240, 91] width 36 height 17
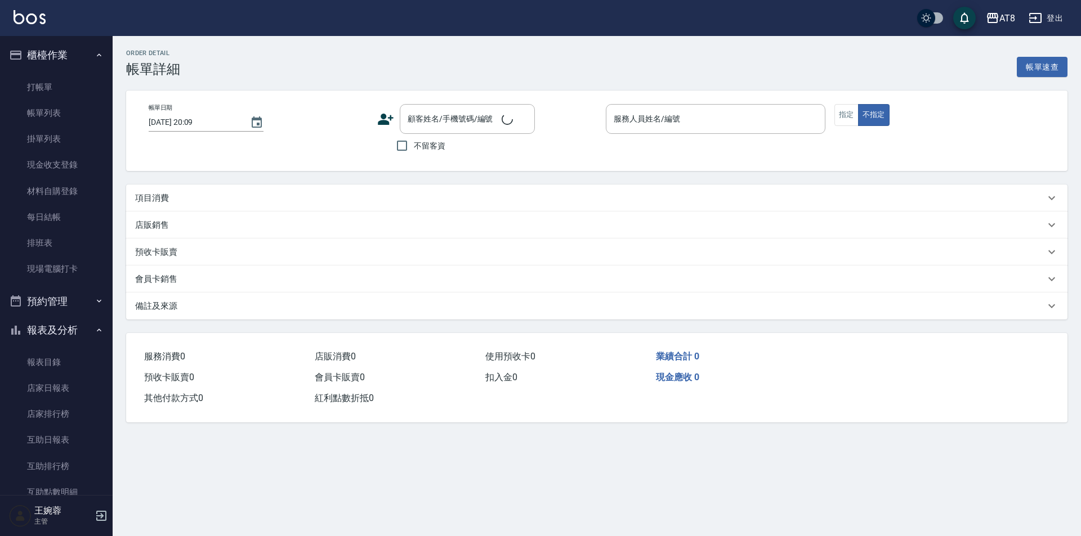
type input "[DATE] 17:22"
checkbox input "true"
type input "[PERSON_NAME]-3"
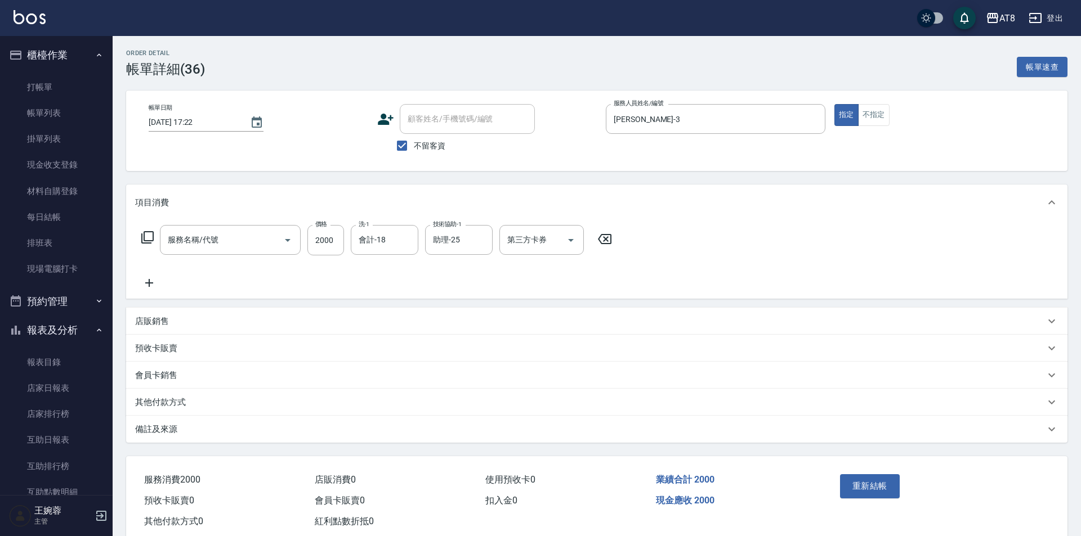
type input "燙髮(32000)"
click at [571, 245] on icon "Open" at bounding box center [571, 241] width 14 height 14
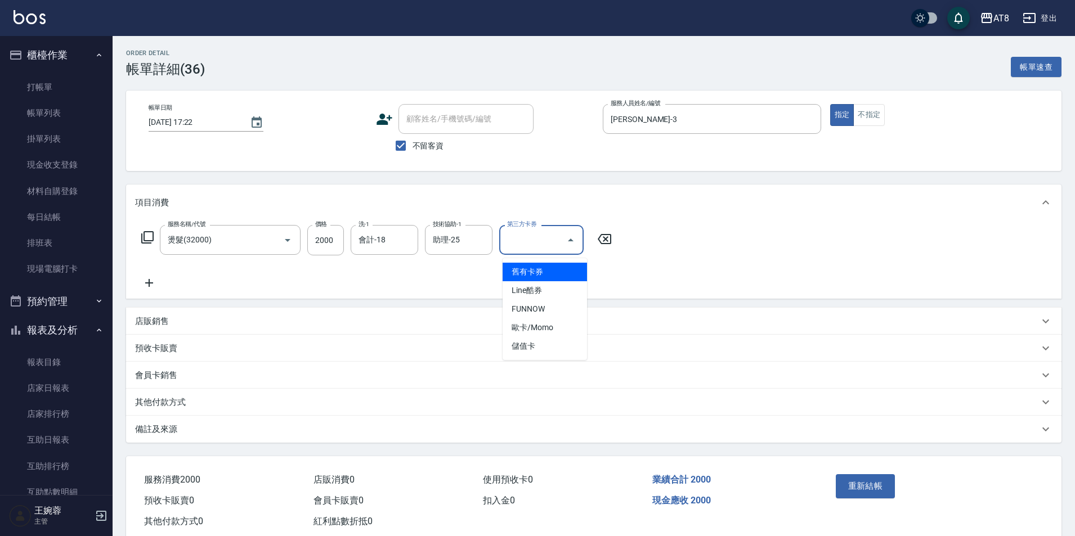
click at [660, 251] on div "服務名稱/代號 燙髮(32000) 服務名稱/代號 價格 2000 價格 洗-1 會計-18 洗-1 技術協助-1 助理-25 技術協助-1 第三方卡券 第三…" at bounding box center [594, 260] width 936 height 78
click at [612, 246] on icon at bounding box center [605, 239] width 28 height 14
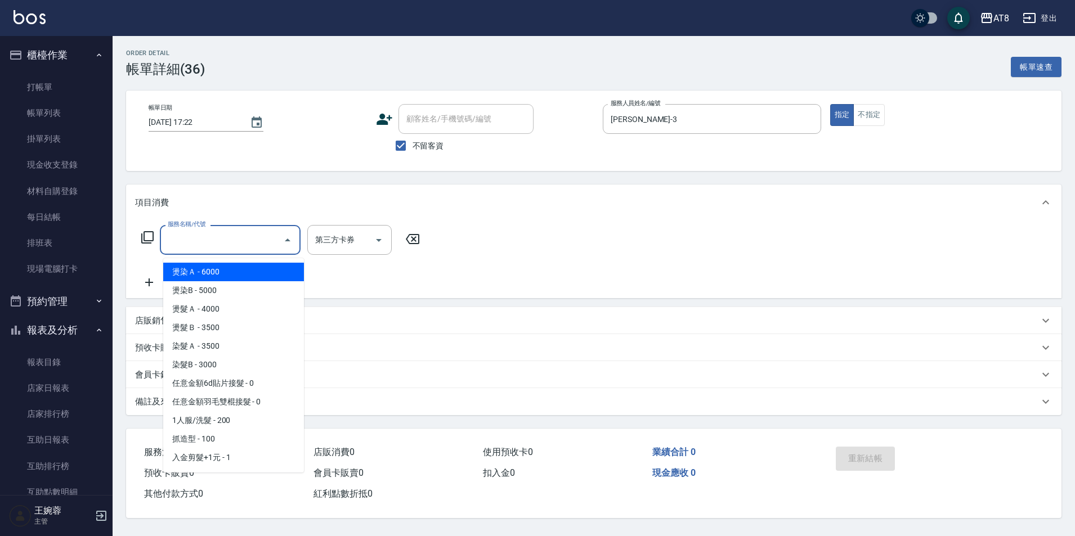
drag, startPoint x: 257, startPoint y: 235, endPoint x: 259, endPoint y: 243, distance: 7.7
click at [257, 235] on input "服務名稱/代號" at bounding box center [222, 240] width 114 height 20
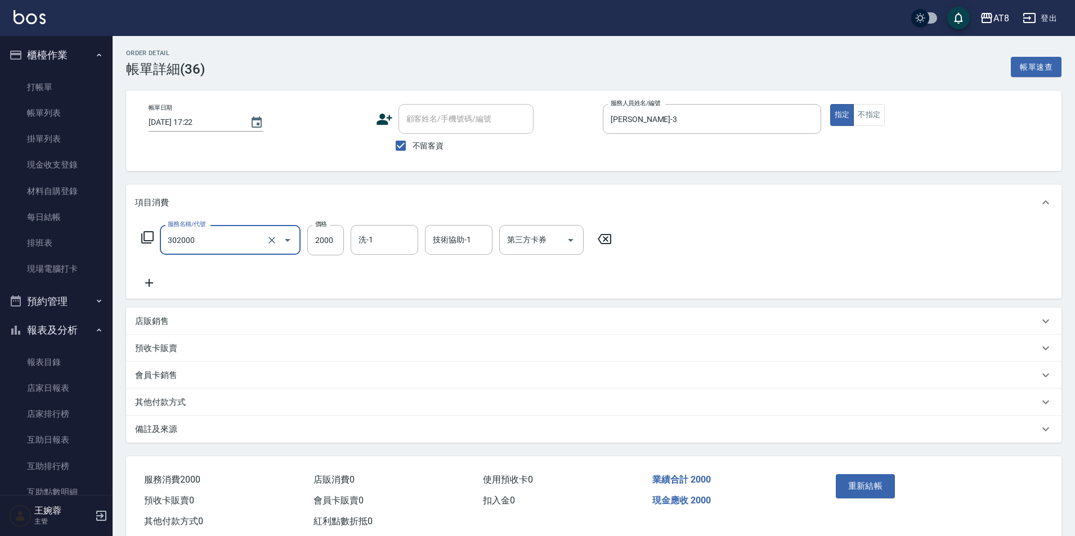
type input "入金燙髮2000(302000)"
type input "會計-18"
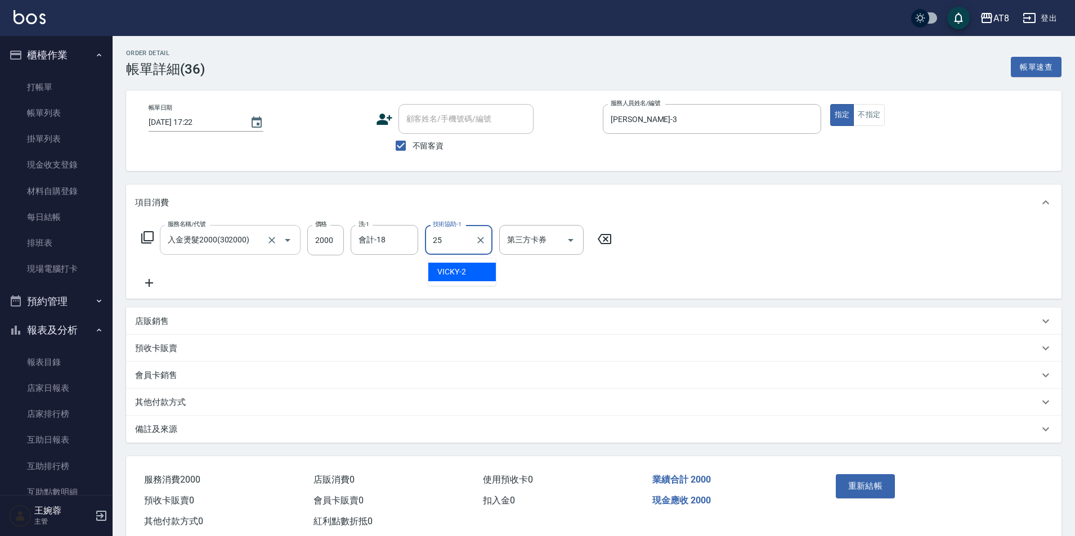
type input "助理-25"
click at [578, 246] on icon "Open" at bounding box center [571, 241] width 14 height 14
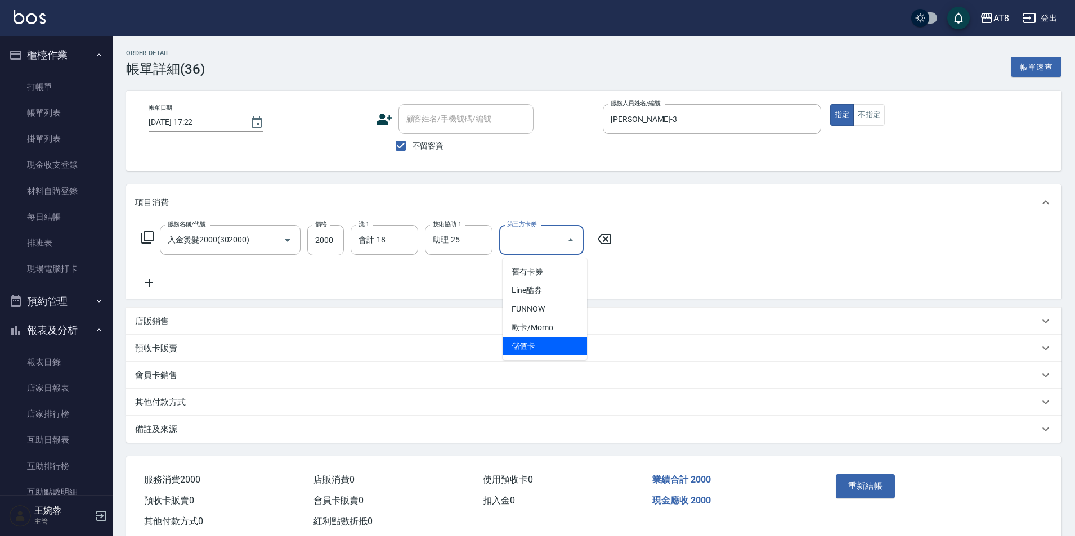
click at [561, 346] on span "儲值卡" at bounding box center [545, 346] width 84 height 19
type input "儲值卡"
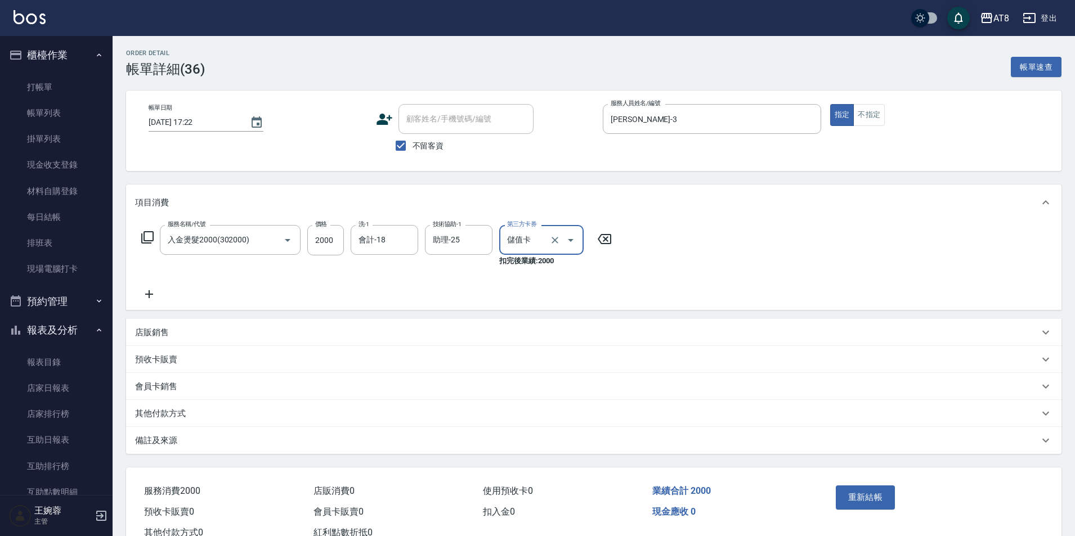
click at [864, 503] on button "重新結帳" at bounding box center [866, 498] width 60 height 24
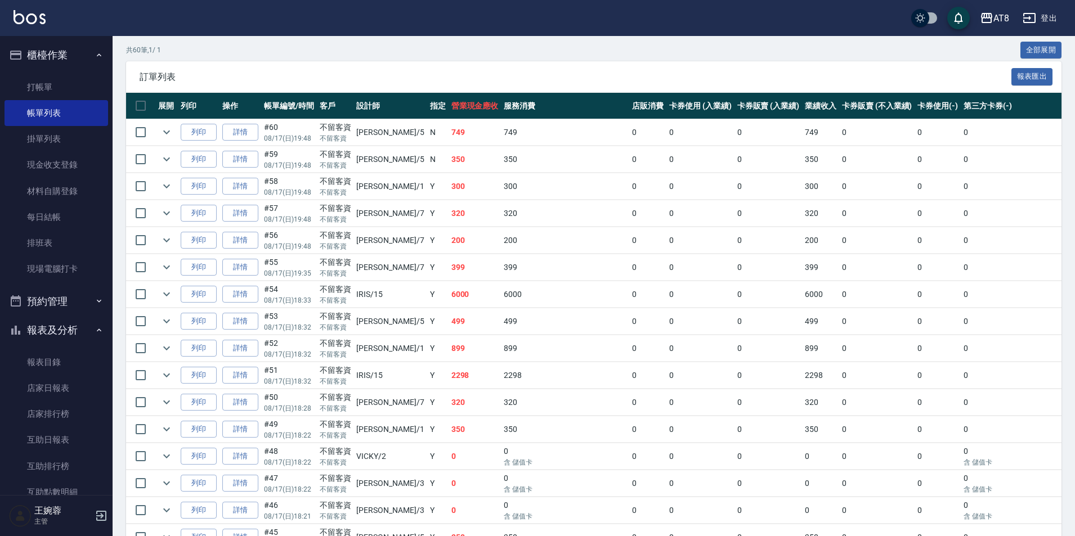
scroll to position [238, 0]
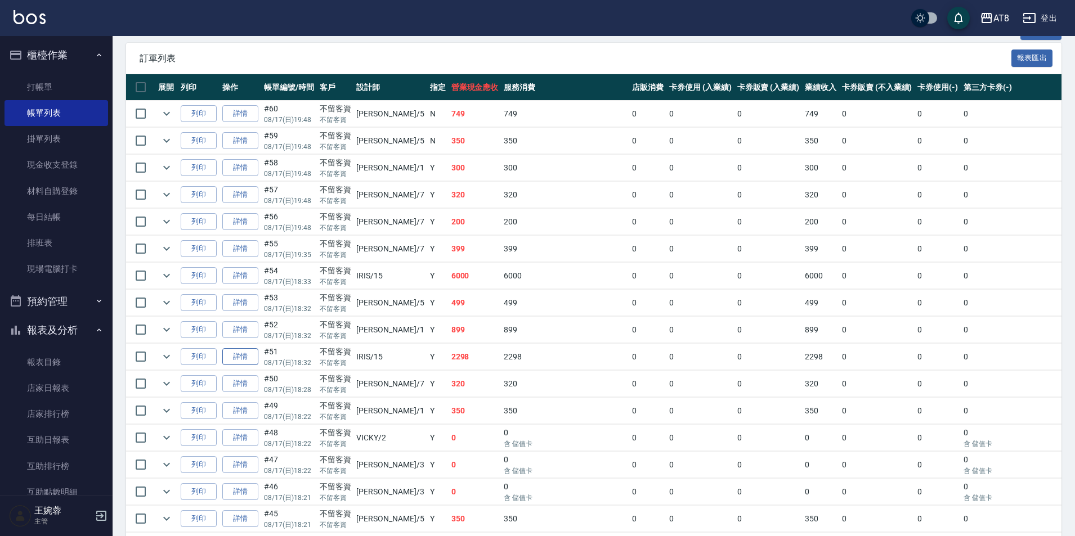
click at [239, 366] on link "詳情" at bounding box center [240, 356] width 36 height 17
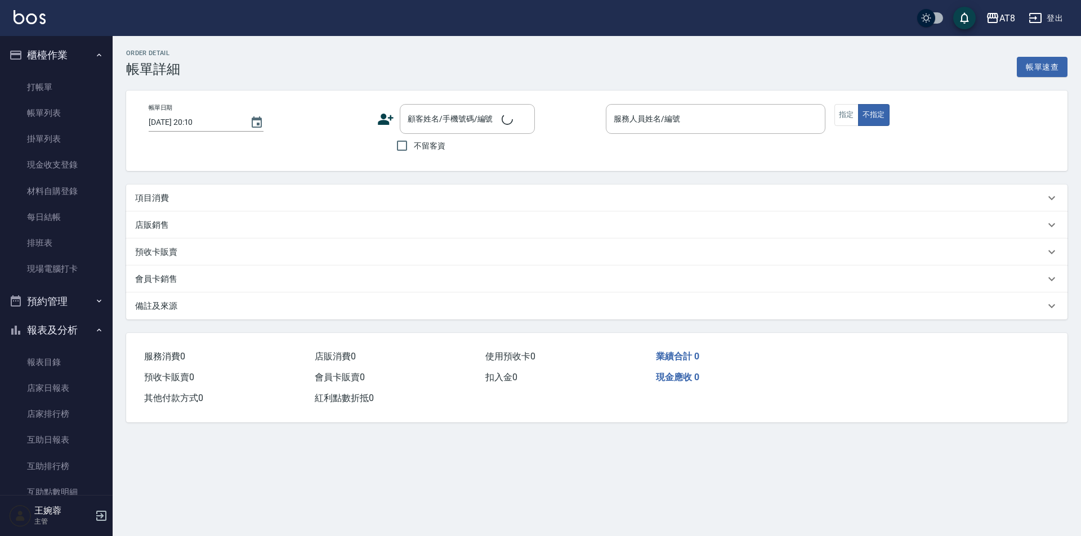
type input "[DATE] 18:32"
checkbox input "true"
type input "IRIS-15"
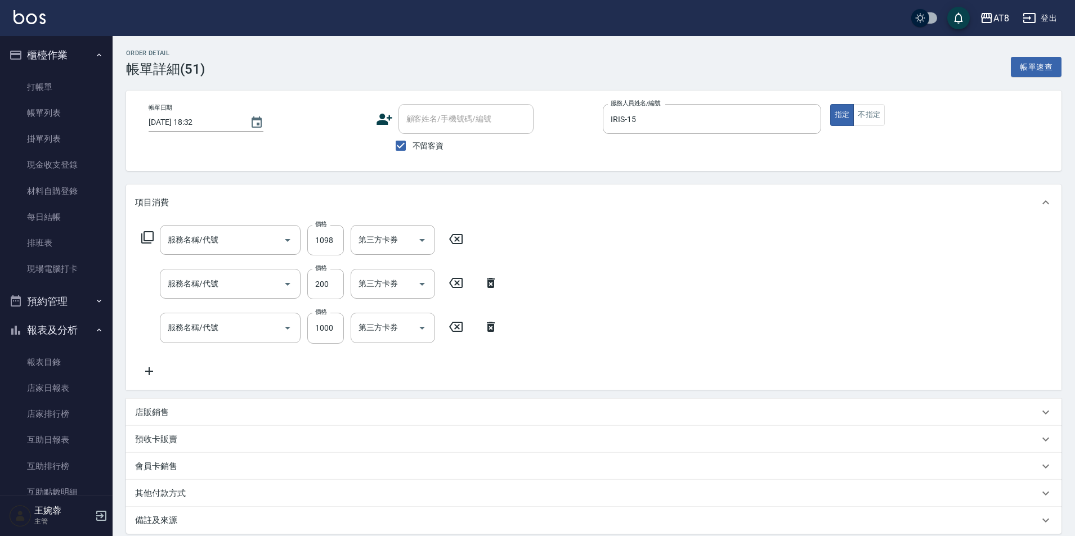
type input "水沁涼套餐(5699)"
type input "入金護髮.隔離300(50300)"
type input "入金護髮1000(501000)"
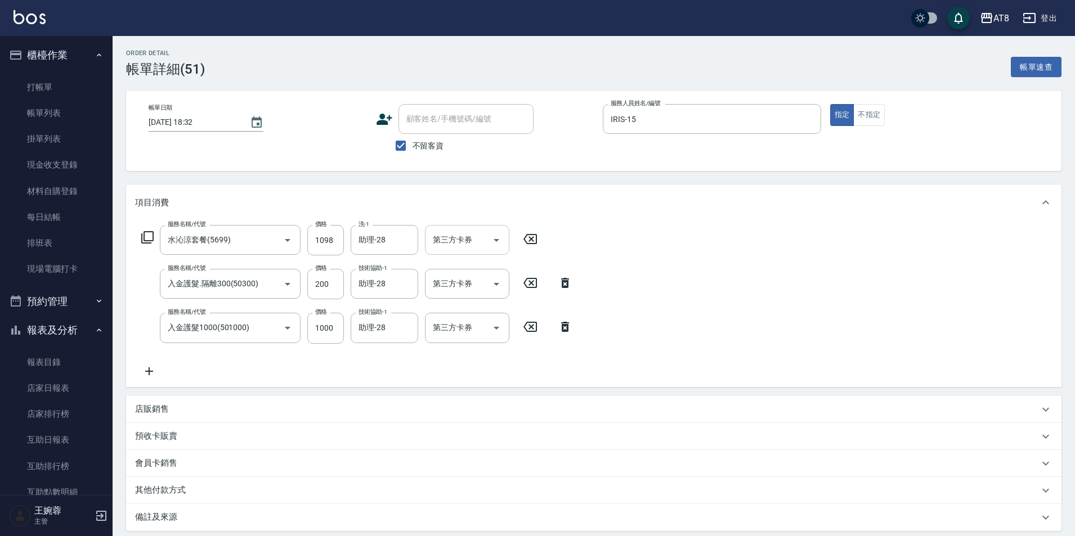
click at [496, 242] on icon "Open" at bounding box center [497, 240] width 6 height 3
click at [479, 333] on span "歐卡/Momo" at bounding box center [470, 328] width 84 height 19
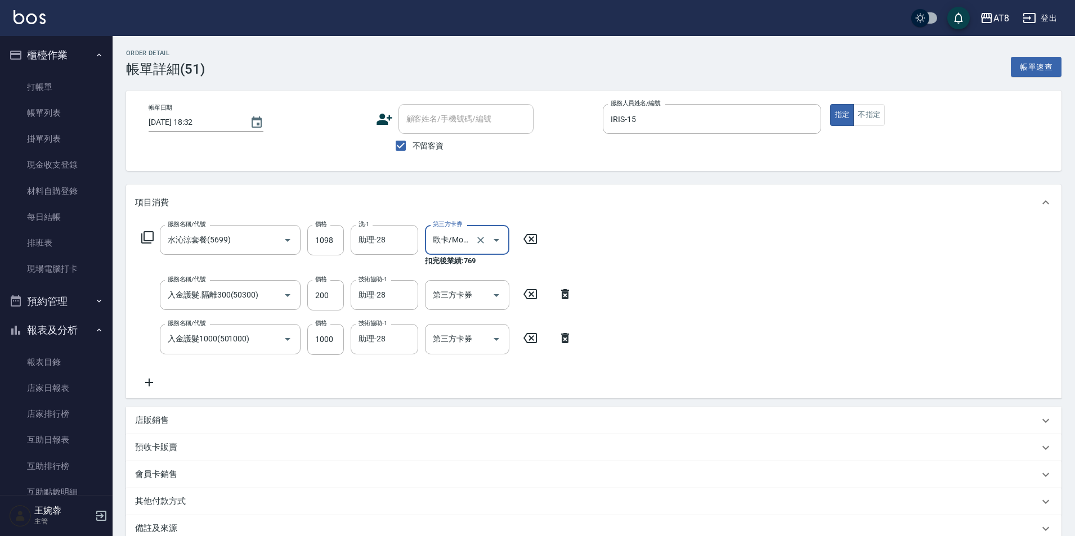
click at [498, 242] on icon "Open" at bounding box center [497, 240] width 6 height 3
click at [478, 345] on span "儲值卡" at bounding box center [470, 346] width 84 height 19
type input "儲值卡"
click at [495, 297] on icon "Open" at bounding box center [497, 296] width 14 height 14
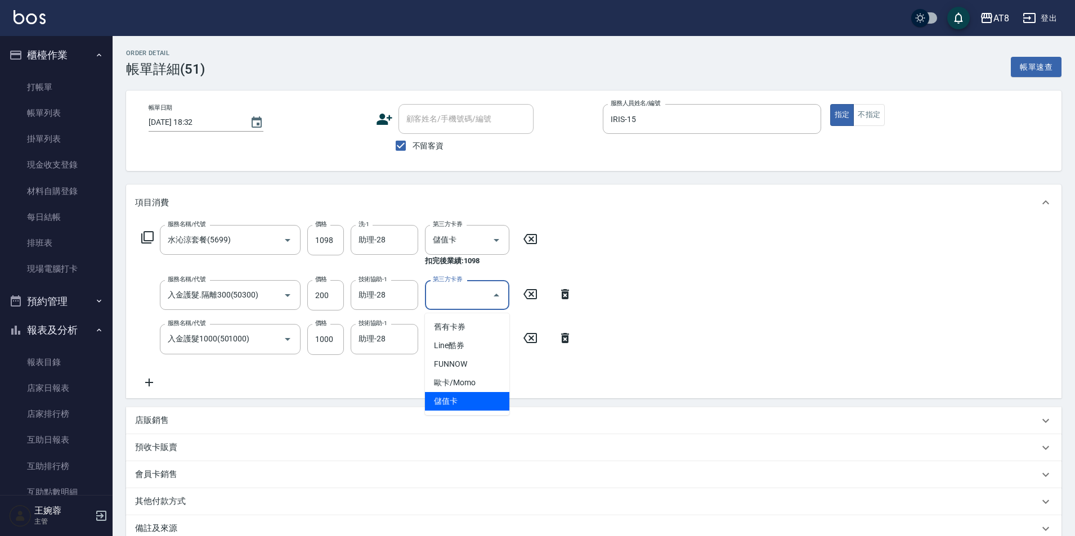
click at [469, 402] on span "儲值卡" at bounding box center [467, 401] width 84 height 19
type input "儲值卡"
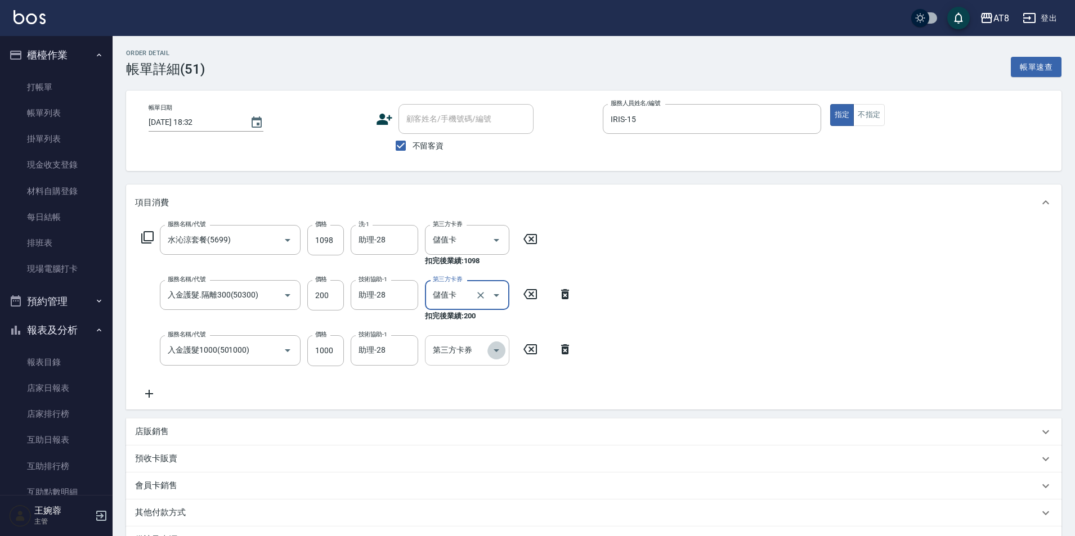
click at [490, 347] on icon "Open" at bounding box center [497, 351] width 14 height 14
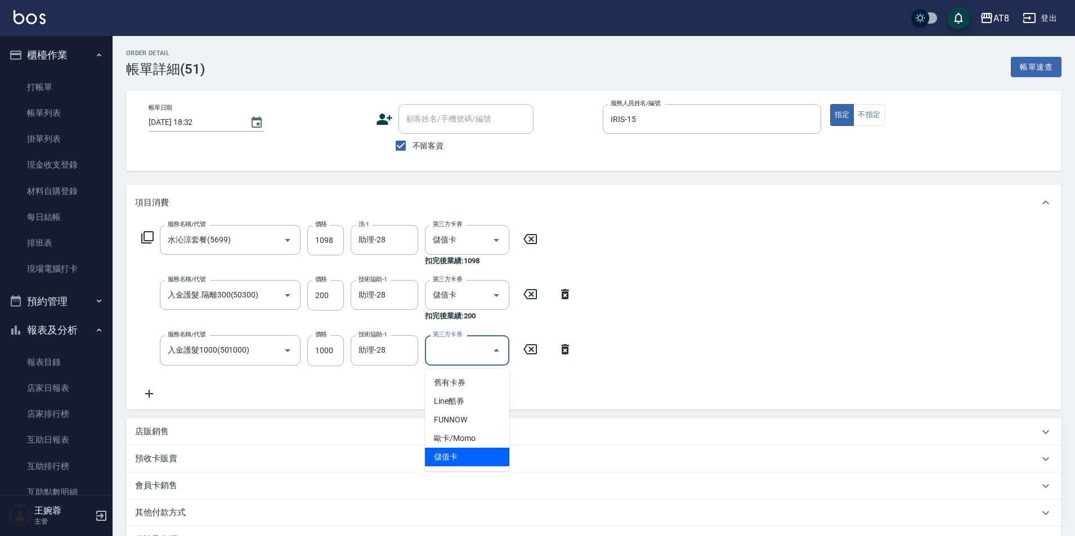
click at [482, 463] on span "儲值卡" at bounding box center [467, 457] width 84 height 19
type input "儲值卡"
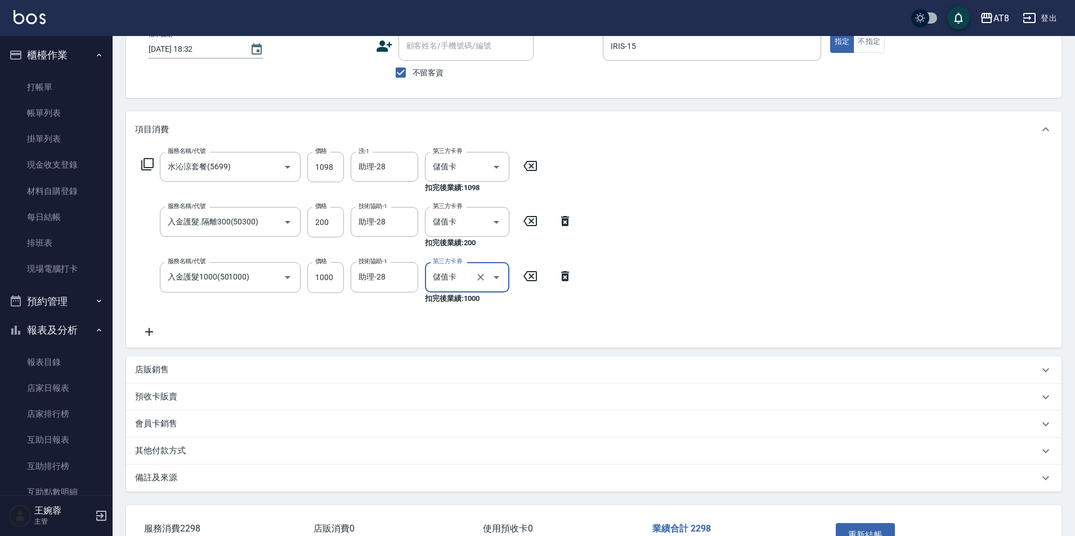
scroll to position [166, 0]
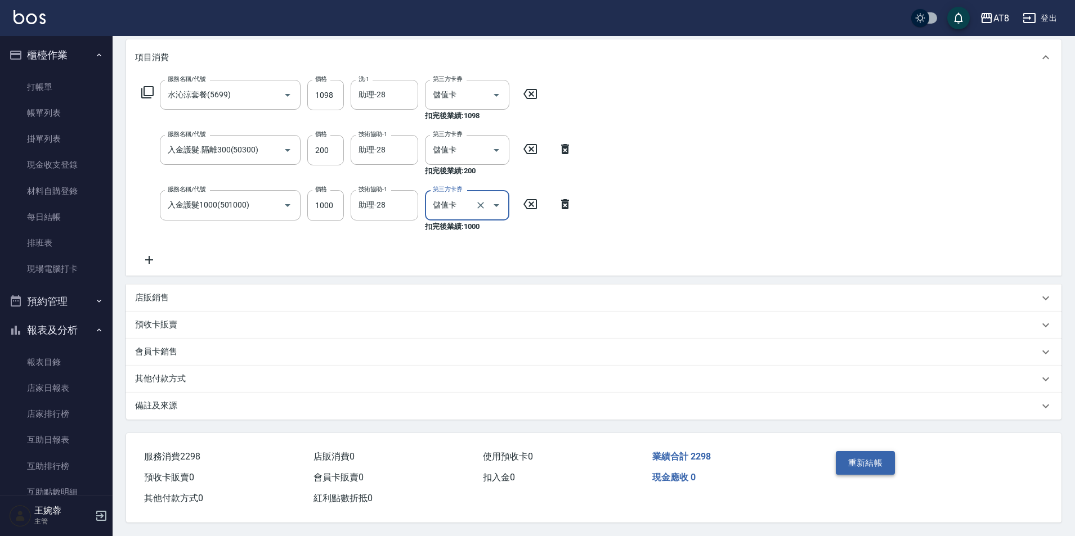
click at [854, 451] on button "重新結帳" at bounding box center [866, 463] width 60 height 24
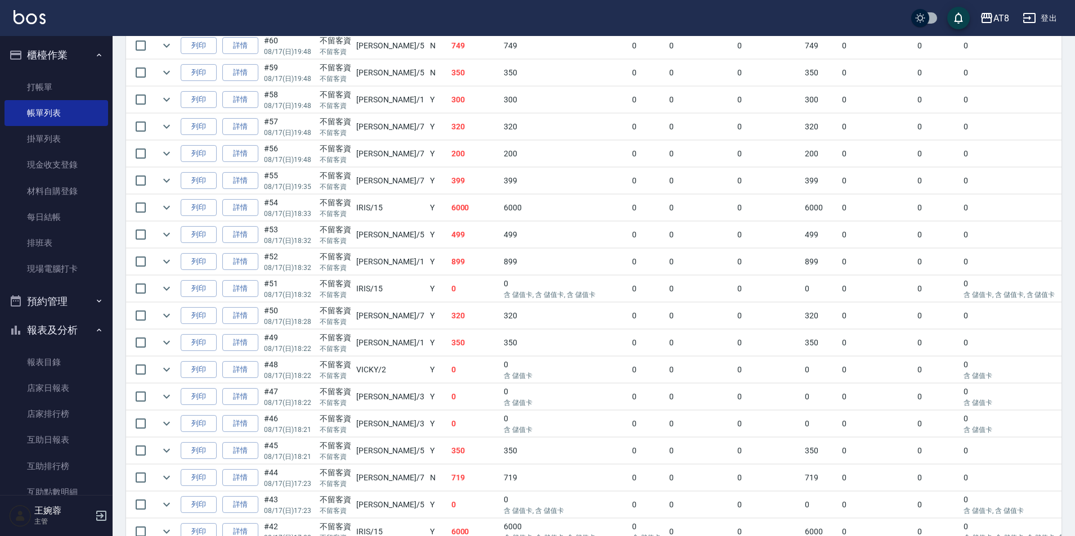
scroll to position [299, 0]
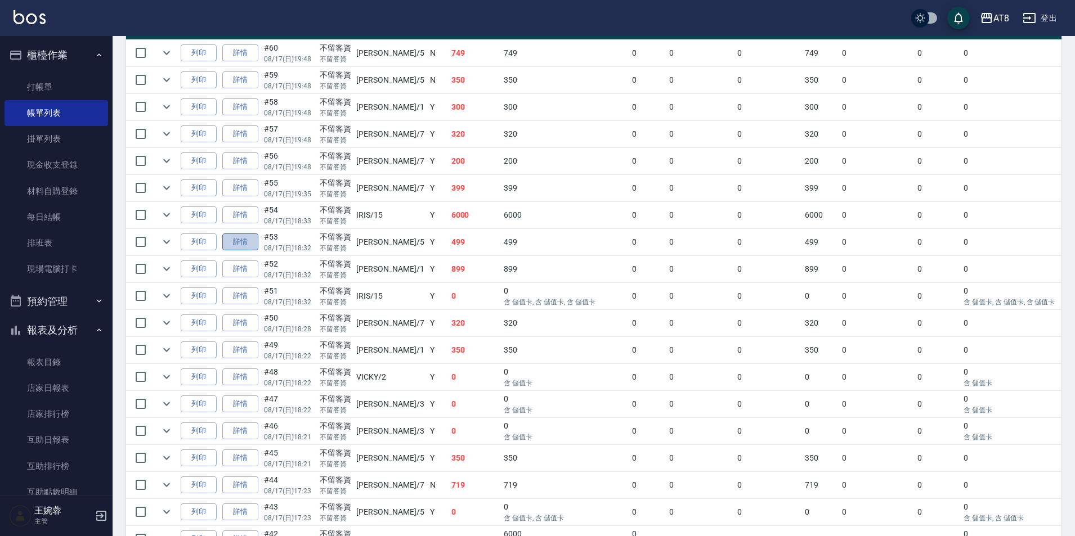
click at [236, 251] on link "詳情" at bounding box center [240, 242] width 36 height 17
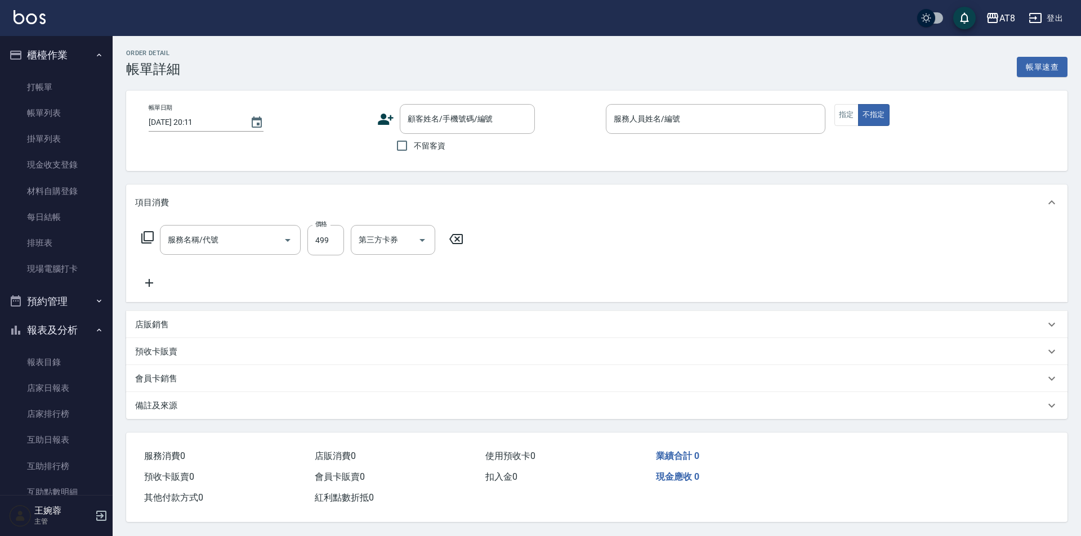
type input "[DATE] 18:32"
checkbox input "true"
type input "HANK-5"
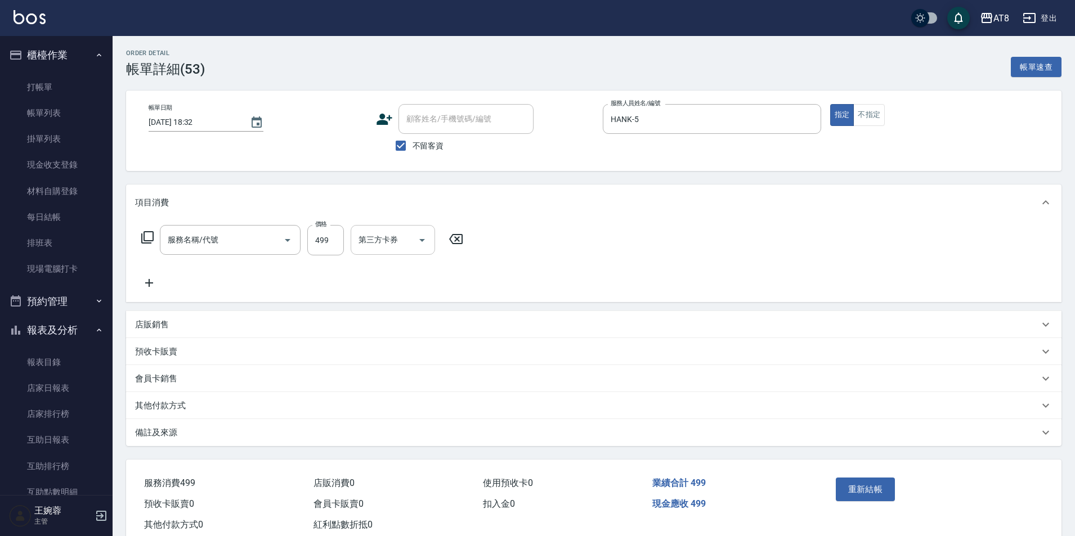
type input "入金SPA499(60499)"
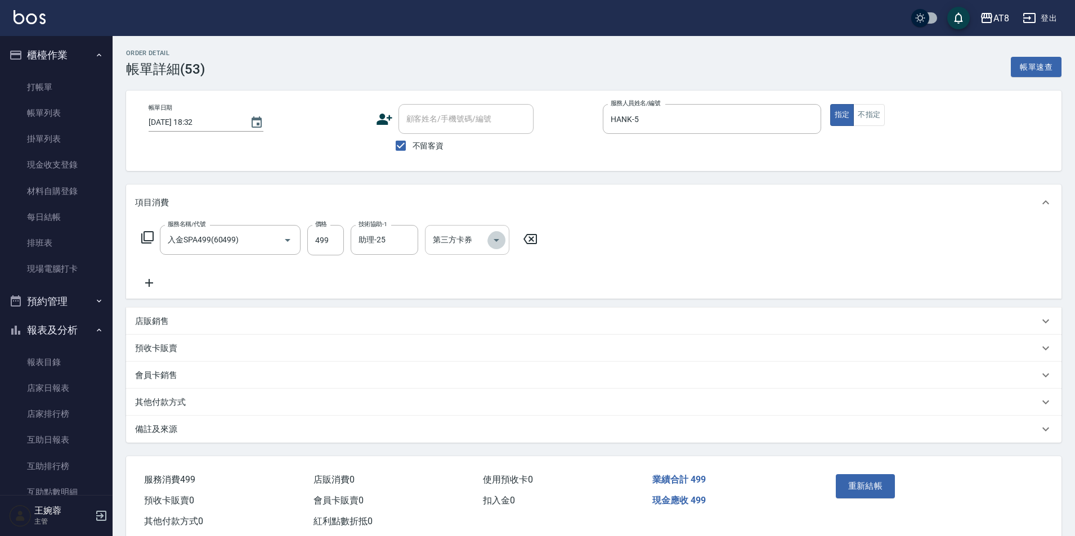
click at [494, 240] on icon "Open" at bounding box center [497, 241] width 14 height 14
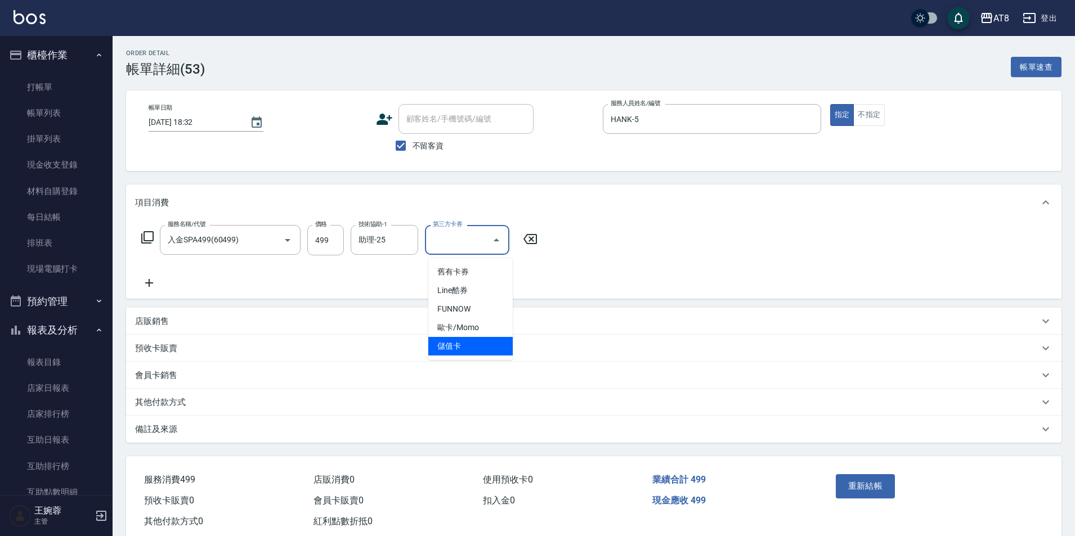
click at [492, 345] on span "儲值卡" at bounding box center [470, 346] width 84 height 19
type input "儲值卡"
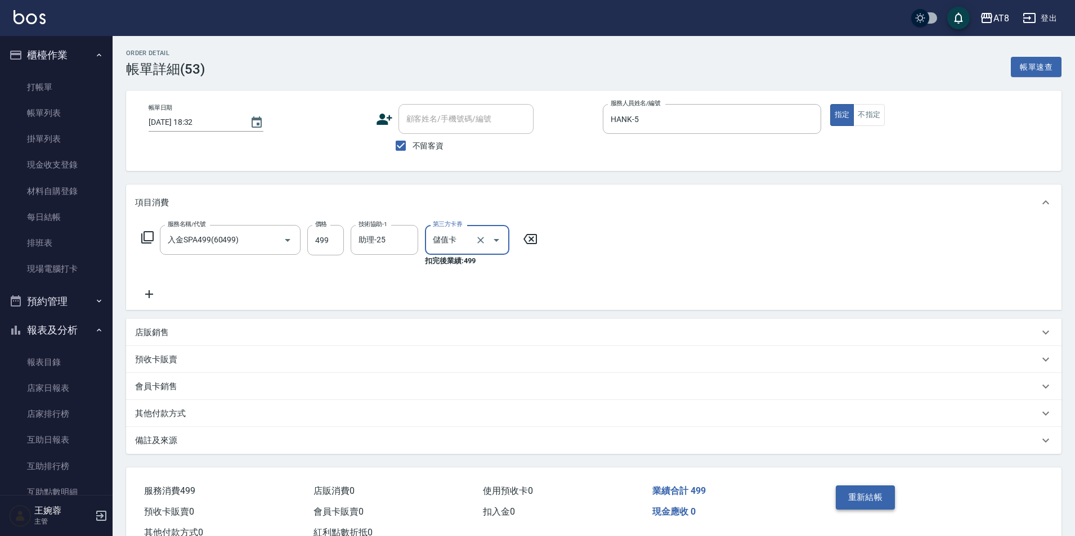
click at [879, 509] on button "重新結帳" at bounding box center [866, 498] width 60 height 24
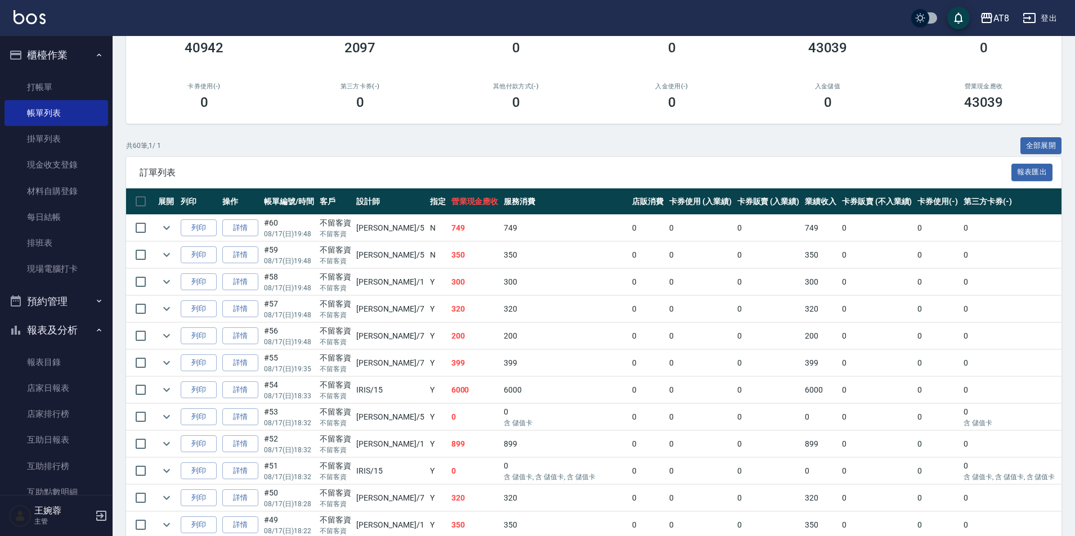
scroll to position [126, 0]
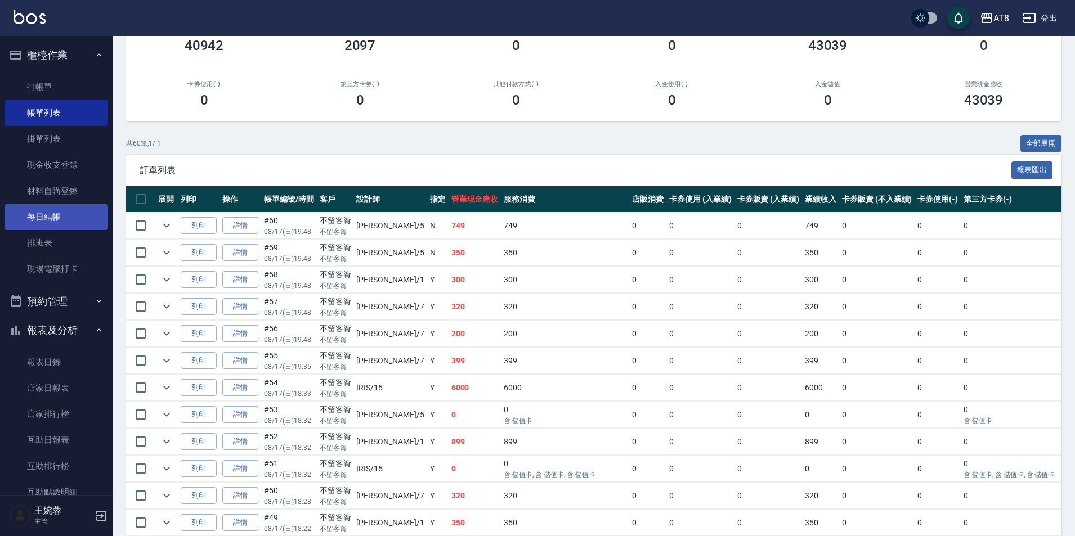
click at [61, 212] on link "每日結帳" at bounding box center [57, 217] width 104 height 26
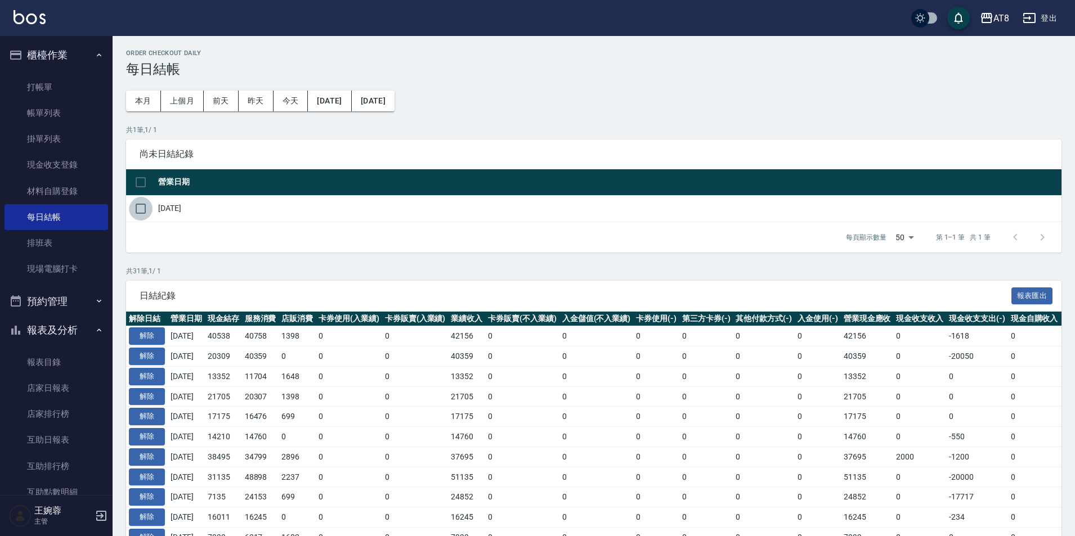
click at [143, 216] on input "checkbox" at bounding box center [141, 209] width 24 height 24
checkbox input "true"
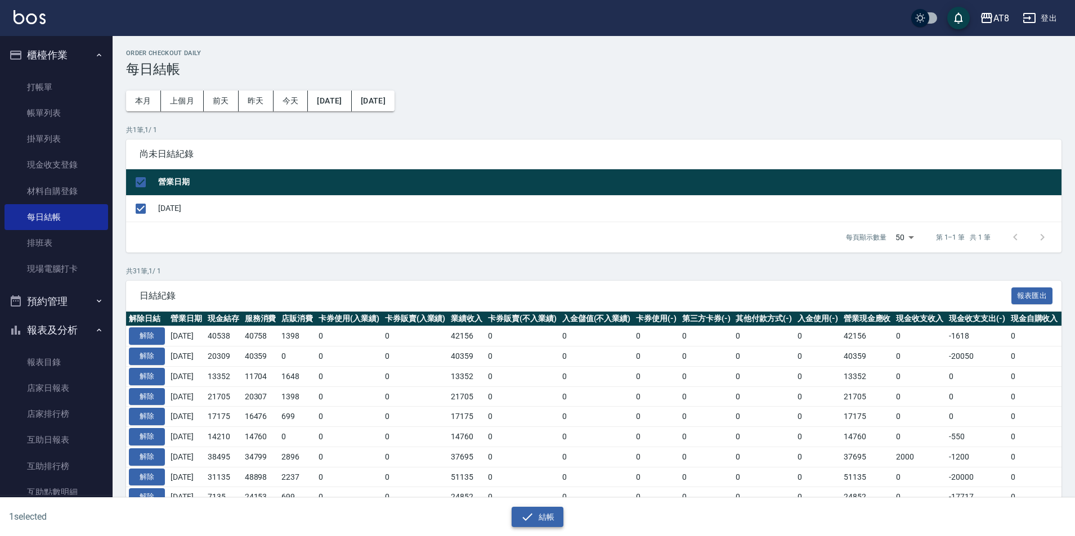
click at [529, 520] on icon "button" at bounding box center [528, 518] width 14 height 14
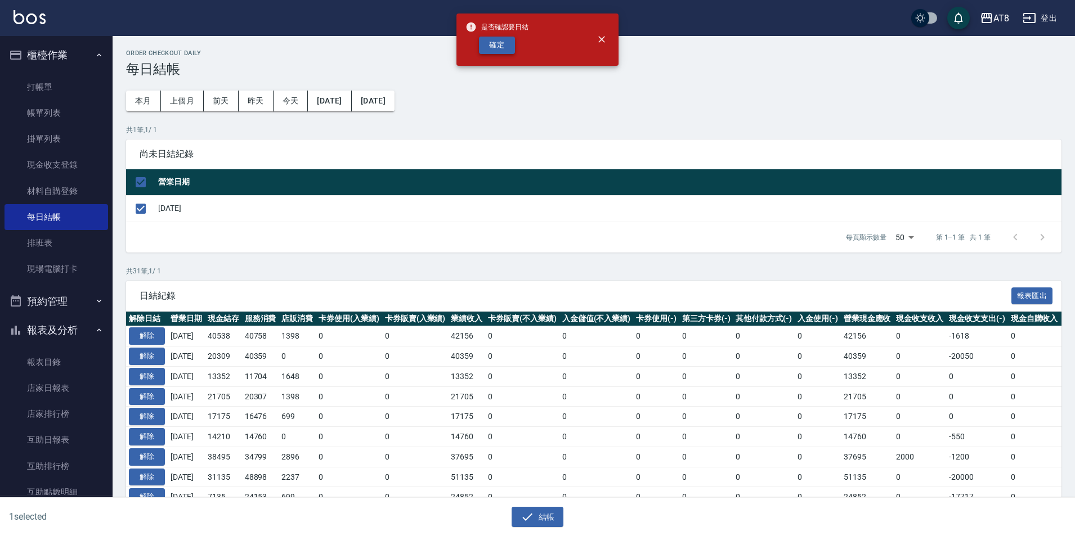
click at [489, 48] on button "確定" at bounding box center [497, 45] width 36 height 17
checkbox input "false"
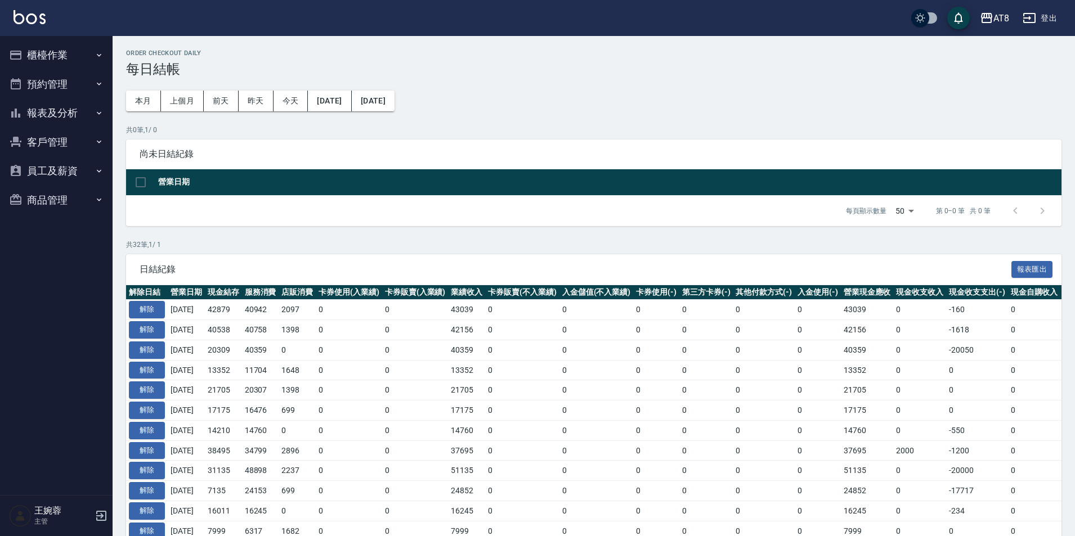
click at [42, 113] on button "報表及分析" at bounding box center [57, 113] width 104 height 29
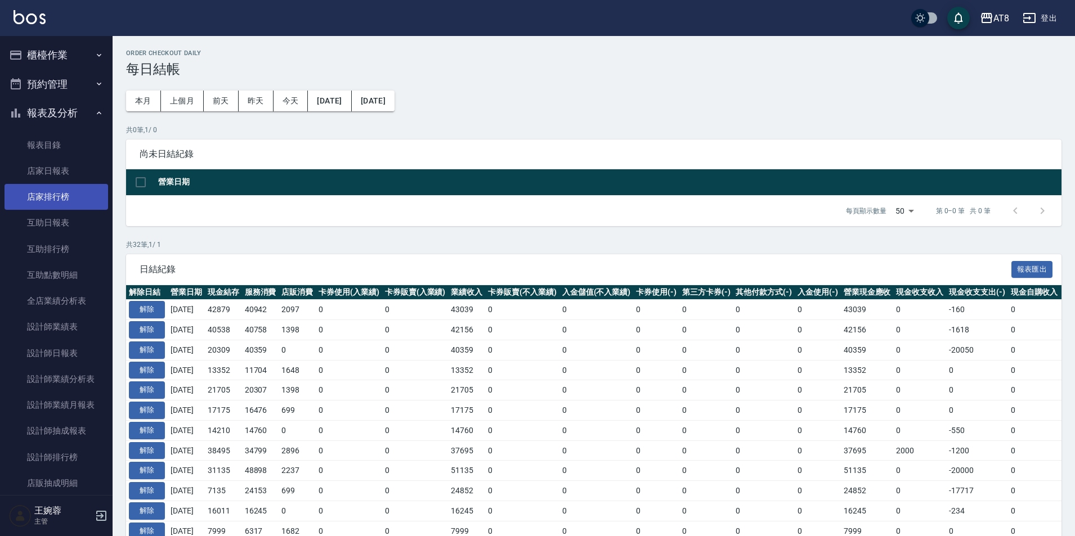
click at [69, 186] on link "店家排行榜" at bounding box center [57, 197] width 104 height 26
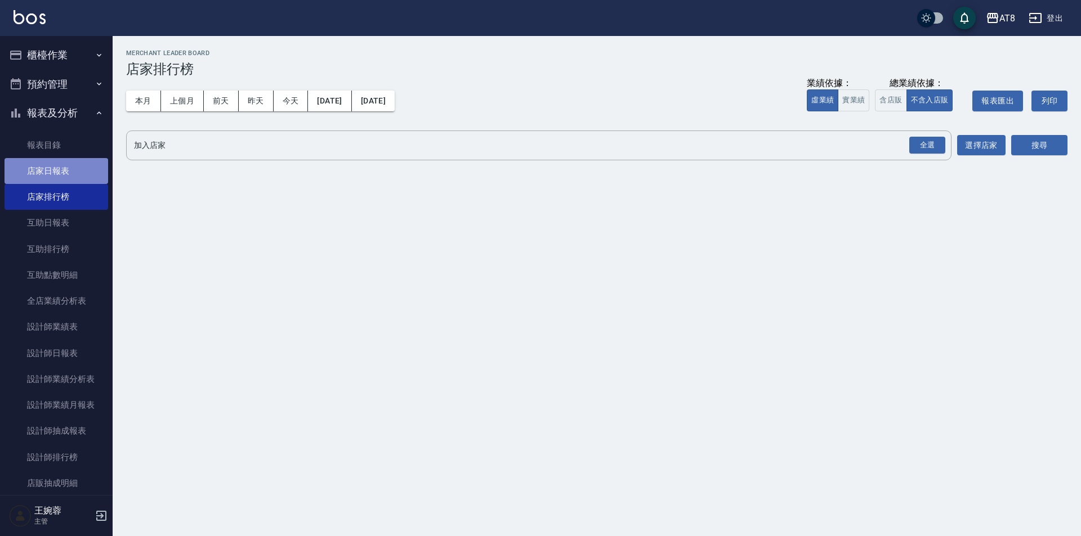
click at [71, 171] on link "店家日報表" at bounding box center [57, 171] width 104 height 26
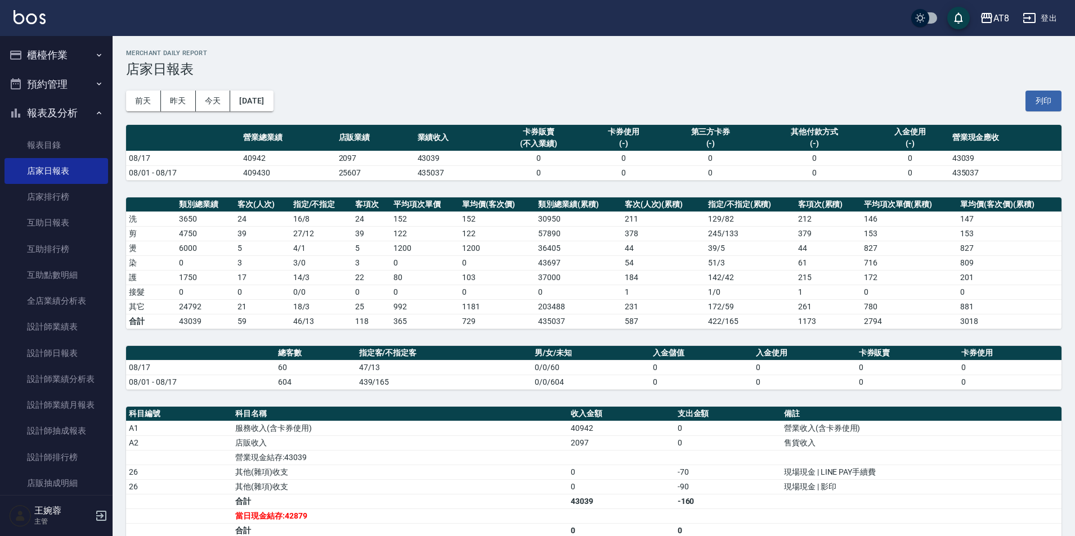
scroll to position [119, 0]
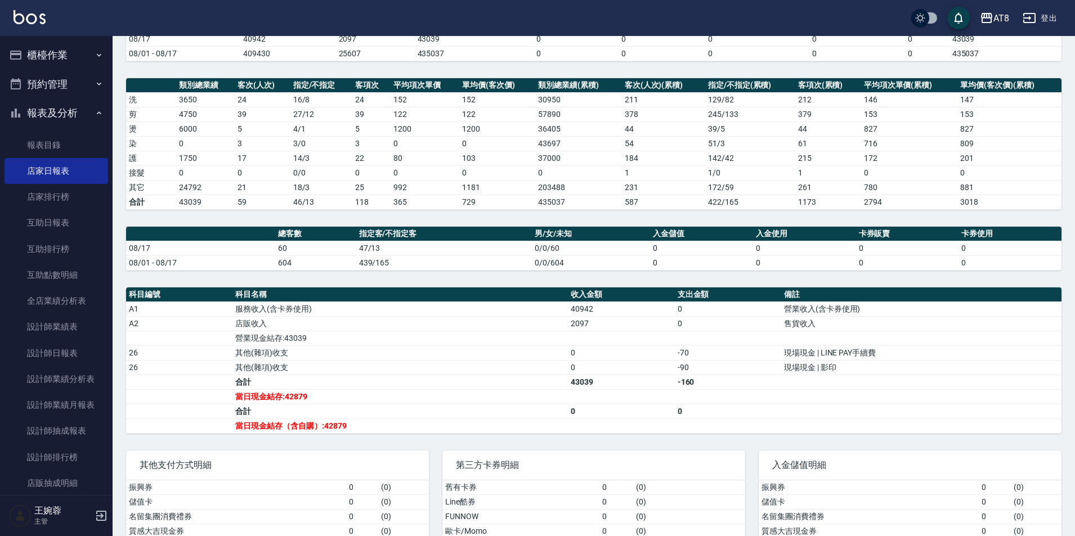
click at [32, 15] on img at bounding box center [30, 17] width 32 height 14
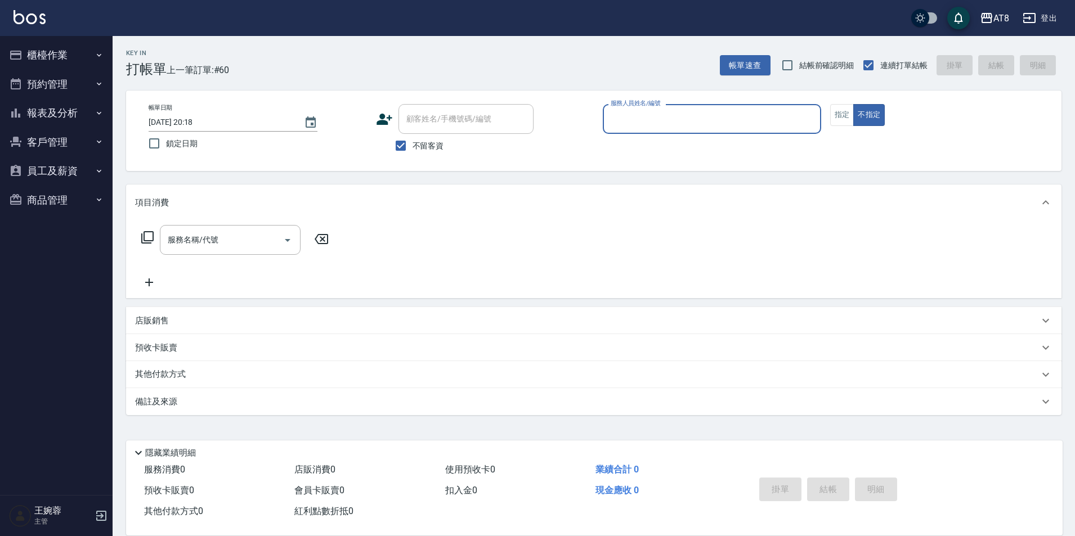
click at [74, 104] on button "報表及分析" at bounding box center [57, 113] width 104 height 29
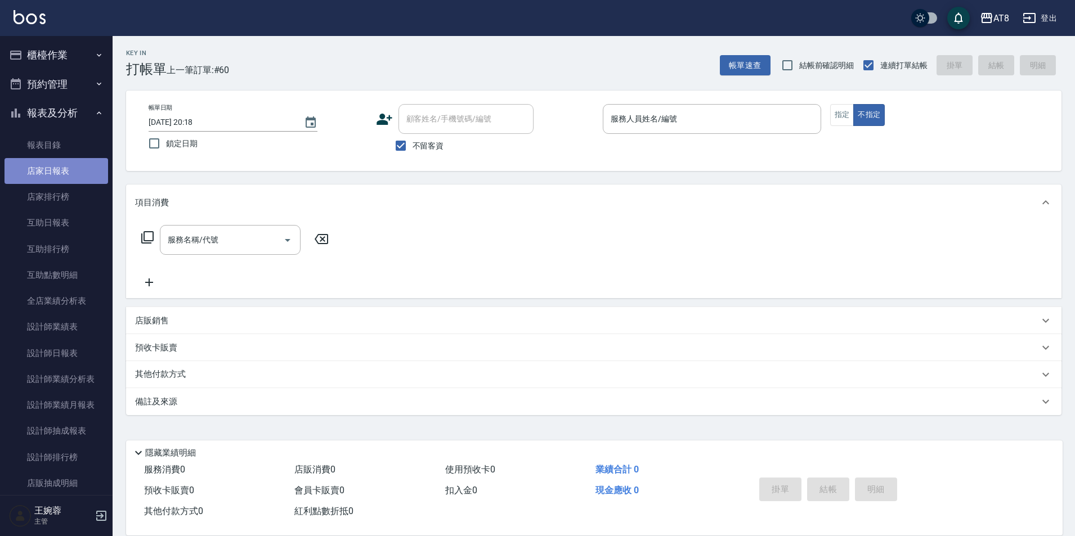
click at [76, 173] on link "店家日報表" at bounding box center [57, 171] width 104 height 26
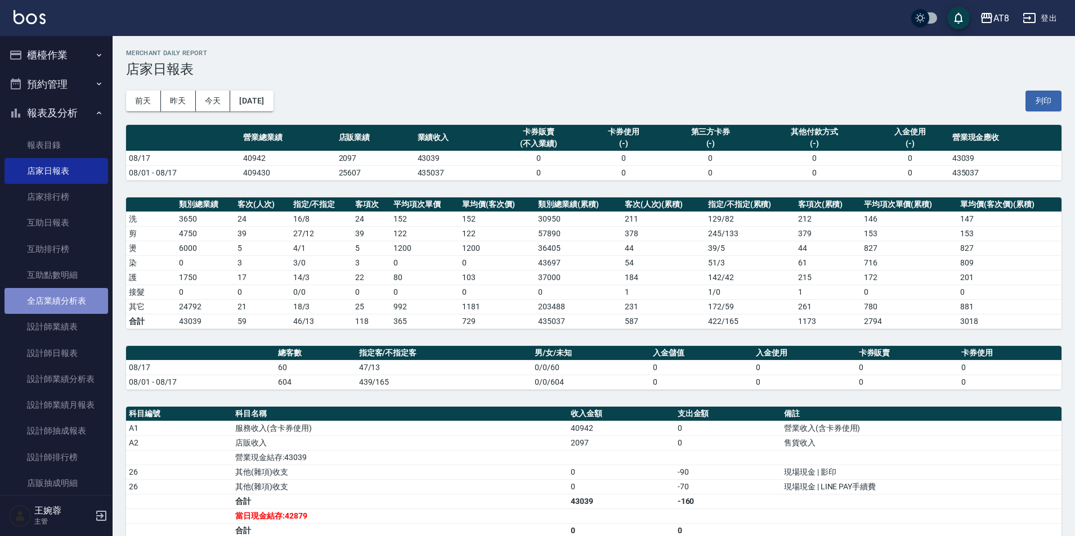
click at [71, 303] on link "全店業績分析表" at bounding box center [57, 301] width 104 height 26
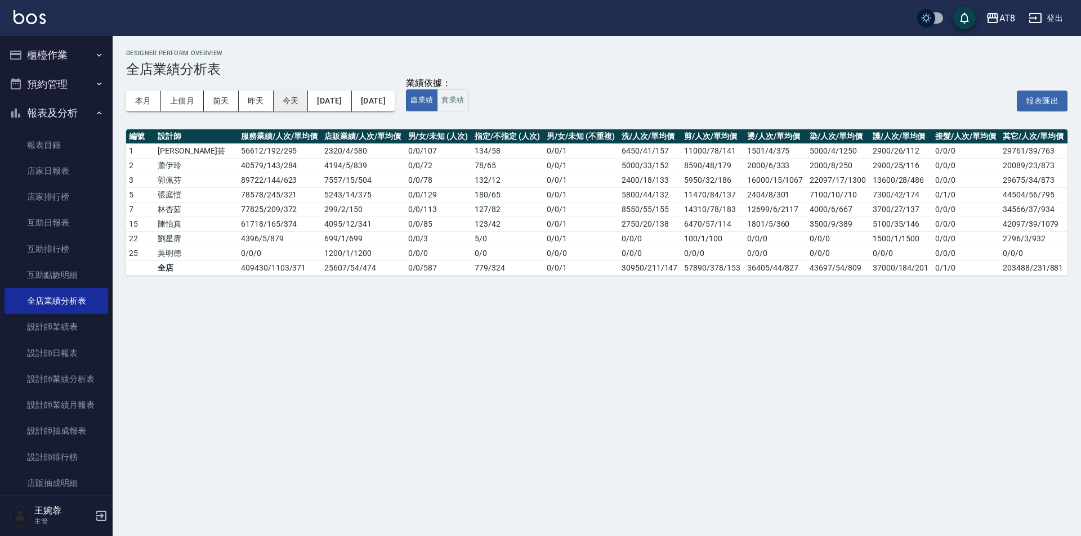
click at [297, 102] on button "今天" at bounding box center [291, 101] width 35 height 21
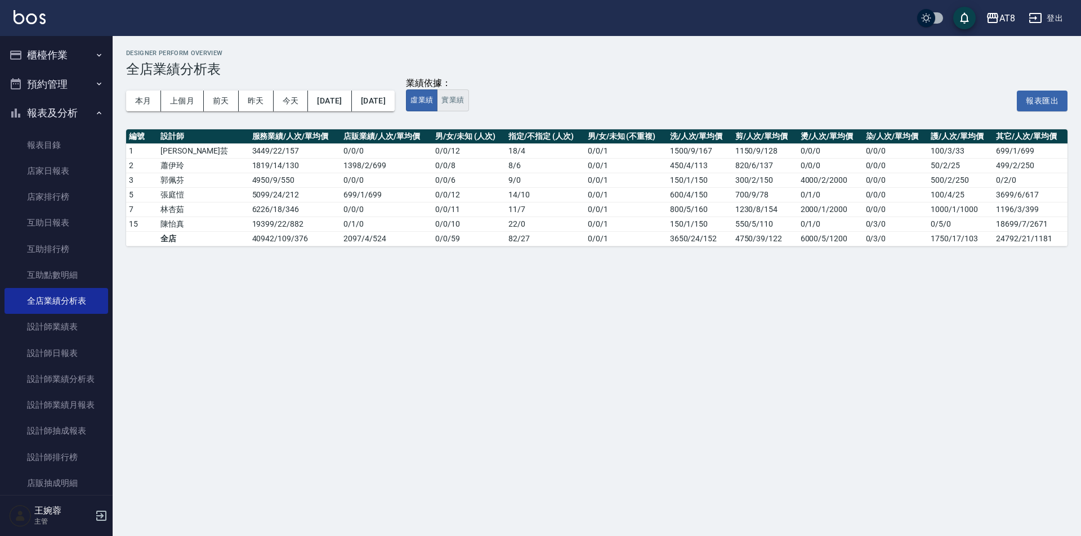
click at [468, 102] on button "實業績" at bounding box center [453, 101] width 32 height 22
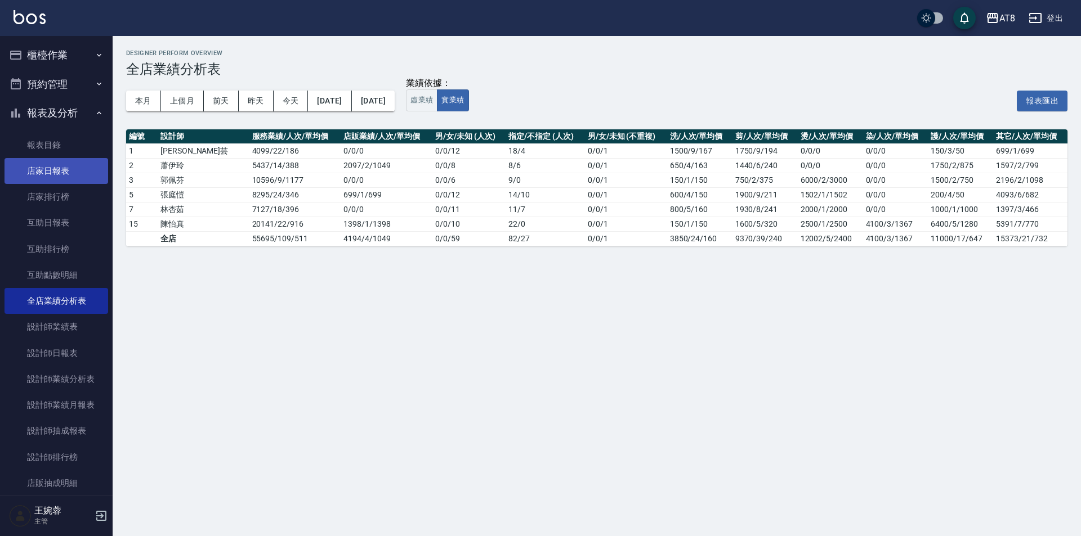
click at [66, 178] on link "店家日報表" at bounding box center [57, 171] width 104 height 26
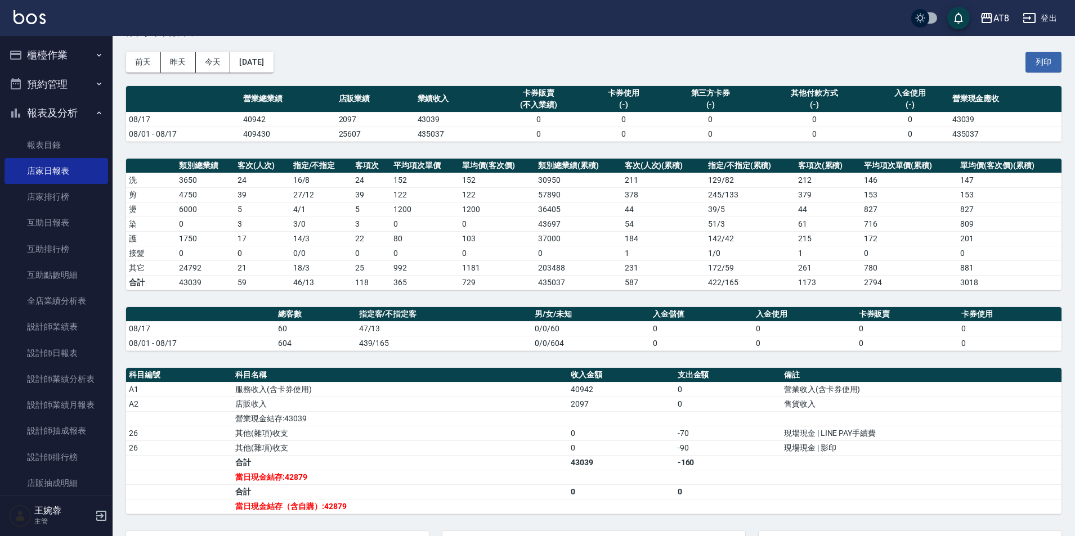
scroll to position [36, 0]
